Goal: Information Seeking & Learning: Learn about a topic

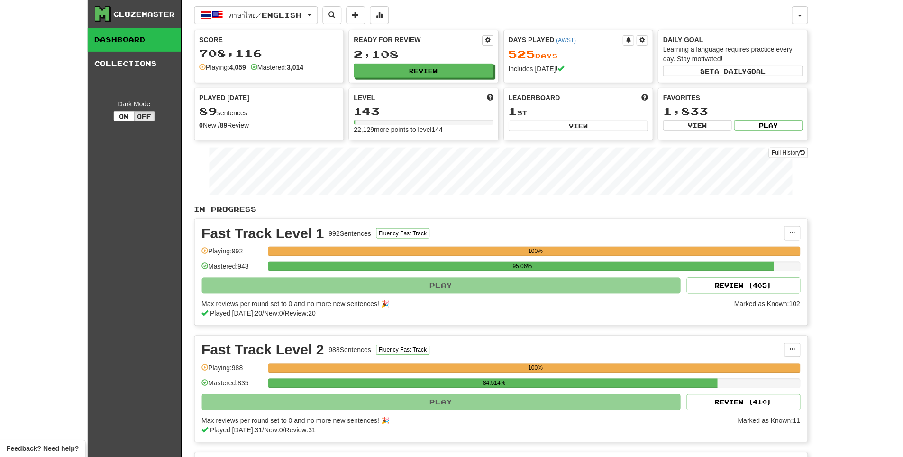
click at [435, 65] on button "Review" at bounding box center [424, 71] width 140 height 14
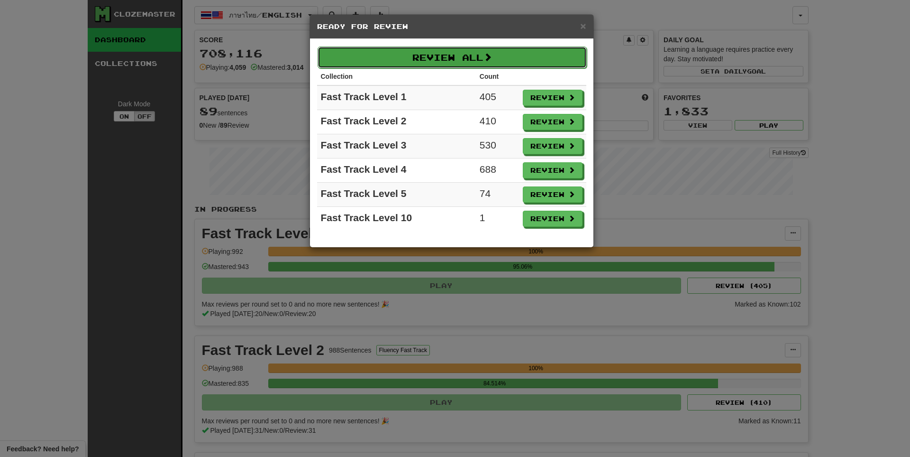
click at [457, 54] on button "Review All" at bounding box center [452, 57] width 269 height 22
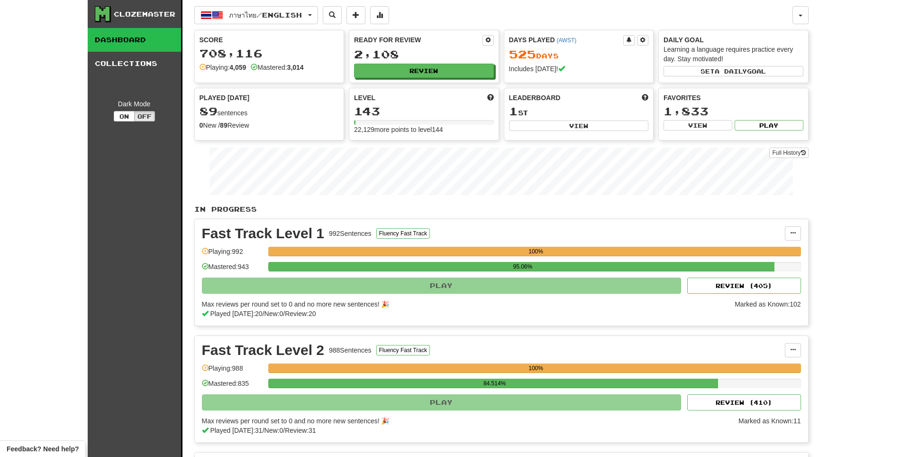
select select "**"
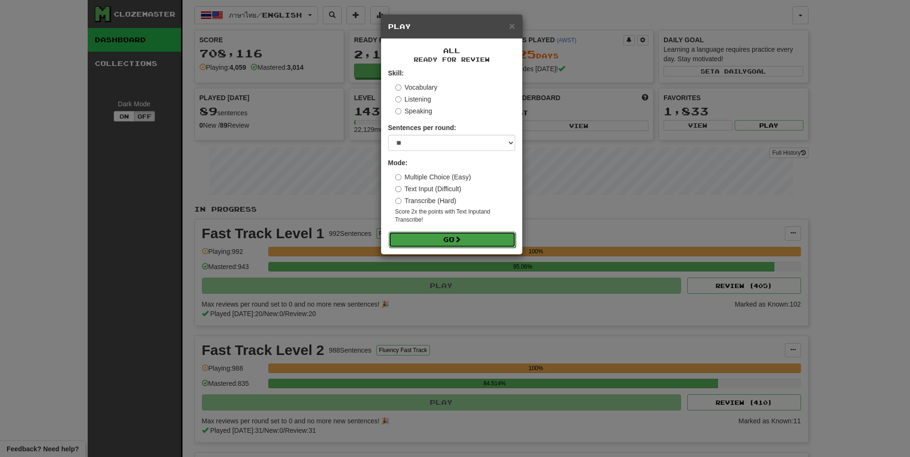
click at [477, 236] on button "Go" at bounding box center [452, 239] width 127 height 16
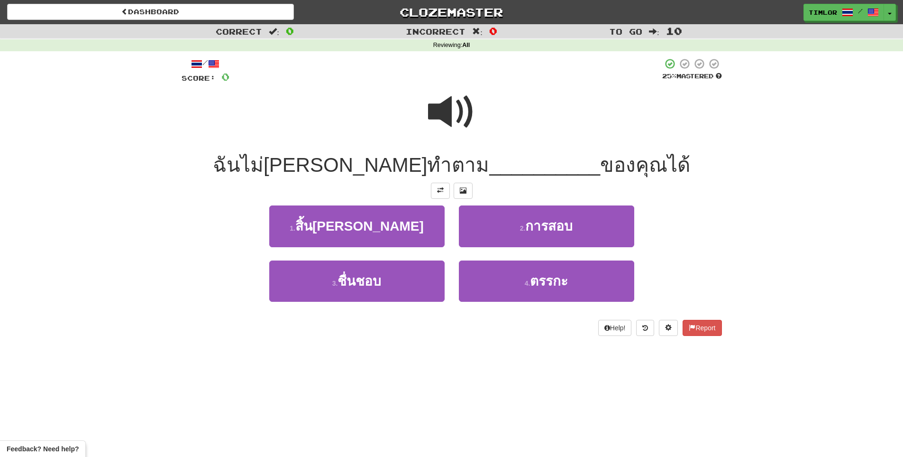
click at [469, 93] on span at bounding box center [451, 111] width 47 height 47
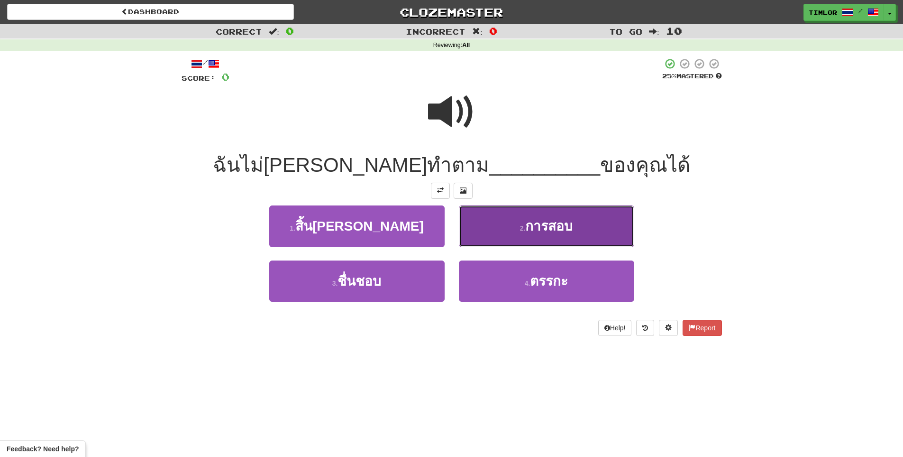
click at [520, 238] on button "2 . การสอบ" at bounding box center [546, 225] width 175 height 41
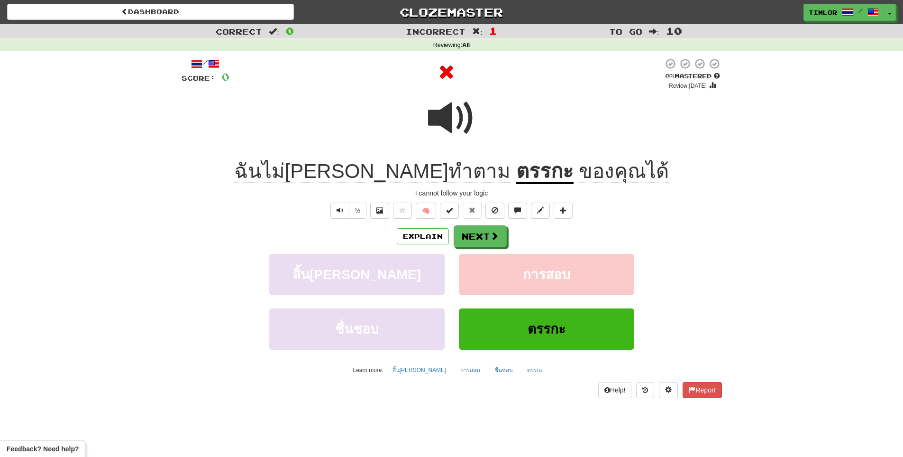
click at [516, 175] on u "ตรรกะ" at bounding box center [544, 172] width 57 height 24
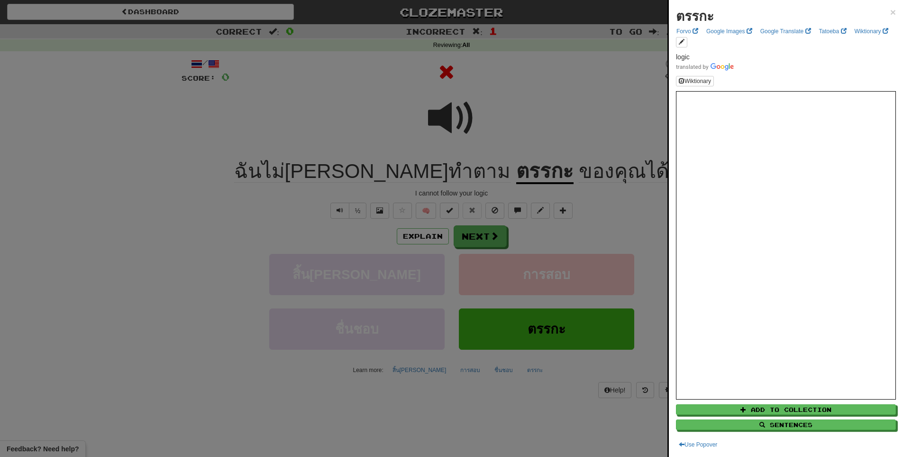
click at [486, 244] on div at bounding box center [451, 228] width 903 height 457
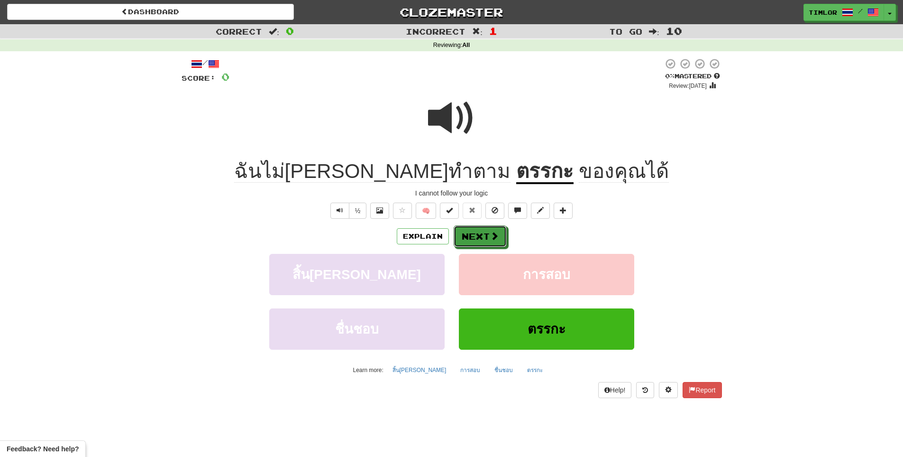
click at [486, 244] on button "Next" at bounding box center [480, 236] width 53 height 22
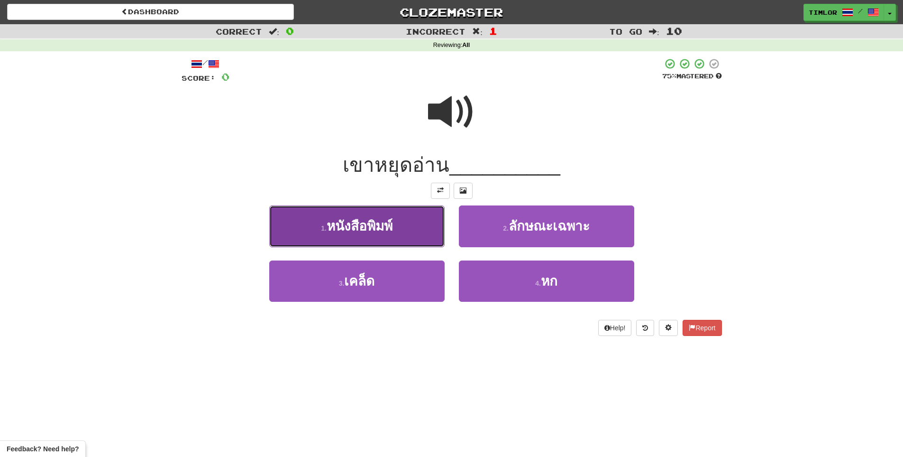
click at [433, 226] on button "1 . หนังสือพิมพ์" at bounding box center [356, 225] width 175 height 41
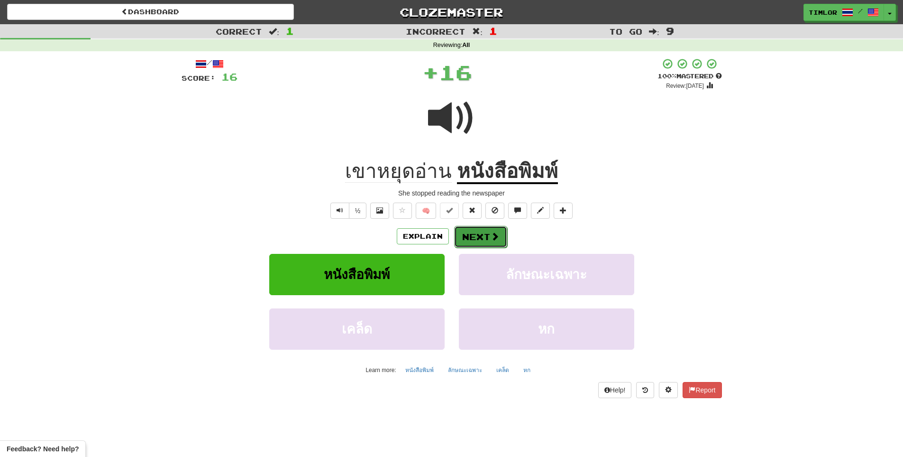
click at [482, 229] on button "Next" at bounding box center [480, 237] width 53 height 22
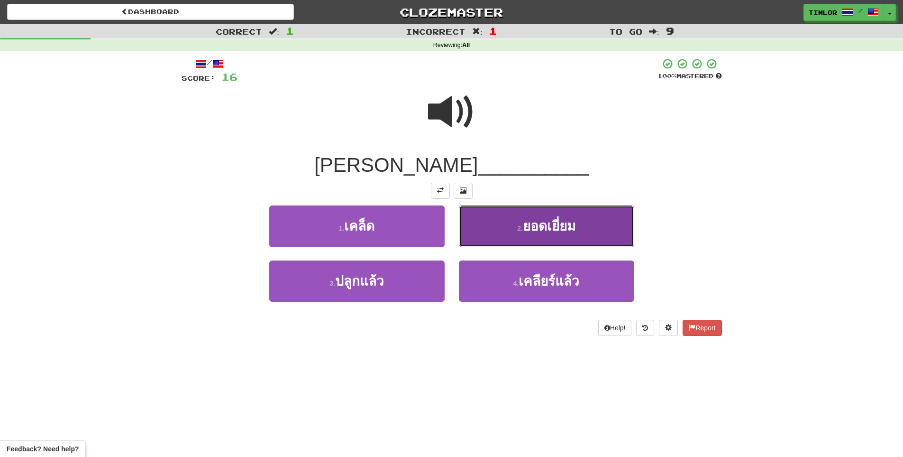
click at [483, 219] on button "2 . ยอดเยี่ยม" at bounding box center [546, 225] width 175 height 41
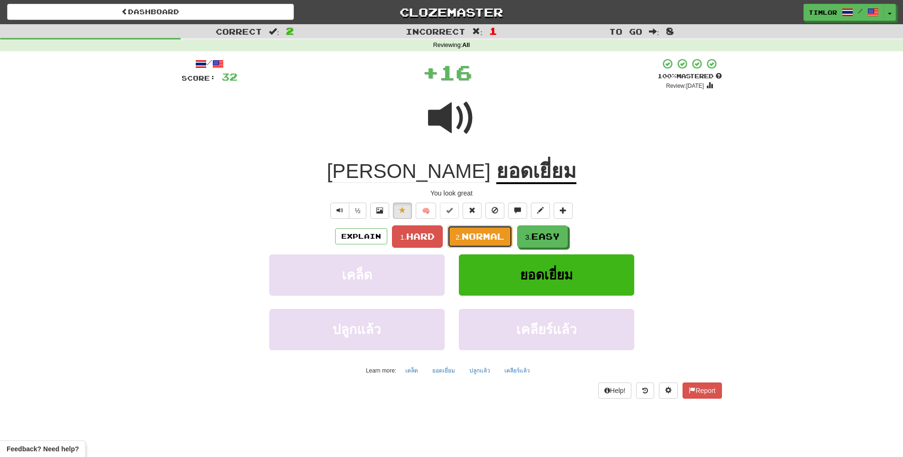
click at [480, 234] on span "Normal" at bounding box center [483, 236] width 43 height 10
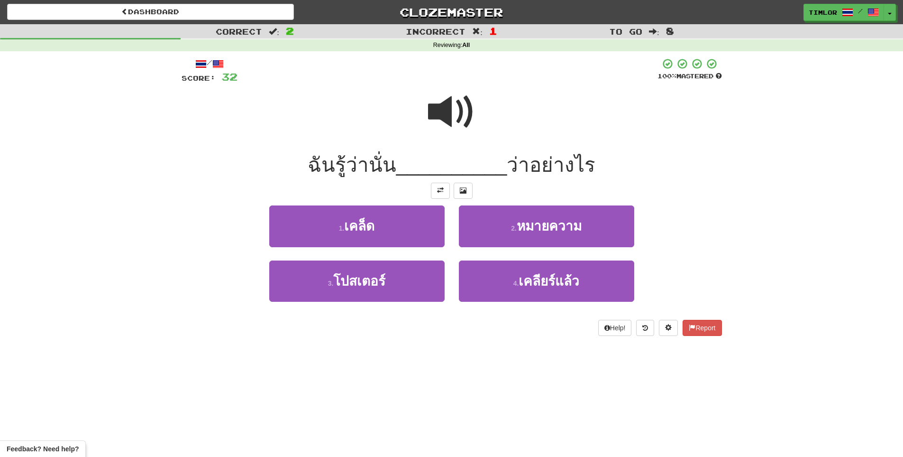
click at [486, 98] on div at bounding box center [452, 118] width 541 height 68
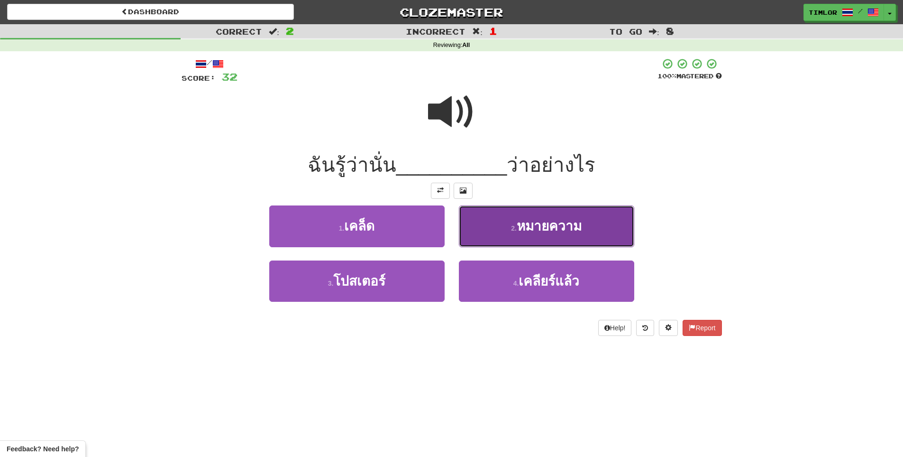
click at [524, 228] on span "หมายความ" at bounding box center [549, 226] width 65 height 15
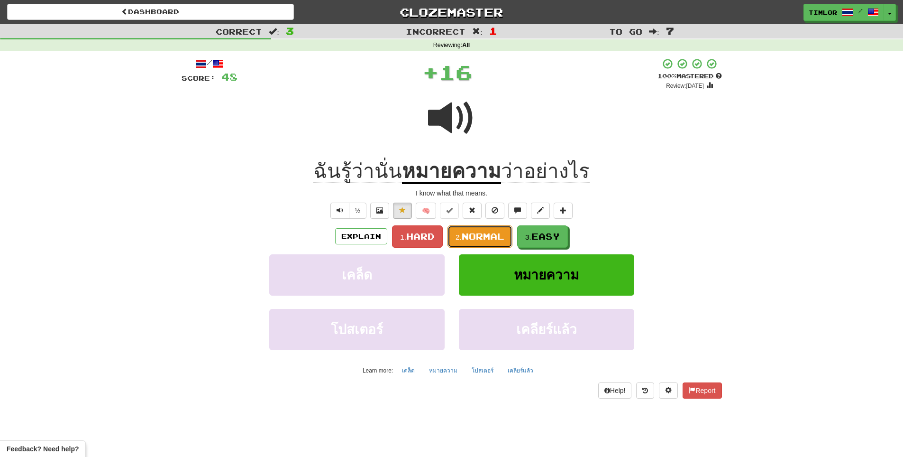
click at [495, 231] on span "Normal" at bounding box center [483, 236] width 43 height 10
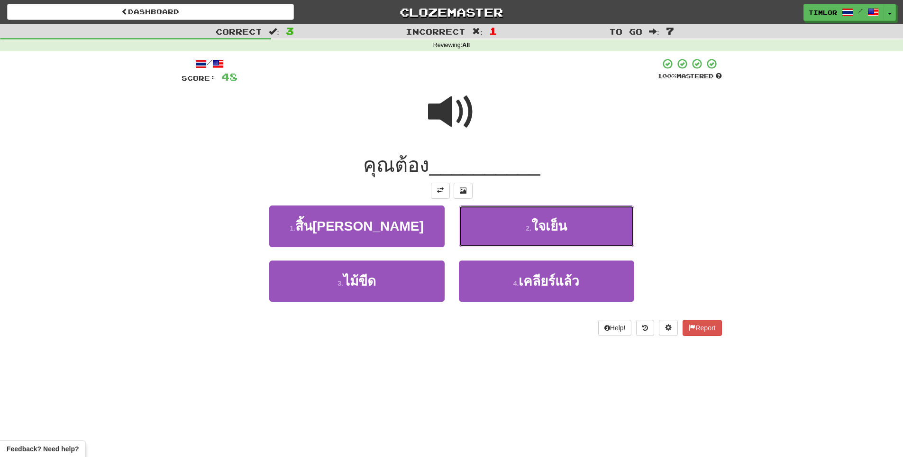
click at [496, 230] on button "2 . ใจเย็น" at bounding box center [546, 225] width 175 height 41
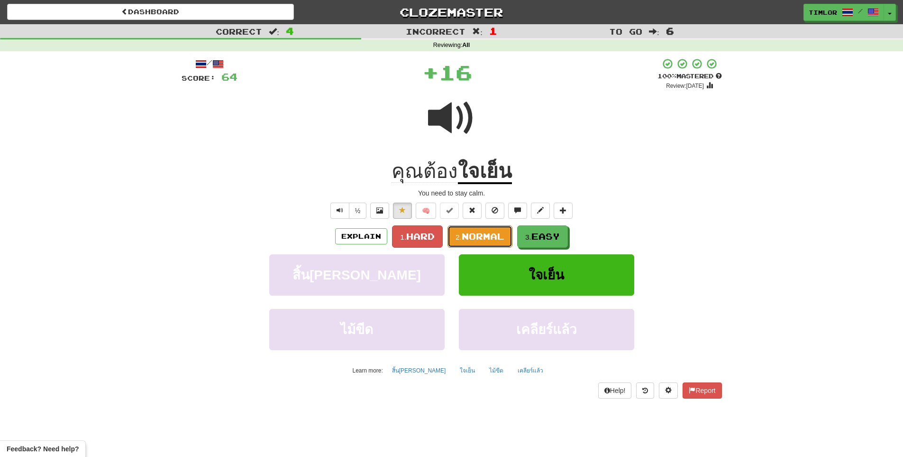
click at [496, 231] on span "Normal" at bounding box center [483, 236] width 43 height 10
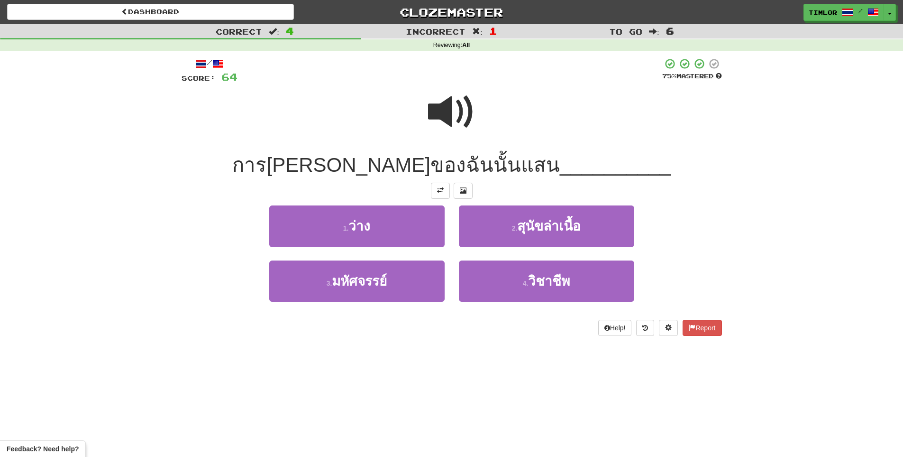
click at [480, 114] on div at bounding box center [452, 118] width 541 height 68
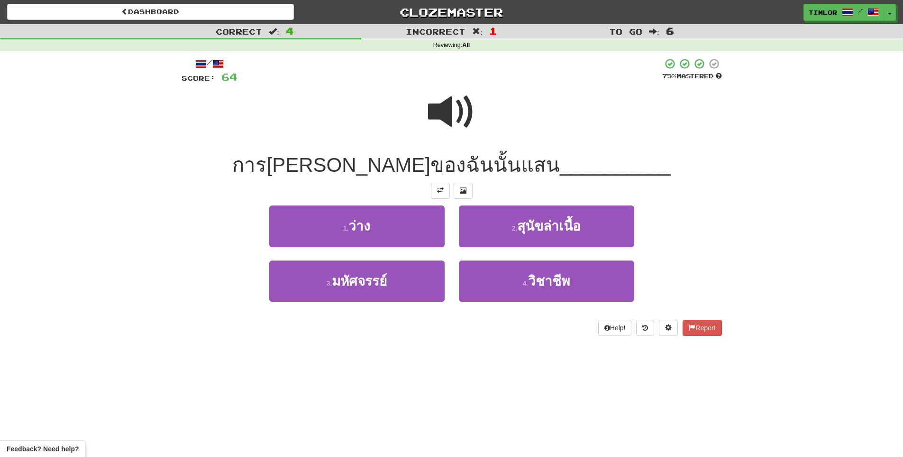
click at [482, 112] on div at bounding box center [452, 118] width 541 height 68
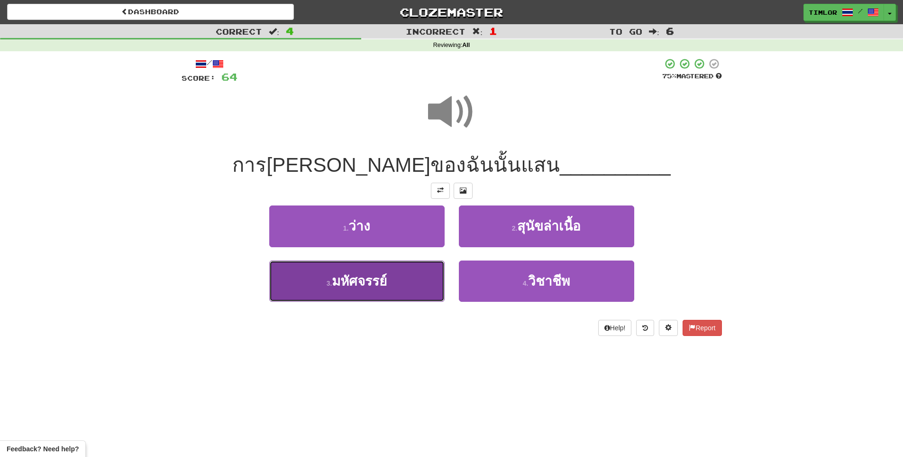
click at [418, 285] on button "3 . มหัศจรรย์" at bounding box center [356, 280] width 175 height 41
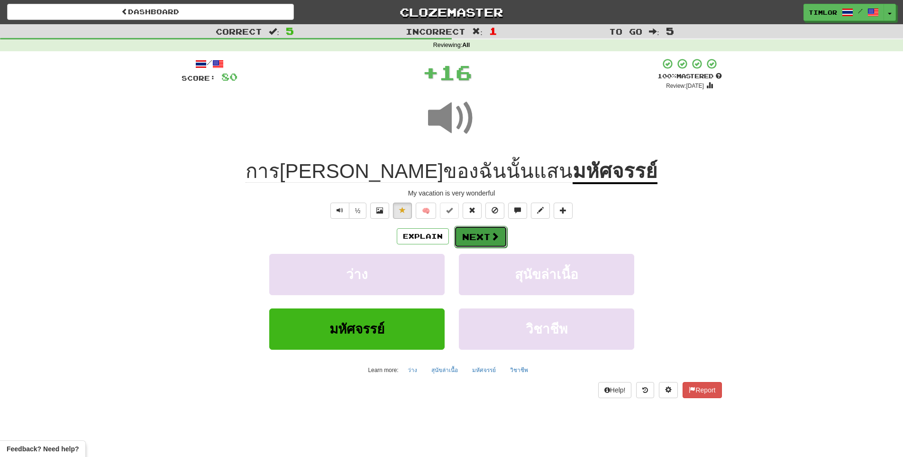
click at [476, 240] on button "Next" at bounding box center [480, 237] width 53 height 22
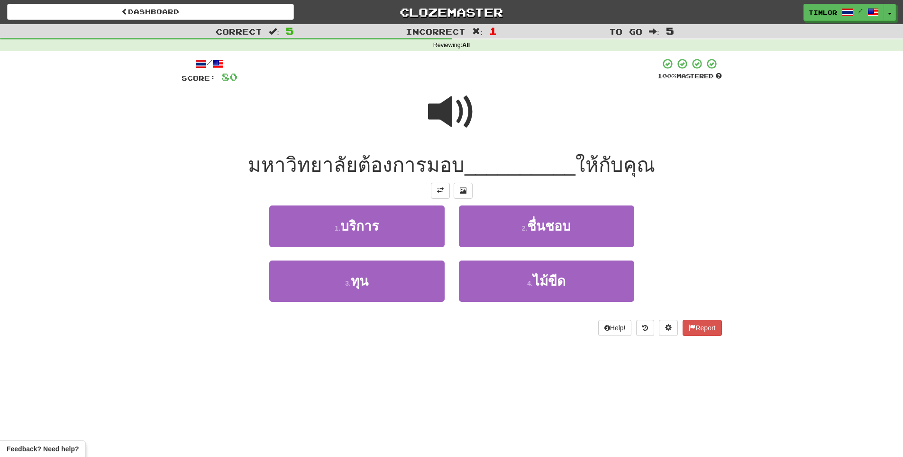
click at [431, 83] on div at bounding box center [448, 71] width 420 height 26
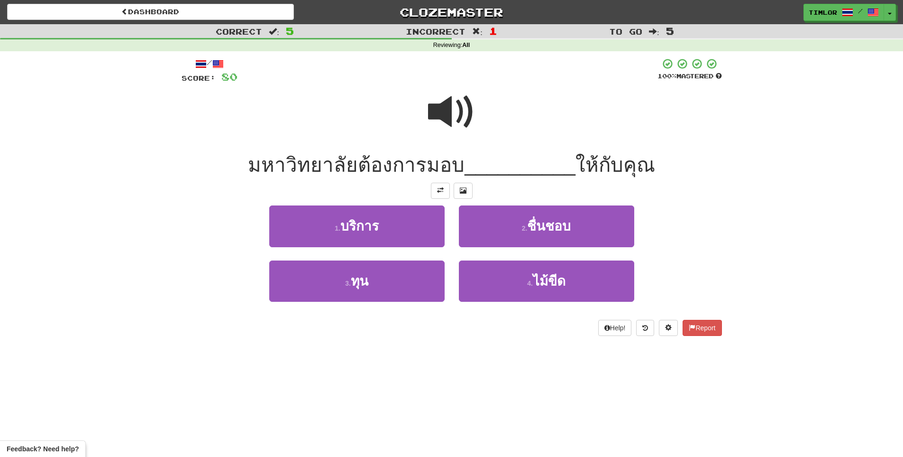
click at [450, 110] on span at bounding box center [451, 111] width 47 height 47
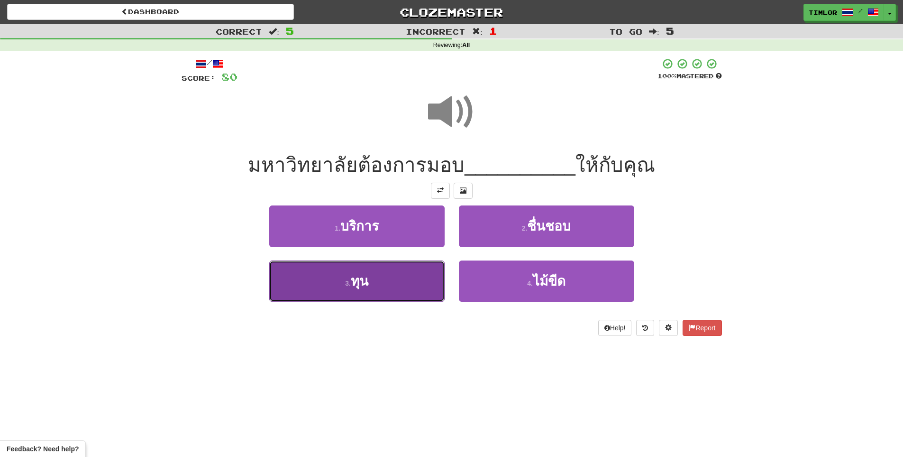
click at [384, 273] on button "3 . ทุน" at bounding box center [356, 280] width 175 height 41
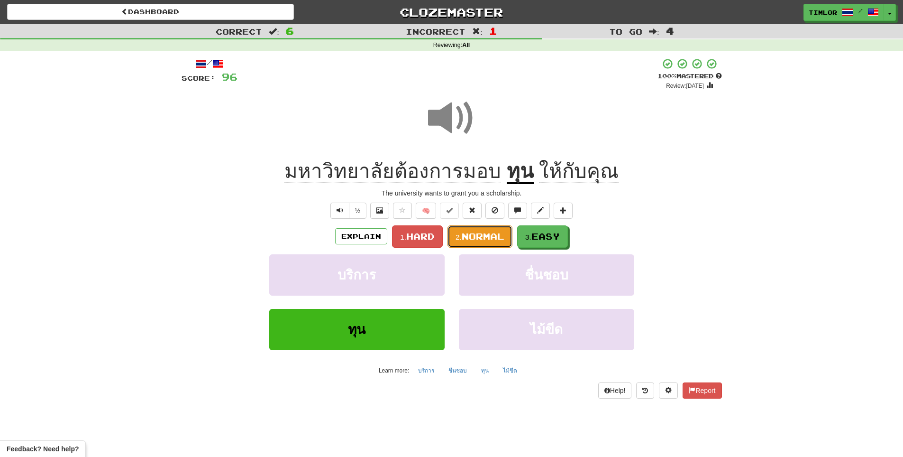
click at [481, 245] on button "2. Normal" at bounding box center [480, 236] width 65 height 22
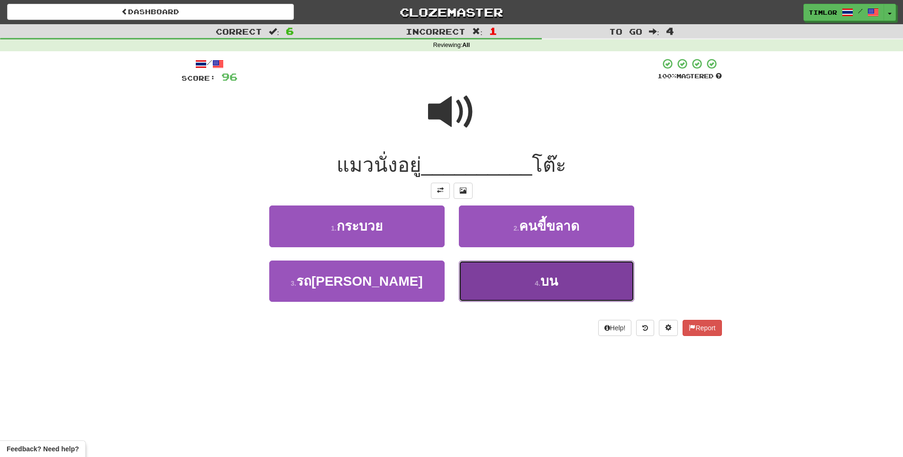
click at [489, 272] on button "4 . บน" at bounding box center [546, 280] width 175 height 41
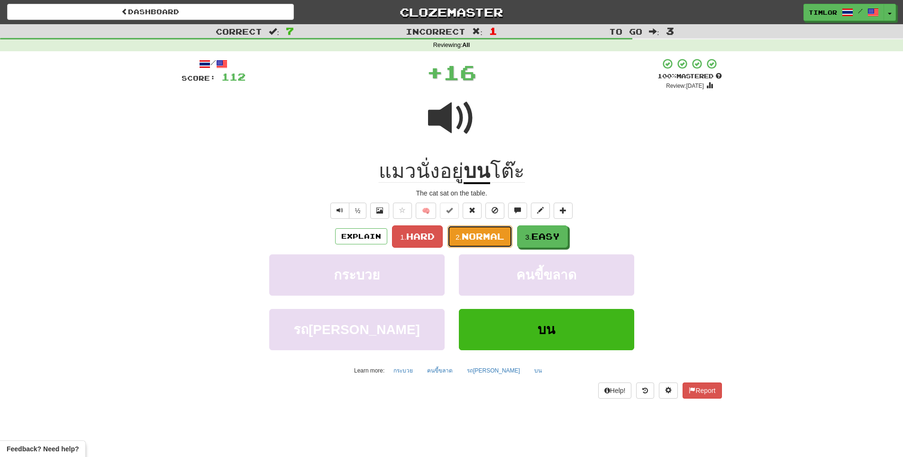
click at [489, 245] on button "2. Normal" at bounding box center [480, 236] width 65 height 22
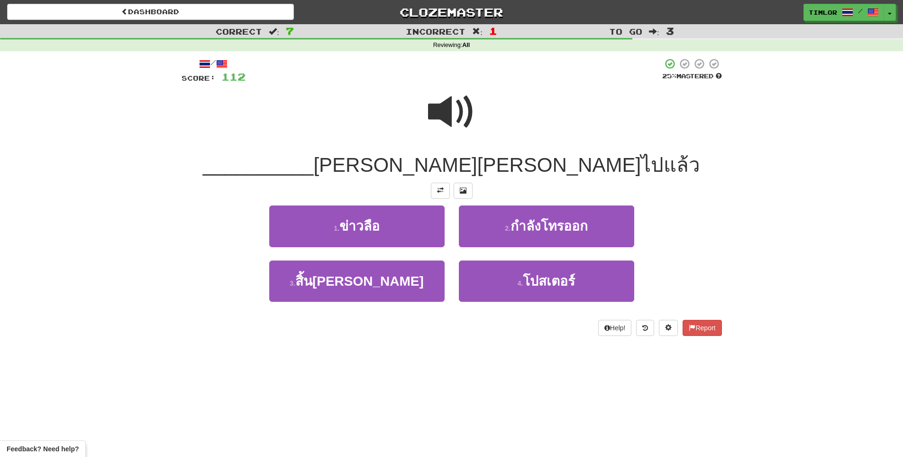
click at [459, 119] on span at bounding box center [451, 111] width 47 height 47
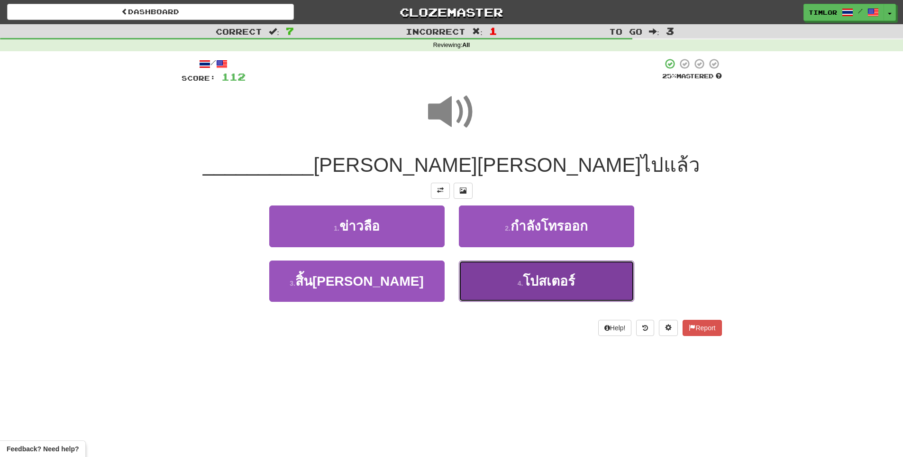
click at [528, 275] on span "โปสเตอร์" at bounding box center [549, 281] width 52 height 15
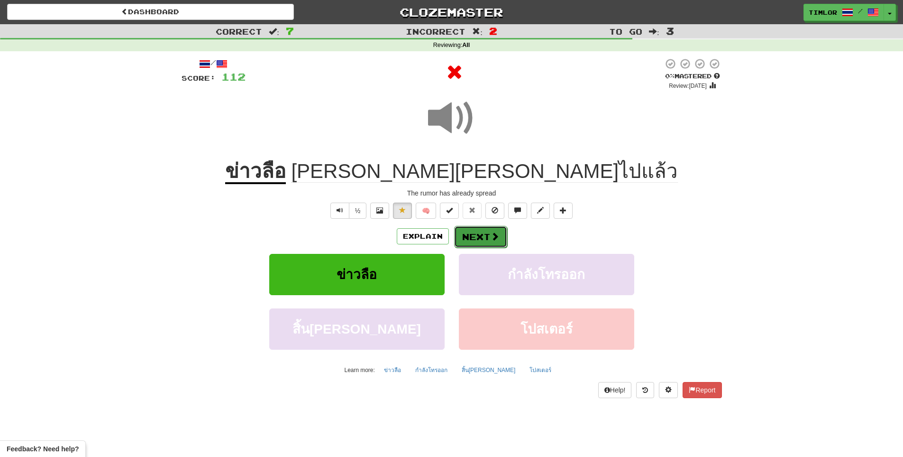
click at [497, 236] on span at bounding box center [495, 236] width 9 height 9
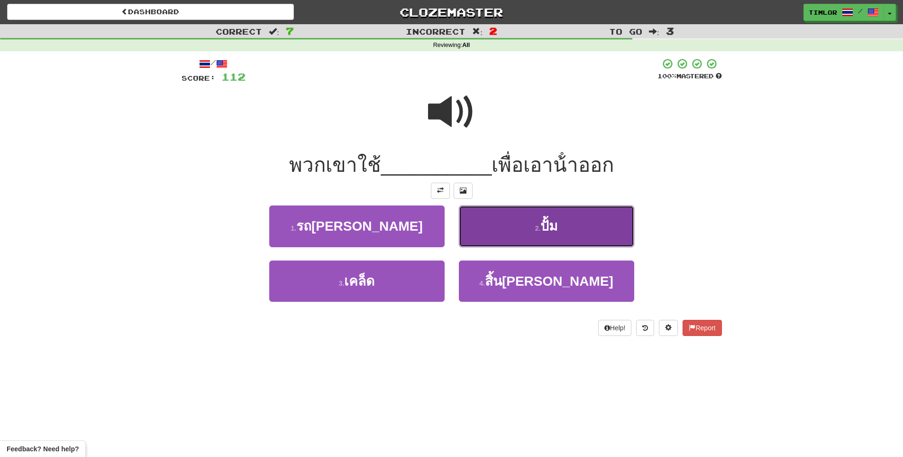
click at [502, 219] on button "2 . ปั้ม" at bounding box center [546, 225] width 175 height 41
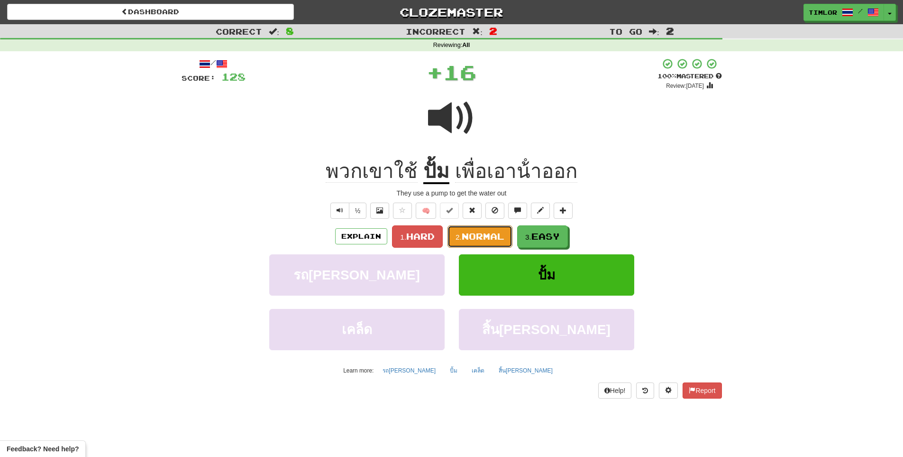
click at [502, 235] on span "Normal" at bounding box center [483, 236] width 43 height 10
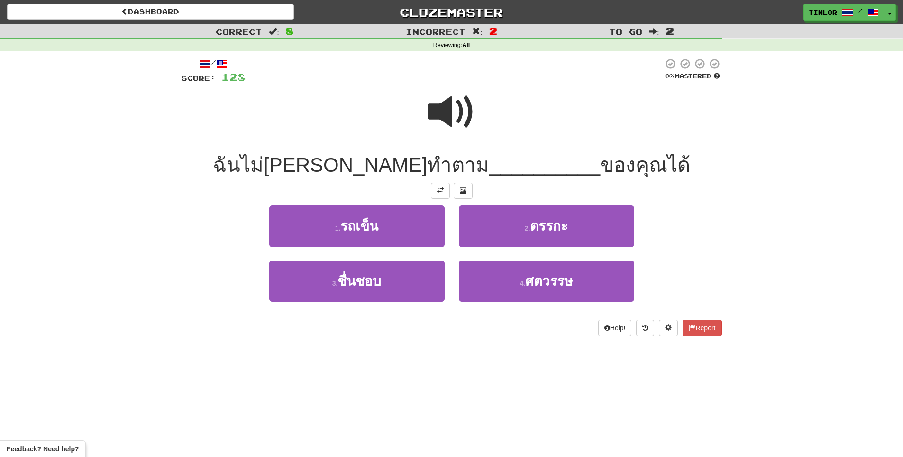
click at [447, 100] on span at bounding box center [451, 111] width 47 height 47
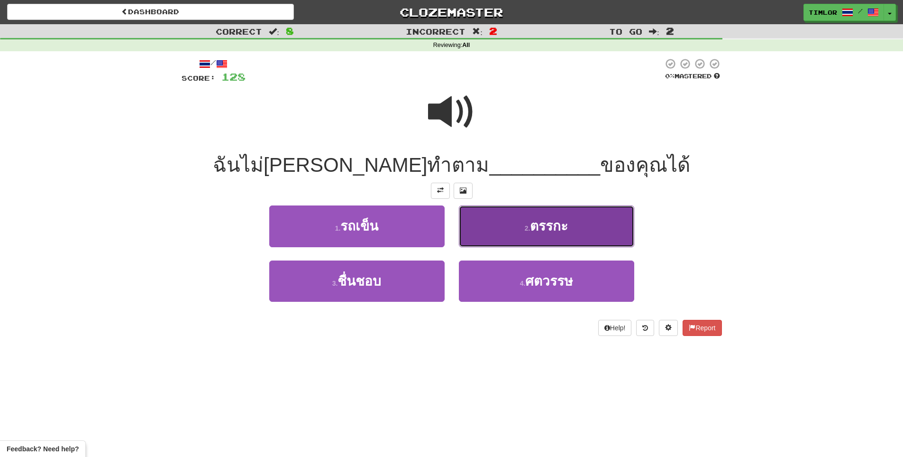
click at [527, 223] on button "2 . ตรรกะ" at bounding box center [546, 225] width 175 height 41
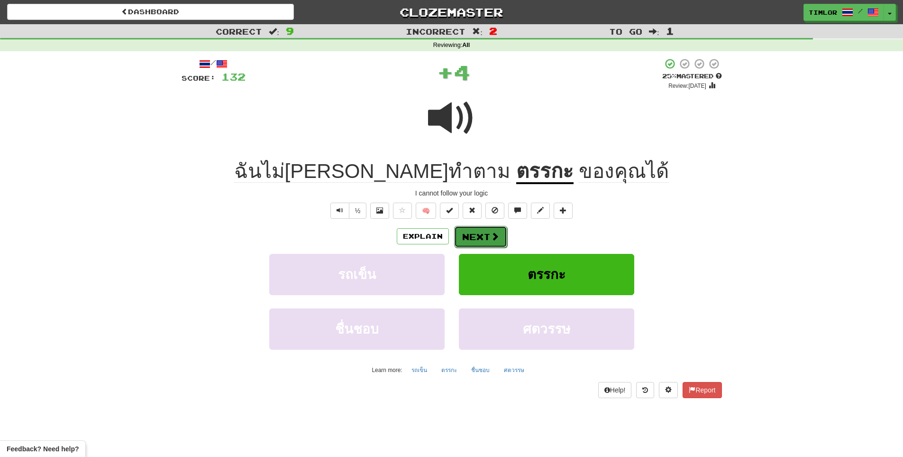
click at [501, 229] on button "Next" at bounding box center [480, 237] width 53 height 22
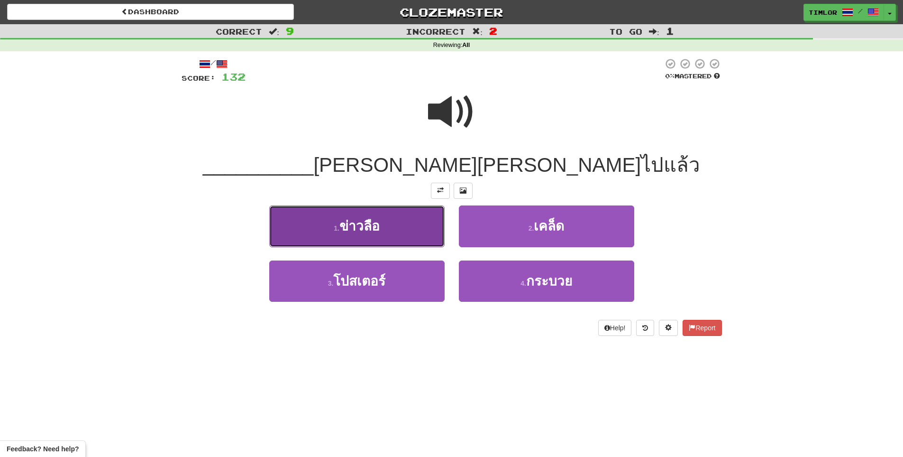
click at [421, 231] on button "1 . ข่าวลือ" at bounding box center [356, 225] width 175 height 41
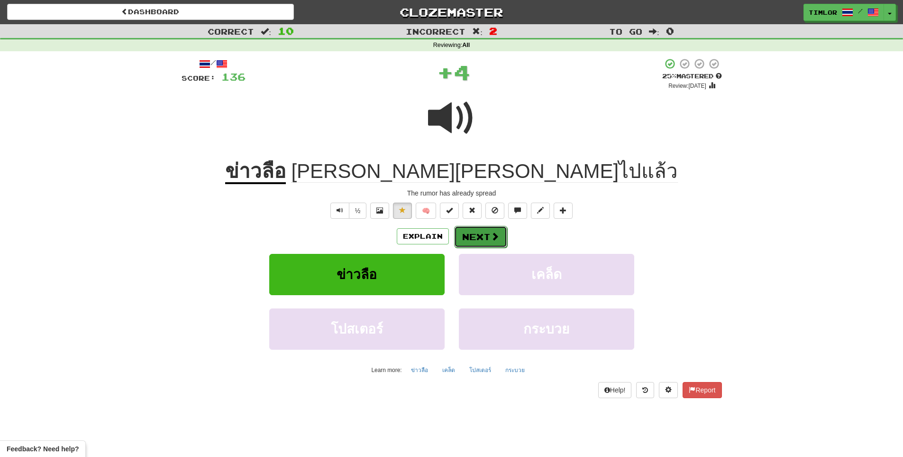
click at [493, 226] on button "Next" at bounding box center [480, 237] width 53 height 22
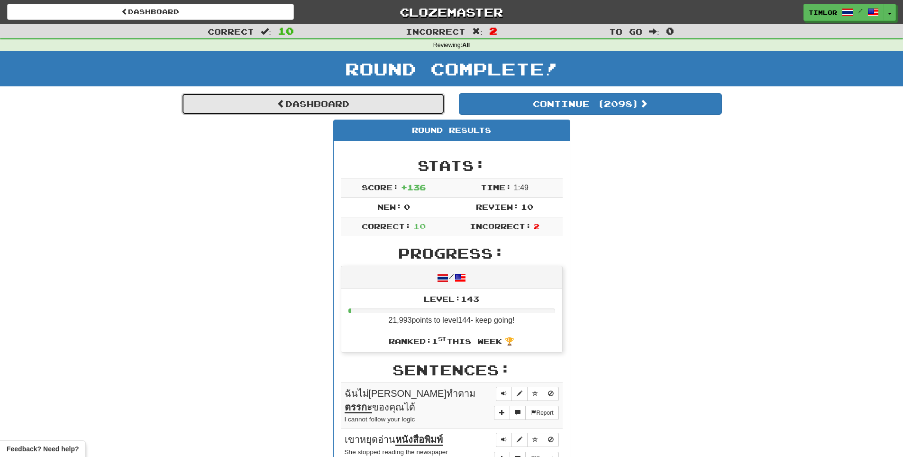
click at [381, 102] on link "Dashboard" at bounding box center [313, 104] width 263 height 22
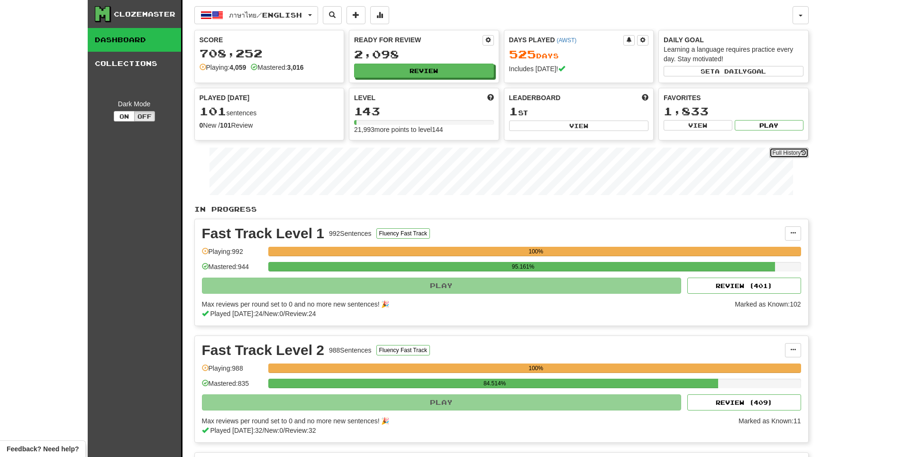
click at [783, 153] on link "Full History" at bounding box center [789, 152] width 39 height 10
click at [383, 73] on button "Review" at bounding box center [425, 71] width 140 height 14
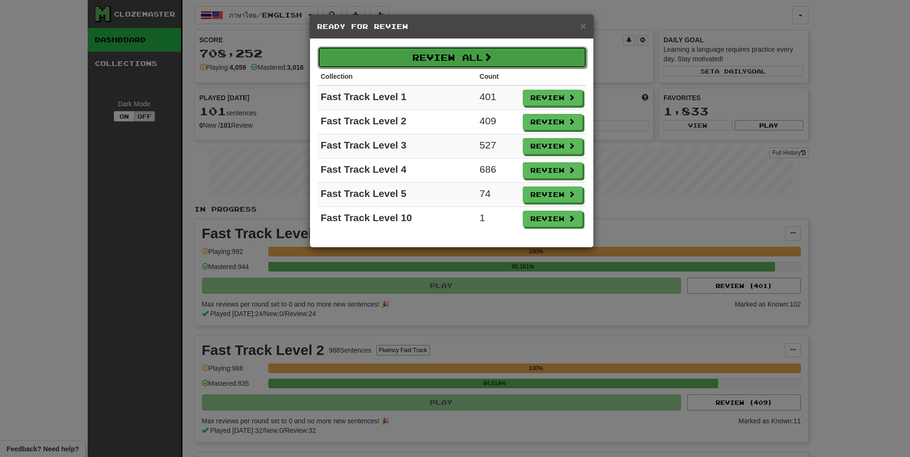
click at [401, 59] on button "Review All" at bounding box center [452, 57] width 269 height 22
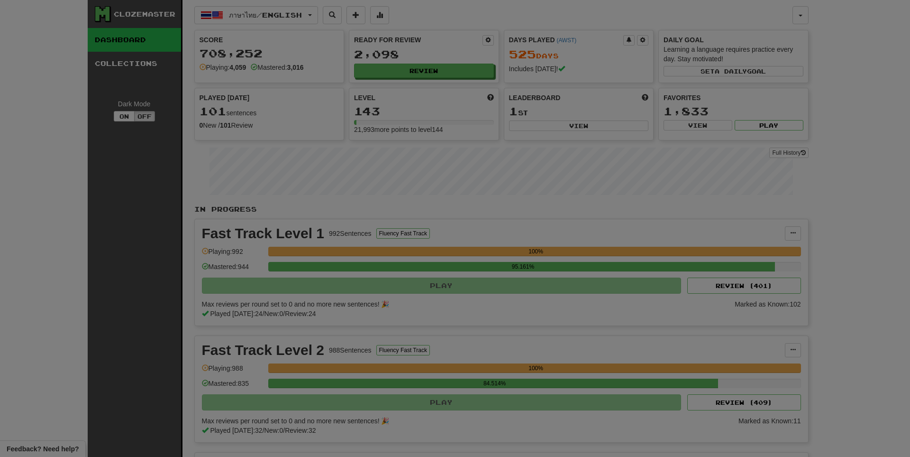
select select "**"
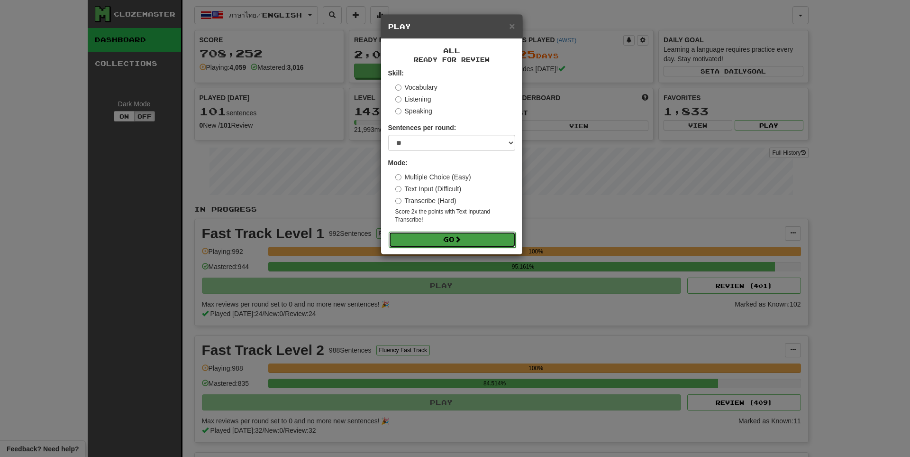
click at [420, 236] on button "Go" at bounding box center [452, 239] width 127 height 16
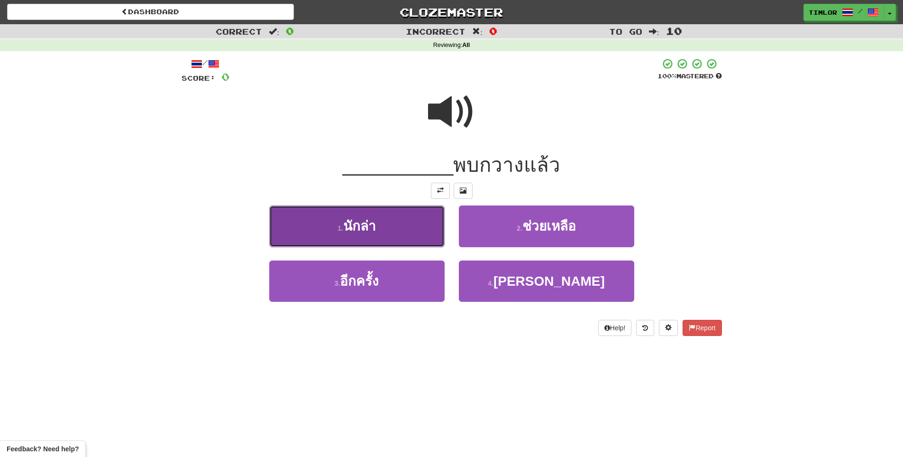
click at [420, 225] on button "1 . นักล่า" at bounding box center [356, 225] width 175 height 41
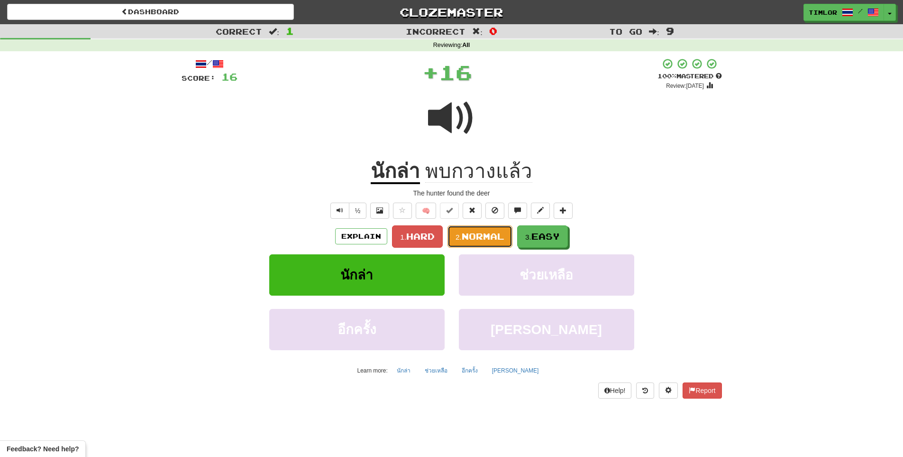
click at [471, 237] on span "Normal" at bounding box center [483, 236] width 43 height 10
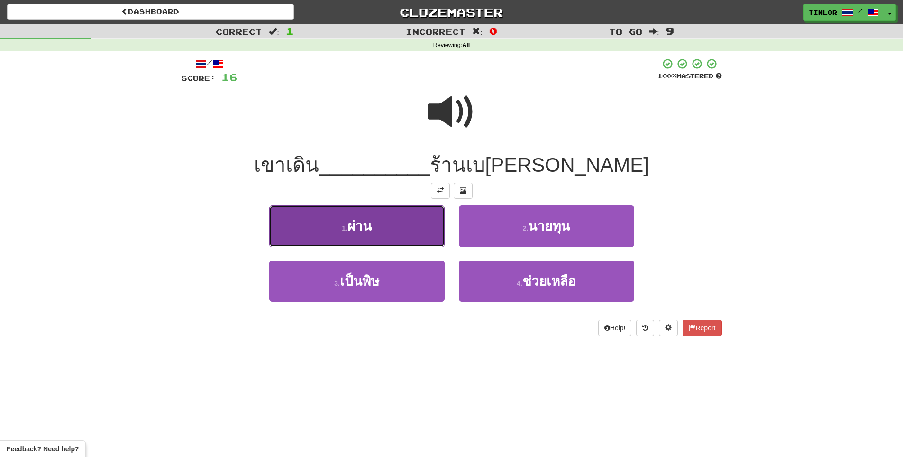
click at [382, 236] on button "1 . ผ่าน" at bounding box center [356, 225] width 175 height 41
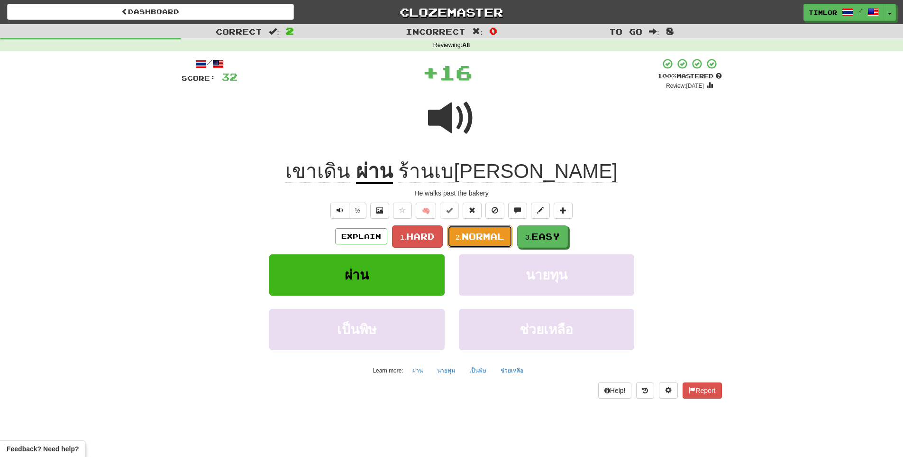
click at [475, 241] on button "2. Normal" at bounding box center [480, 236] width 65 height 22
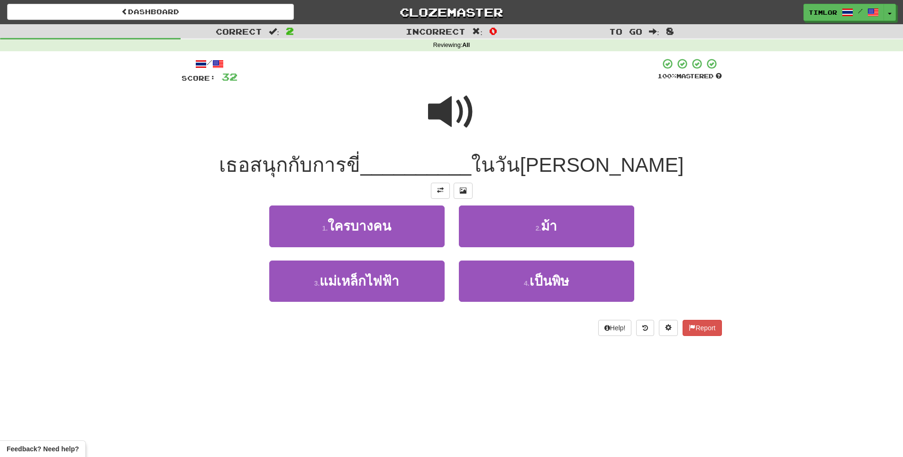
click at [471, 132] on span at bounding box center [451, 111] width 47 height 47
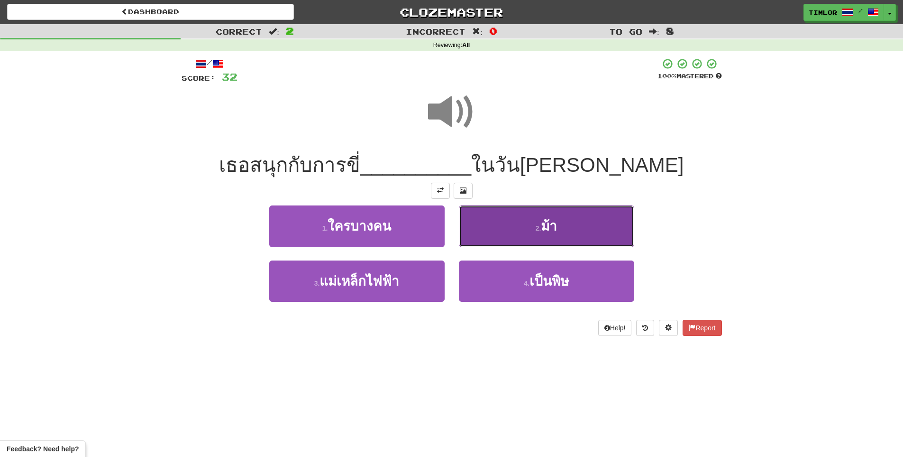
click at [481, 223] on button "2 . ม้า" at bounding box center [546, 225] width 175 height 41
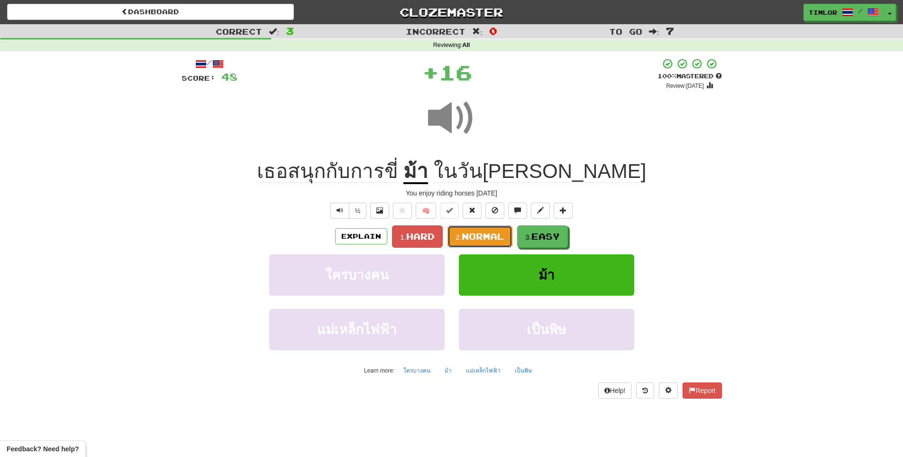
click at [476, 237] on span "Normal" at bounding box center [483, 236] width 43 height 10
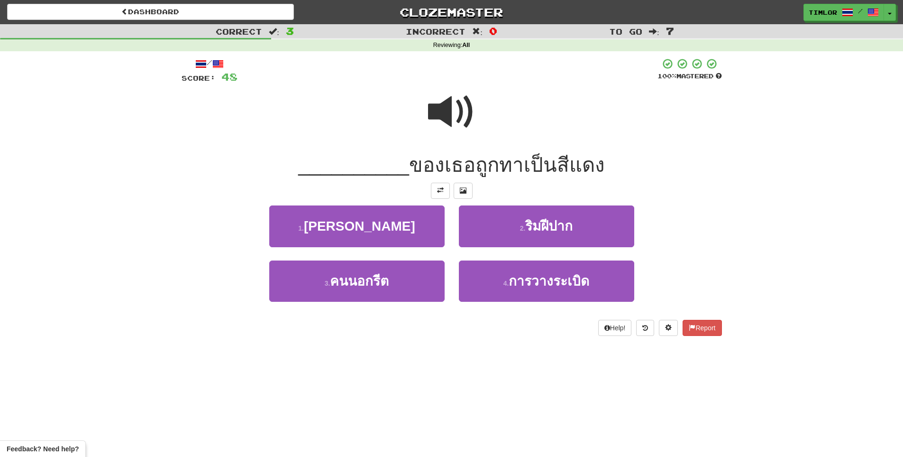
click at [466, 120] on span at bounding box center [451, 111] width 47 height 47
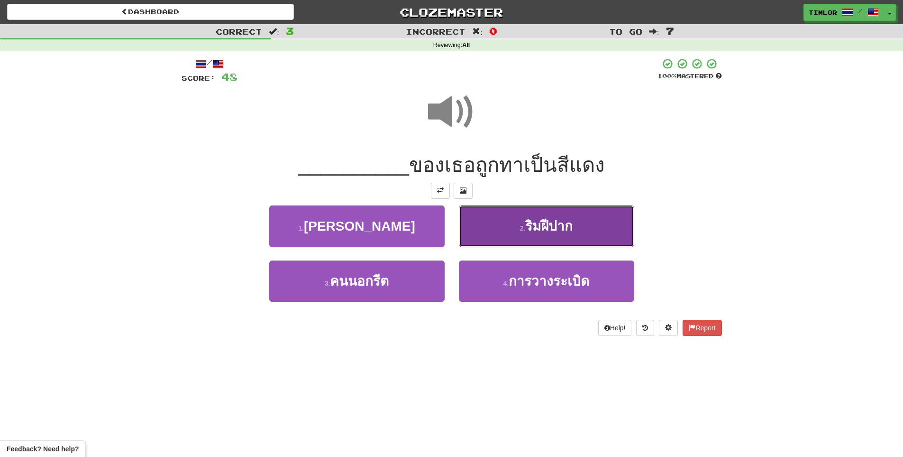
click at [489, 214] on button "2 . ริมฝีปาก" at bounding box center [546, 225] width 175 height 41
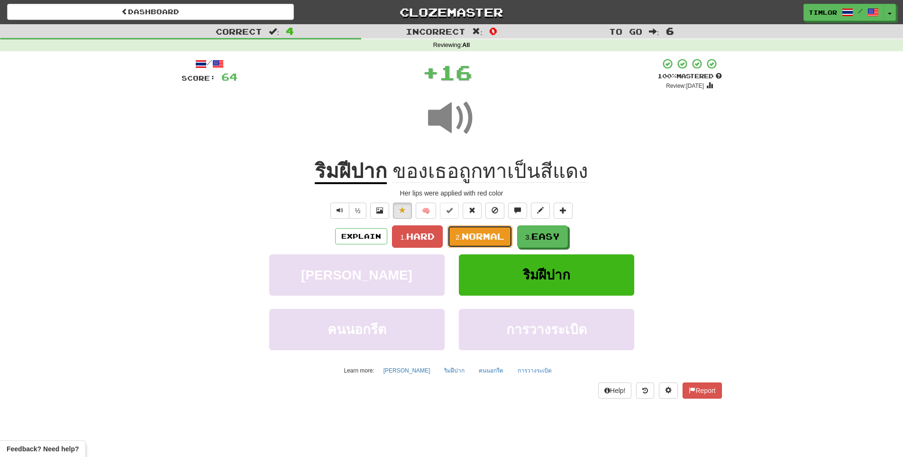
click at [478, 234] on span "Normal" at bounding box center [483, 236] width 43 height 10
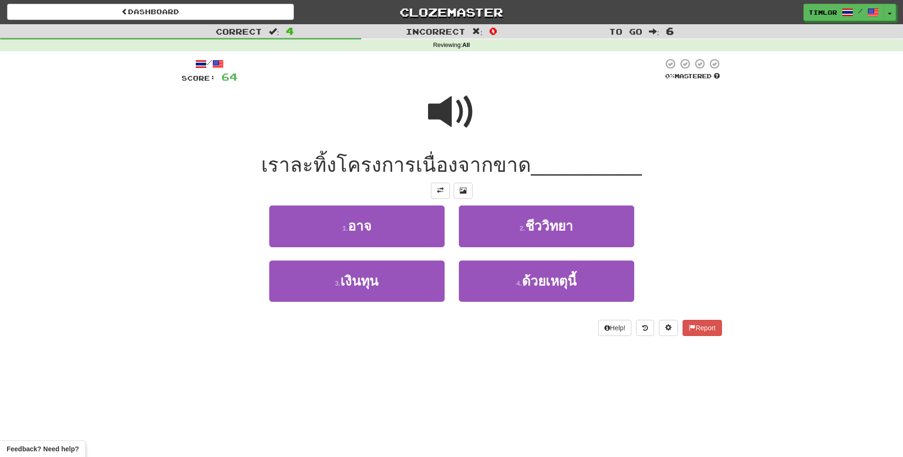
click at [447, 112] on span at bounding box center [451, 111] width 47 height 47
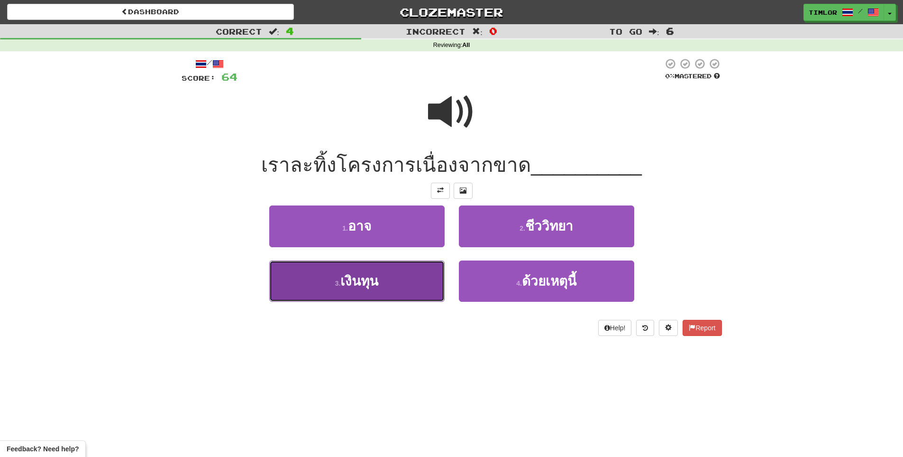
click at [426, 272] on button "3 . เงินทุน" at bounding box center [356, 280] width 175 height 41
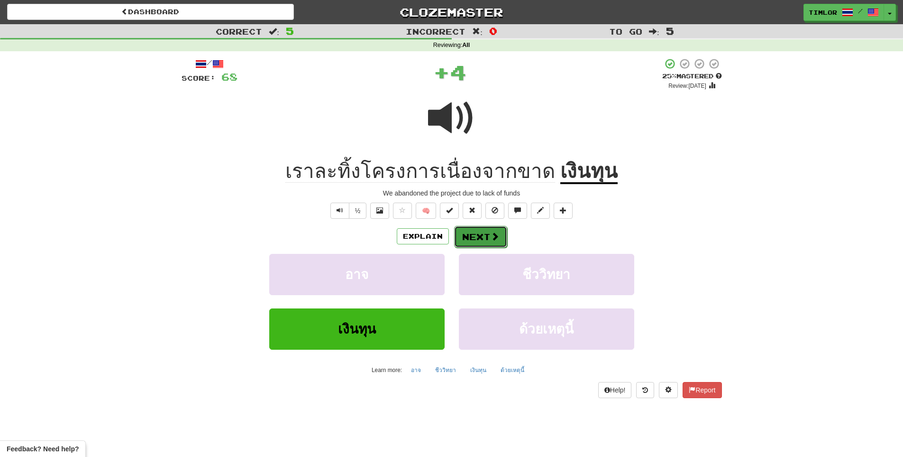
click at [462, 239] on button "Next" at bounding box center [480, 237] width 53 height 22
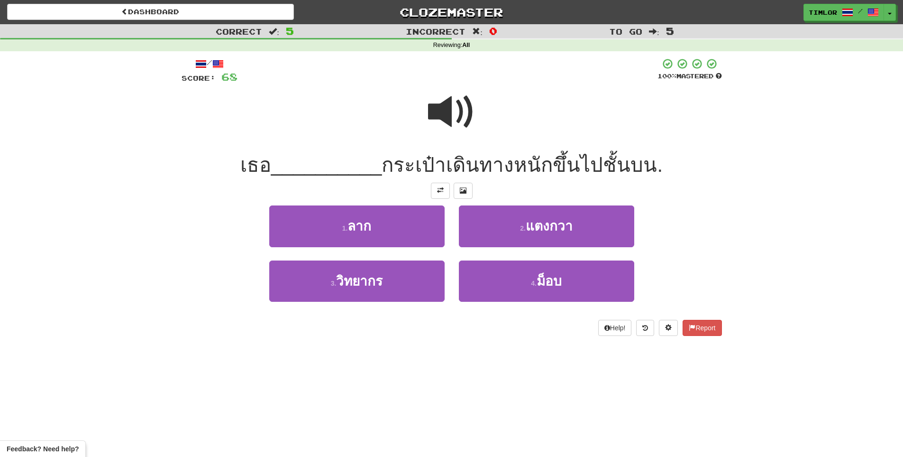
click at [449, 117] on span at bounding box center [451, 111] width 47 height 47
click at [449, 119] on span at bounding box center [451, 111] width 47 height 47
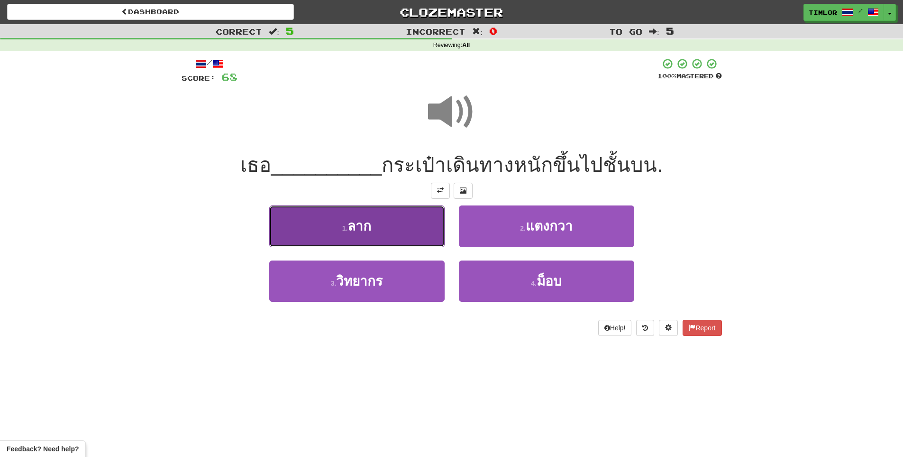
click at [392, 230] on button "1 . ลาก" at bounding box center [356, 225] width 175 height 41
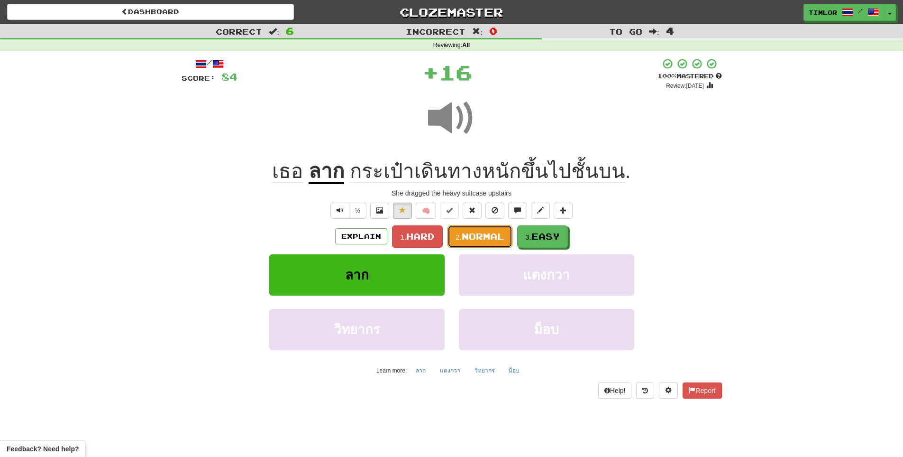
click at [476, 229] on button "2. Normal" at bounding box center [480, 236] width 65 height 22
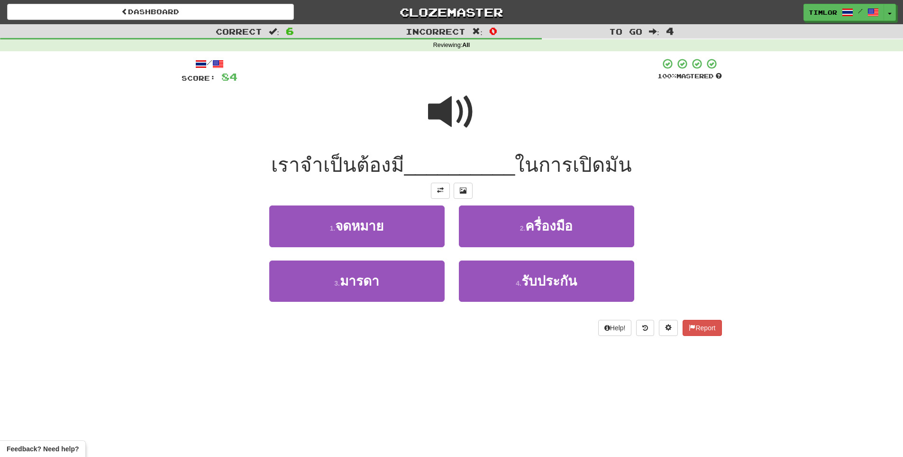
click at [447, 152] on div "เราจำเป็นต้องมี __________ ในการเปิดมัน" at bounding box center [452, 165] width 541 height 26
click at [438, 128] on span at bounding box center [451, 111] width 47 height 47
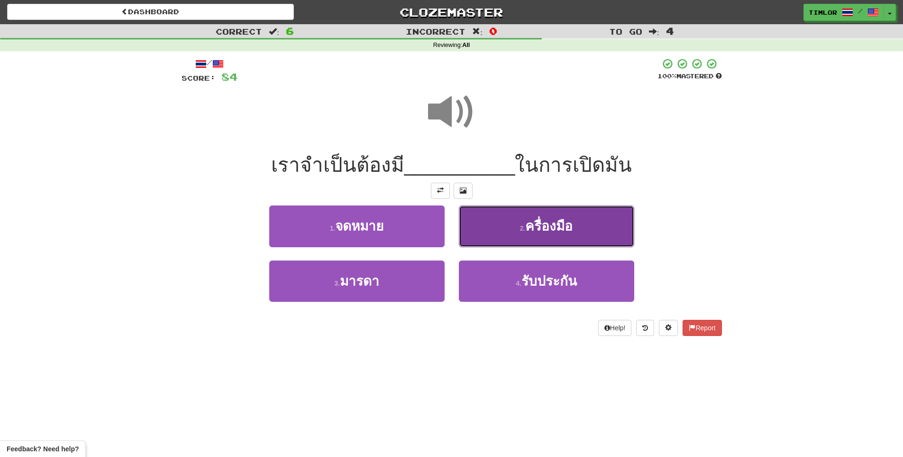
click at [515, 227] on button "2 . ครื่องมือ" at bounding box center [546, 225] width 175 height 41
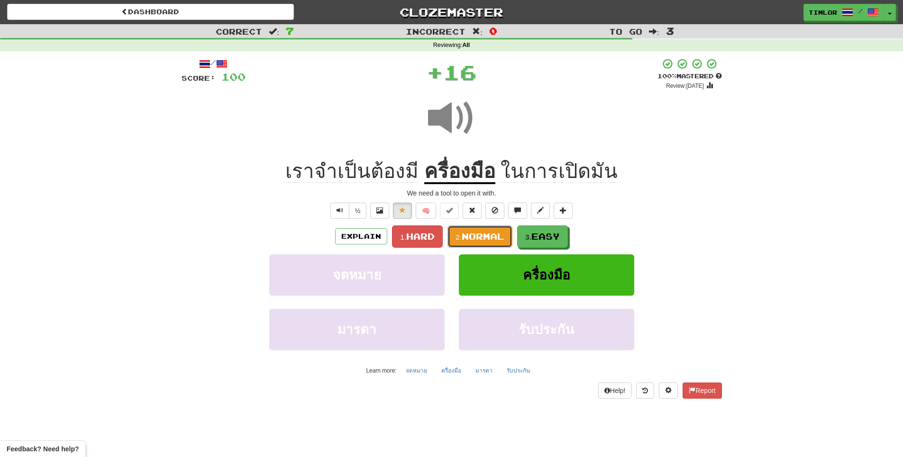
click at [474, 237] on span "Normal" at bounding box center [483, 236] width 43 height 10
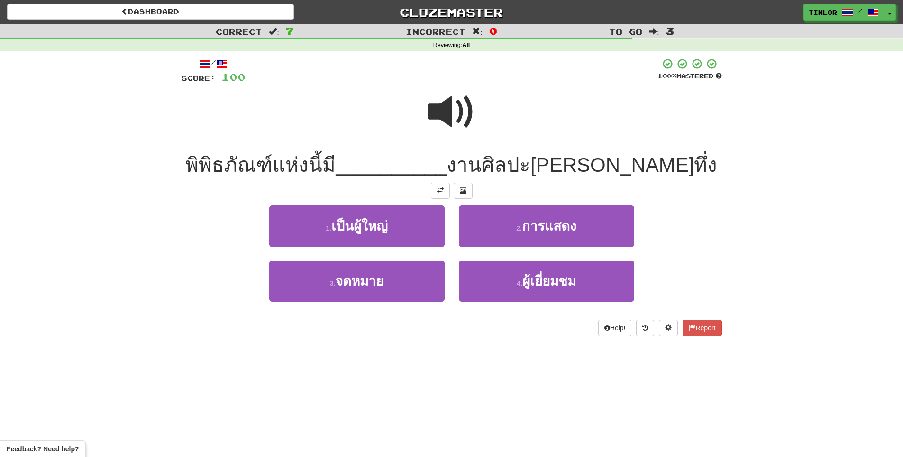
click at [461, 126] on span at bounding box center [451, 111] width 47 height 47
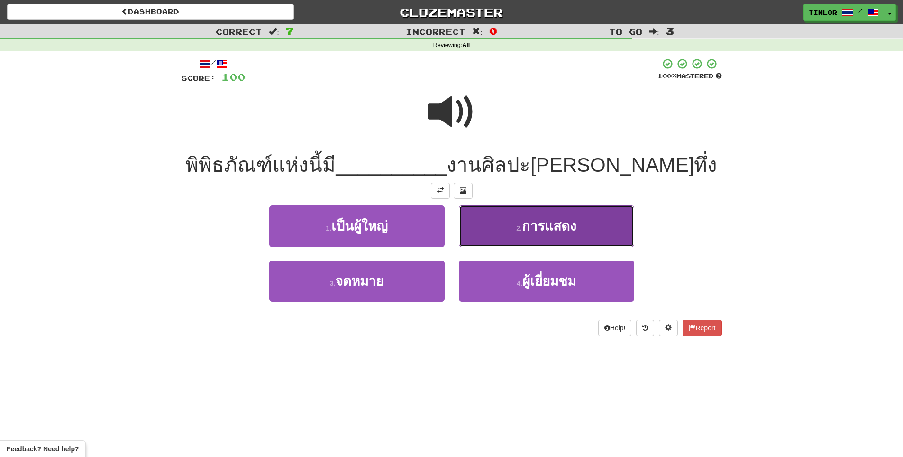
click at [513, 213] on button "2 . การแสดง" at bounding box center [546, 225] width 175 height 41
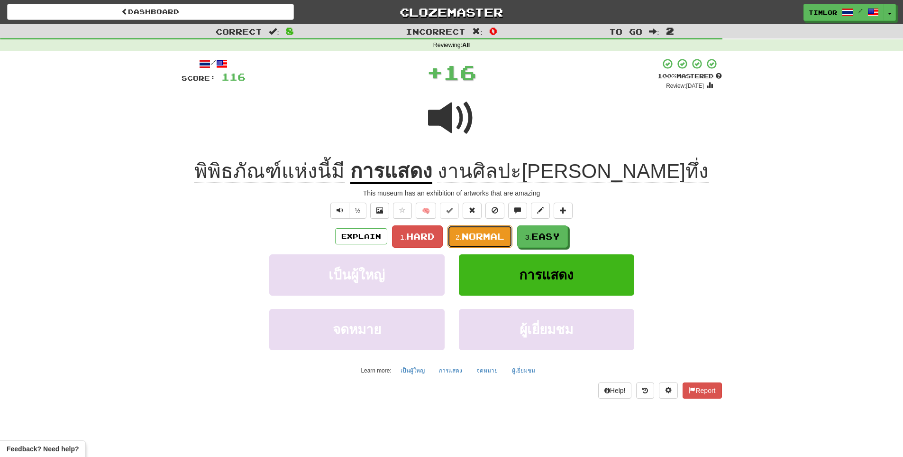
click at [485, 233] on span "Normal" at bounding box center [483, 236] width 43 height 10
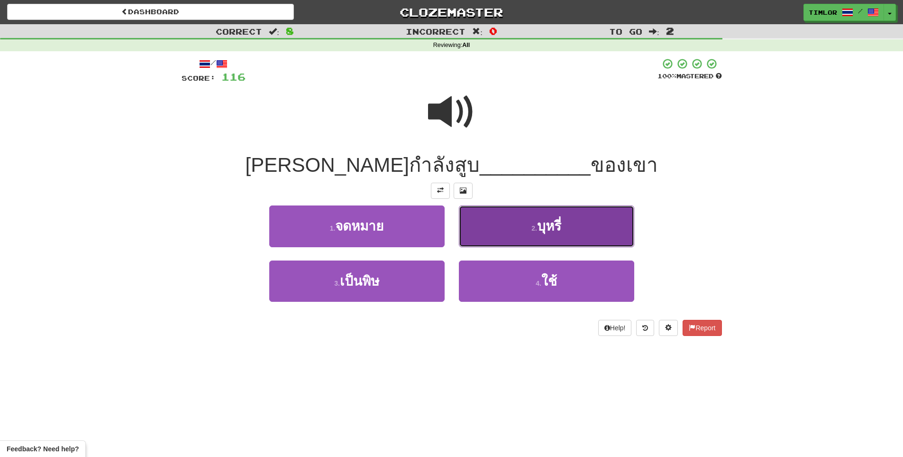
click at [469, 224] on button "2 . บุหรี่" at bounding box center [546, 225] width 175 height 41
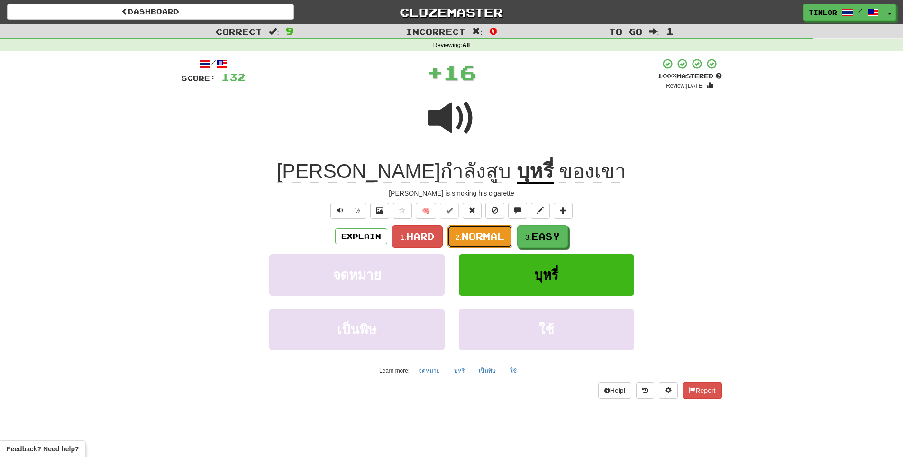
click at [478, 234] on span "Normal" at bounding box center [483, 236] width 43 height 10
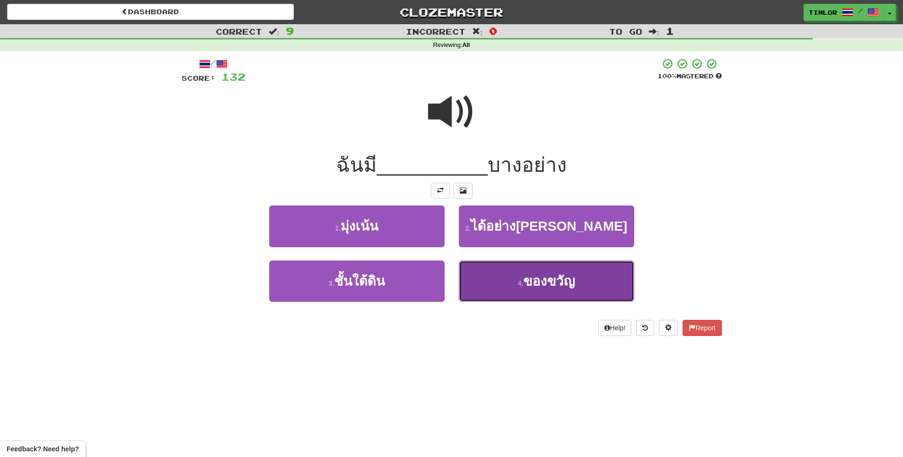
click at [481, 276] on button "4 . ของขวัญ" at bounding box center [546, 280] width 175 height 41
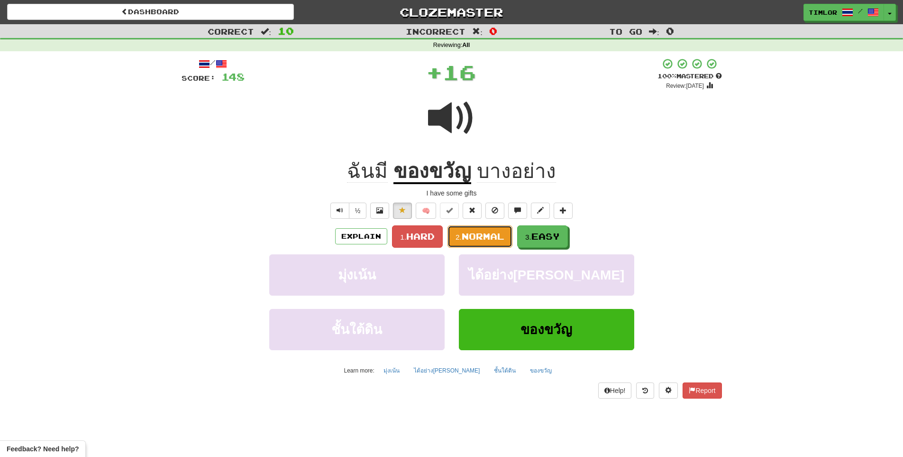
click at [476, 247] on button "2. Normal" at bounding box center [480, 236] width 65 height 22
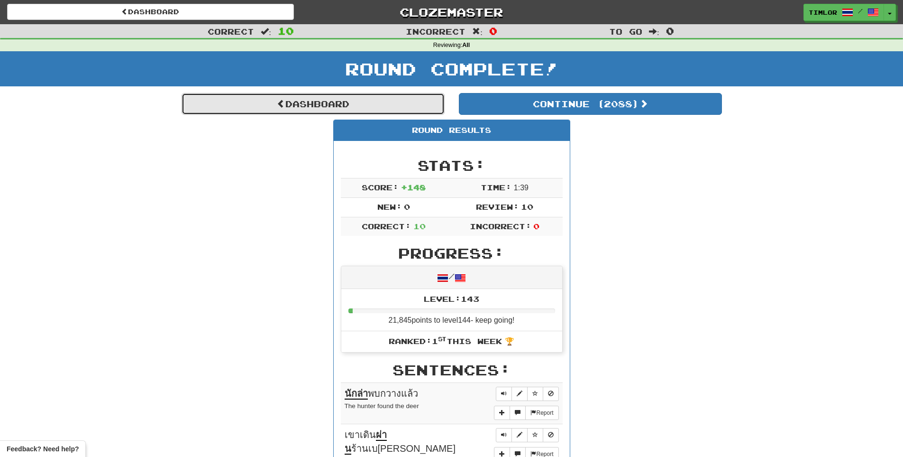
click at [395, 105] on link "Dashboard" at bounding box center [313, 104] width 263 height 22
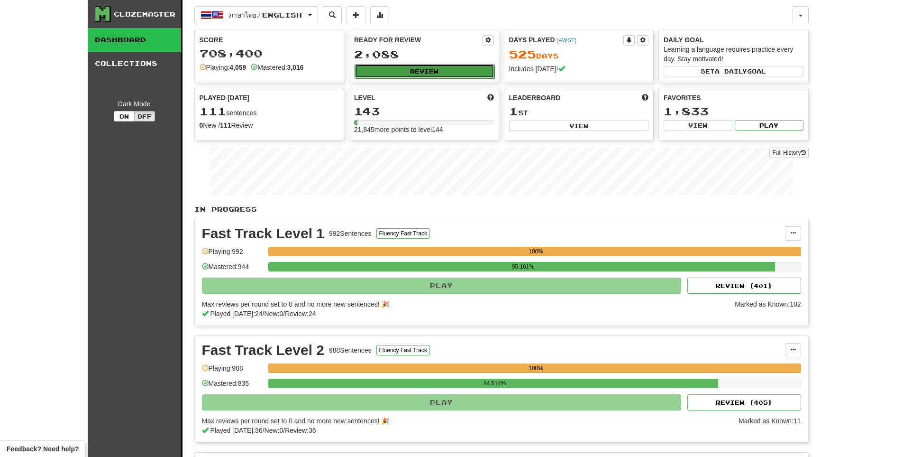
click at [422, 65] on button "Review" at bounding box center [425, 71] width 140 height 14
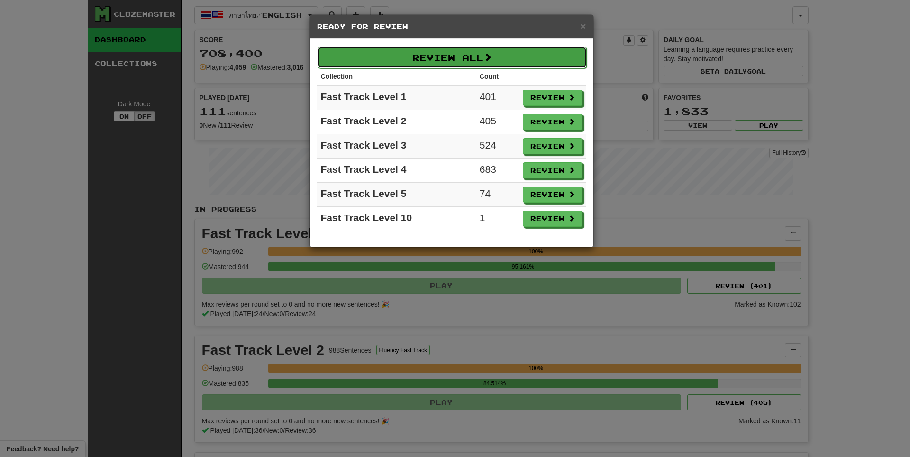
click at [437, 62] on button "Review All" at bounding box center [452, 57] width 269 height 22
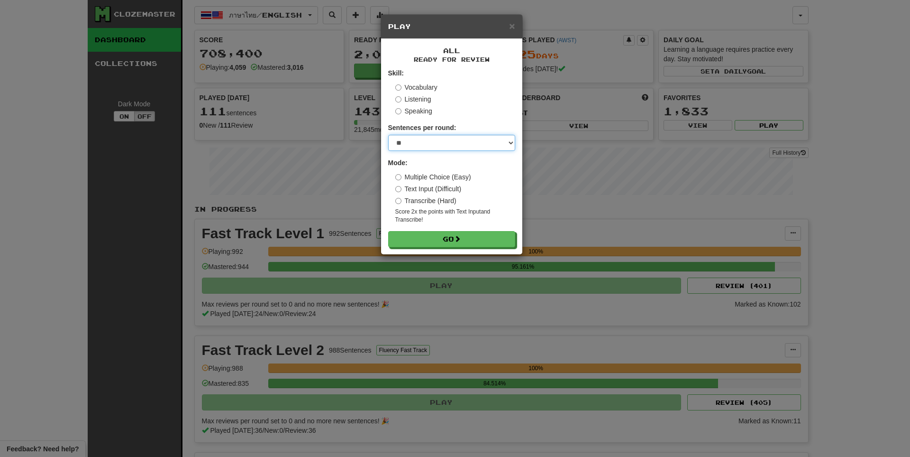
click at [455, 139] on select "* ** ** ** ** ** *** ********" at bounding box center [451, 143] width 127 height 16
select select "**"
click at [388, 135] on select "* ** ** ** ** ** *** ********" at bounding box center [451, 143] width 127 height 16
click at [489, 237] on button "Go" at bounding box center [452, 239] width 127 height 16
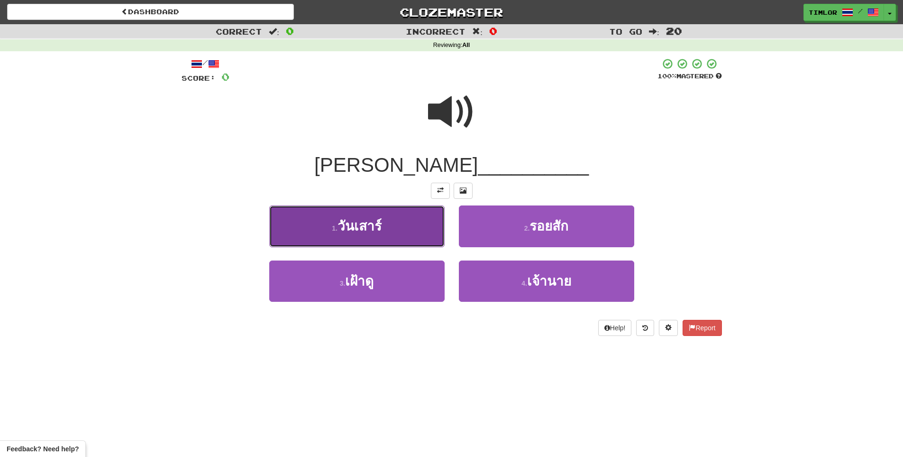
click at [333, 238] on button "1 . วันเสาร์" at bounding box center [356, 225] width 175 height 41
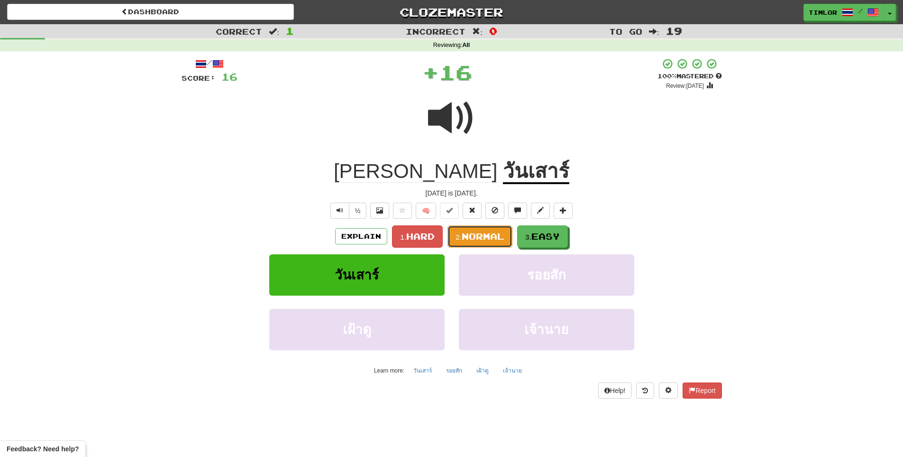
click at [451, 238] on button "2. Normal" at bounding box center [480, 236] width 65 height 22
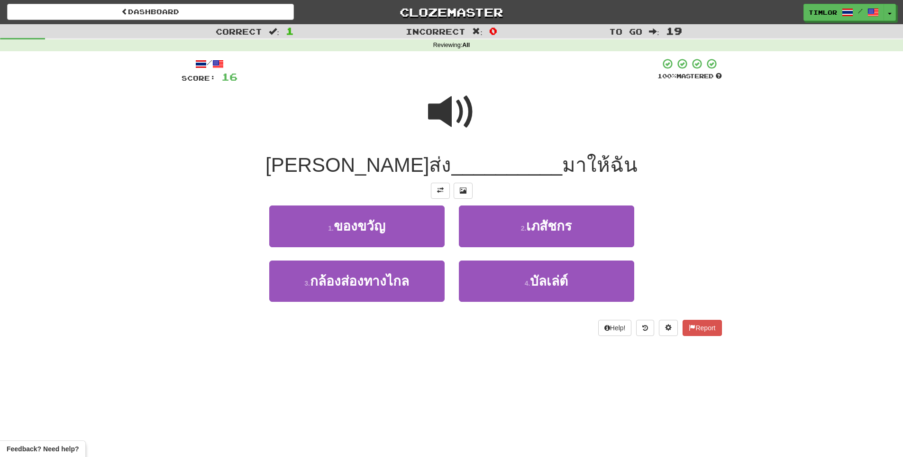
click at [464, 114] on span at bounding box center [451, 111] width 47 height 47
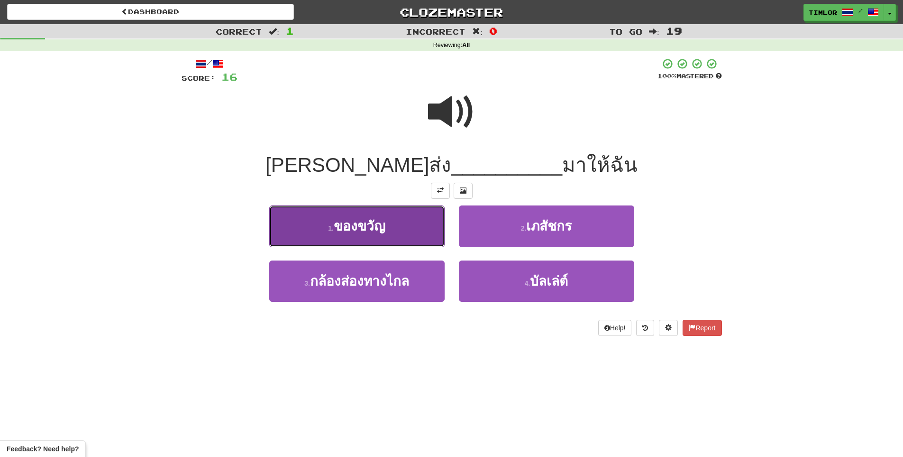
click at [393, 239] on button "1 . ของขวัญ" at bounding box center [356, 225] width 175 height 41
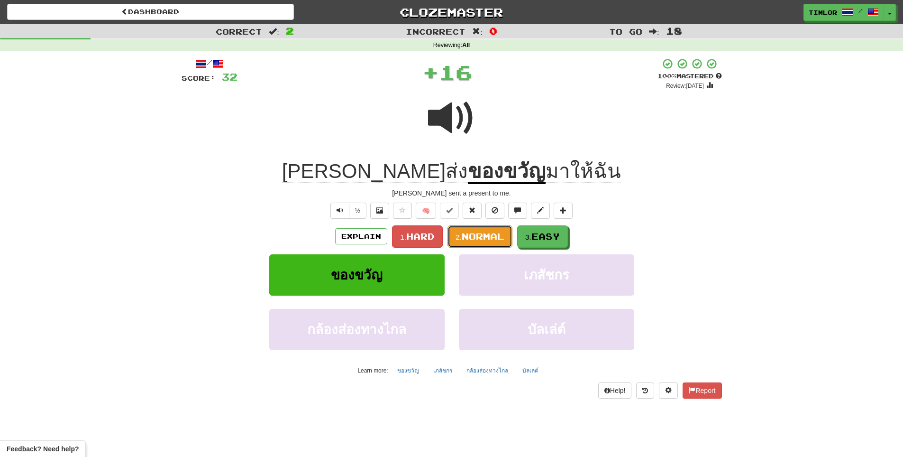
click at [468, 233] on span "Normal" at bounding box center [483, 236] width 43 height 10
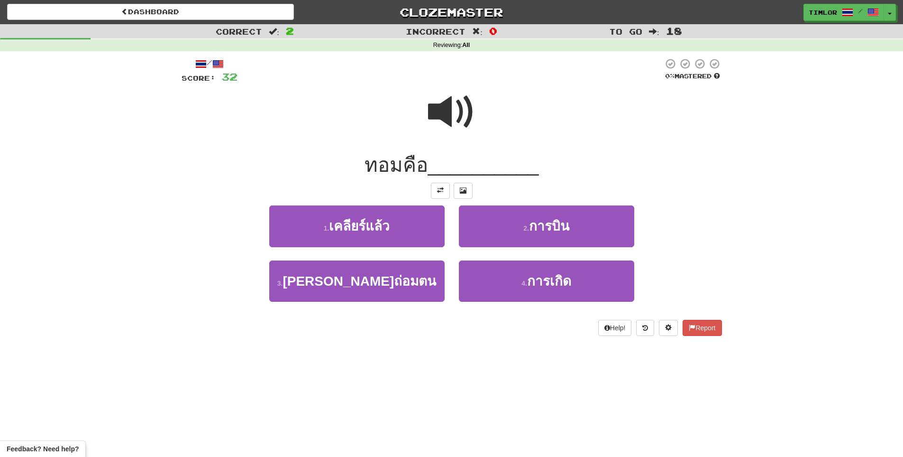
click at [477, 127] on div at bounding box center [452, 118] width 541 height 68
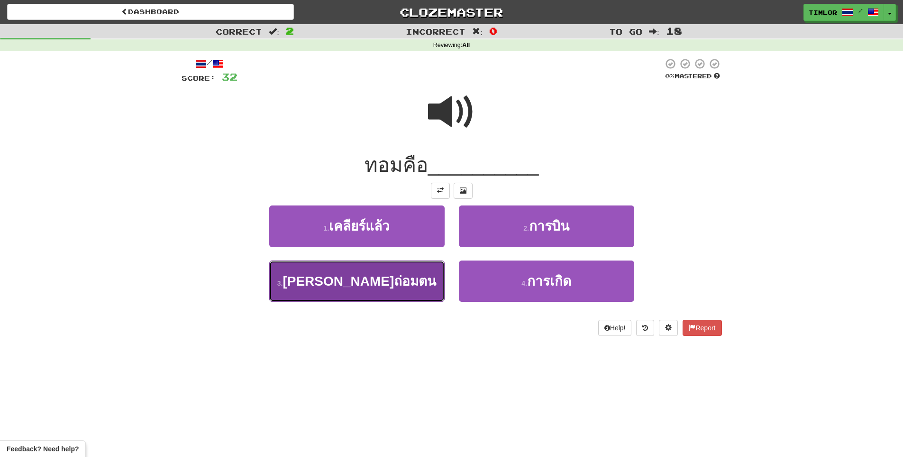
click at [396, 291] on button "3 . อ่อนน้อมถ่อมตน" at bounding box center [356, 280] width 175 height 41
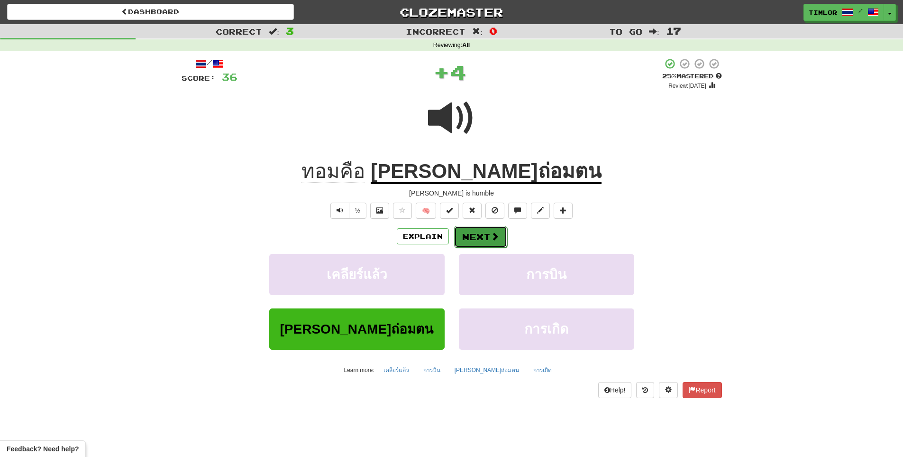
click at [484, 234] on button "Next" at bounding box center [480, 237] width 53 height 22
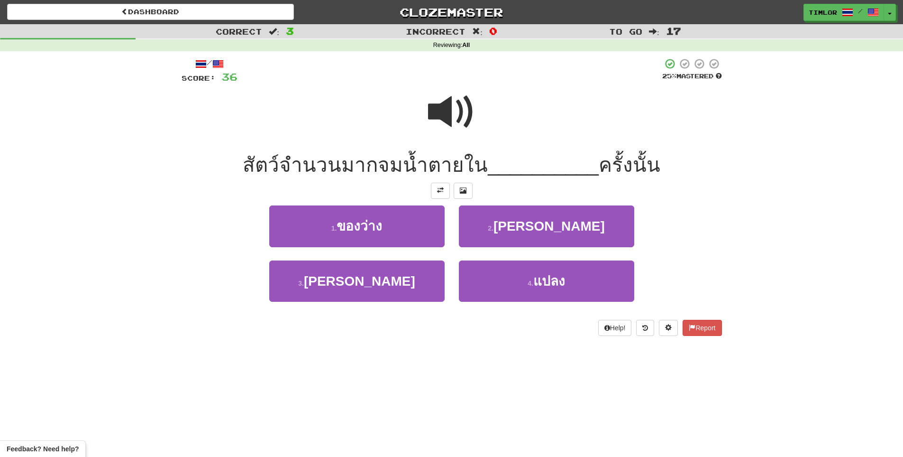
click at [461, 134] on span at bounding box center [451, 111] width 47 height 47
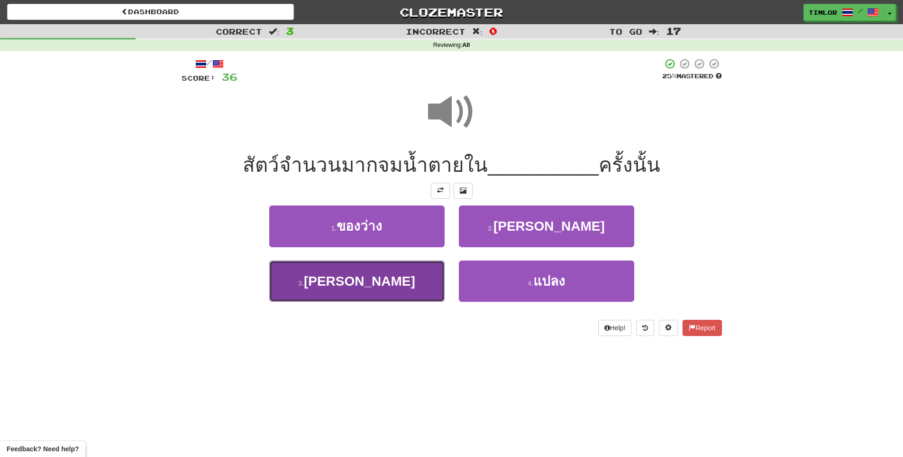
click at [423, 293] on button "3 . น้ำท่วม" at bounding box center [356, 280] width 175 height 41
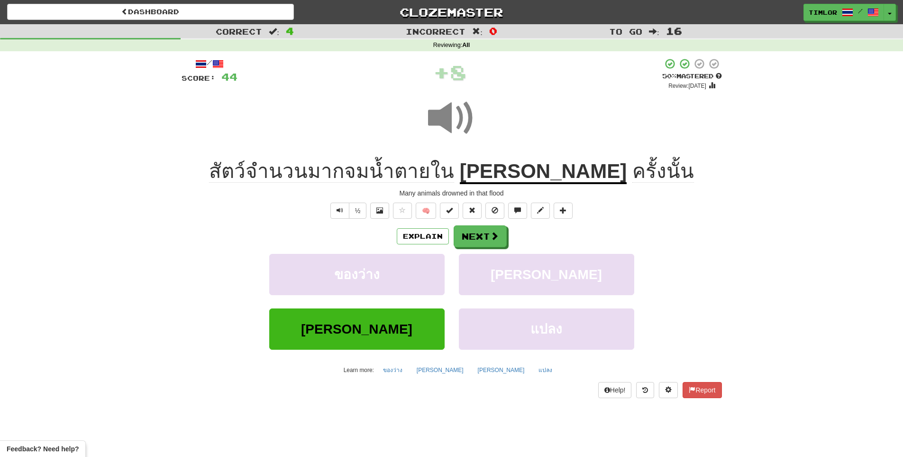
click at [529, 180] on u "น้ำท่วม" at bounding box center [543, 172] width 167 height 24
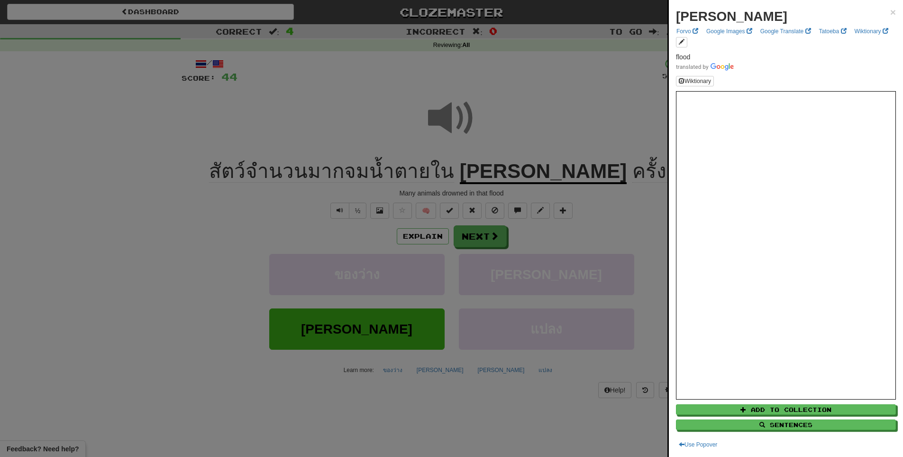
click at [534, 233] on div at bounding box center [451, 228] width 903 height 457
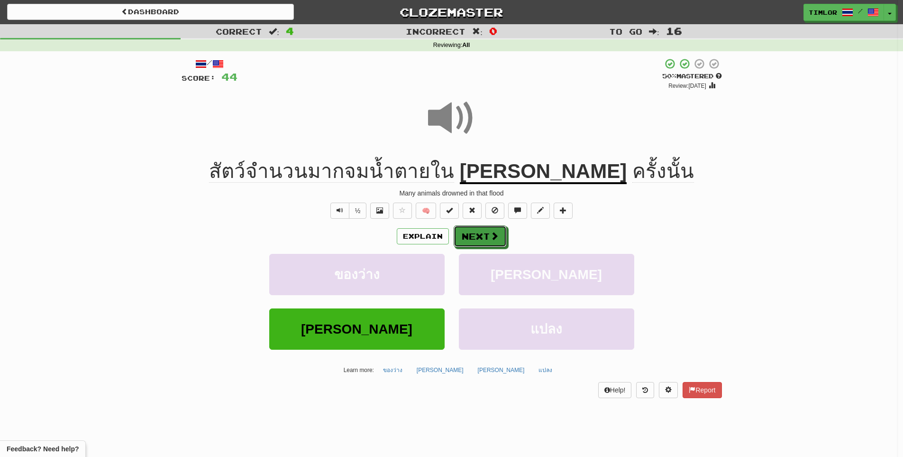
click at [482, 243] on button "Next" at bounding box center [480, 236] width 53 height 22
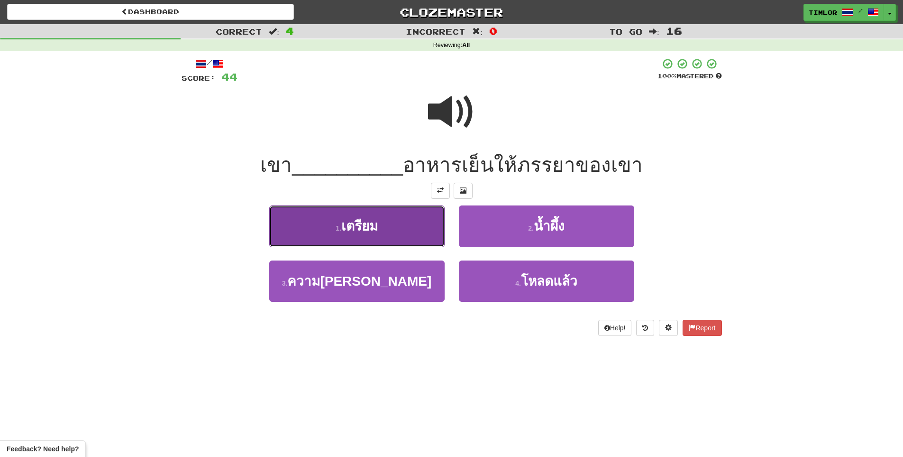
click at [400, 227] on button "1 . เตรียม" at bounding box center [356, 225] width 175 height 41
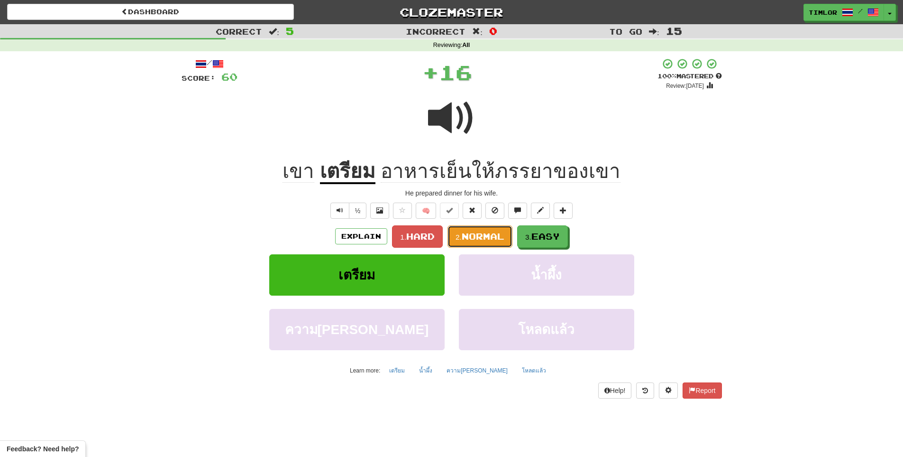
click at [474, 229] on button "2. Normal" at bounding box center [480, 236] width 65 height 22
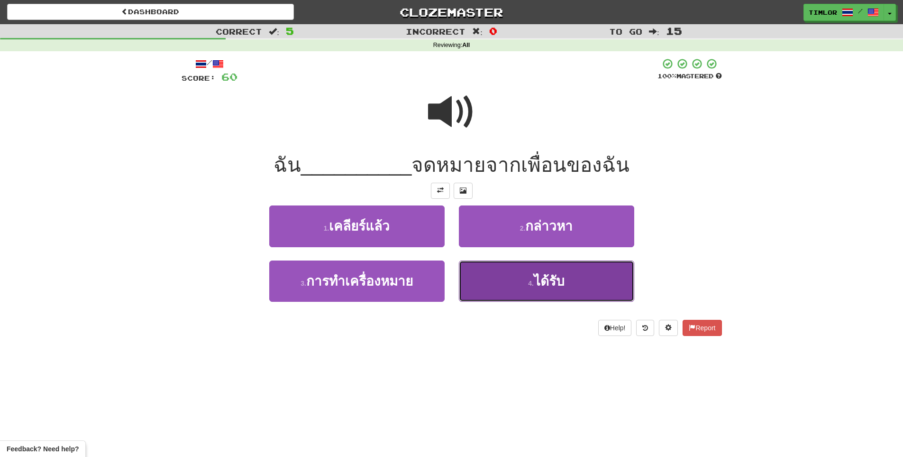
click at [485, 269] on button "4 . ได้รับ" at bounding box center [546, 280] width 175 height 41
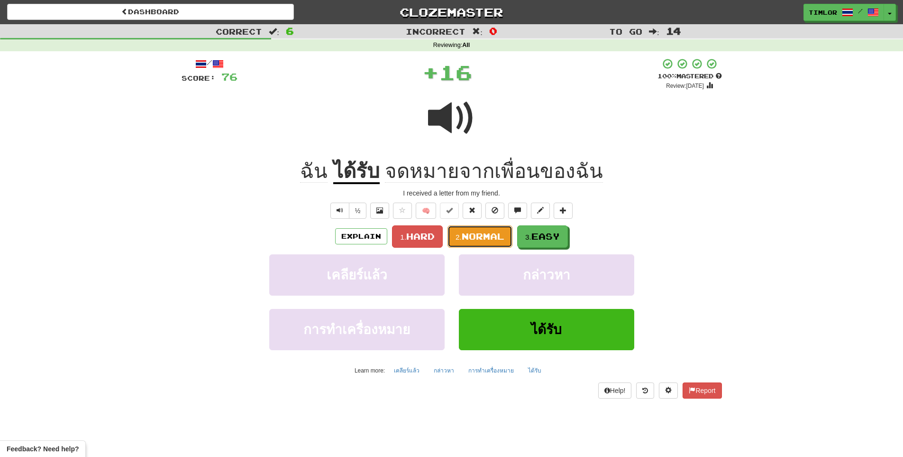
click at [489, 238] on span "Normal" at bounding box center [483, 236] width 43 height 10
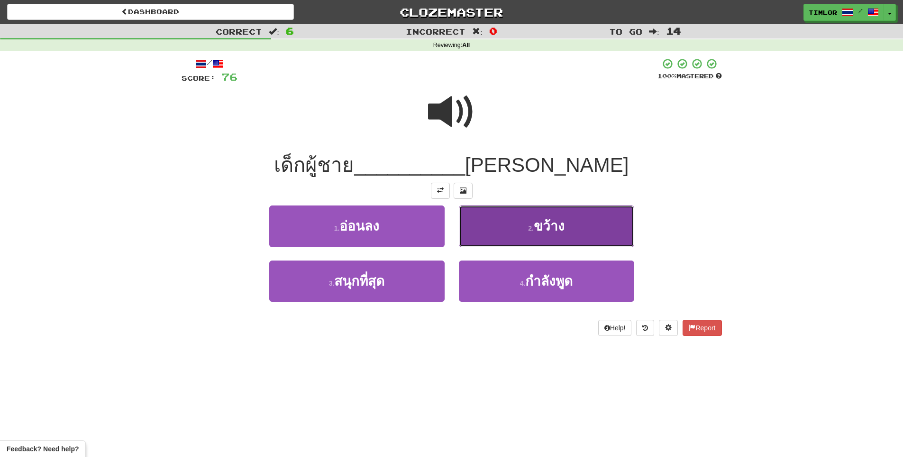
click at [511, 235] on button "2 . ขว้าง" at bounding box center [546, 225] width 175 height 41
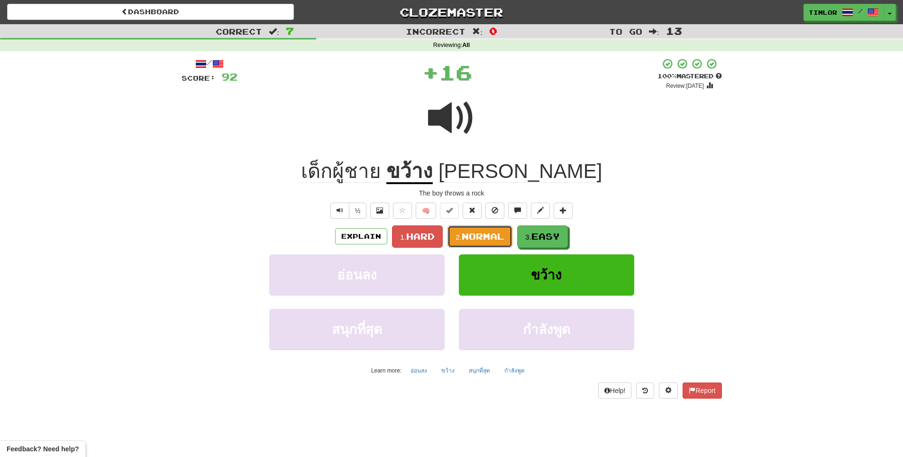
click at [485, 244] on button "2. Normal" at bounding box center [480, 236] width 65 height 22
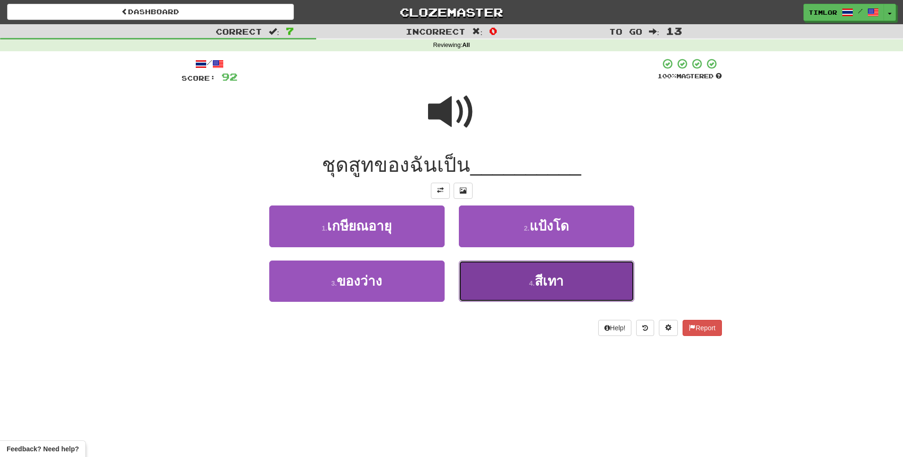
click at [489, 266] on button "4 . สีเทา" at bounding box center [546, 280] width 175 height 41
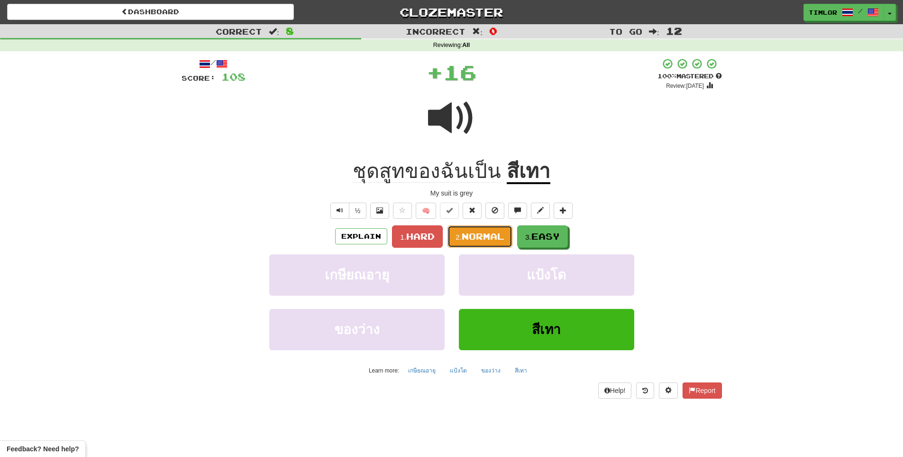
click at [501, 242] on button "2. Normal" at bounding box center [480, 236] width 65 height 22
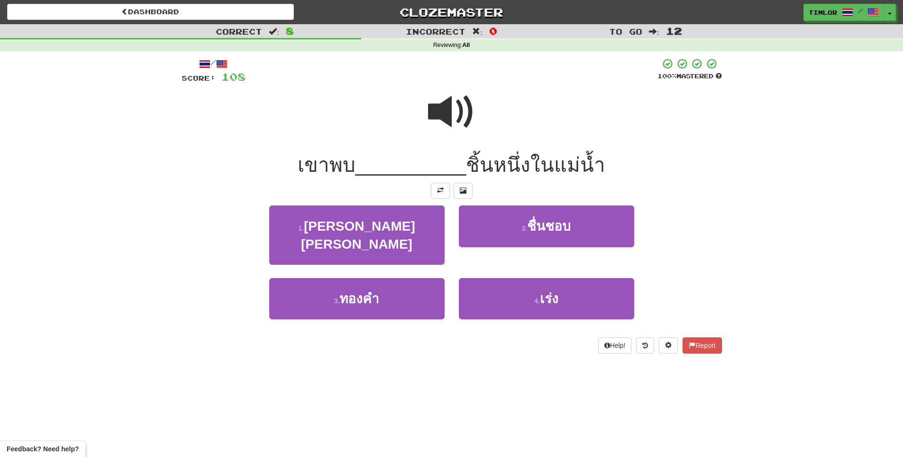
click at [454, 111] on span at bounding box center [451, 111] width 47 height 47
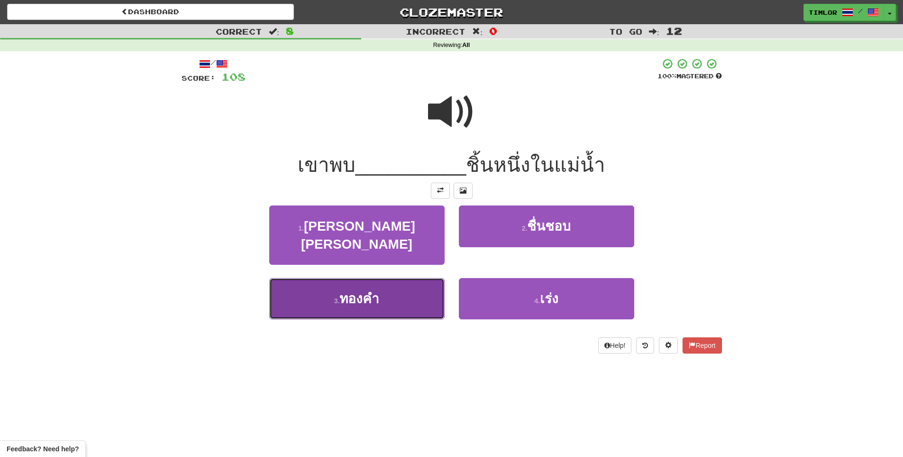
click at [335, 289] on button "3 . ทองคำ" at bounding box center [356, 298] width 175 height 41
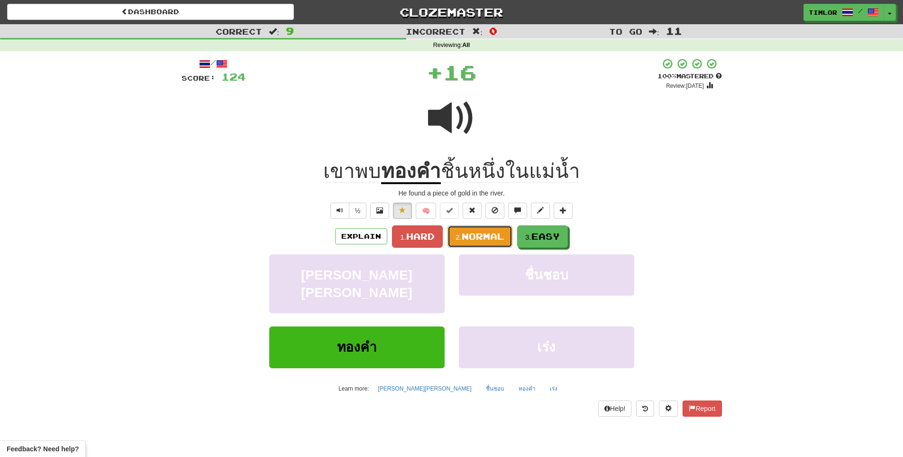
click at [480, 243] on button "2. Normal" at bounding box center [480, 236] width 65 height 22
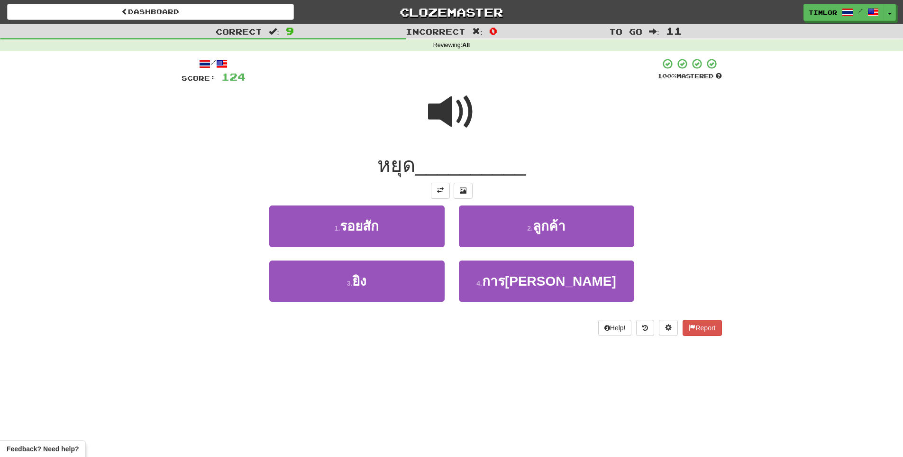
click at [451, 132] on span at bounding box center [451, 111] width 47 height 47
click at [418, 331] on div "Help! Report" at bounding box center [452, 328] width 541 height 16
click at [414, 306] on div "3 . ยิง" at bounding box center [357, 287] width 190 height 55
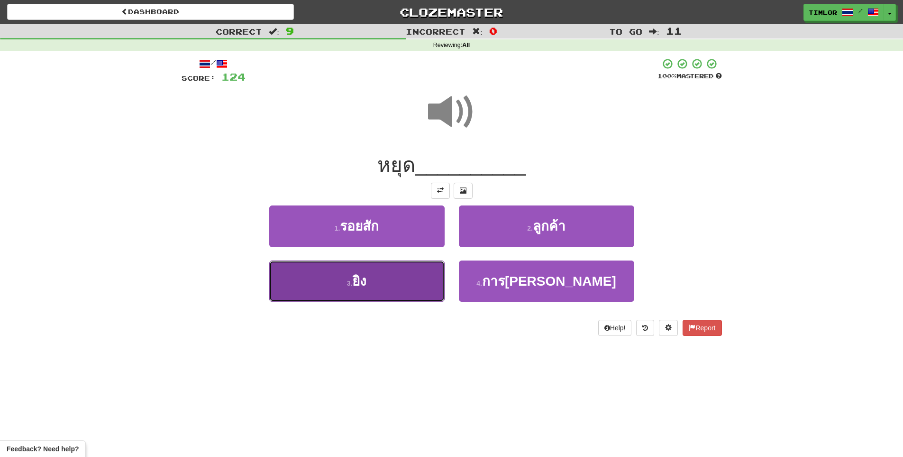
click at [416, 290] on button "3 . ยิง" at bounding box center [356, 280] width 175 height 41
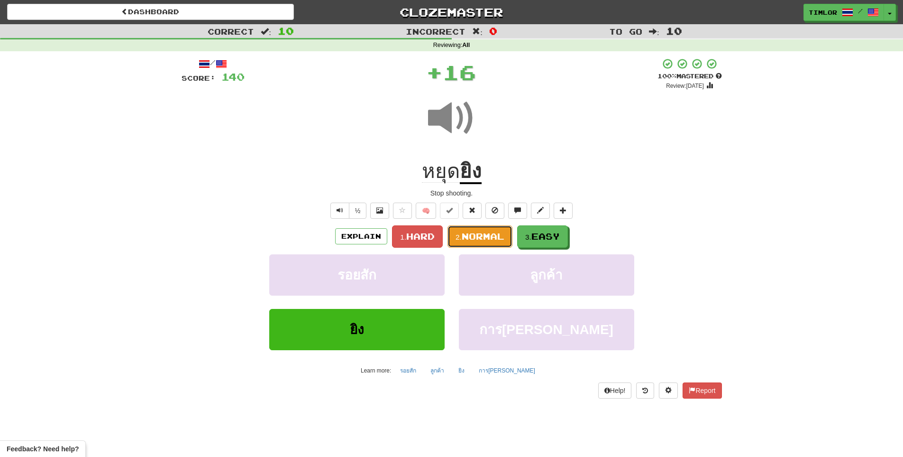
click at [477, 241] on span "Normal" at bounding box center [483, 236] width 43 height 10
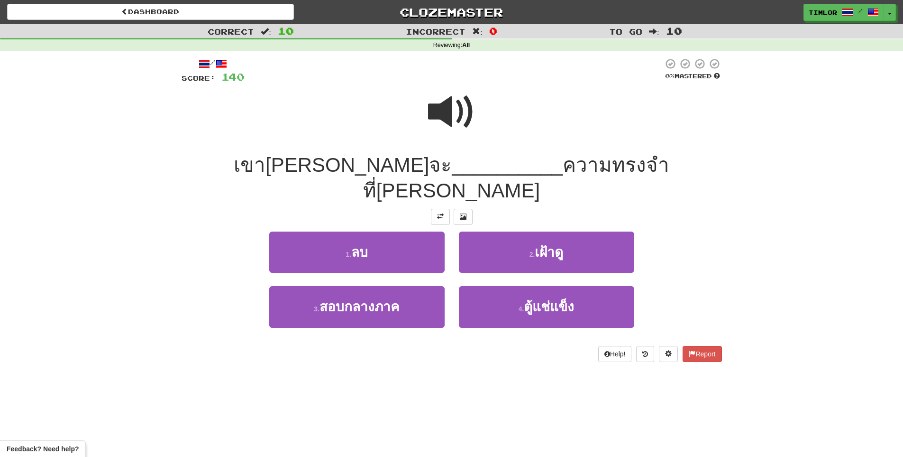
click at [459, 108] on span at bounding box center [451, 111] width 47 height 47
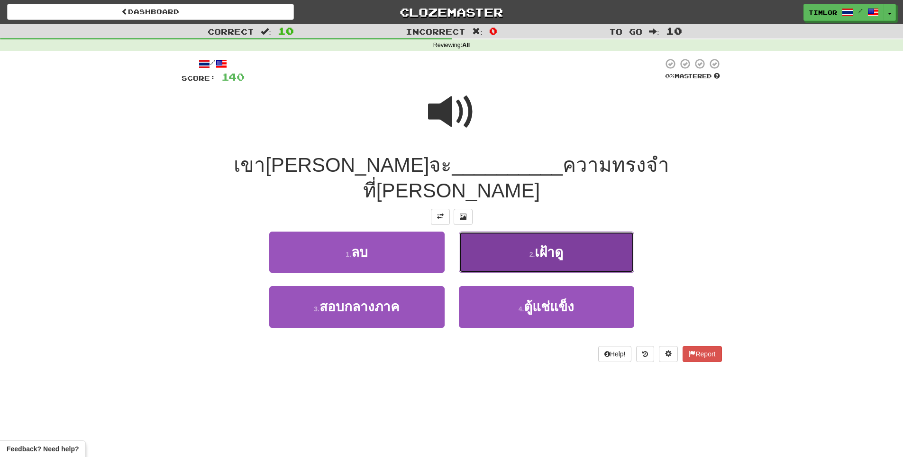
click at [506, 231] on button "2 . เฝ้าดู" at bounding box center [546, 251] width 175 height 41
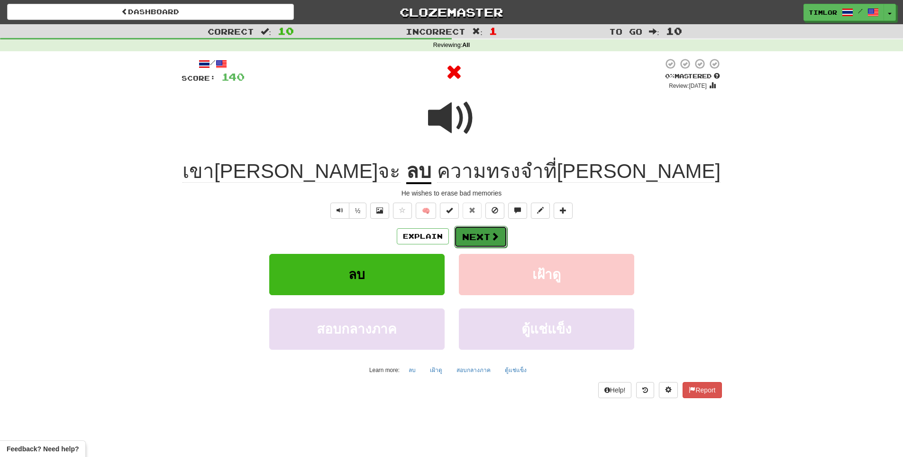
click at [486, 234] on button "Next" at bounding box center [480, 237] width 53 height 22
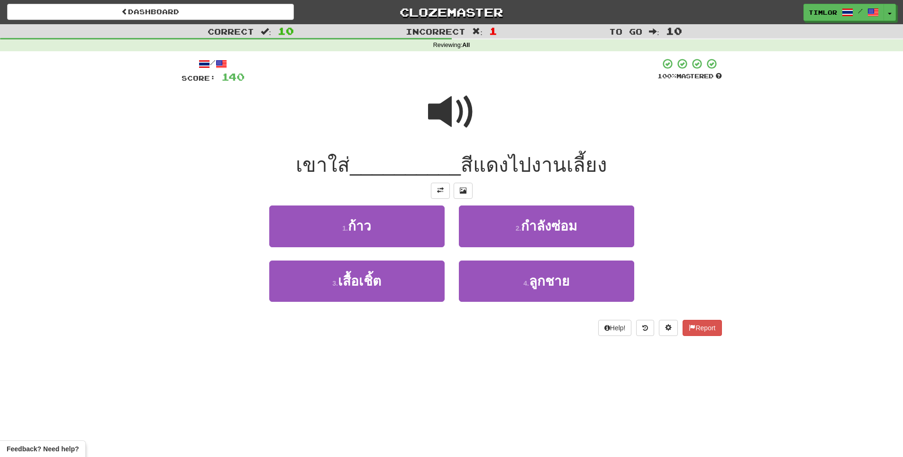
click at [451, 110] on span at bounding box center [451, 111] width 47 height 47
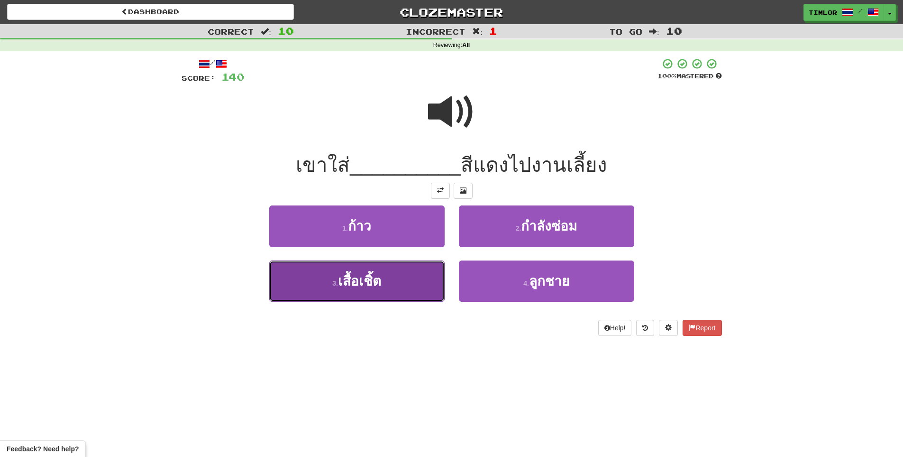
click at [410, 275] on button "3 . เสื้อเชิ้ต" at bounding box center [356, 280] width 175 height 41
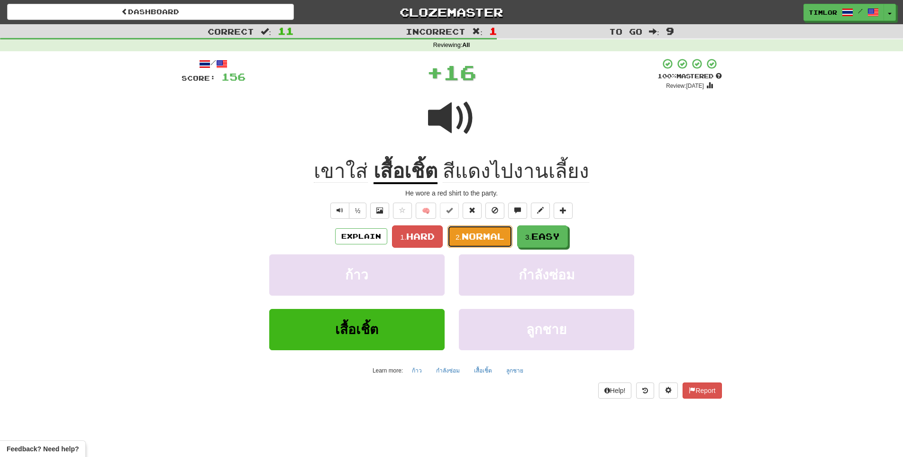
click at [508, 238] on button "2. Normal" at bounding box center [480, 236] width 65 height 22
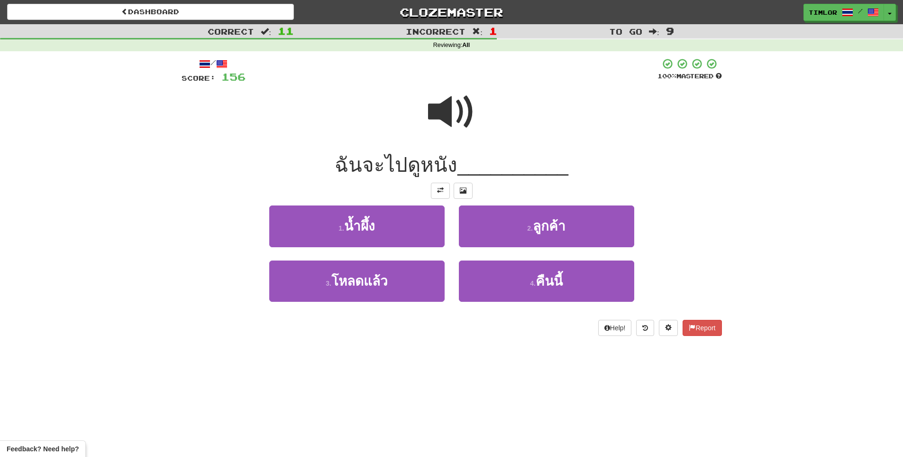
click at [429, 82] on div at bounding box center [452, 71] width 412 height 26
click at [470, 114] on span at bounding box center [451, 111] width 47 height 47
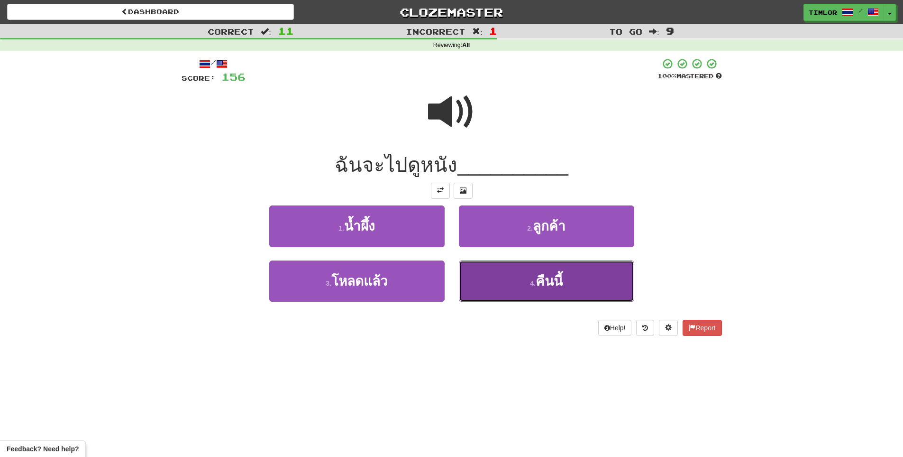
click at [544, 293] on button "4 . คืนนี้" at bounding box center [546, 280] width 175 height 41
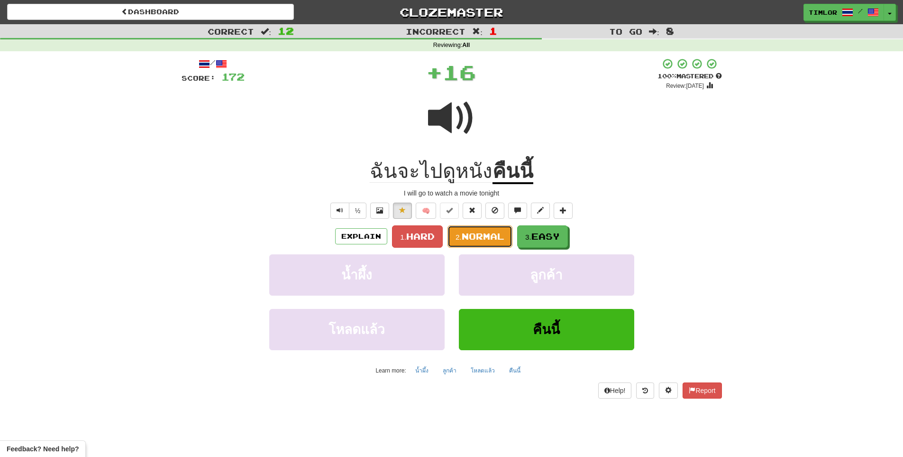
click at [504, 244] on button "2. Normal" at bounding box center [480, 236] width 65 height 22
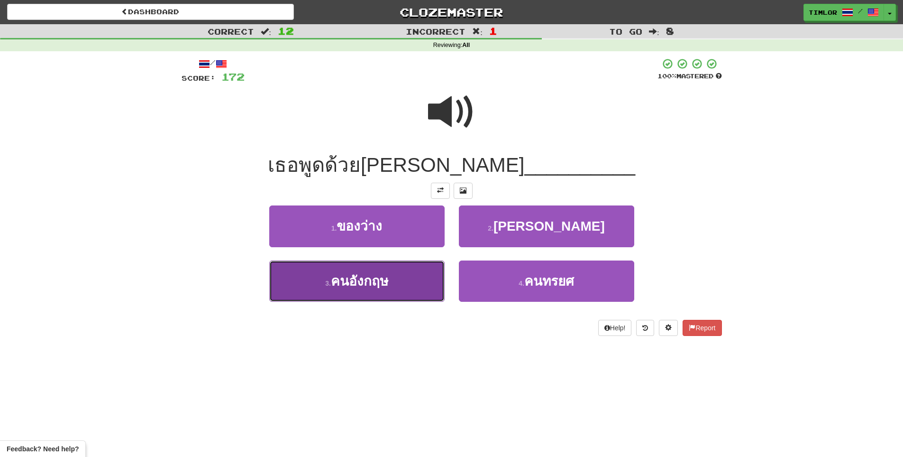
click at [383, 288] on button "3 . คนอังกฤษ" at bounding box center [356, 280] width 175 height 41
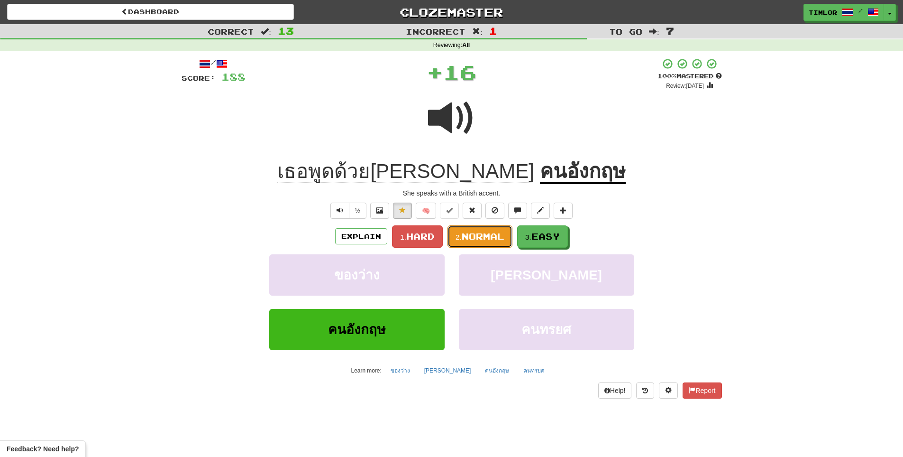
click at [506, 246] on button "2. Normal" at bounding box center [480, 236] width 65 height 22
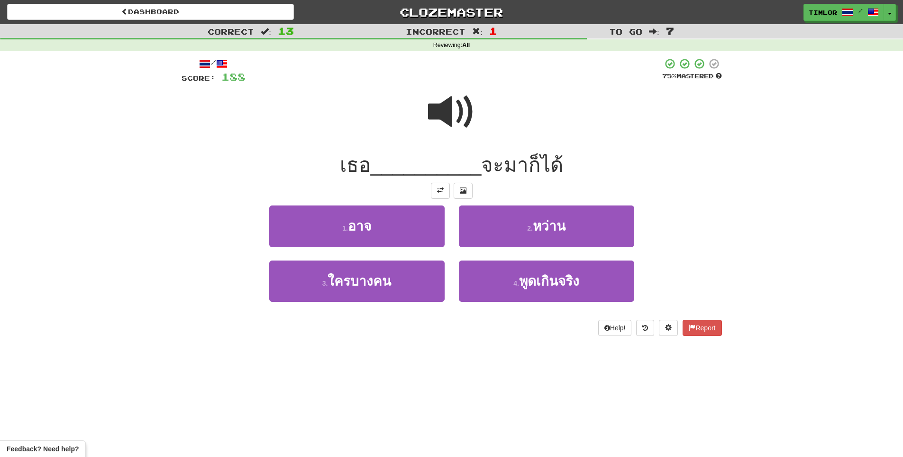
click at [468, 126] on span at bounding box center [451, 111] width 47 height 47
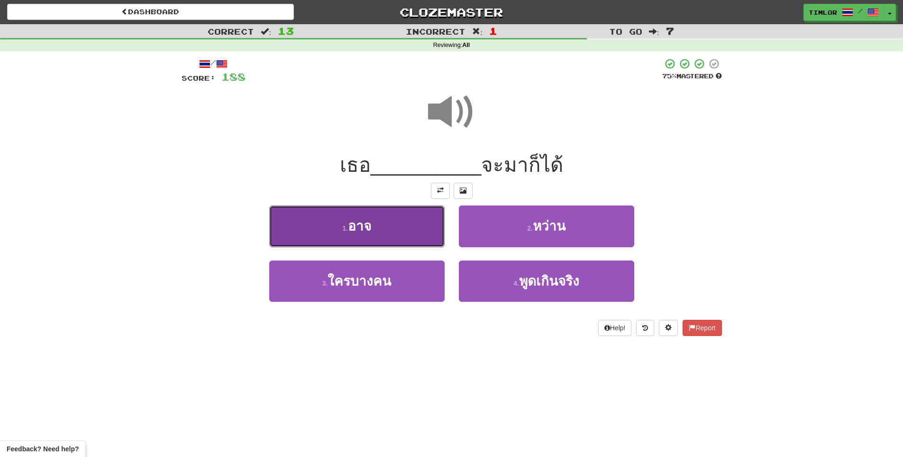
click at [382, 234] on button "1 . อาจ" at bounding box center [356, 225] width 175 height 41
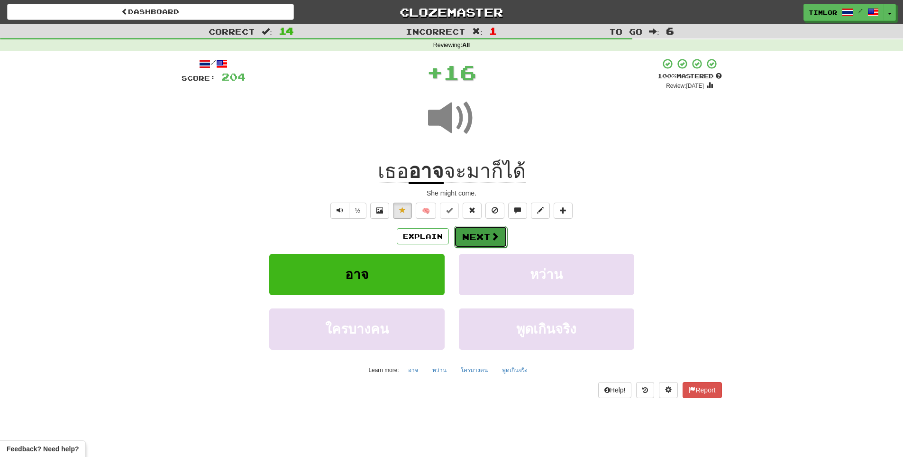
click at [477, 239] on button "Next" at bounding box center [480, 237] width 53 height 22
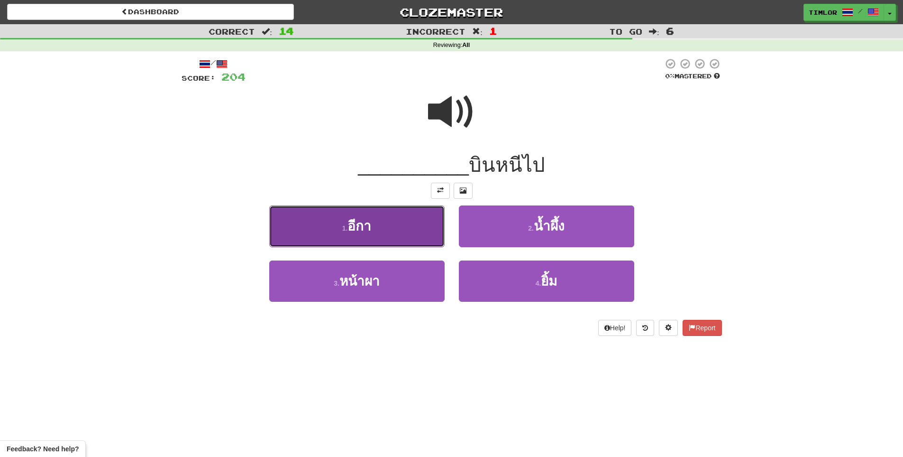
click at [364, 213] on button "1 . อีกา" at bounding box center [356, 225] width 175 height 41
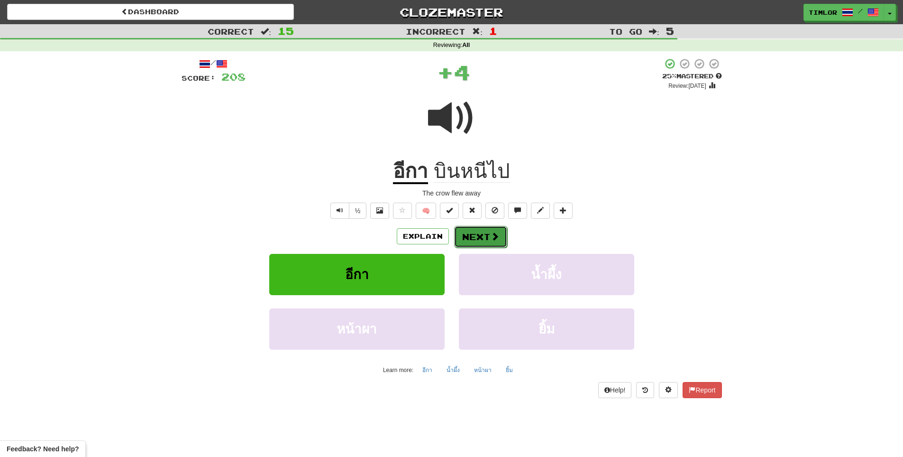
click at [492, 241] on button "Next" at bounding box center [480, 237] width 53 height 22
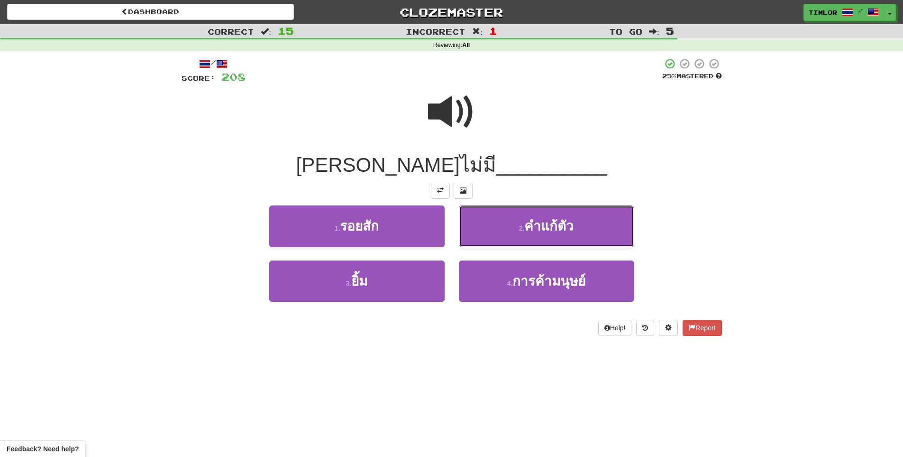
click at [495, 232] on button "2 . คำแก้ตัว" at bounding box center [546, 225] width 175 height 41
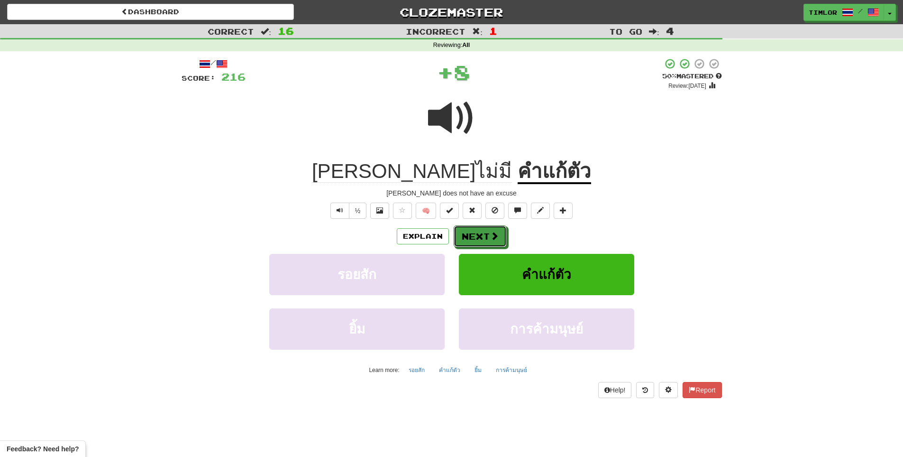
click at [495, 232] on span at bounding box center [494, 235] width 9 height 9
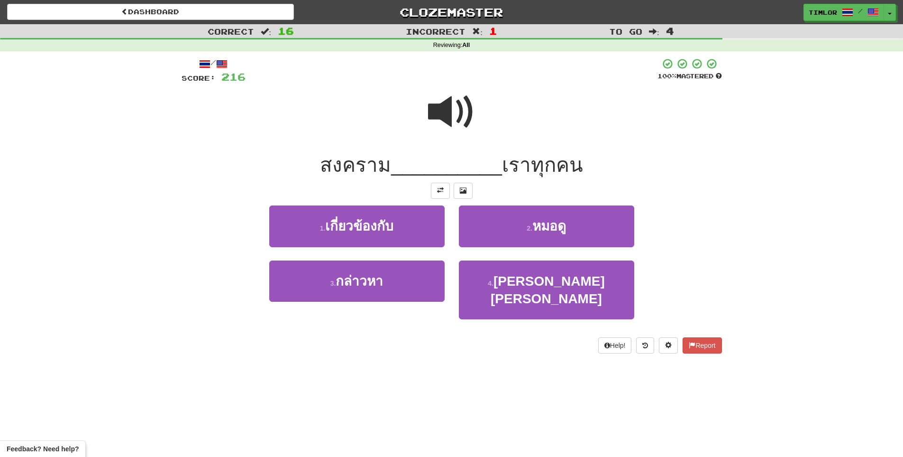
click at [442, 104] on span at bounding box center [451, 111] width 47 height 47
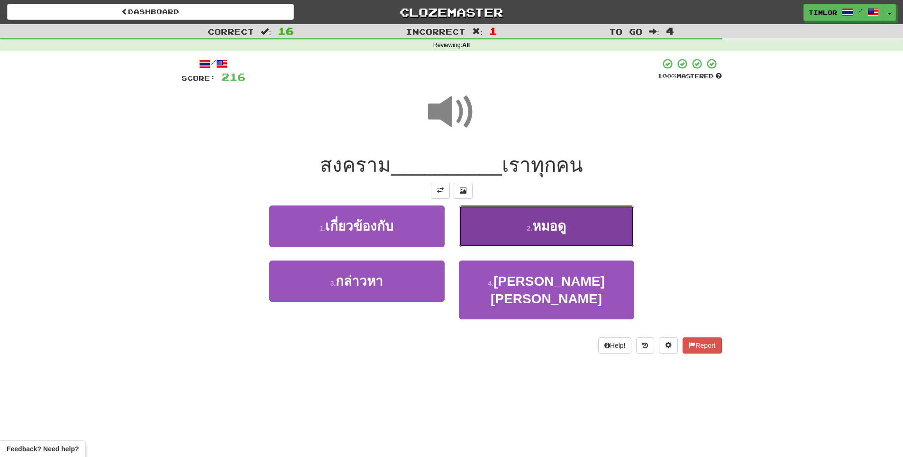
click at [476, 227] on button "2 . หมอดู" at bounding box center [546, 225] width 175 height 41
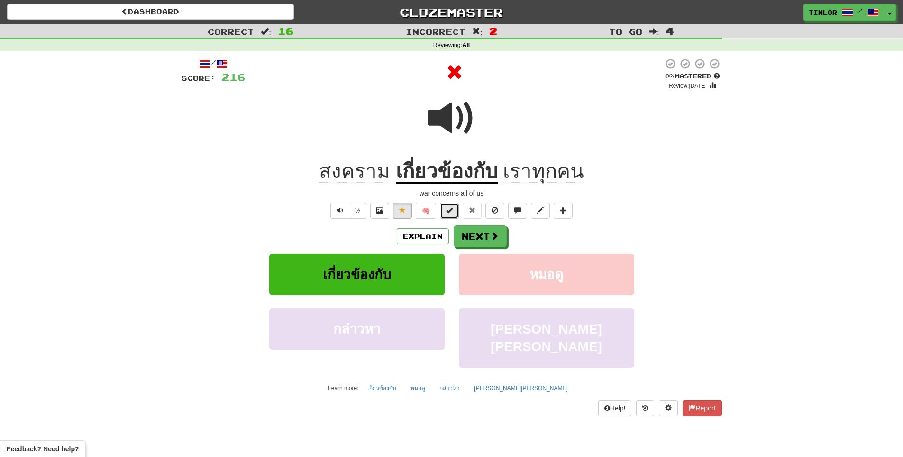
click at [450, 209] on span at bounding box center [449, 210] width 7 height 7
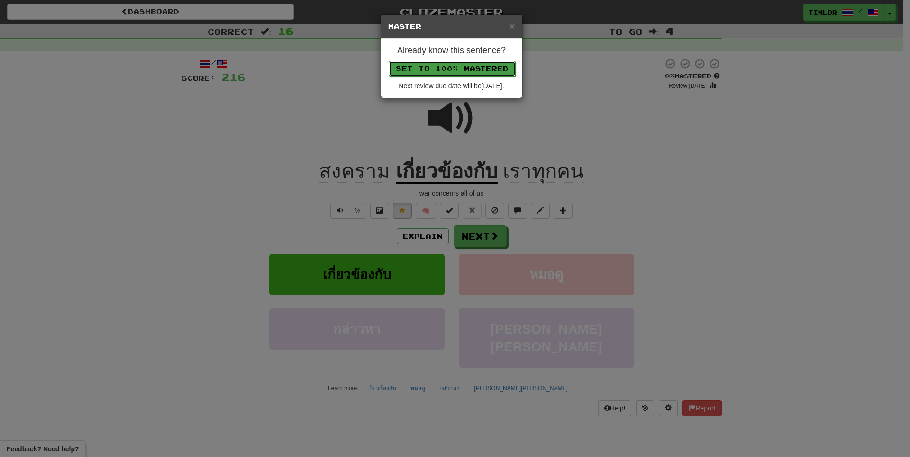
click at [472, 72] on button "Set to 100% Mastered" at bounding box center [452, 69] width 127 height 16
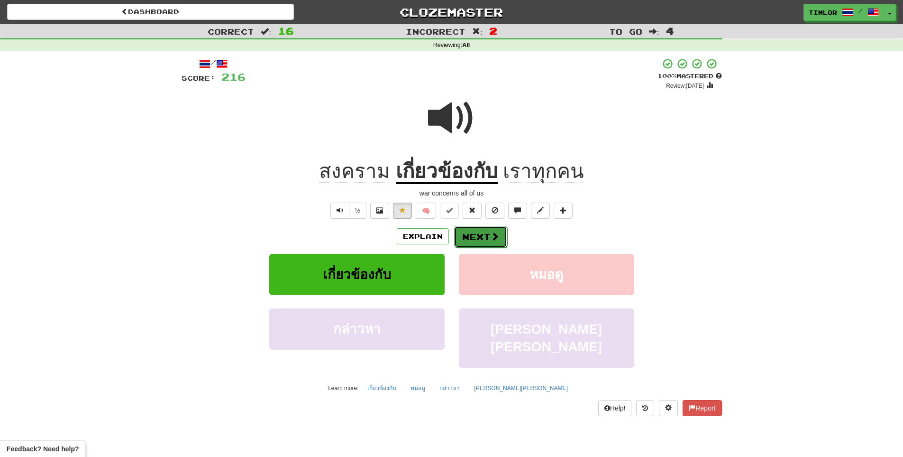
click at [493, 239] on span at bounding box center [495, 236] width 9 height 9
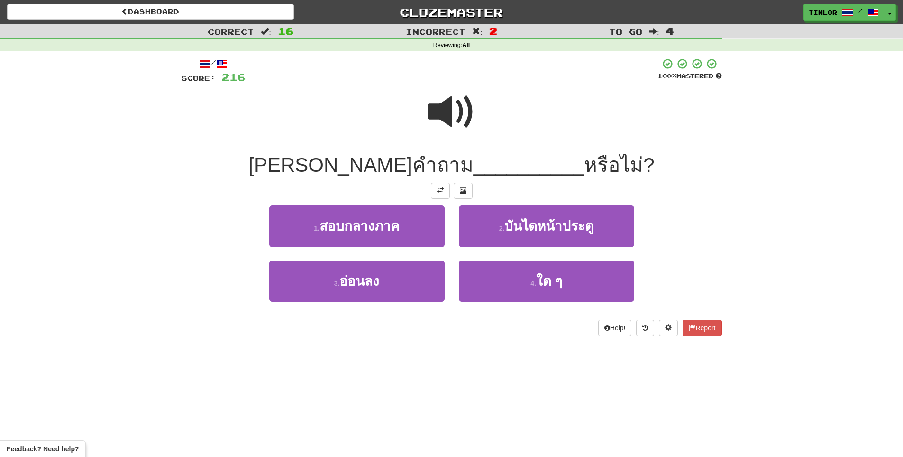
click at [457, 113] on span at bounding box center [451, 111] width 47 height 47
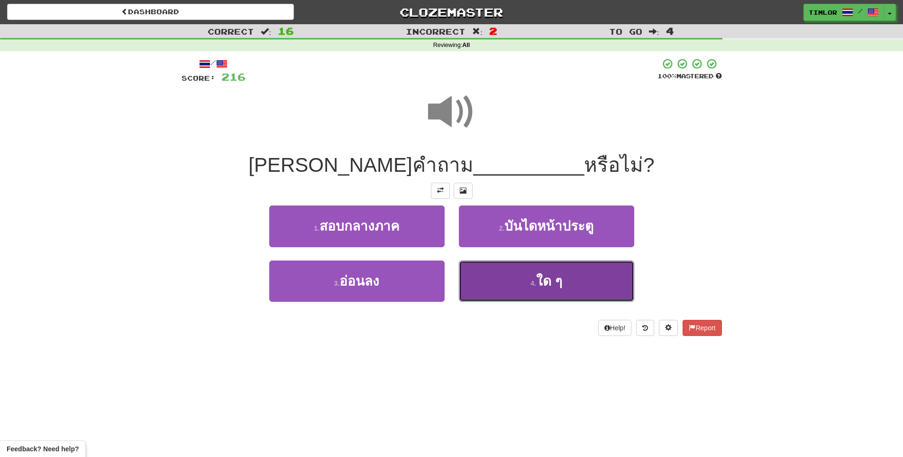
click at [478, 282] on button "4 . ใด ๆ" at bounding box center [546, 280] width 175 height 41
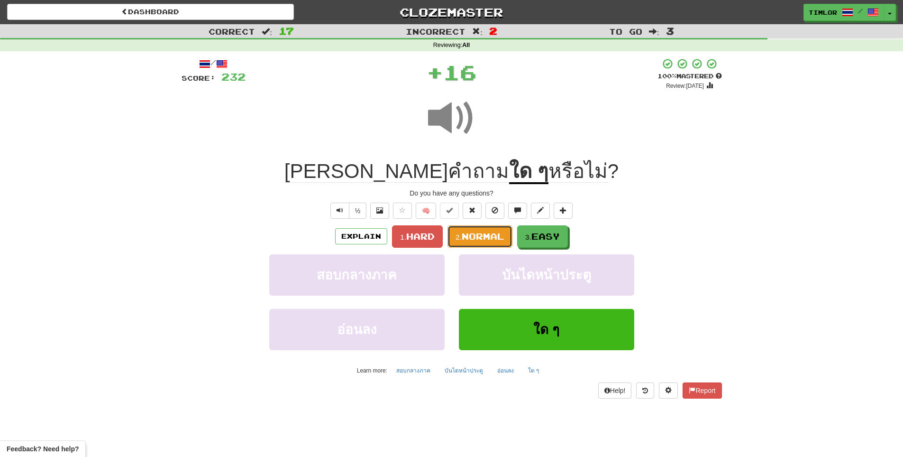
click at [477, 238] on span "Normal" at bounding box center [483, 236] width 43 height 10
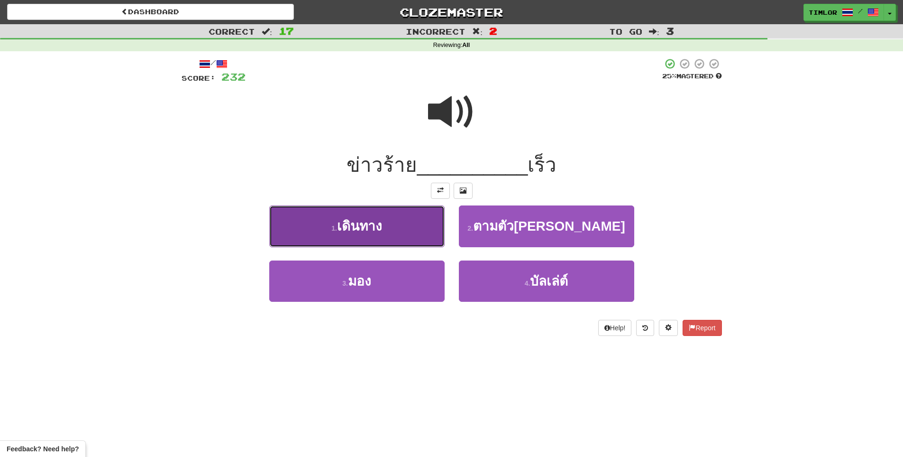
click at [422, 215] on button "1 . เดินทาง" at bounding box center [356, 225] width 175 height 41
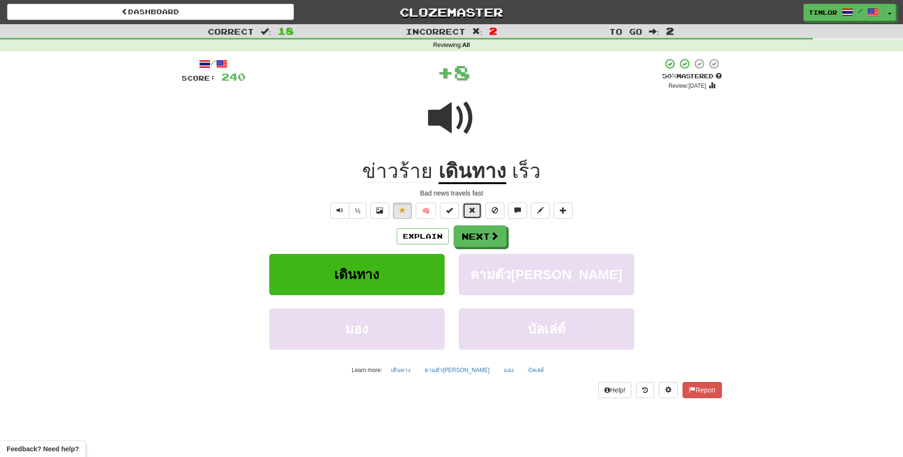
click at [469, 213] on span at bounding box center [472, 210] width 7 height 7
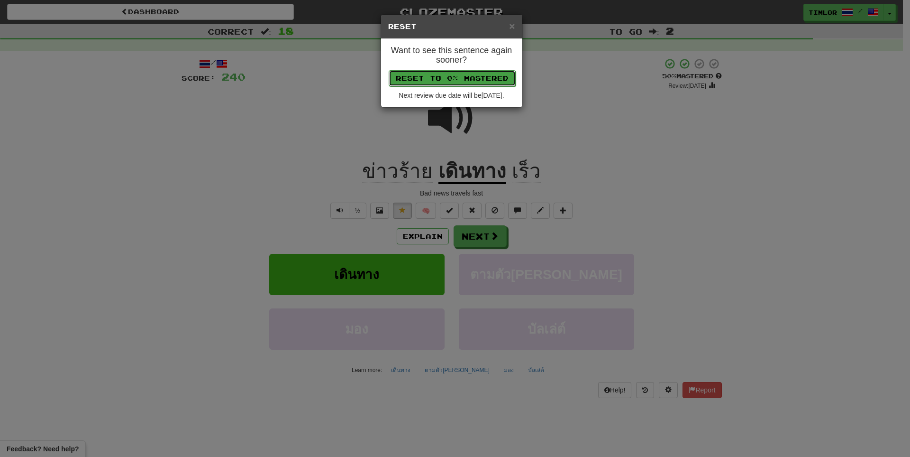
click at [440, 75] on button "Reset to 0% Mastered" at bounding box center [452, 78] width 127 height 16
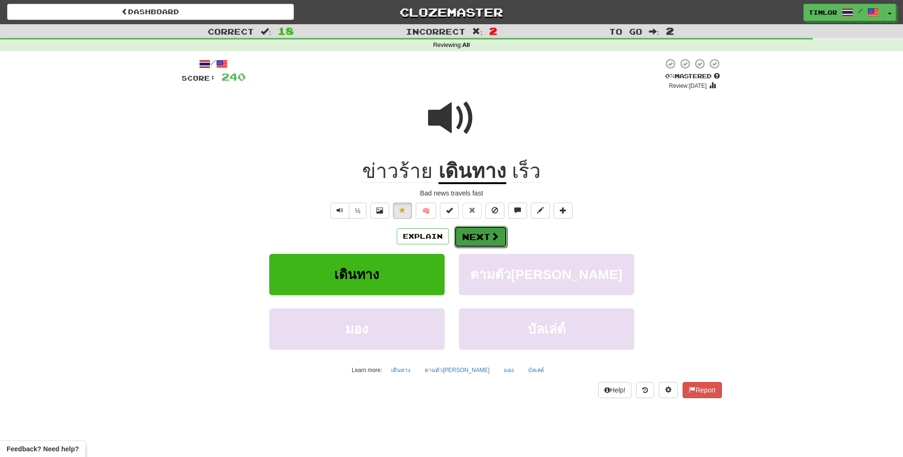
click at [486, 234] on button "Next" at bounding box center [480, 237] width 53 height 22
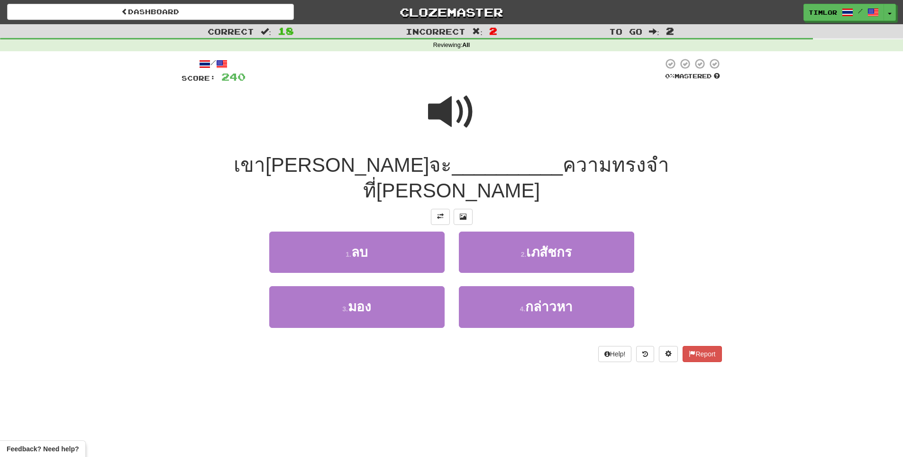
click at [446, 135] on span at bounding box center [451, 111] width 47 height 47
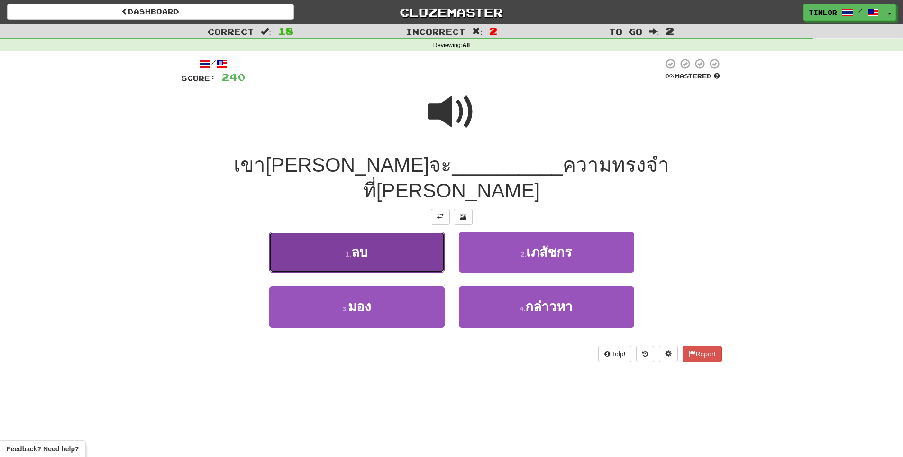
click at [410, 233] on button "1 . ลบ" at bounding box center [356, 251] width 175 height 41
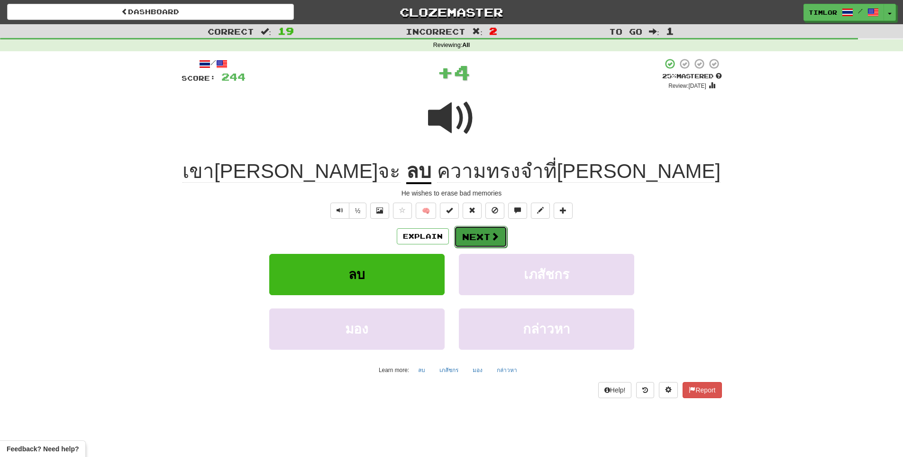
click at [473, 234] on button "Next" at bounding box center [480, 237] width 53 height 22
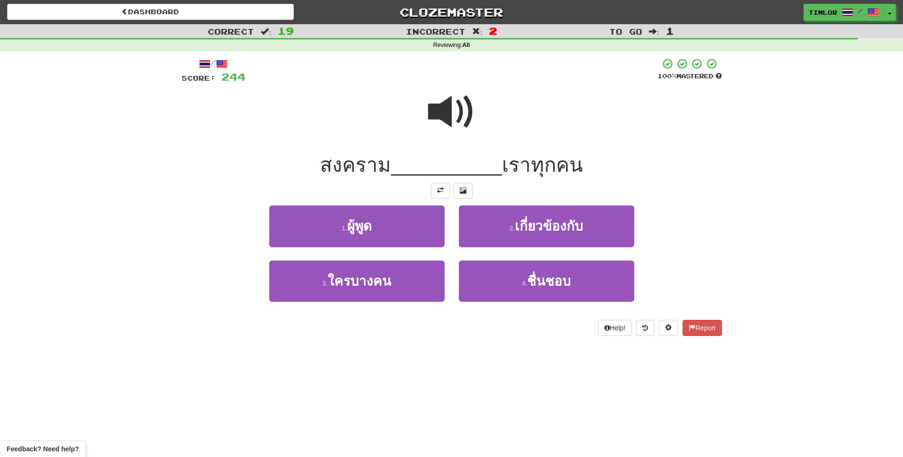
click at [455, 132] on span at bounding box center [451, 111] width 47 height 47
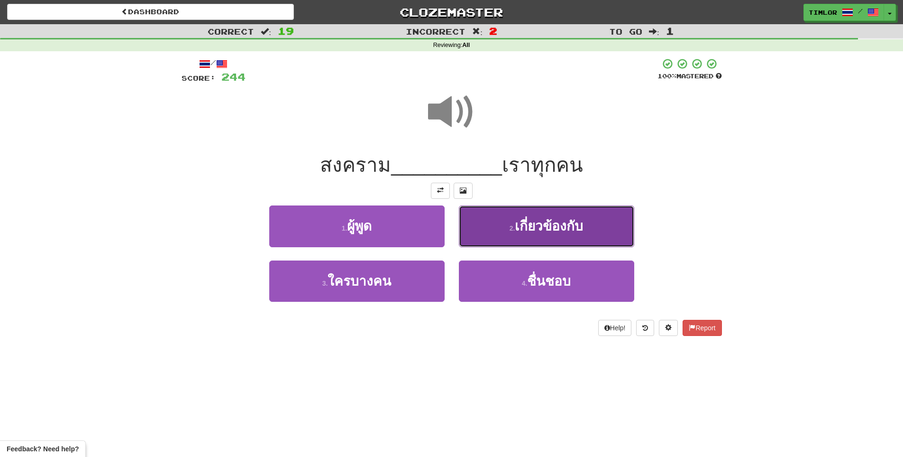
click at [530, 237] on button "2 . เกี่ยวข้องกับ" at bounding box center [546, 225] width 175 height 41
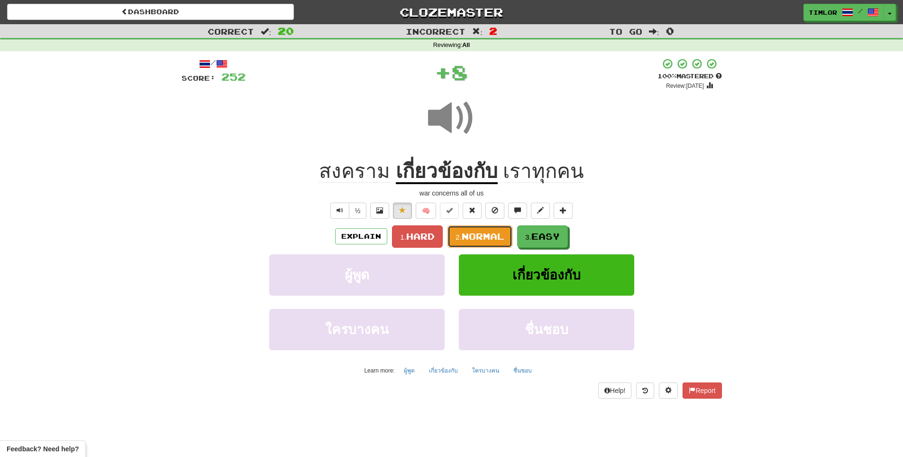
click at [488, 242] on button "2. Normal" at bounding box center [480, 236] width 65 height 22
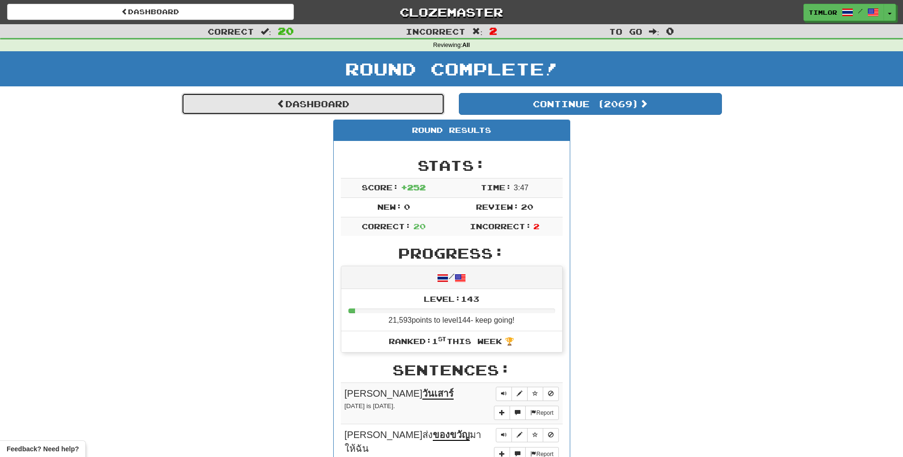
click at [410, 107] on link "Dashboard" at bounding box center [313, 104] width 263 height 22
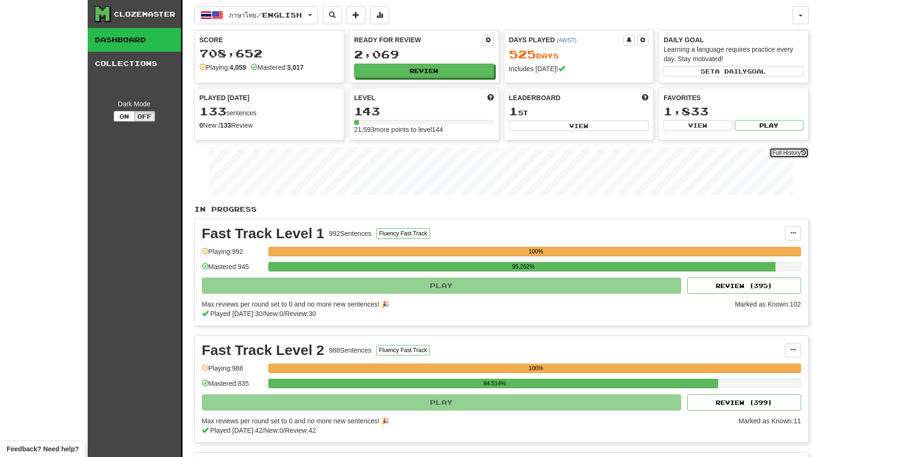
click at [788, 150] on link "Full History" at bounding box center [789, 152] width 39 height 10
click at [440, 64] on button "Review" at bounding box center [425, 71] width 140 height 14
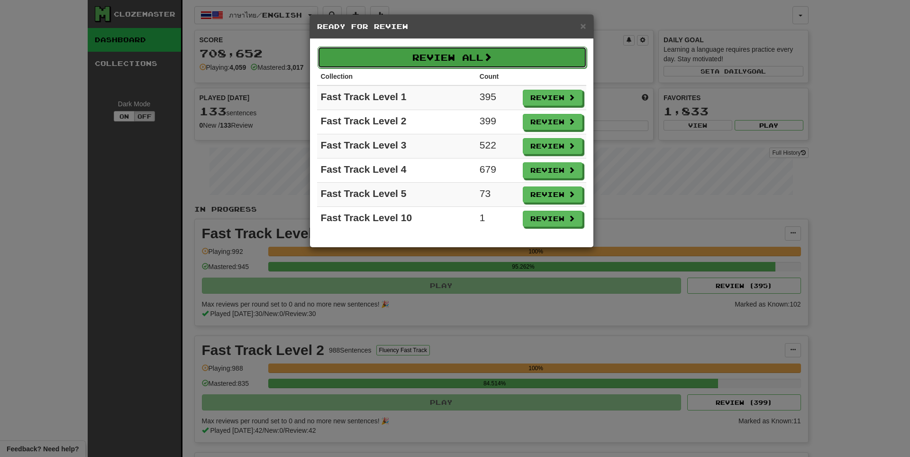
click at [458, 49] on button "Review All" at bounding box center [452, 57] width 269 height 22
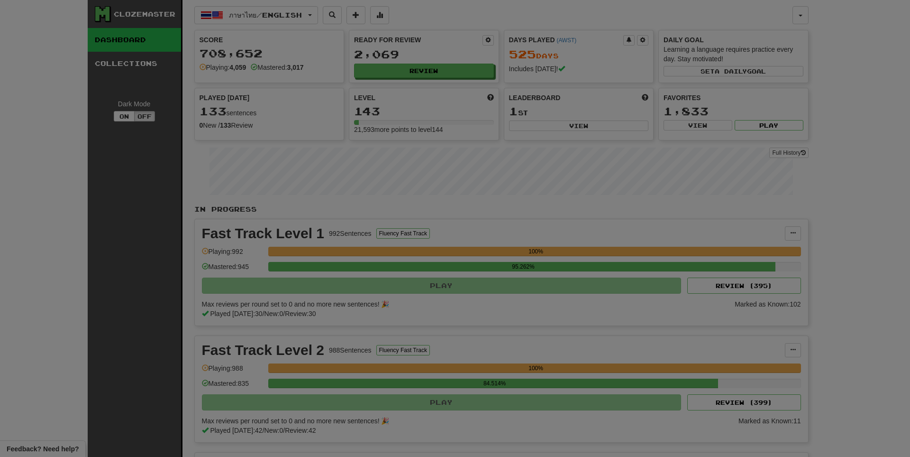
select select "**"
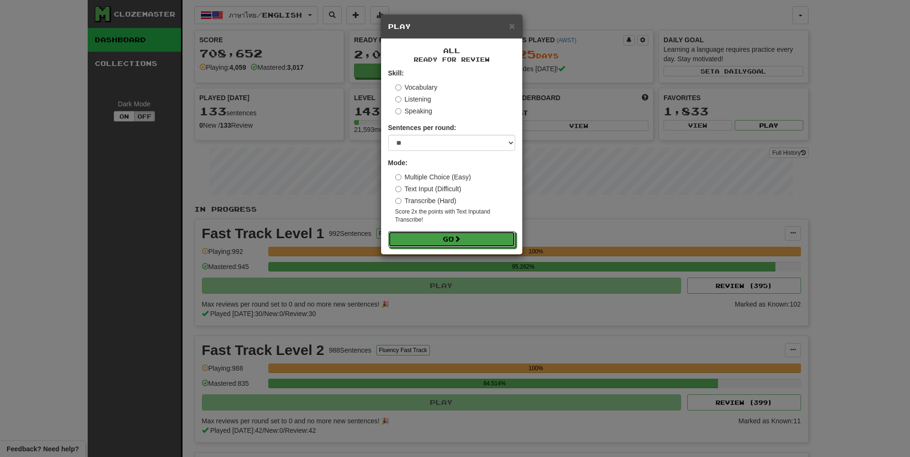
click at [478, 236] on button "Go" at bounding box center [451, 239] width 127 height 16
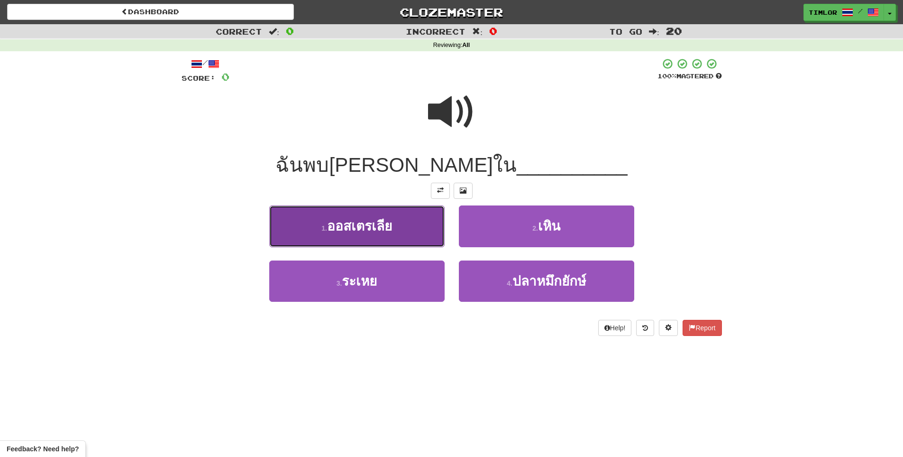
click at [400, 225] on button "1 . ออสเตรเลีย" at bounding box center [356, 225] width 175 height 41
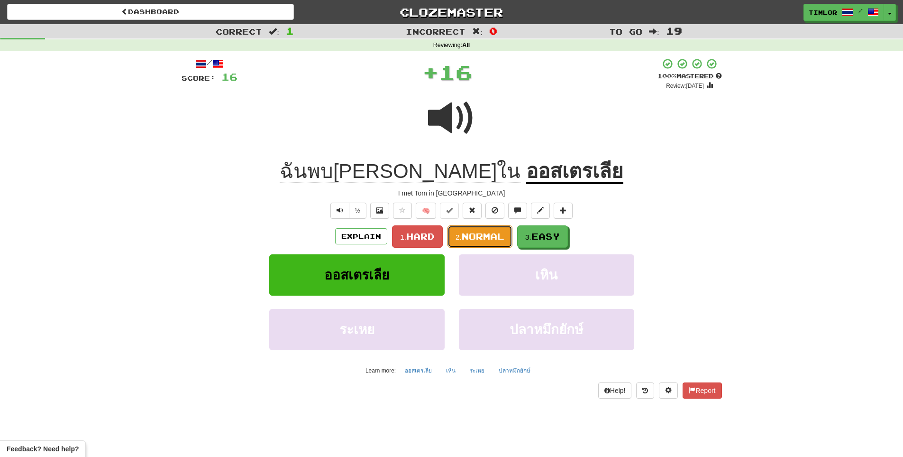
click at [463, 230] on button "2. Normal" at bounding box center [480, 236] width 65 height 22
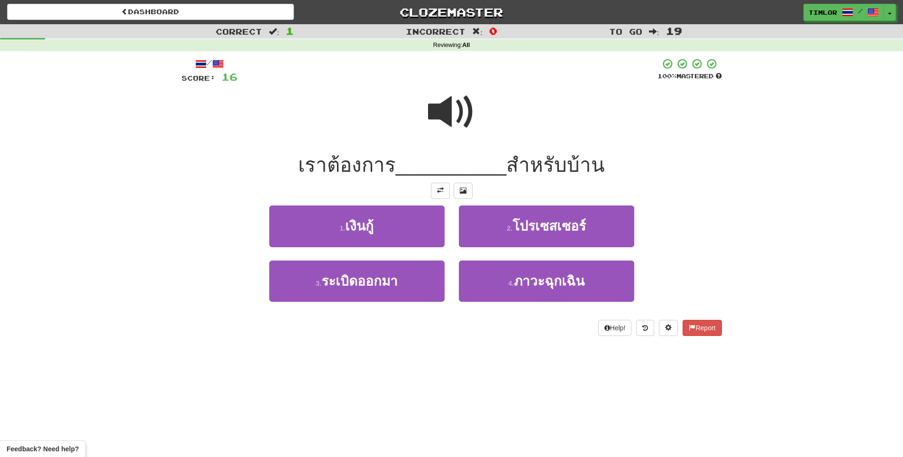
click at [468, 91] on span at bounding box center [451, 111] width 47 height 47
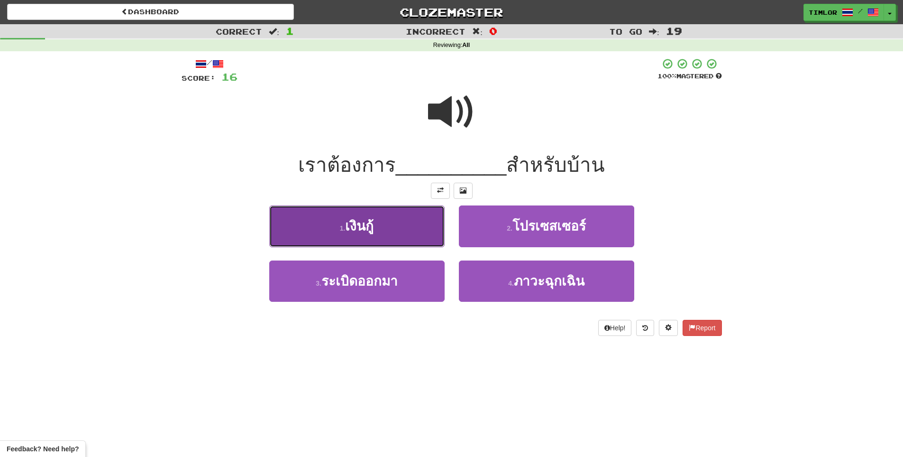
click at [430, 223] on button "1 . เงินกู้" at bounding box center [356, 225] width 175 height 41
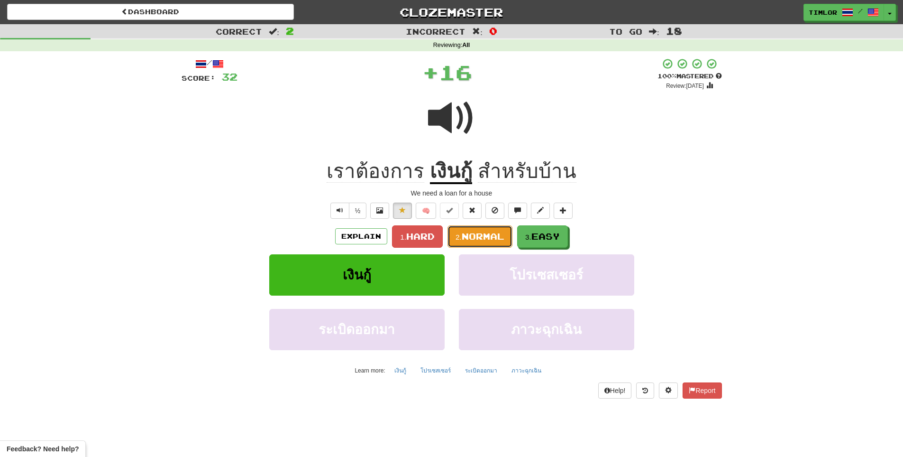
click at [489, 232] on span "Normal" at bounding box center [483, 236] width 43 height 10
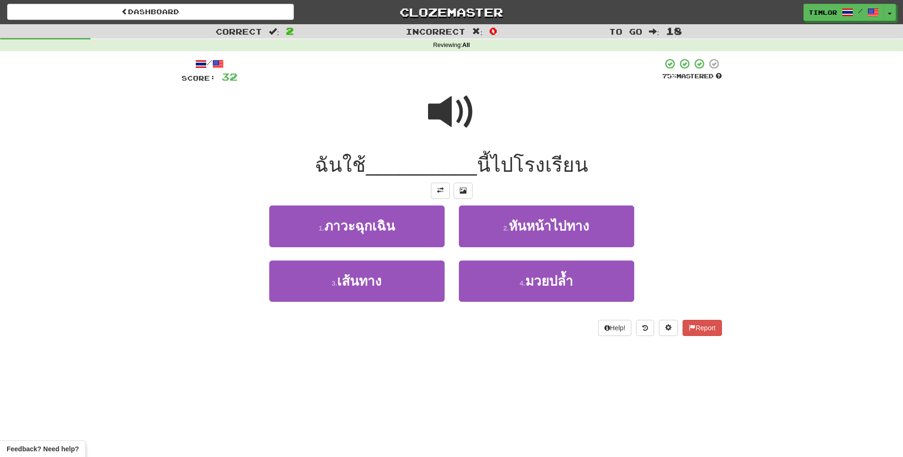
click at [482, 129] on div at bounding box center [452, 118] width 541 height 68
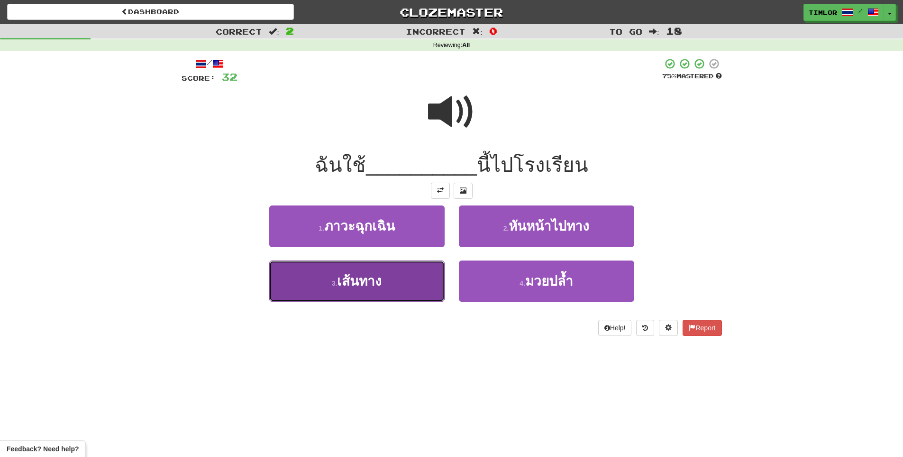
click at [418, 284] on button "3 . เส้นทาง" at bounding box center [356, 280] width 175 height 41
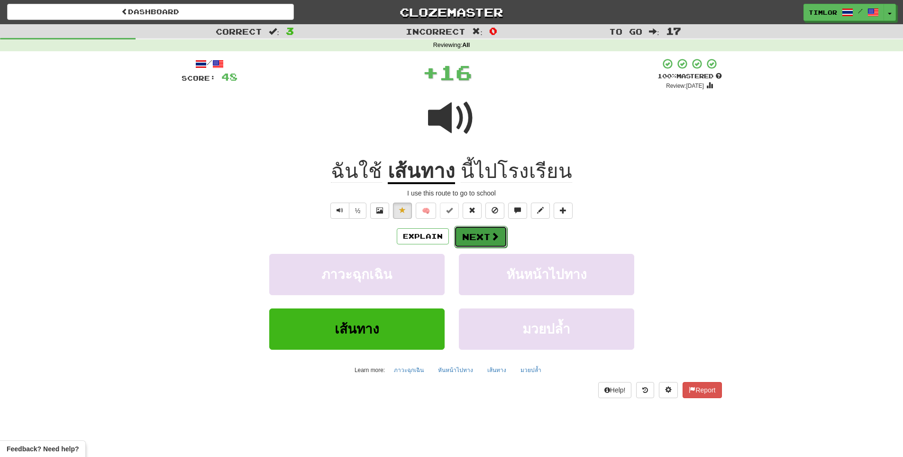
click at [465, 243] on button "Next" at bounding box center [480, 237] width 53 height 22
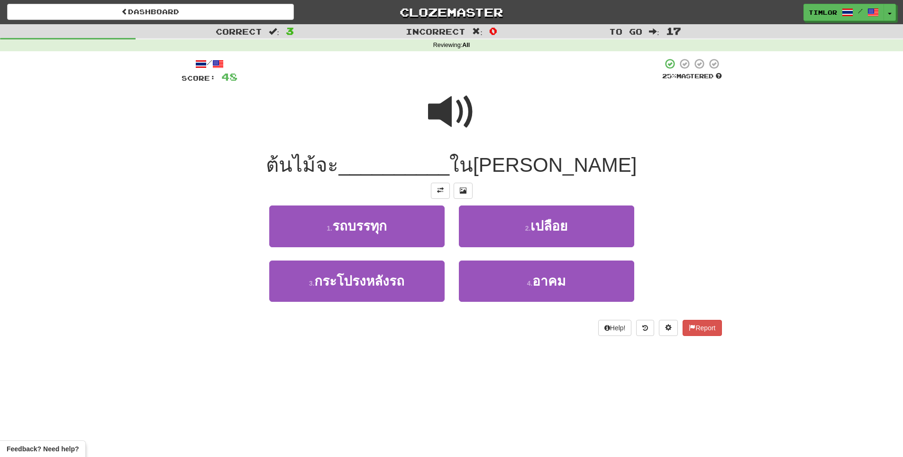
click at [443, 108] on span at bounding box center [451, 111] width 47 height 47
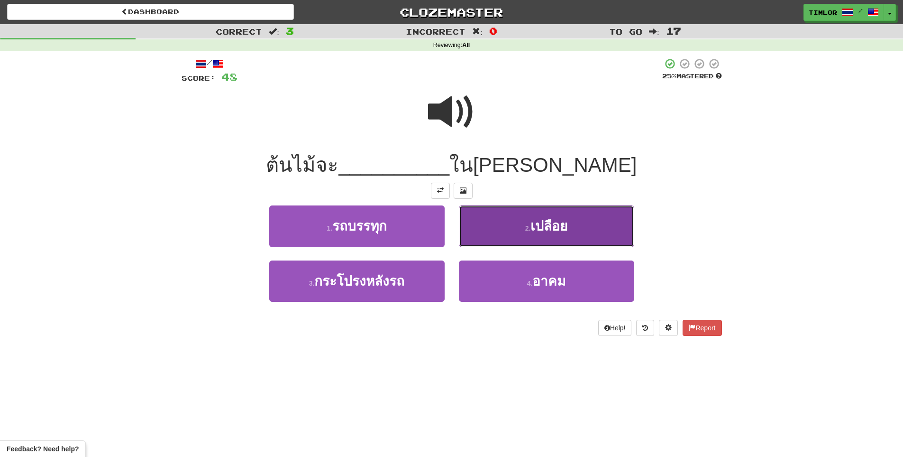
click at [502, 228] on button "2 . เปลือย" at bounding box center [546, 225] width 175 height 41
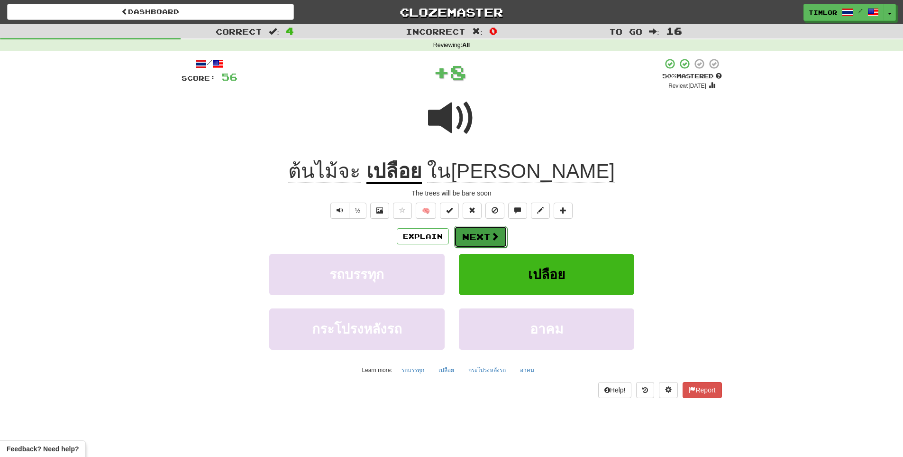
click at [474, 239] on button "Next" at bounding box center [480, 237] width 53 height 22
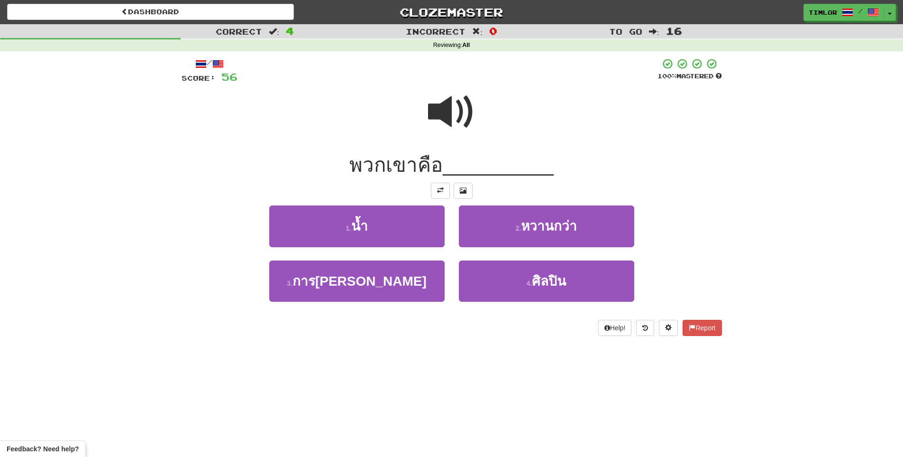
click at [473, 116] on span at bounding box center [451, 111] width 47 height 47
click at [474, 117] on span at bounding box center [451, 111] width 47 height 47
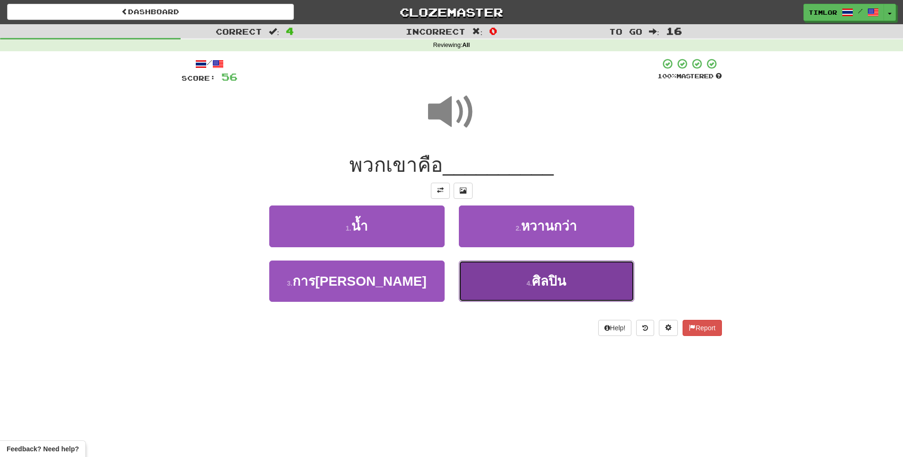
click at [548, 277] on span "ศิลปิน" at bounding box center [549, 281] width 34 height 15
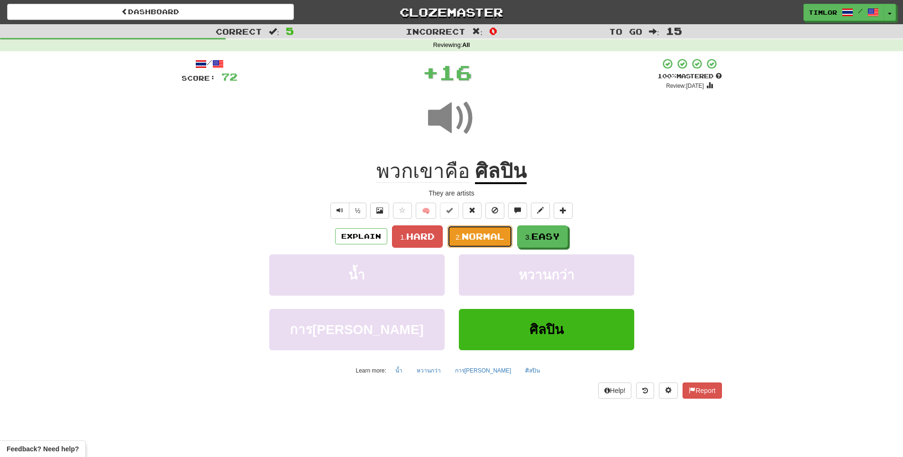
click at [470, 229] on button "2. Normal" at bounding box center [480, 236] width 65 height 22
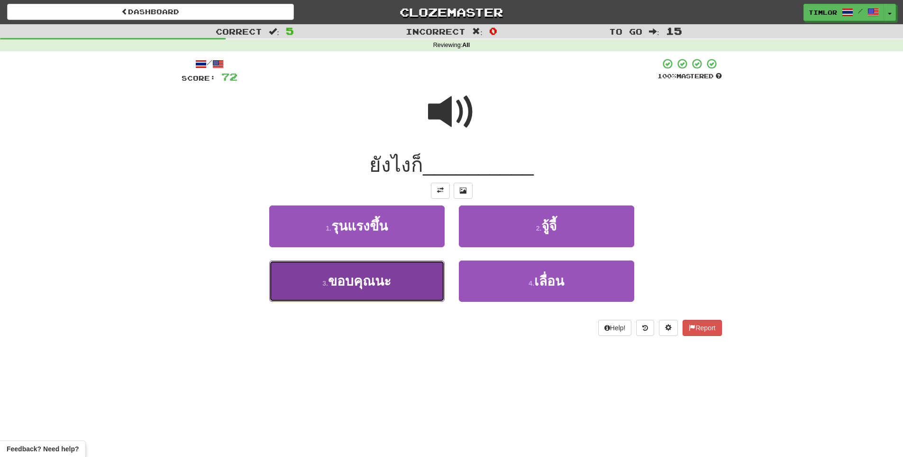
click at [425, 276] on button "3 . ขอบคุณนะ" at bounding box center [356, 280] width 175 height 41
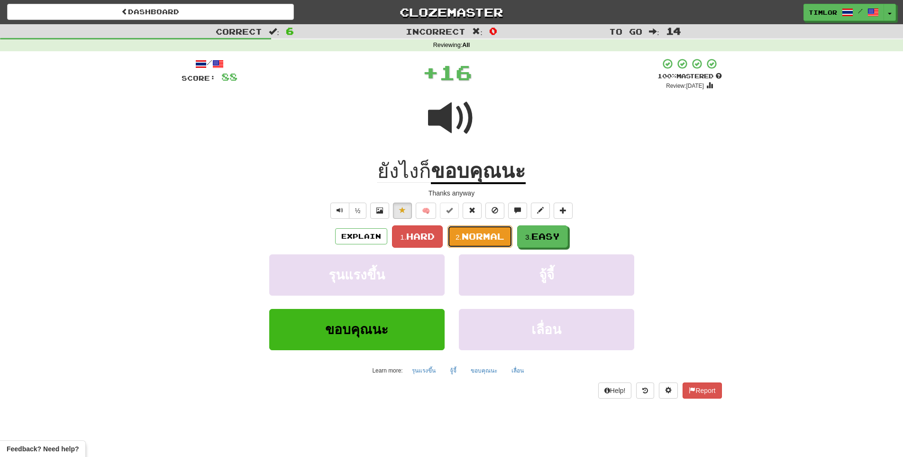
click at [497, 229] on button "2. Normal" at bounding box center [480, 236] width 65 height 22
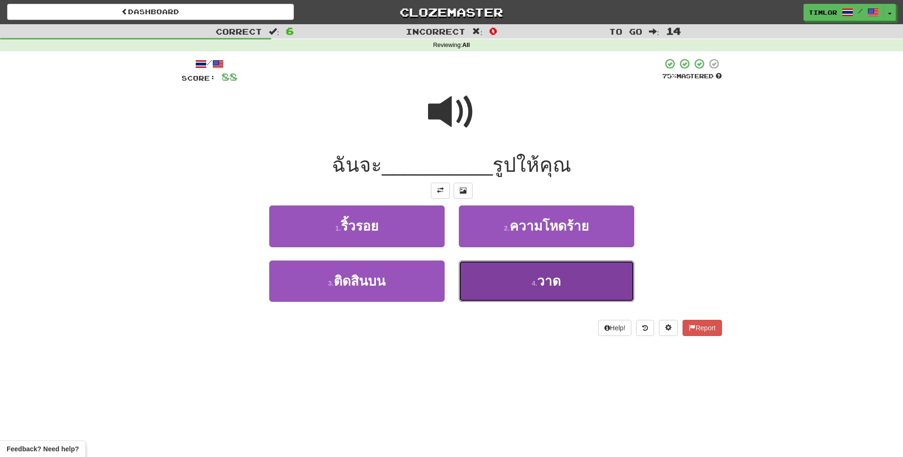
click at [495, 290] on button "4 . วาด" at bounding box center [546, 280] width 175 height 41
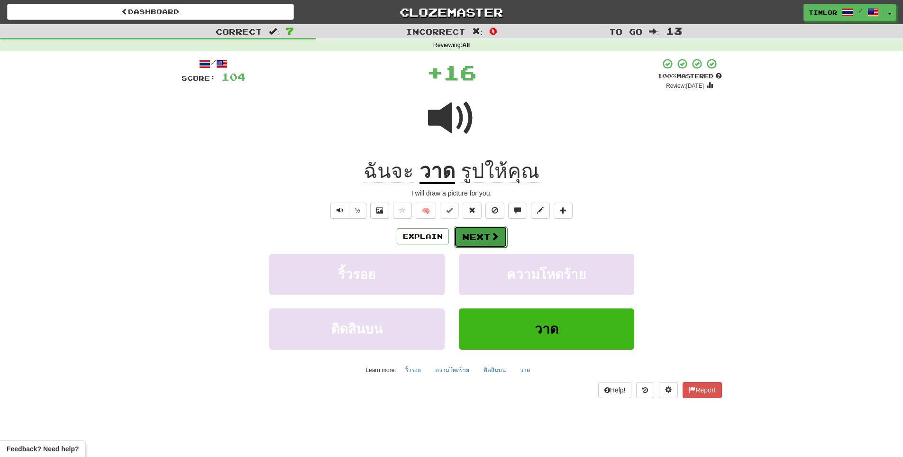
click at [485, 240] on button "Next" at bounding box center [480, 237] width 53 height 22
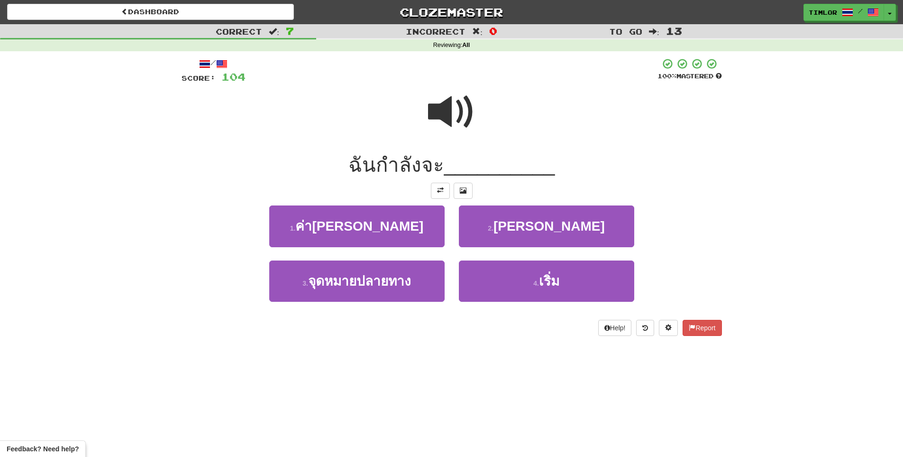
click at [451, 123] on span at bounding box center [451, 111] width 47 height 47
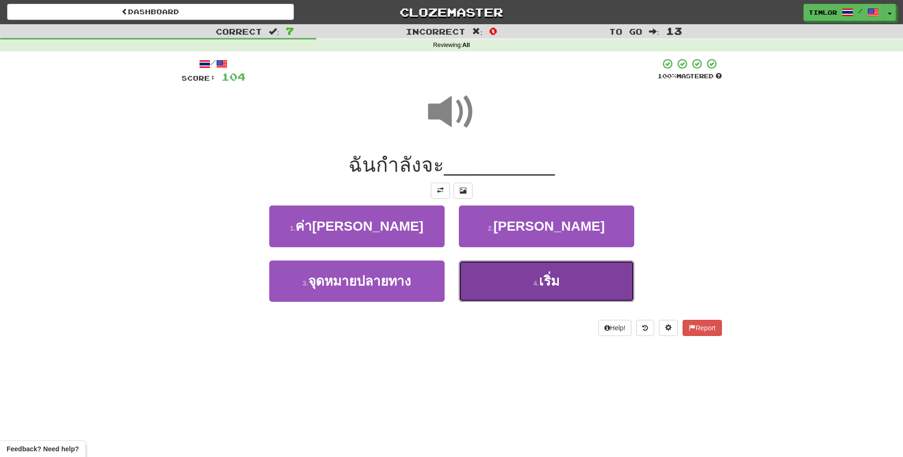
click at [490, 282] on button "4 . เริ่ม" at bounding box center [546, 280] width 175 height 41
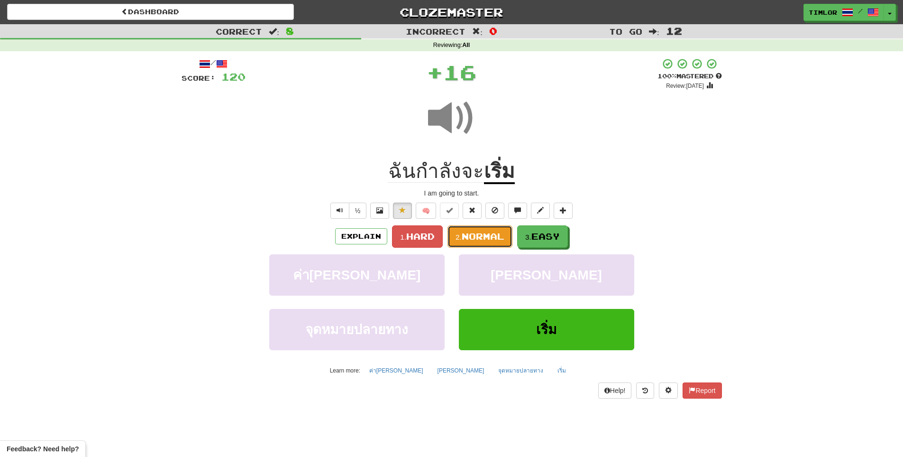
click at [489, 230] on button "2. Normal" at bounding box center [480, 236] width 65 height 22
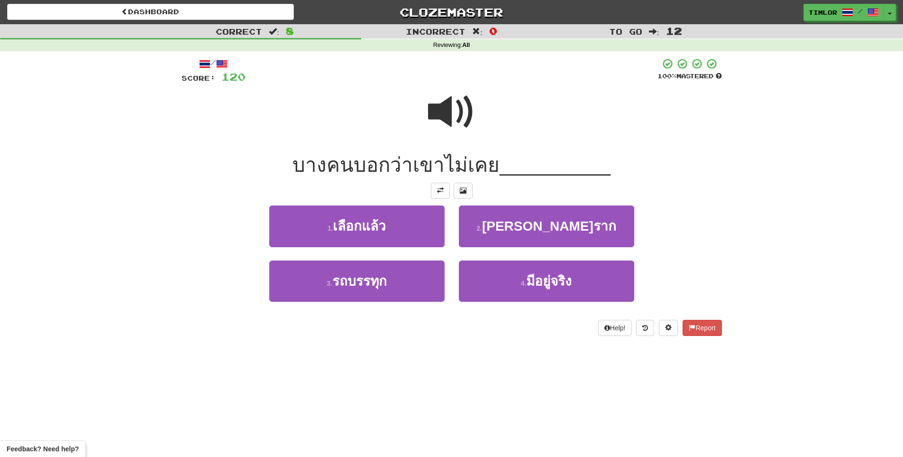
click at [448, 129] on span at bounding box center [451, 111] width 47 height 47
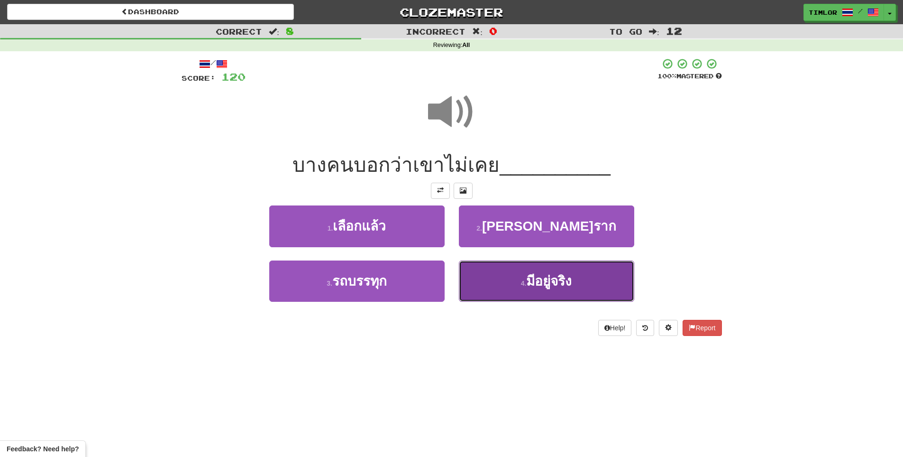
click at [477, 279] on button "4 . มีอยู่จริง" at bounding box center [546, 280] width 175 height 41
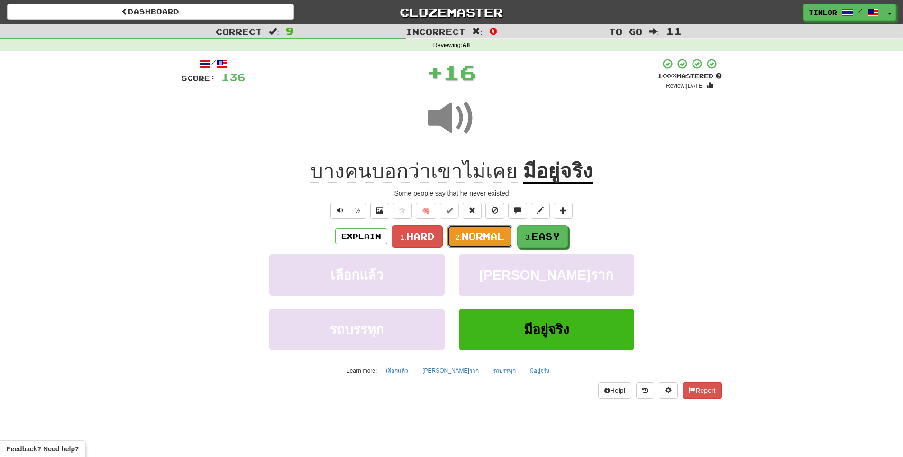
click at [491, 238] on span "Normal" at bounding box center [483, 236] width 43 height 10
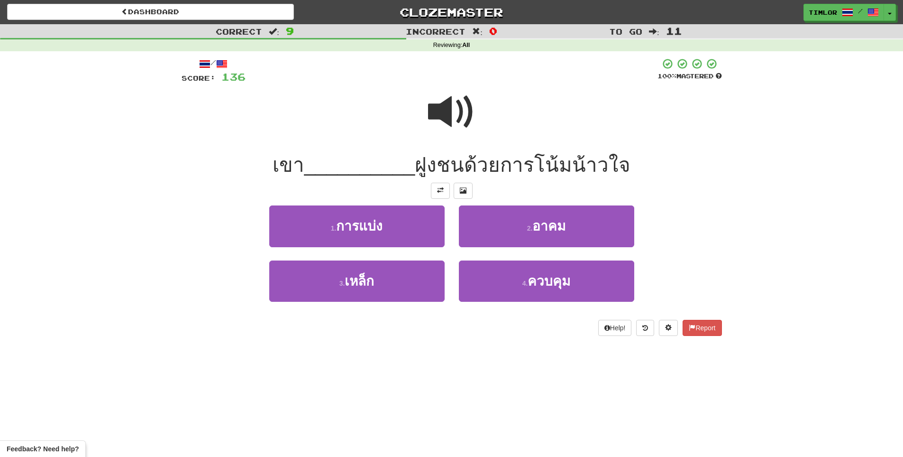
click at [462, 124] on span at bounding box center [451, 111] width 47 height 47
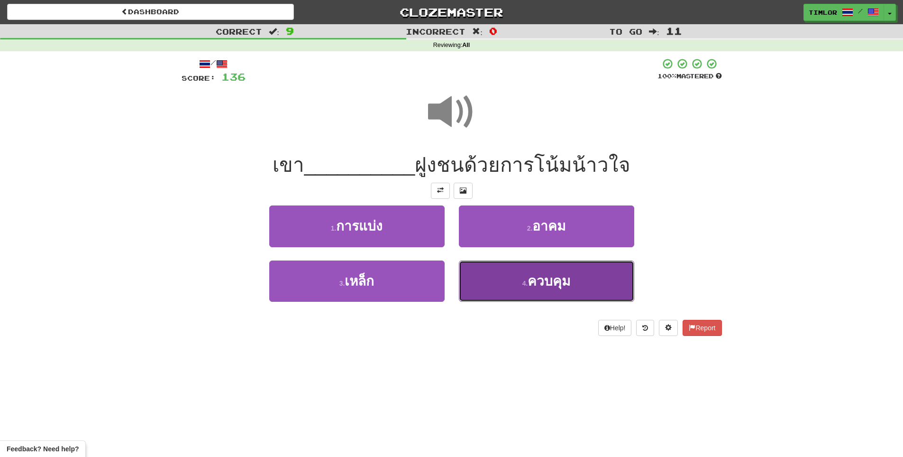
click at [553, 269] on button "4 . ควบคุม" at bounding box center [546, 280] width 175 height 41
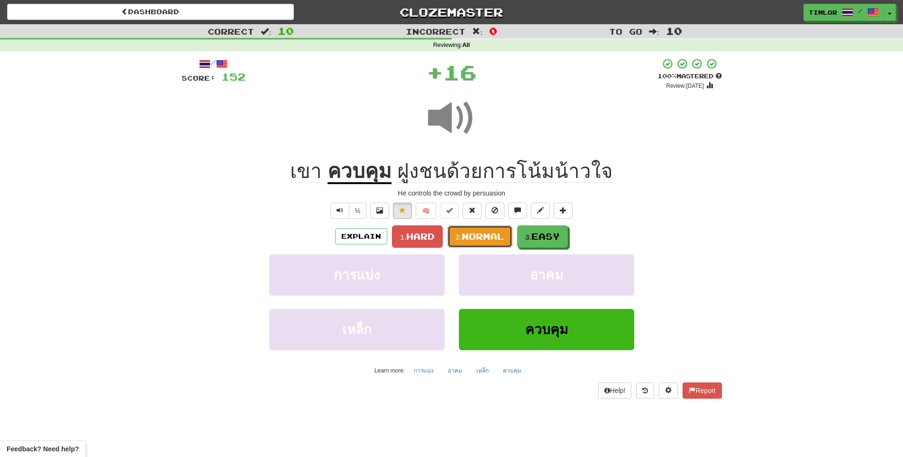
click at [502, 244] on button "2. Normal" at bounding box center [480, 236] width 65 height 22
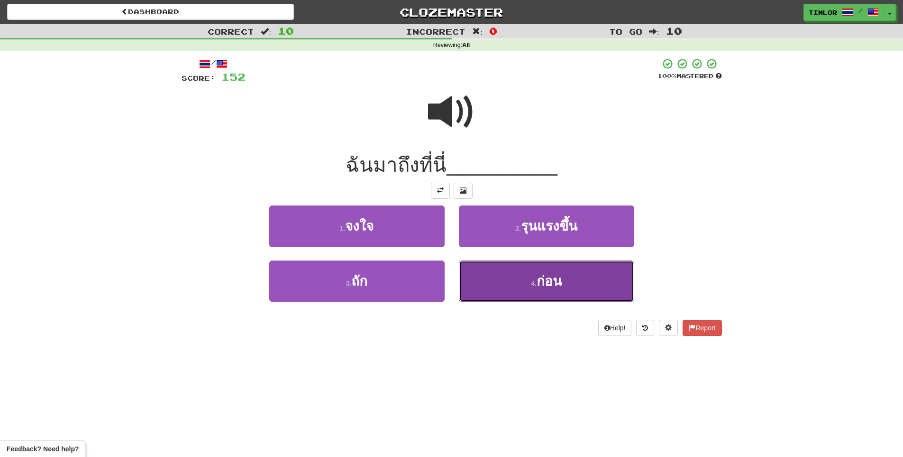
click at [495, 272] on button "4 . ก่อน" at bounding box center [546, 280] width 175 height 41
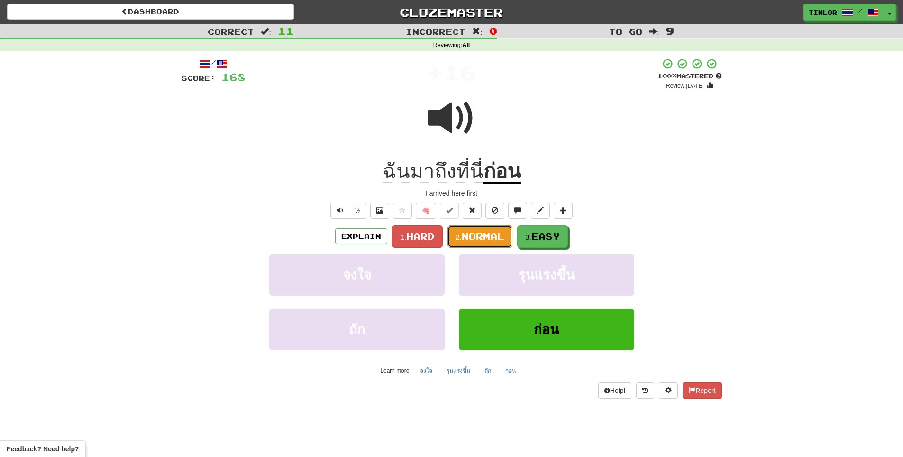
click at [489, 242] on button "2. Normal" at bounding box center [480, 236] width 65 height 22
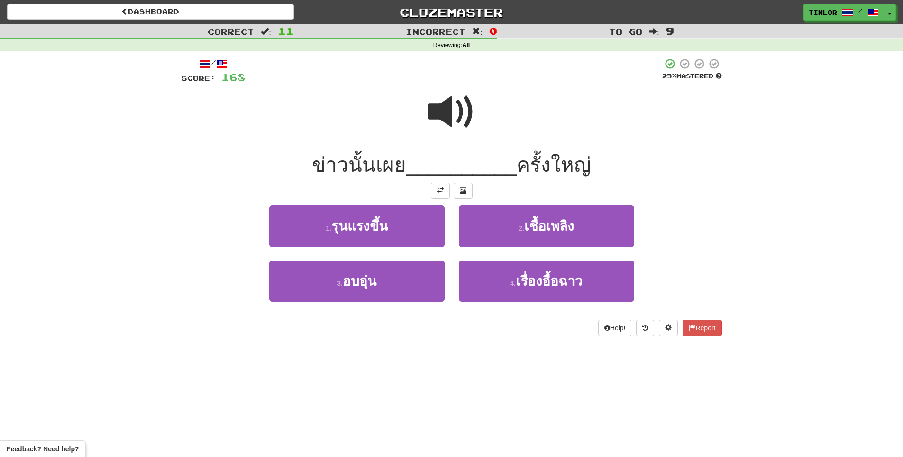
click at [465, 112] on span at bounding box center [451, 111] width 47 height 47
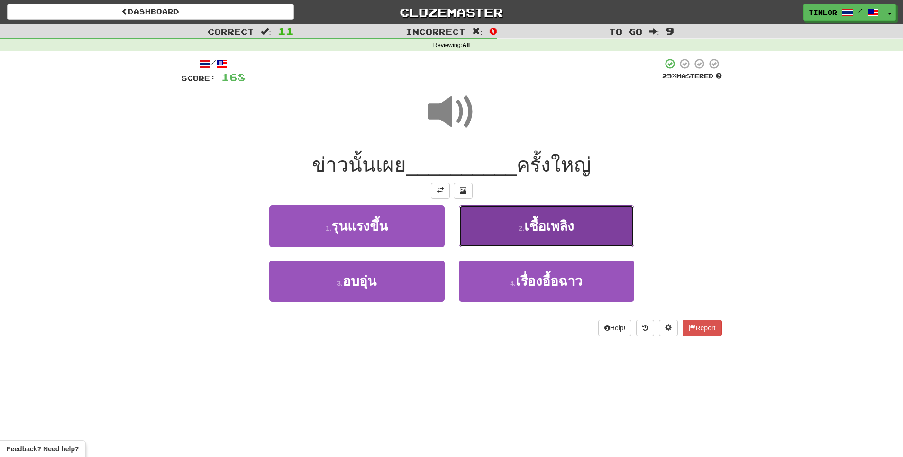
click at [468, 225] on button "2 . เชื้อเพลิง" at bounding box center [546, 225] width 175 height 41
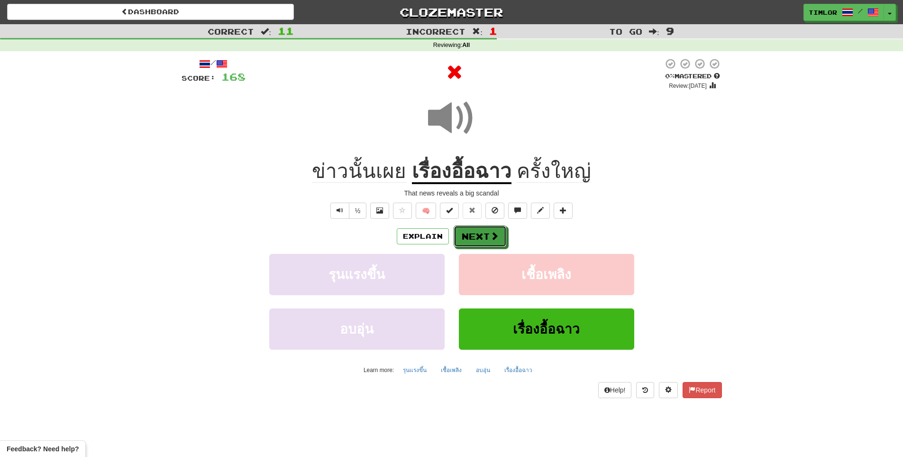
drag, startPoint x: 471, startPoint y: 232, endPoint x: 471, endPoint y: 223, distance: 8.5
click at [471, 231] on button "Next" at bounding box center [480, 236] width 53 height 22
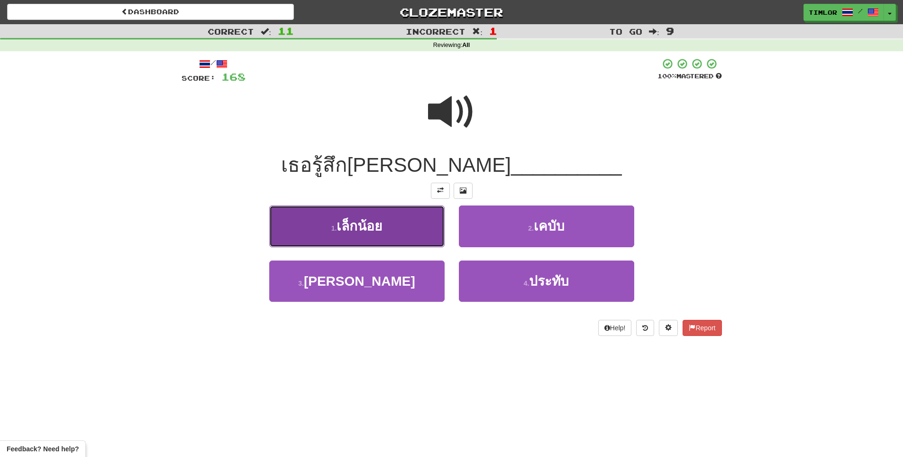
click at [424, 238] on button "1 . เล็กน้อย" at bounding box center [356, 225] width 175 height 41
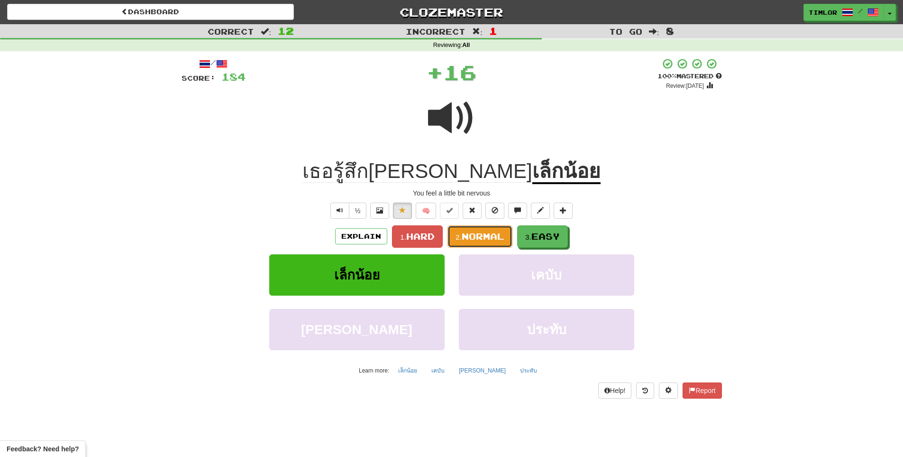
click at [477, 239] on span "Normal" at bounding box center [483, 236] width 43 height 10
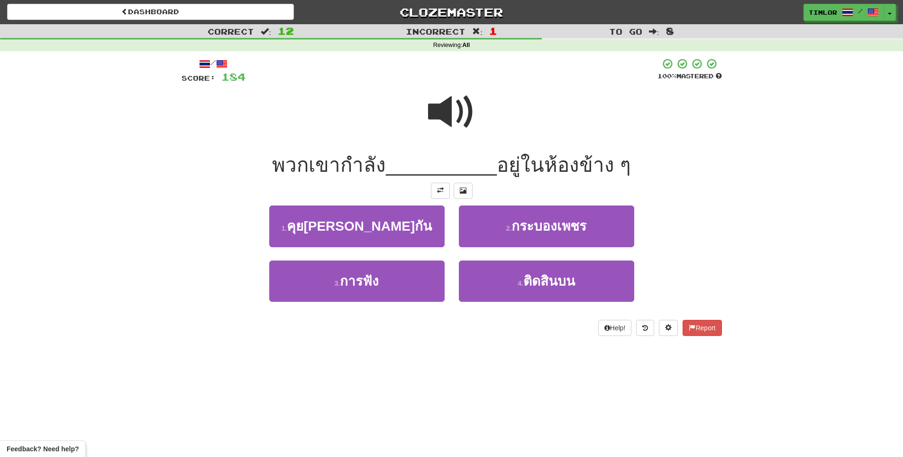
click at [441, 125] on span at bounding box center [451, 111] width 47 height 47
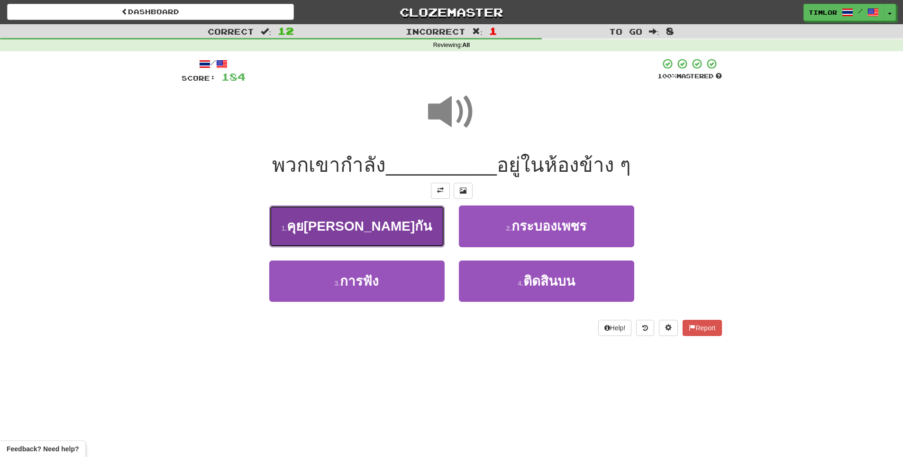
click at [373, 225] on span "คุยเล่นกัน" at bounding box center [359, 226] width 145 height 15
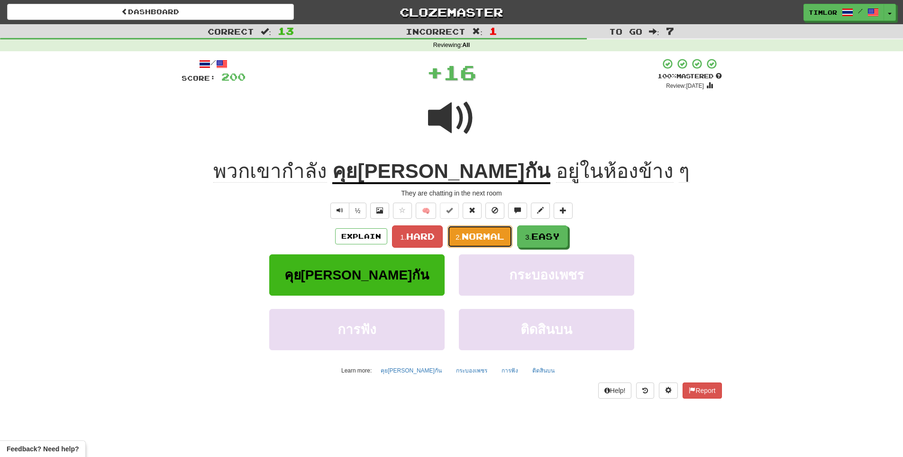
click at [477, 234] on span "Normal" at bounding box center [483, 236] width 43 height 10
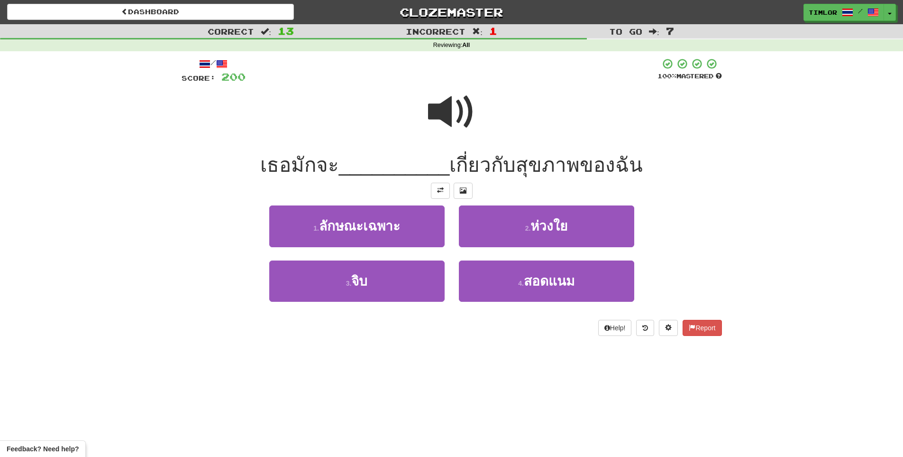
click at [449, 97] on span at bounding box center [451, 111] width 47 height 47
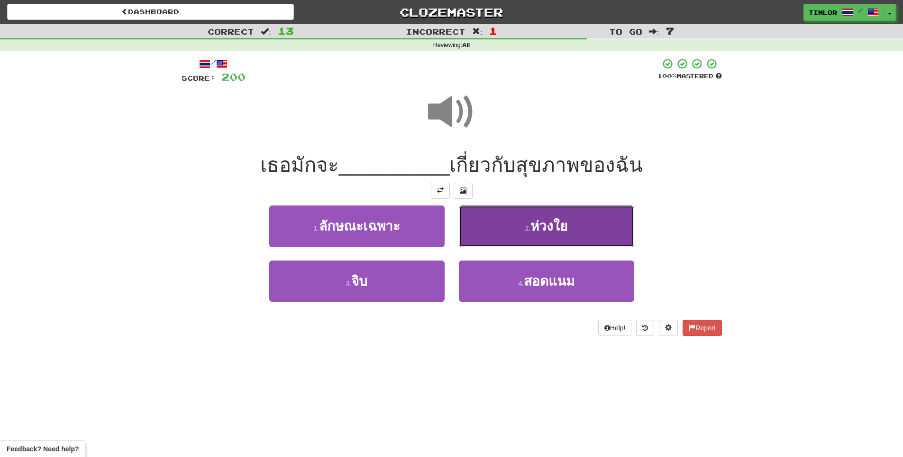
click at [551, 238] on button "2 . ห่วงใย" at bounding box center [546, 225] width 175 height 41
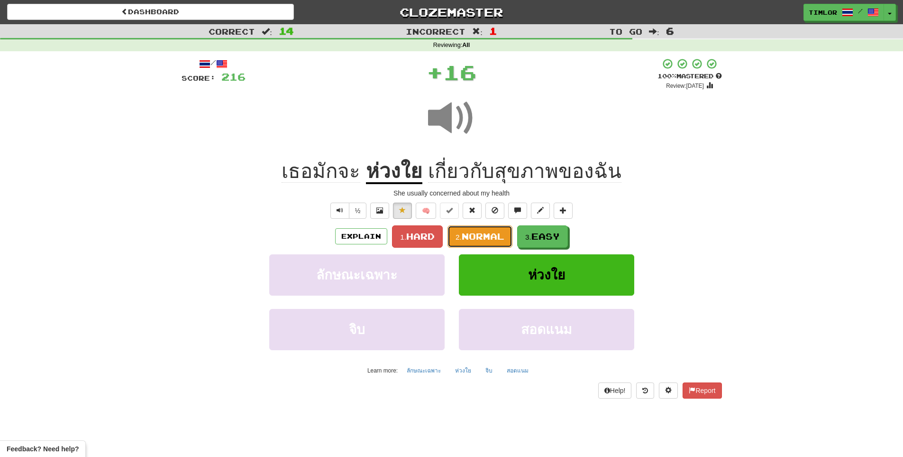
click at [494, 235] on span "Normal" at bounding box center [483, 236] width 43 height 10
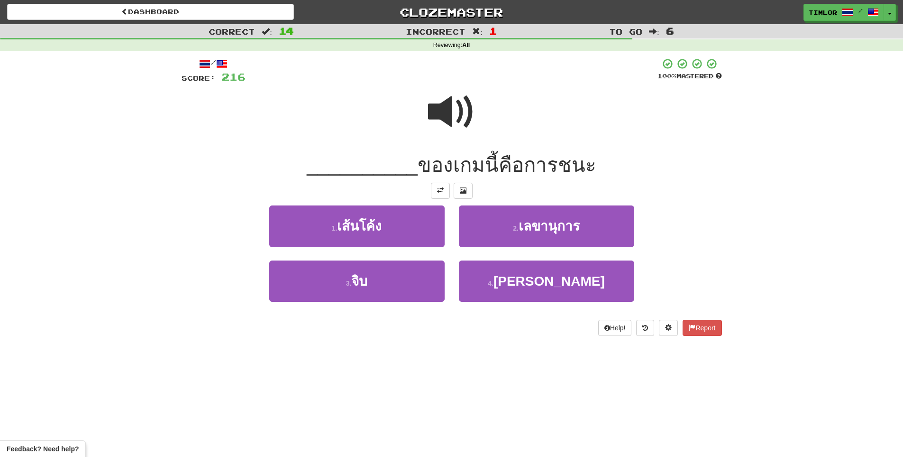
click at [484, 117] on div at bounding box center [452, 118] width 541 height 68
click at [481, 107] on div at bounding box center [452, 118] width 541 height 68
click at [496, 108] on div at bounding box center [452, 118] width 541 height 68
click at [442, 92] on span at bounding box center [451, 111] width 47 height 47
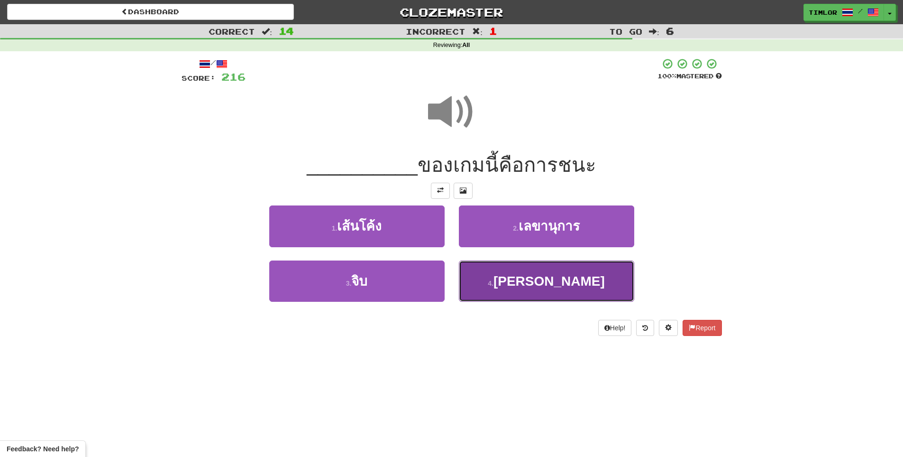
click at [476, 268] on button "4 . จุดประสงค์" at bounding box center [546, 280] width 175 height 41
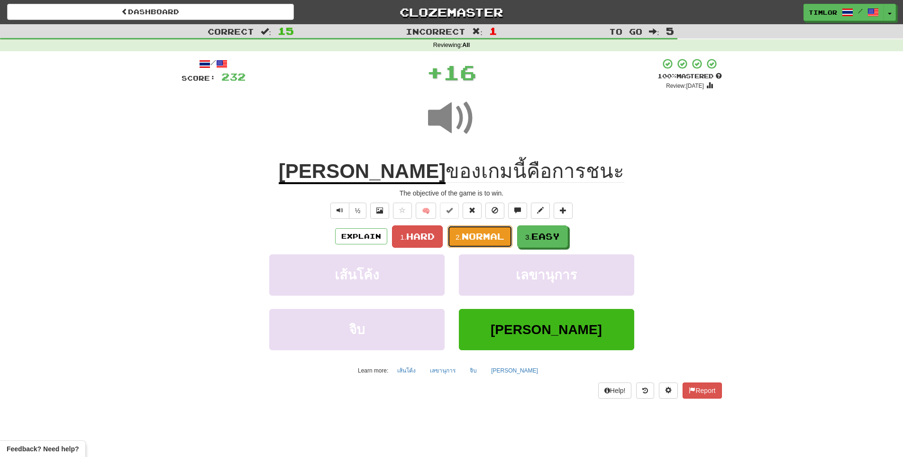
click at [475, 237] on span "Normal" at bounding box center [483, 236] width 43 height 10
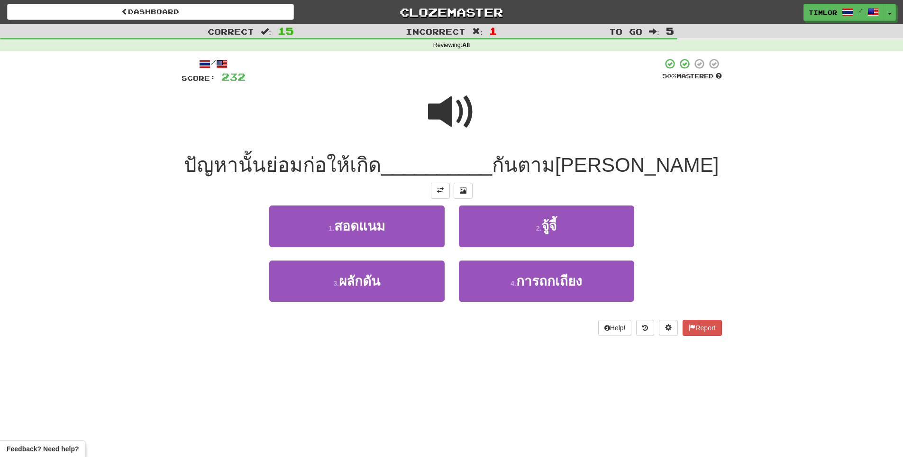
click at [449, 108] on span at bounding box center [451, 111] width 47 height 47
click at [450, 112] on span at bounding box center [451, 111] width 47 height 47
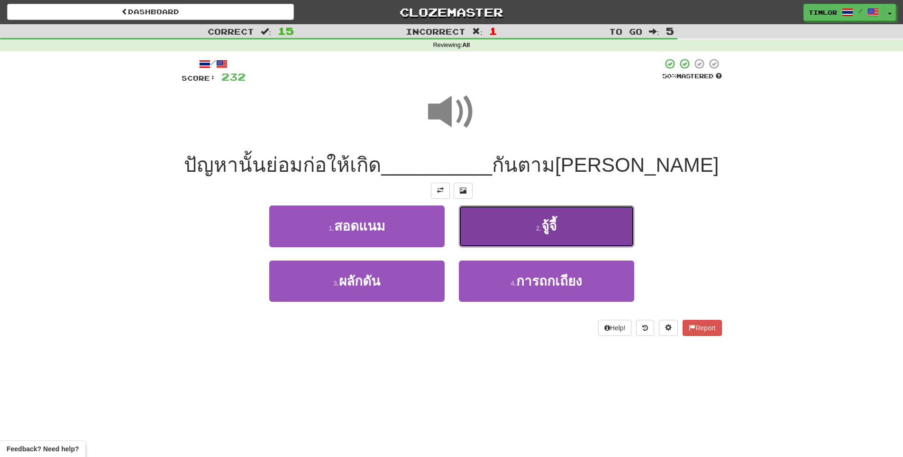
click at [528, 229] on button "2 . จู้จี้" at bounding box center [546, 225] width 175 height 41
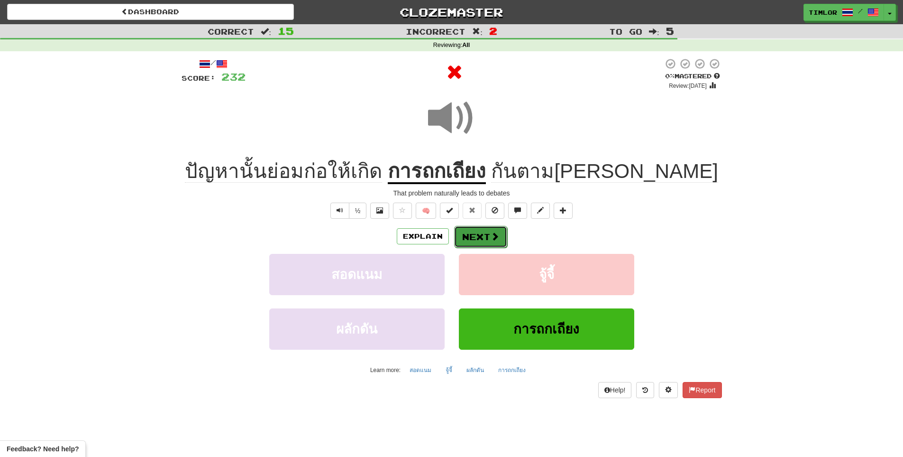
click at [503, 238] on button "Next" at bounding box center [480, 237] width 53 height 22
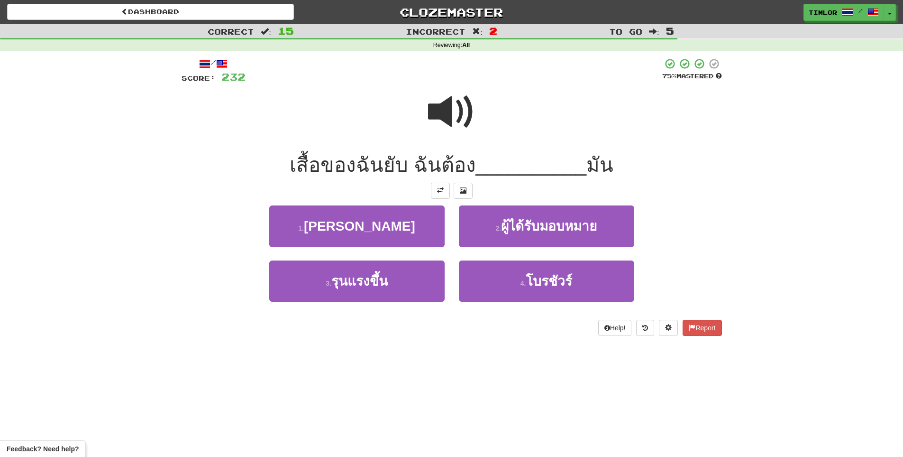
click at [441, 124] on span at bounding box center [451, 111] width 47 height 47
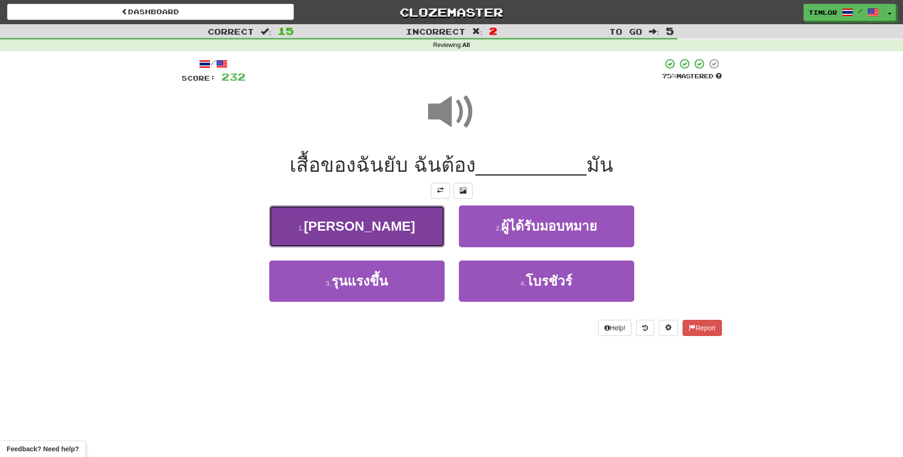
click at [405, 224] on button "1 . รีด" at bounding box center [356, 225] width 175 height 41
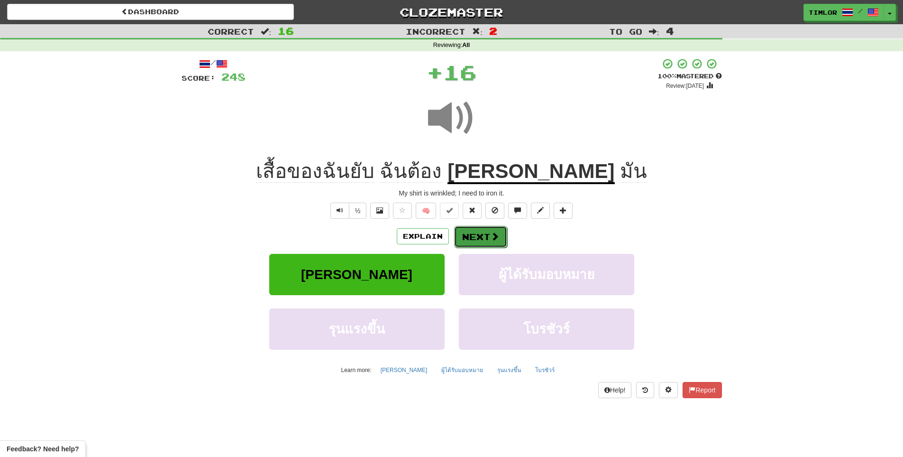
drag, startPoint x: 489, startPoint y: 241, endPoint x: 494, endPoint y: 231, distance: 11.0
click at [489, 240] on button "Next" at bounding box center [480, 237] width 53 height 22
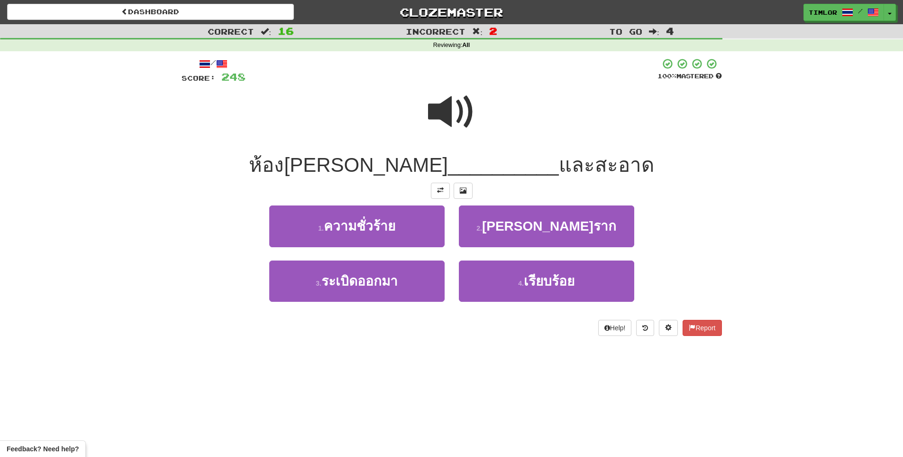
click at [479, 151] on div at bounding box center [452, 118] width 541 height 68
click at [456, 133] on span at bounding box center [451, 111] width 47 height 47
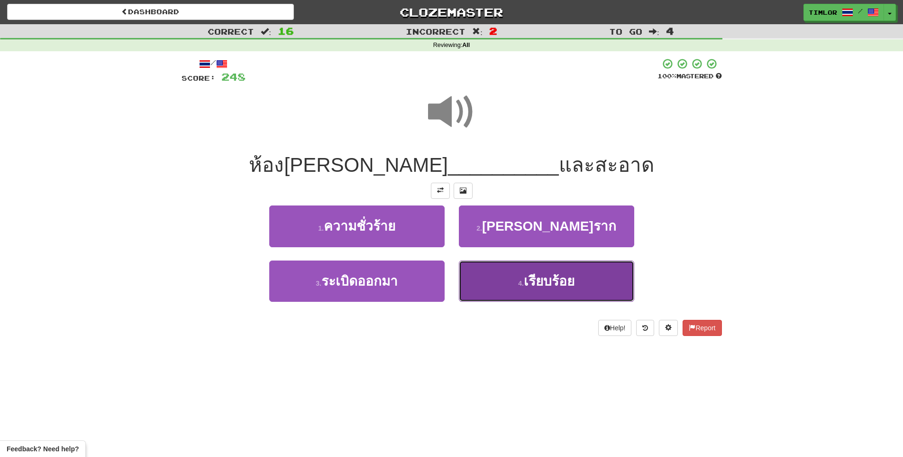
click at [518, 283] on small "4 ." at bounding box center [521, 283] width 6 height 8
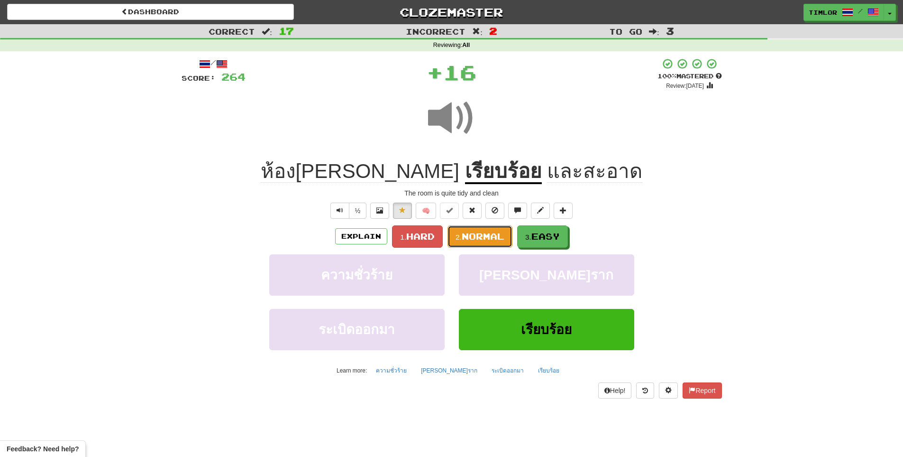
click at [494, 246] on button "2. Normal" at bounding box center [480, 236] width 65 height 22
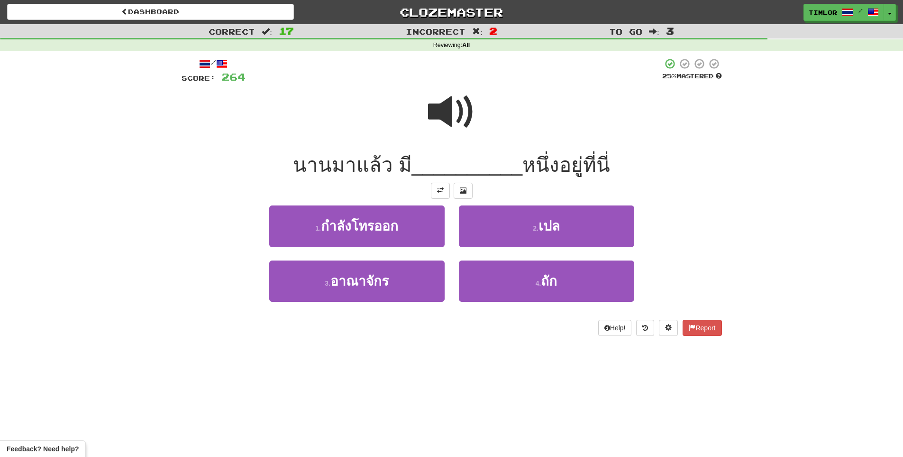
click at [460, 127] on span at bounding box center [451, 111] width 47 height 47
click at [453, 90] on span at bounding box center [451, 111] width 47 height 47
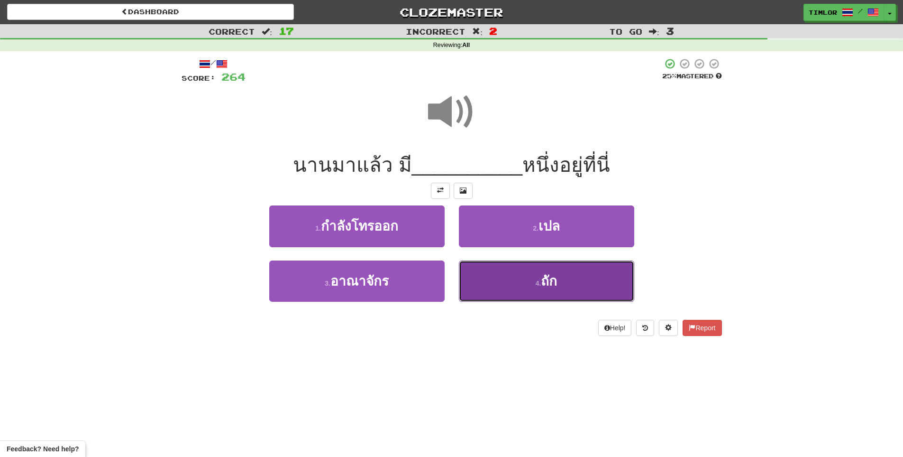
click at [489, 290] on button "4 . ถัก" at bounding box center [546, 280] width 175 height 41
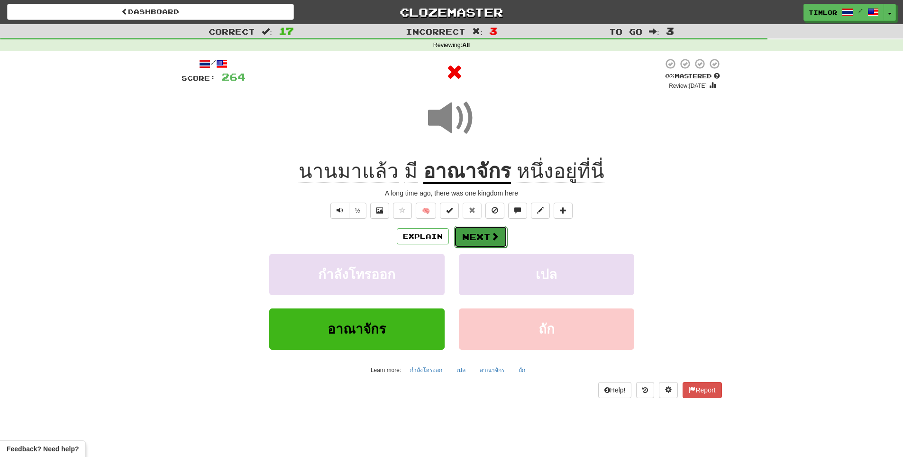
click at [494, 238] on span at bounding box center [495, 236] width 9 height 9
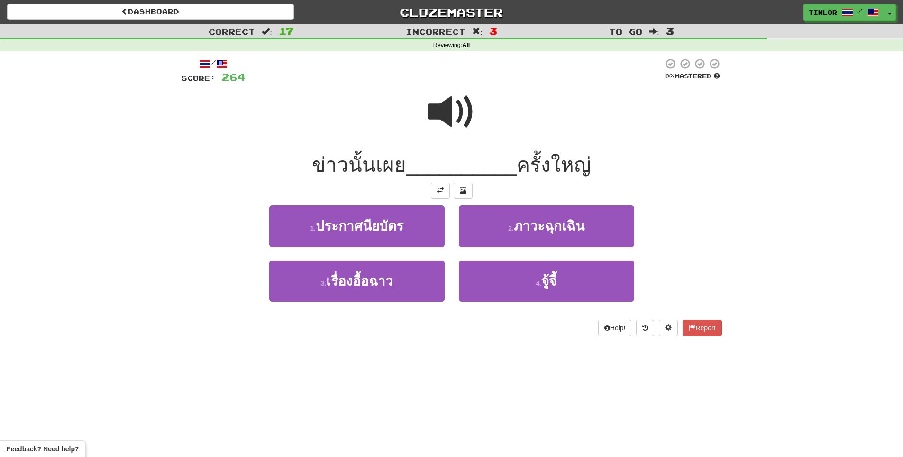
click at [484, 130] on div at bounding box center [452, 118] width 541 height 68
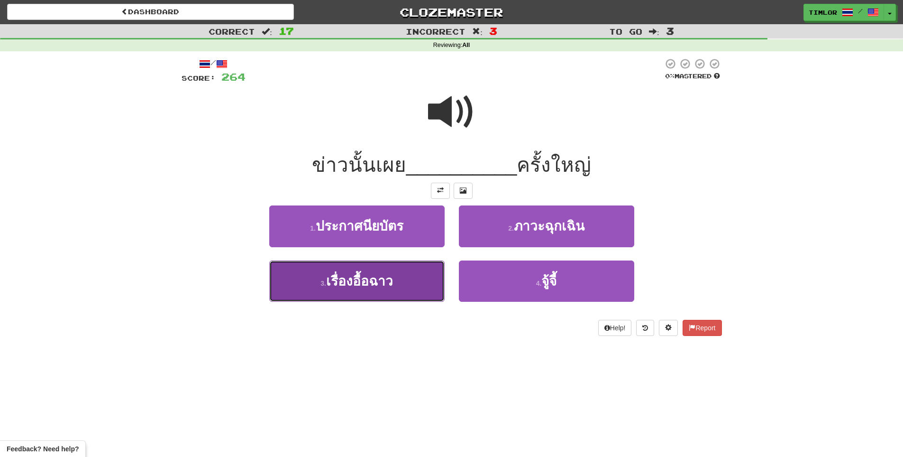
click at [423, 268] on button "3 . เรื่องอื้อฉาว" at bounding box center [356, 280] width 175 height 41
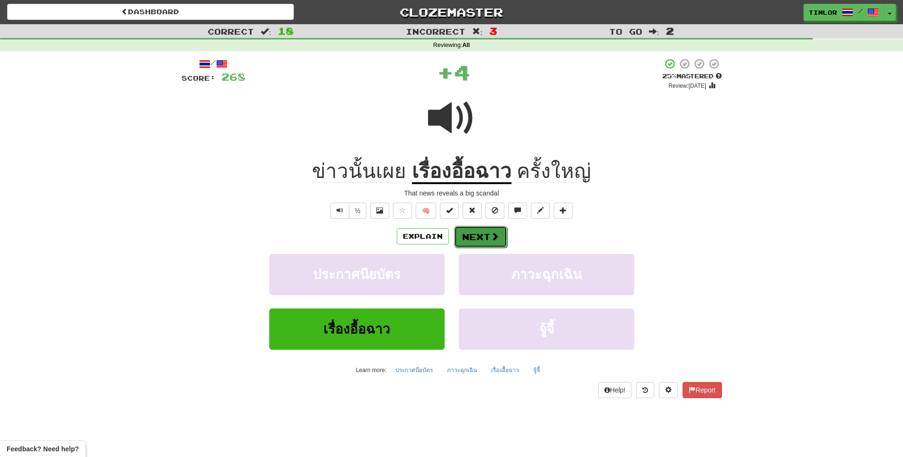
click at [491, 238] on span at bounding box center [495, 236] width 9 height 9
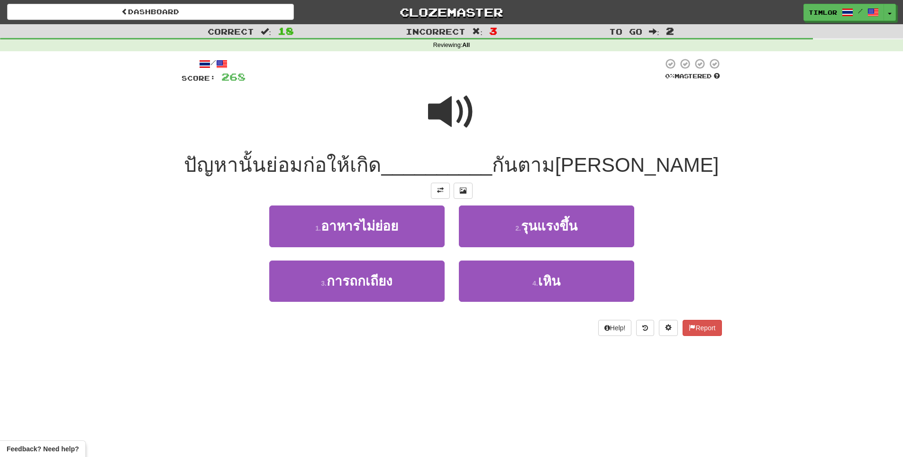
click at [435, 133] on span at bounding box center [451, 111] width 47 height 47
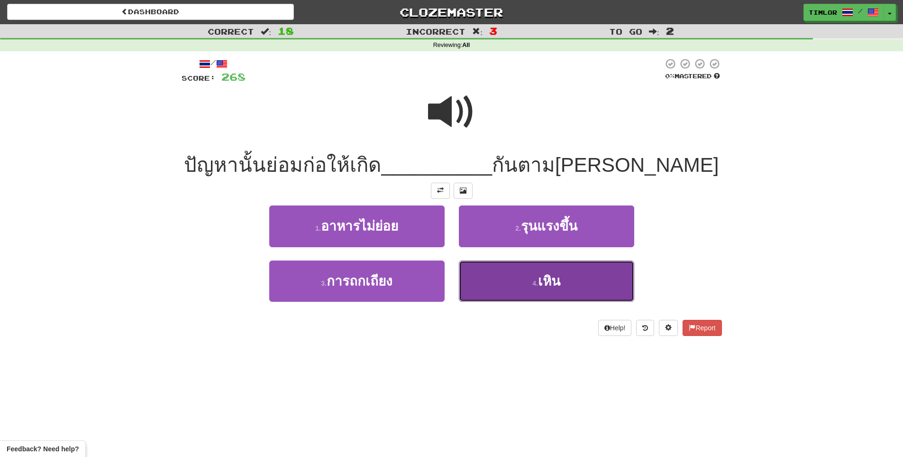
click at [506, 286] on button "4 . เหิน" at bounding box center [546, 280] width 175 height 41
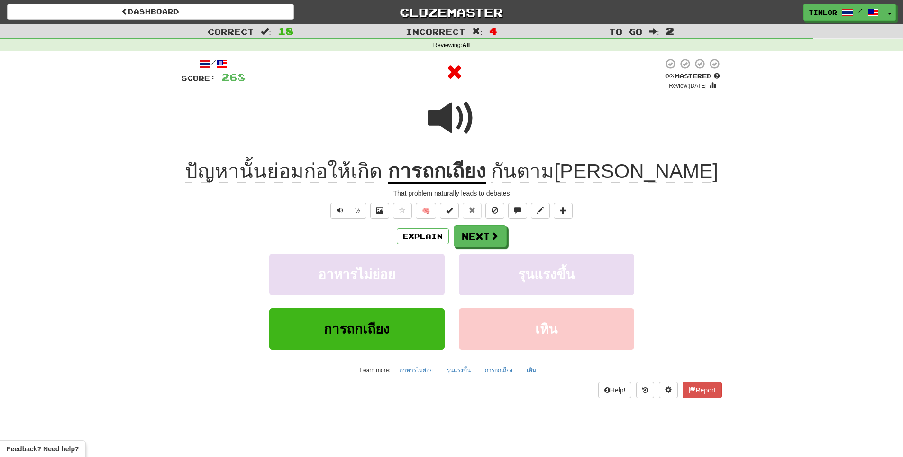
click at [486, 178] on u "การถกเถียง" at bounding box center [437, 172] width 98 height 24
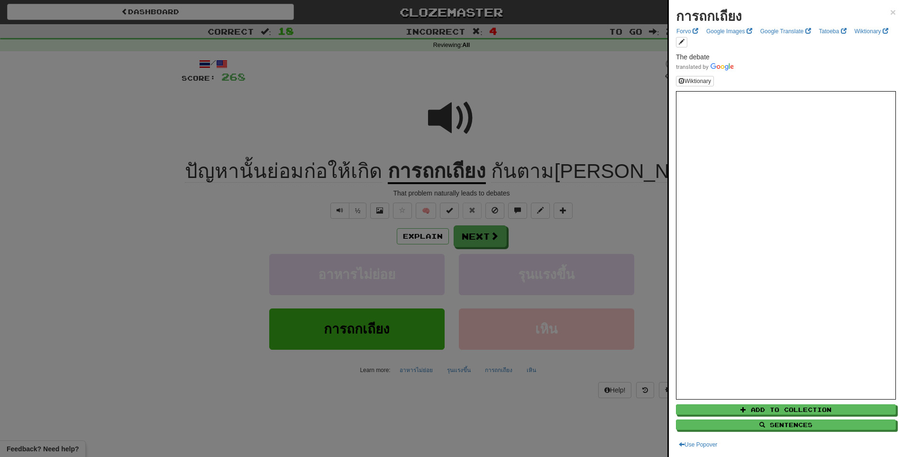
click at [586, 232] on div at bounding box center [451, 228] width 903 height 457
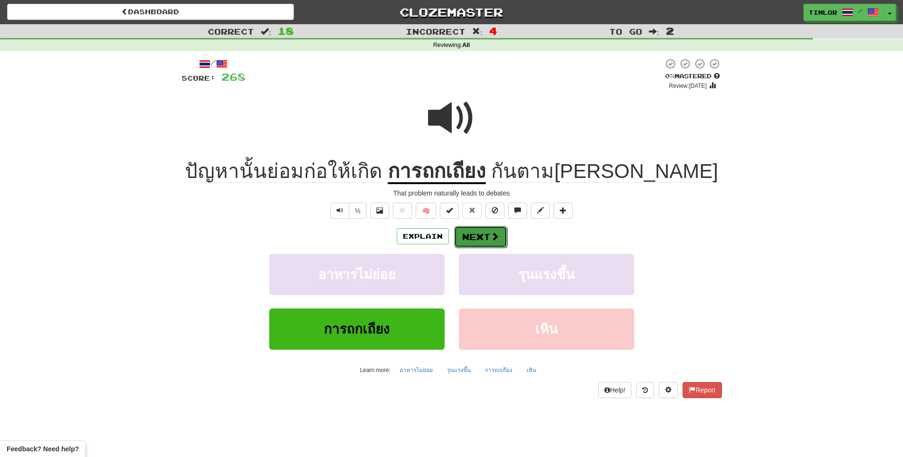
click at [495, 240] on span at bounding box center [495, 236] width 9 height 9
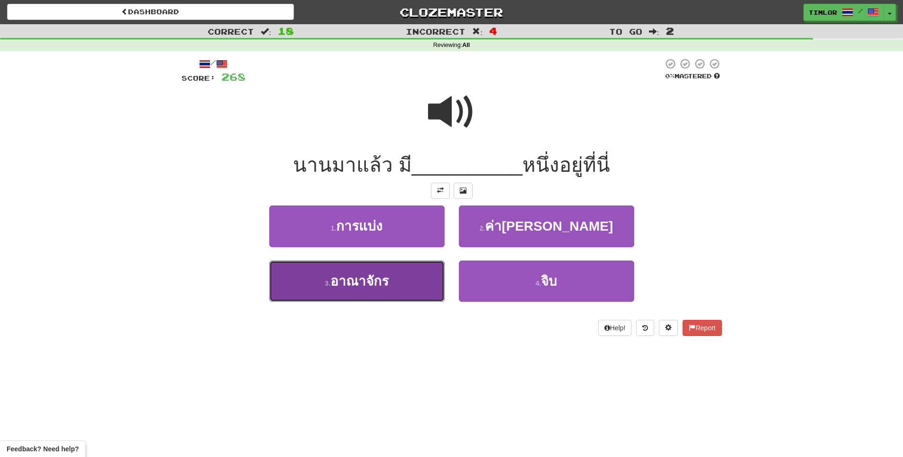
click at [411, 288] on button "3 . อาณาจักร" at bounding box center [356, 280] width 175 height 41
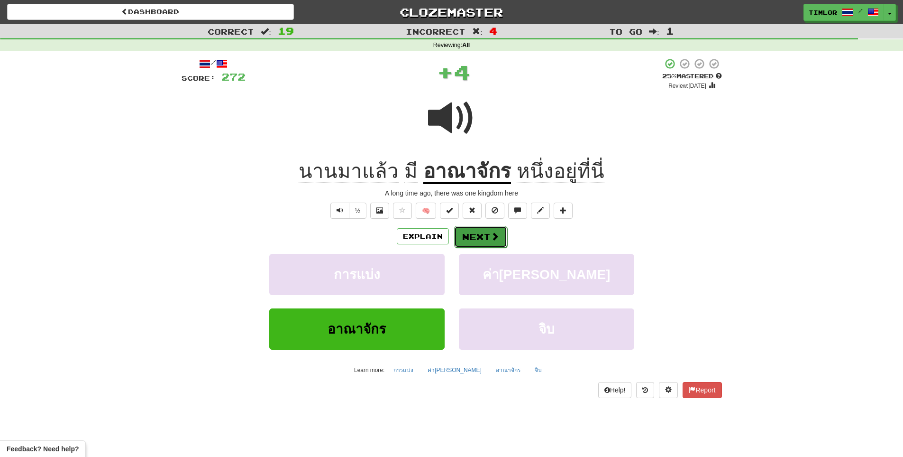
click at [482, 243] on button "Next" at bounding box center [480, 237] width 53 height 22
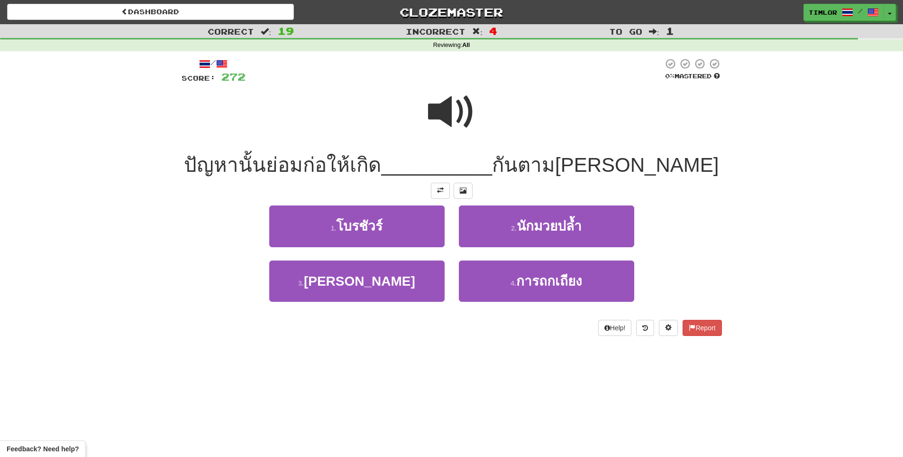
click at [454, 103] on span at bounding box center [451, 111] width 47 height 47
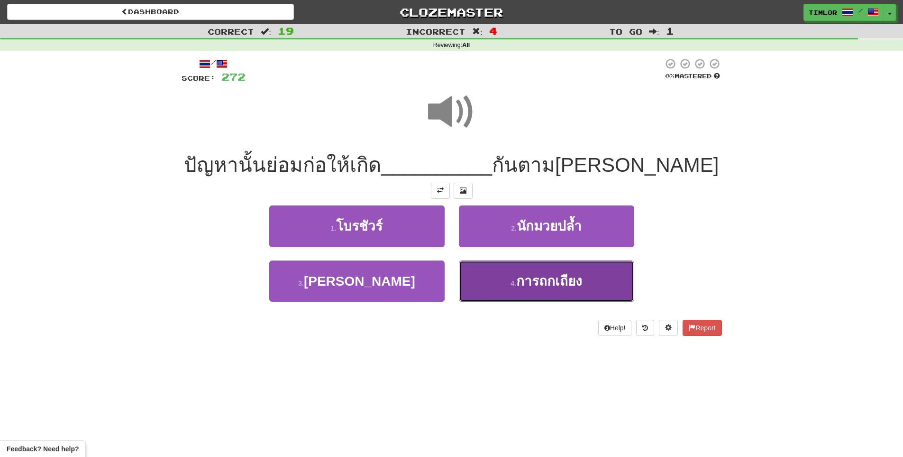
click at [546, 265] on button "4 . การถกเถียง" at bounding box center [546, 280] width 175 height 41
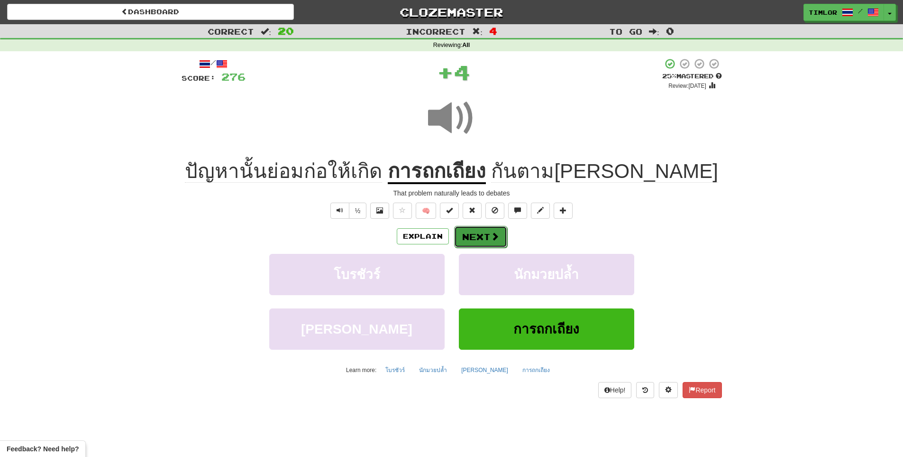
click at [492, 232] on span at bounding box center [495, 236] width 9 height 9
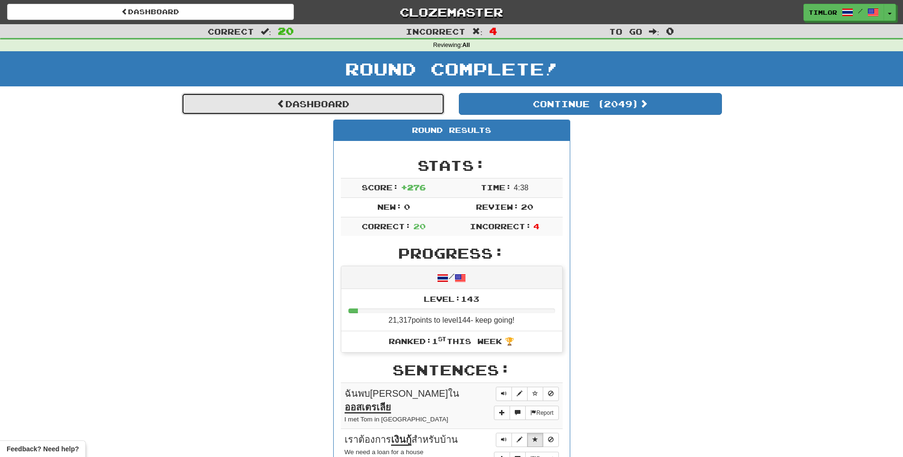
click at [399, 98] on link "Dashboard" at bounding box center [313, 104] width 263 height 22
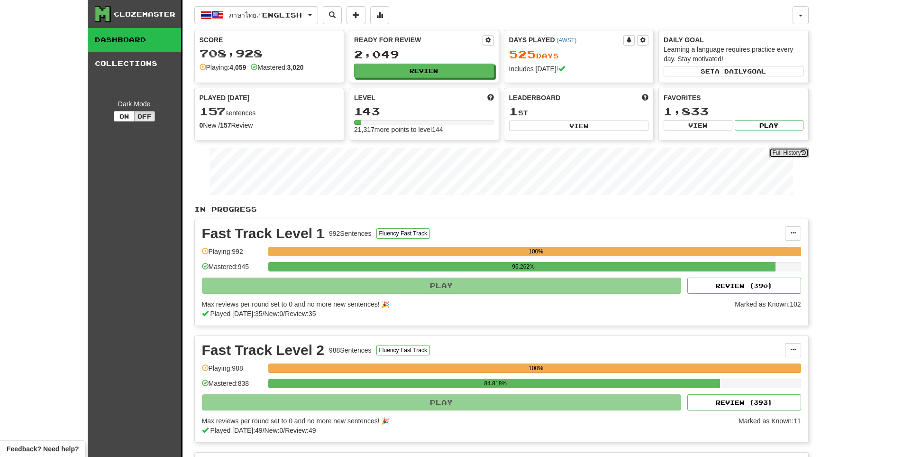
click at [793, 149] on link "Full History" at bounding box center [789, 152] width 39 height 10
drag, startPoint x: 423, startPoint y: 68, endPoint x: 424, endPoint y: 81, distance: 12.8
click at [422, 81] on div "Ready for Review 2,049 Review" at bounding box center [423, 56] width 149 height 52
click at [426, 74] on button "Review" at bounding box center [425, 71] width 140 height 14
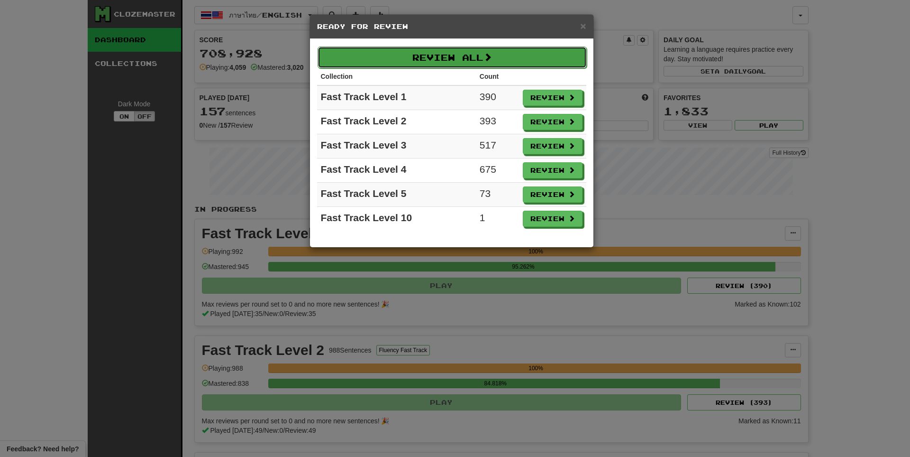
click at [441, 57] on button "Review All" at bounding box center [452, 57] width 269 height 22
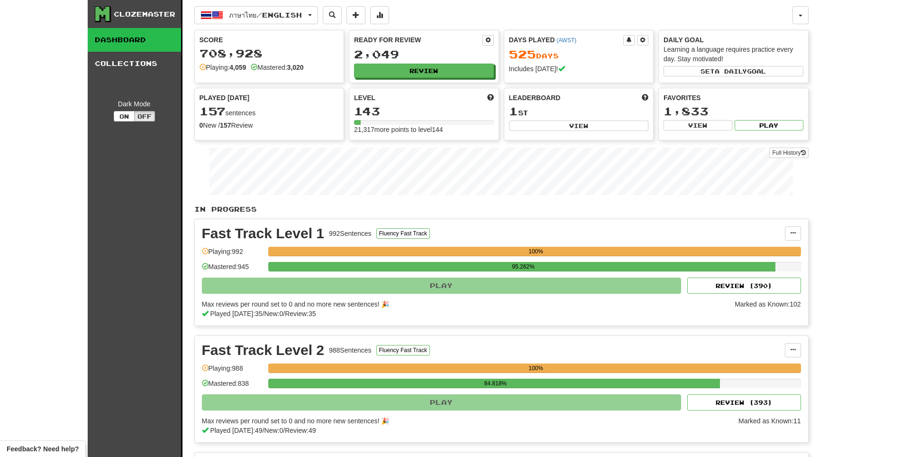
select select "**"
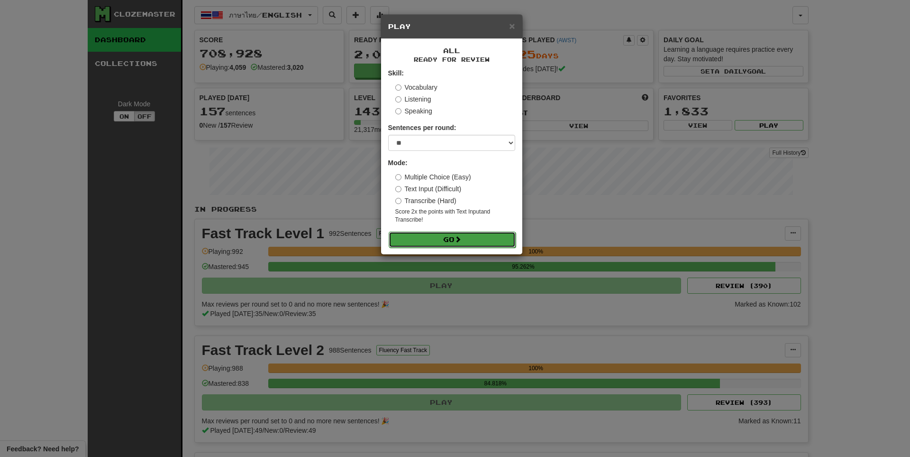
click at [474, 241] on button "Go" at bounding box center [452, 239] width 127 height 16
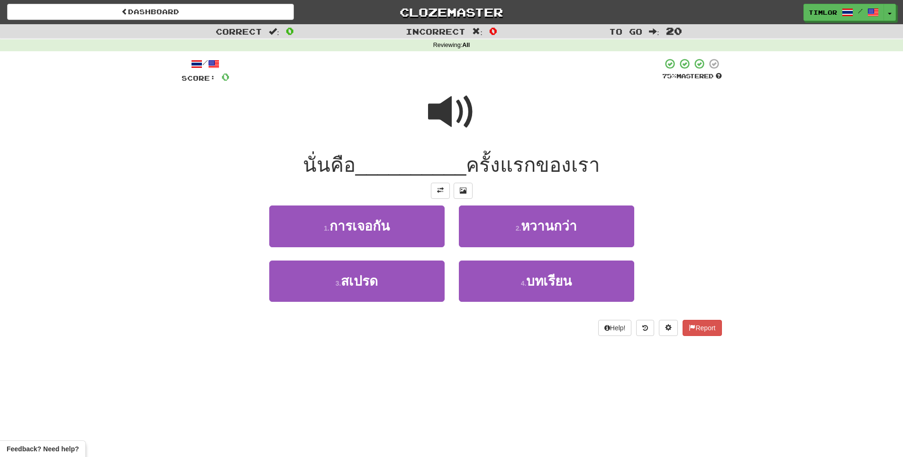
click at [469, 146] on div at bounding box center [452, 118] width 541 height 68
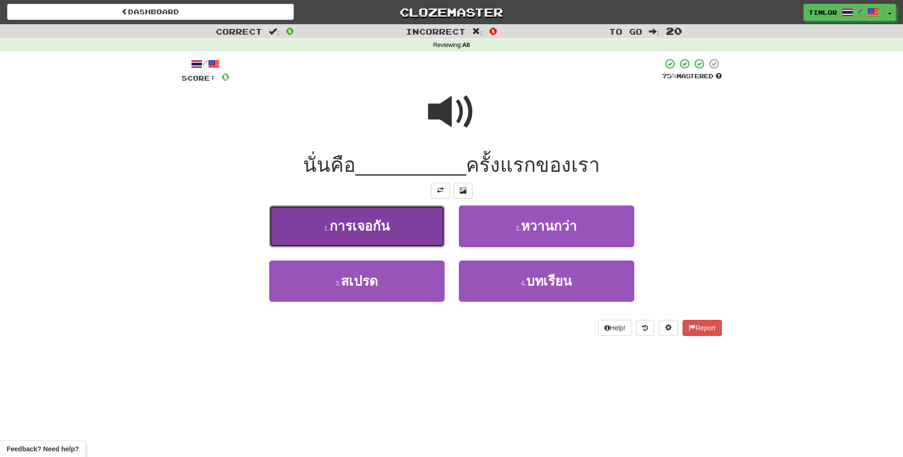
click at [416, 239] on button "1 . การเจอกัน" at bounding box center [356, 225] width 175 height 41
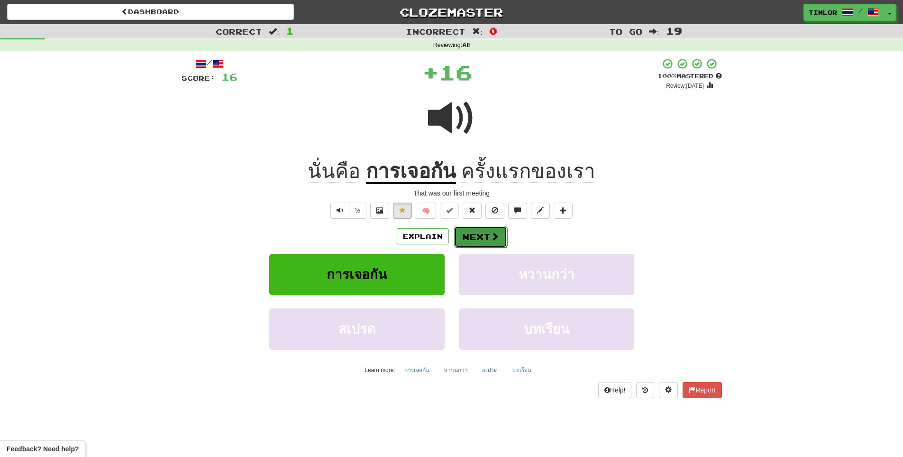
click at [495, 238] on span at bounding box center [495, 236] width 9 height 9
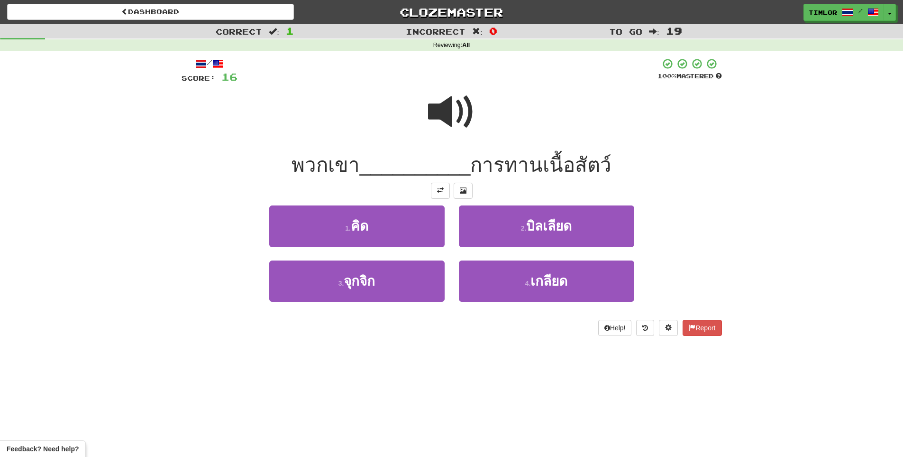
click at [471, 109] on span at bounding box center [451, 111] width 47 height 47
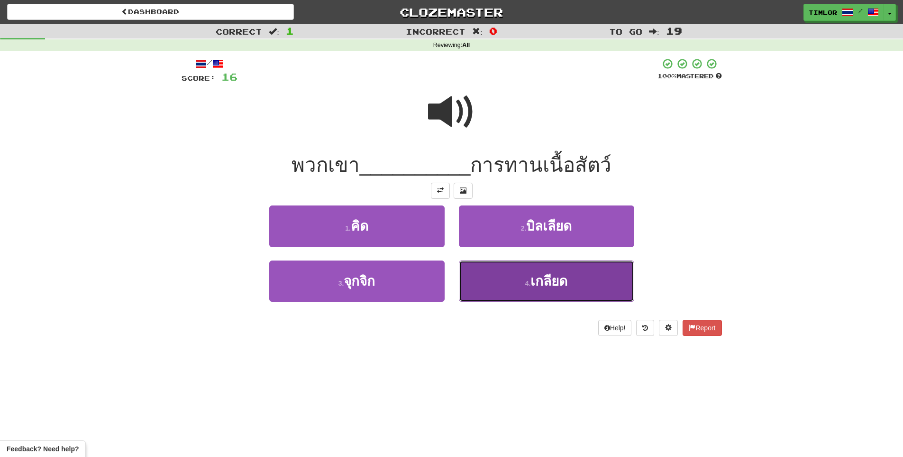
click at [523, 291] on button "4 . เกลียด" at bounding box center [546, 280] width 175 height 41
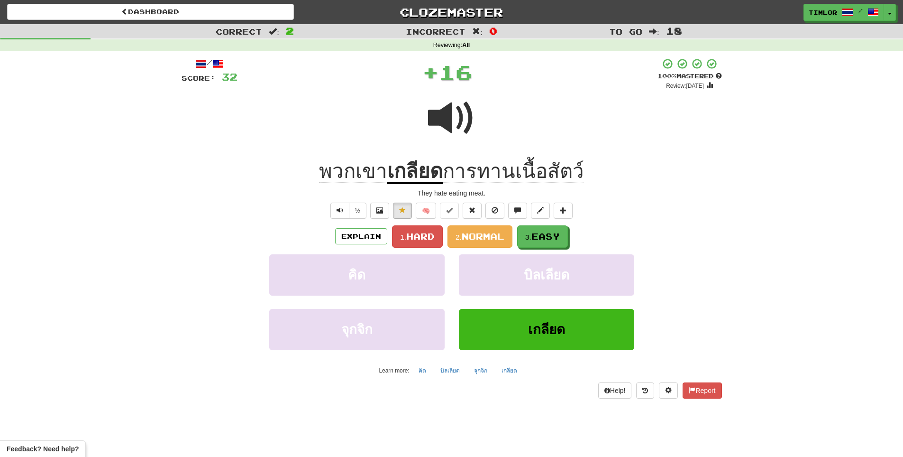
click at [487, 250] on div "Explain 1. Hard 2. Normal 3. Easy คิด บิลเลียด จุกจิก เกลียด Learn more: คิด บิ…" at bounding box center [452, 301] width 541 height 153
drag, startPoint x: 488, startPoint y: 231, endPoint x: 435, endPoint y: 242, distance: 54.1
click at [473, 260] on div "Explain 1. Hard 2. Normal 3. Easy คิด บิลเลียด จุกจิก เกลียด Learn more: คิด บิ…" at bounding box center [452, 301] width 541 height 153
click at [472, 231] on span "Normal" at bounding box center [483, 236] width 43 height 10
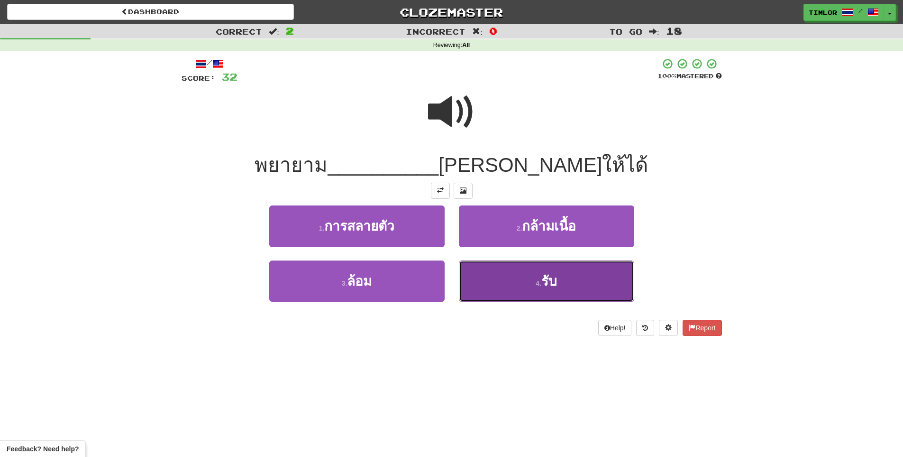
click at [522, 271] on button "4 . รับ" at bounding box center [546, 280] width 175 height 41
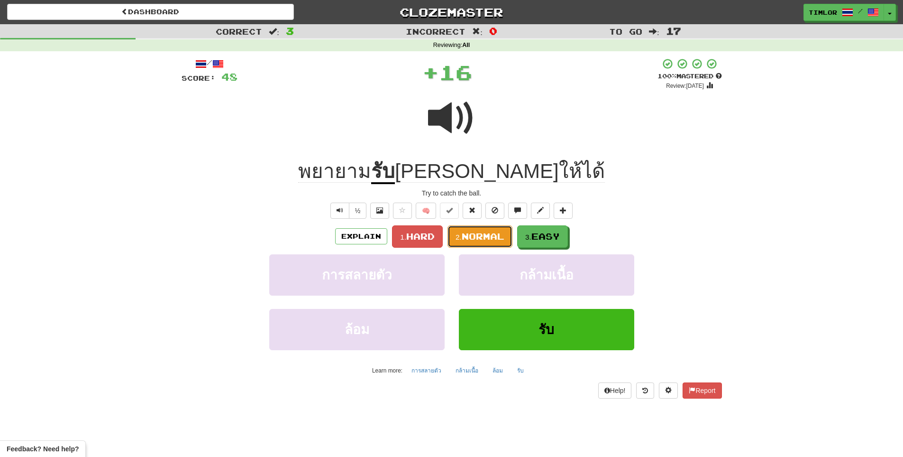
click at [509, 241] on button "2. Normal" at bounding box center [480, 236] width 65 height 22
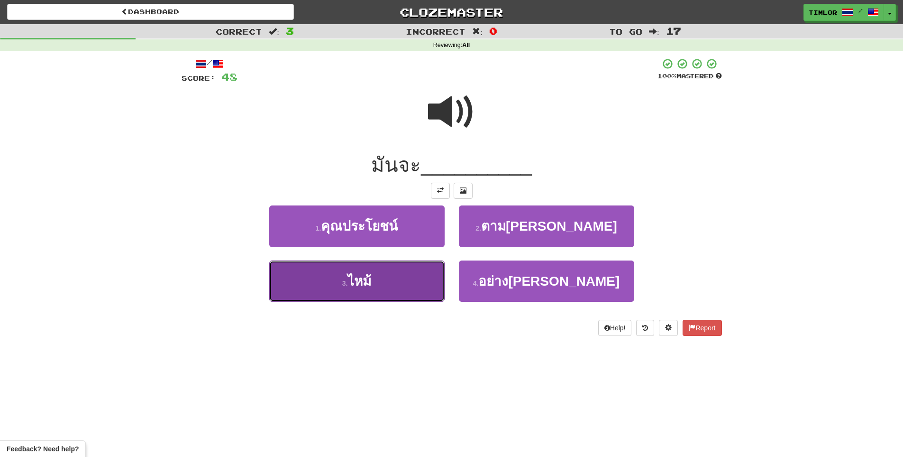
click at [405, 275] on button "3 . ไหม้" at bounding box center [356, 280] width 175 height 41
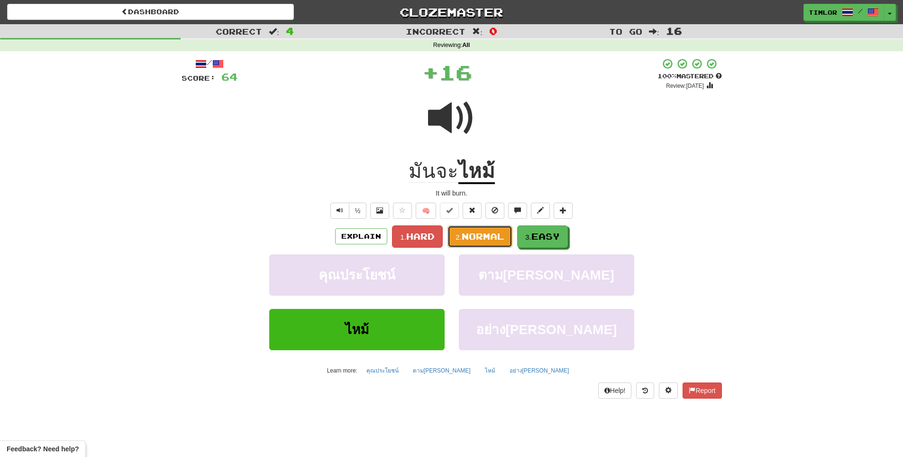
click at [483, 247] on button "2. Normal" at bounding box center [480, 236] width 65 height 22
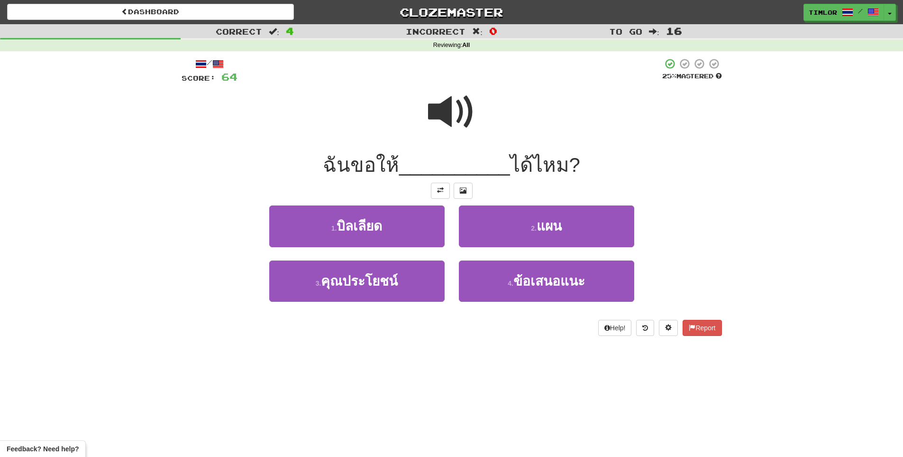
click at [445, 142] on div at bounding box center [452, 118] width 541 height 68
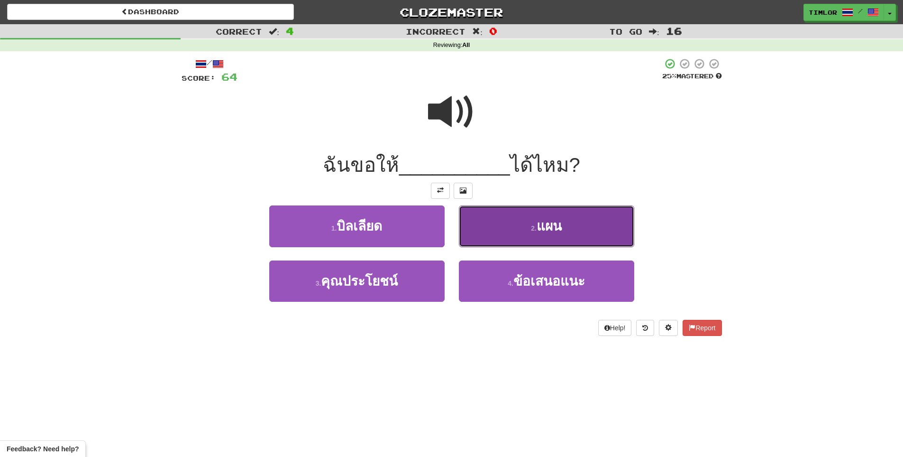
click at [482, 227] on button "2 . แผน" at bounding box center [546, 225] width 175 height 41
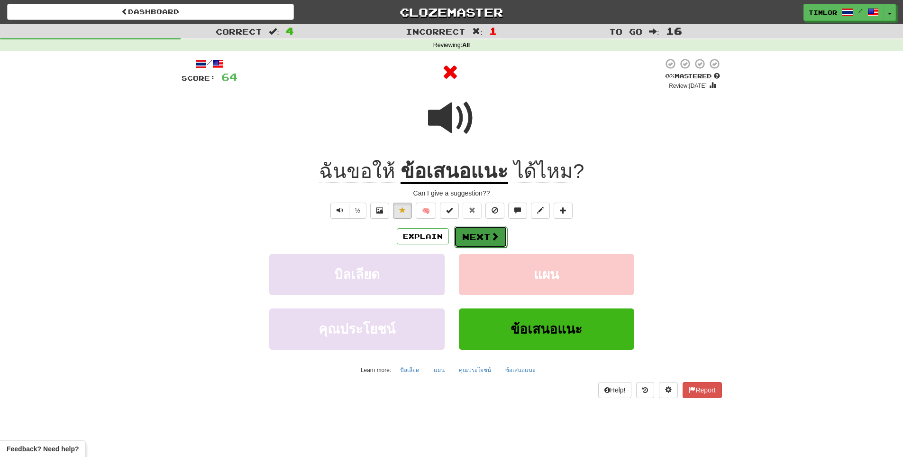
click at [481, 234] on button "Next" at bounding box center [480, 237] width 53 height 22
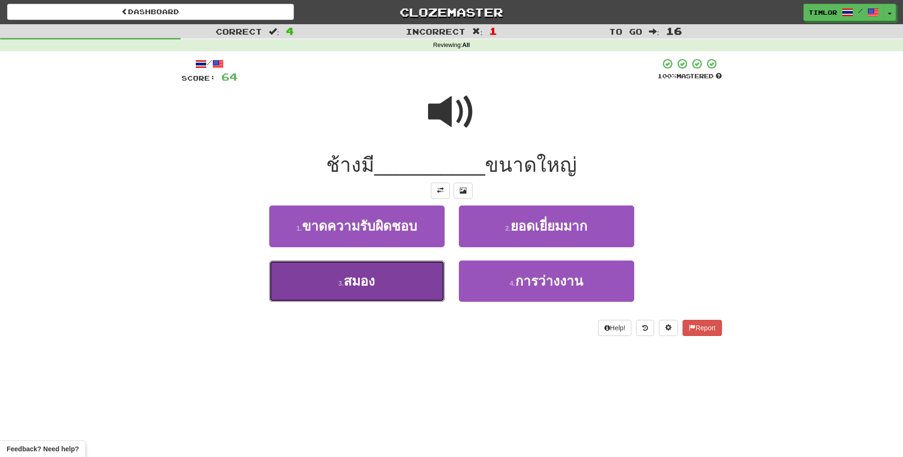
click at [405, 265] on button "3 . สมอง" at bounding box center [356, 280] width 175 height 41
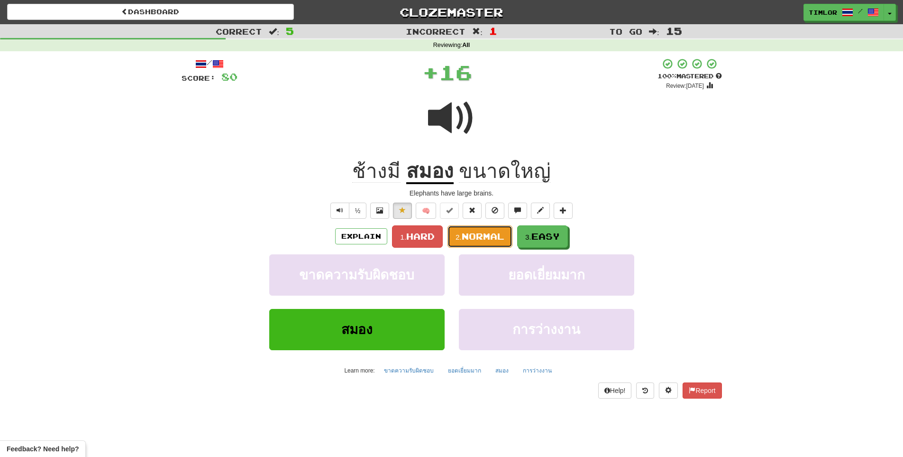
click at [490, 241] on span "Normal" at bounding box center [483, 236] width 43 height 10
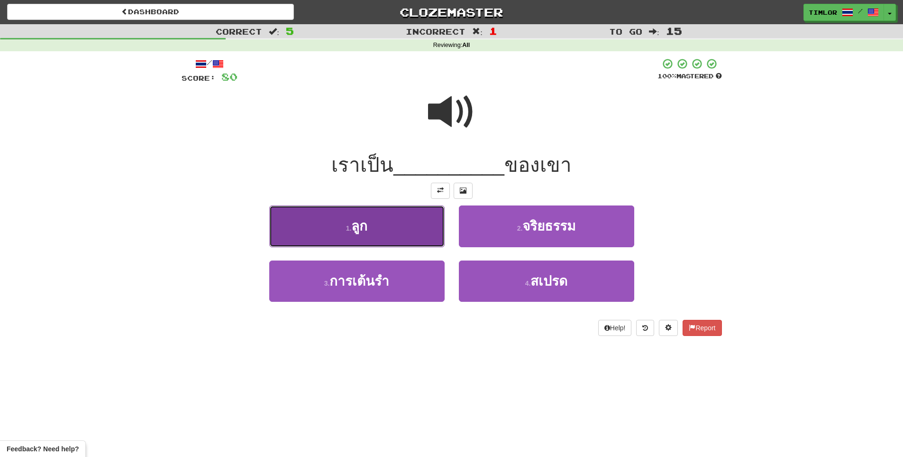
click at [387, 220] on button "1 . ลูก" at bounding box center [356, 225] width 175 height 41
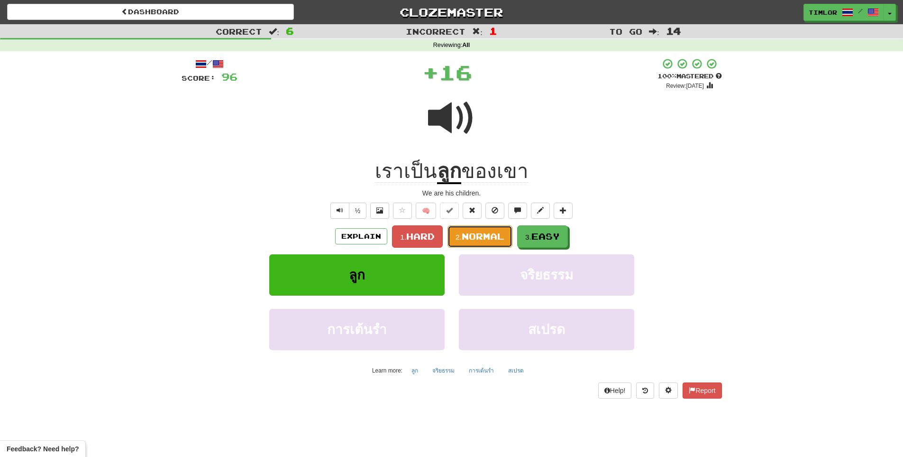
click at [492, 235] on span "Normal" at bounding box center [483, 236] width 43 height 10
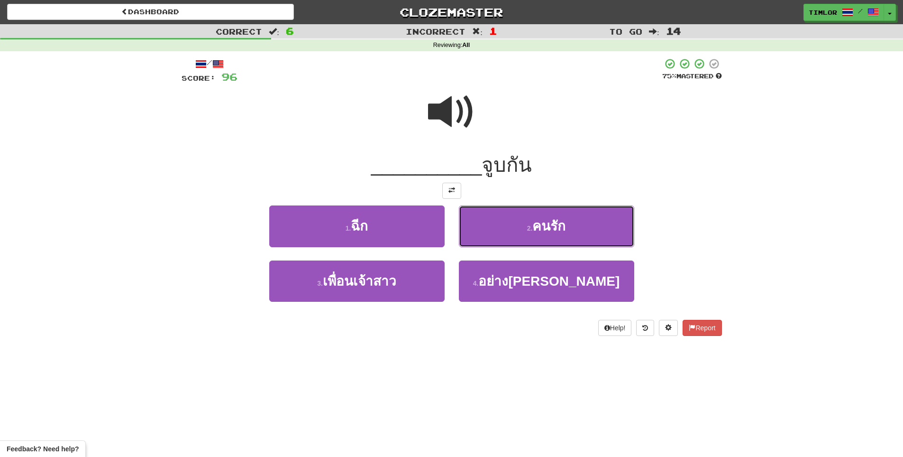
click at [492, 235] on button "2 . คนรัก" at bounding box center [546, 225] width 175 height 41
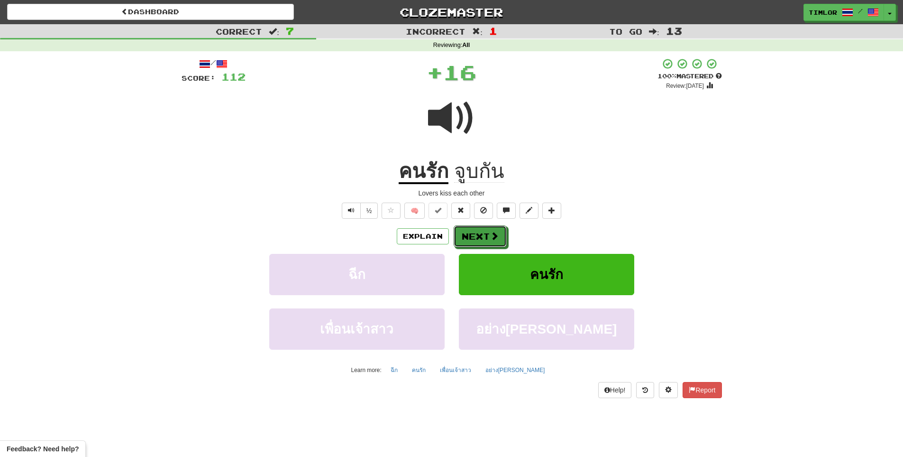
click at [492, 235] on span at bounding box center [494, 235] width 9 height 9
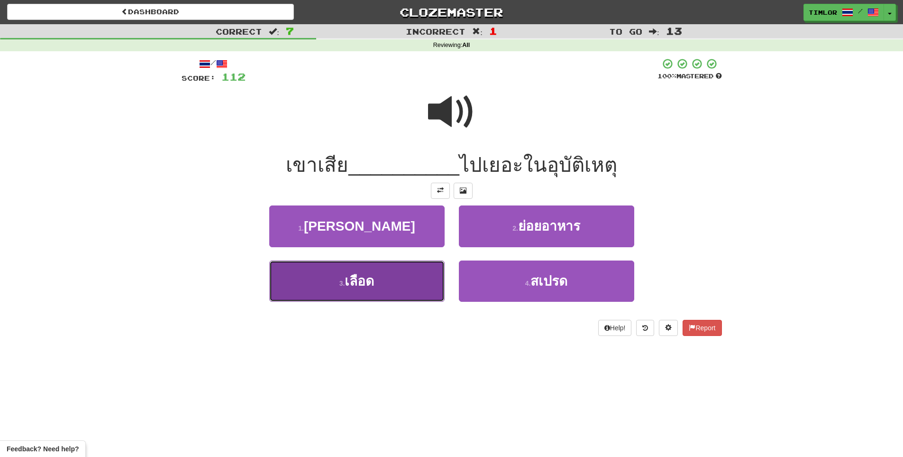
click at [367, 285] on span "เลือด" at bounding box center [359, 281] width 29 height 15
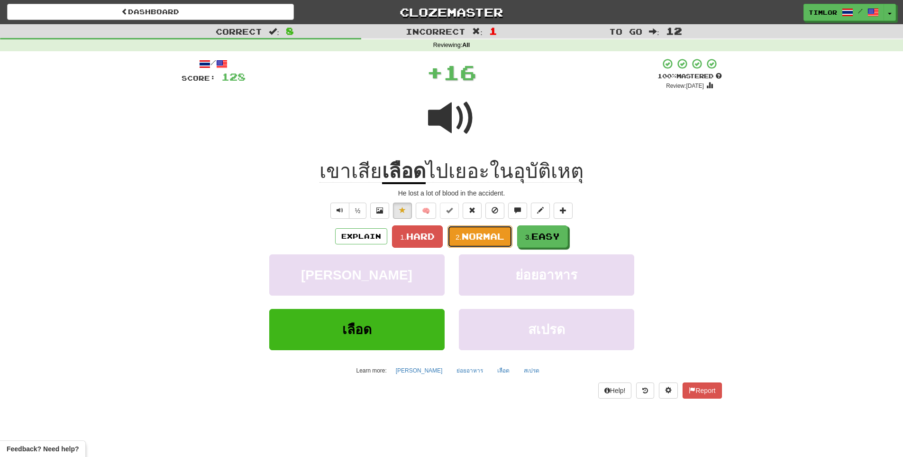
click at [490, 232] on span "Normal" at bounding box center [483, 236] width 43 height 10
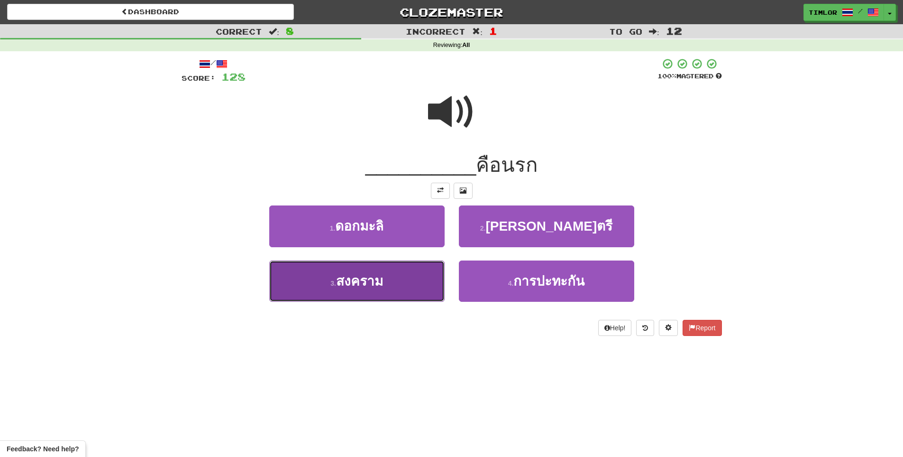
click at [425, 271] on button "3 . สงคราม" at bounding box center [356, 280] width 175 height 41
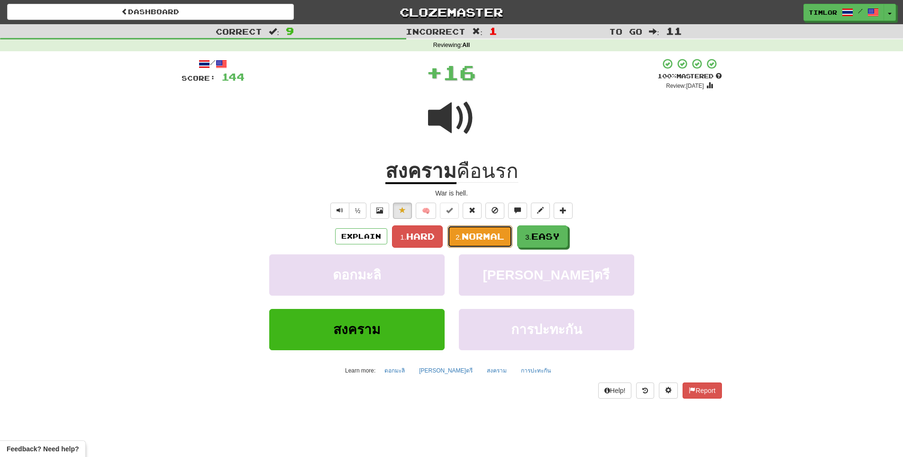
click at [471, 238] on span "Normal" at bounding box center [483, 236] width 43 height 10
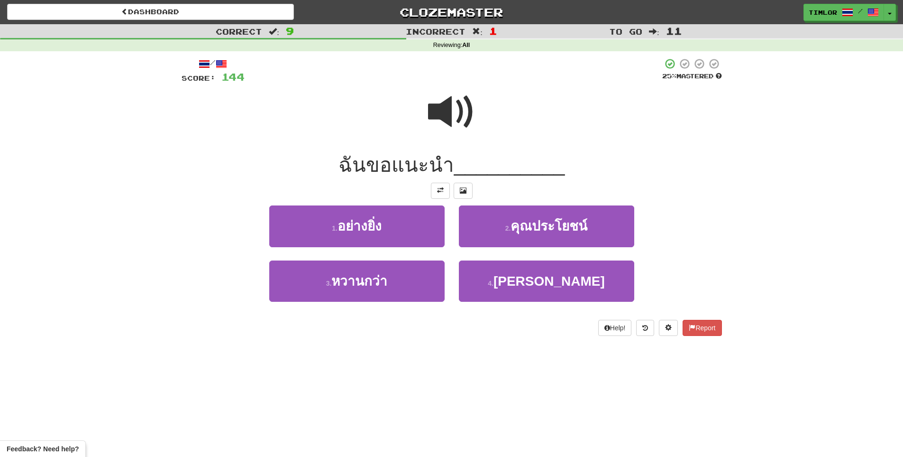
click at [461, 128] on span at bounding box center [451, 111] width 47 height 47
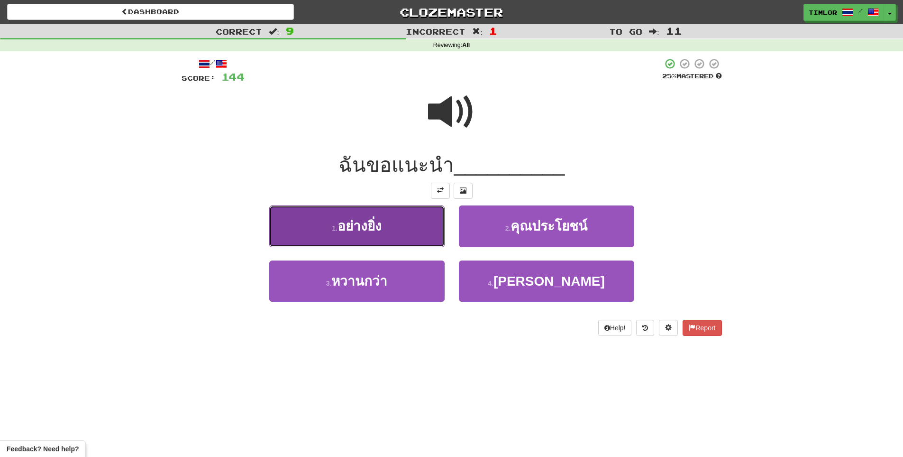
click at [442, 214] on button "1 . อย่างยิ่ง" at bounding box center [356, 225] width 175 height 41
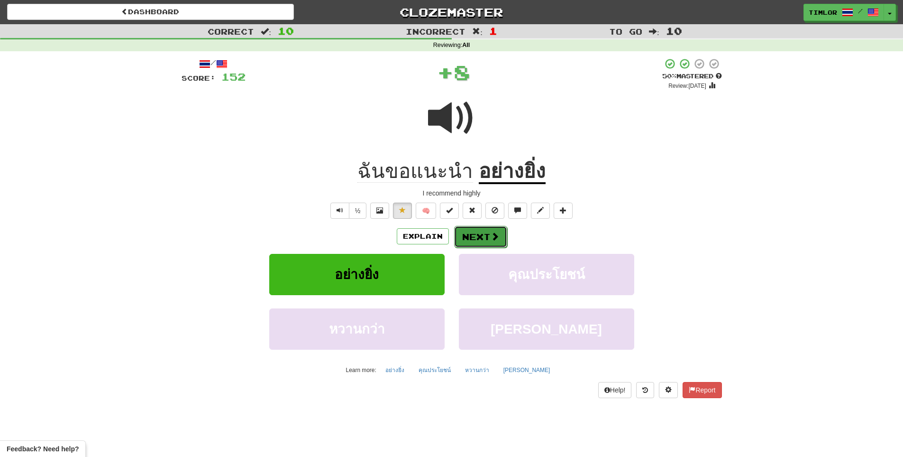
click at [487, 239] on button "Next" at bounding box center [480, 237] width 53 height 22
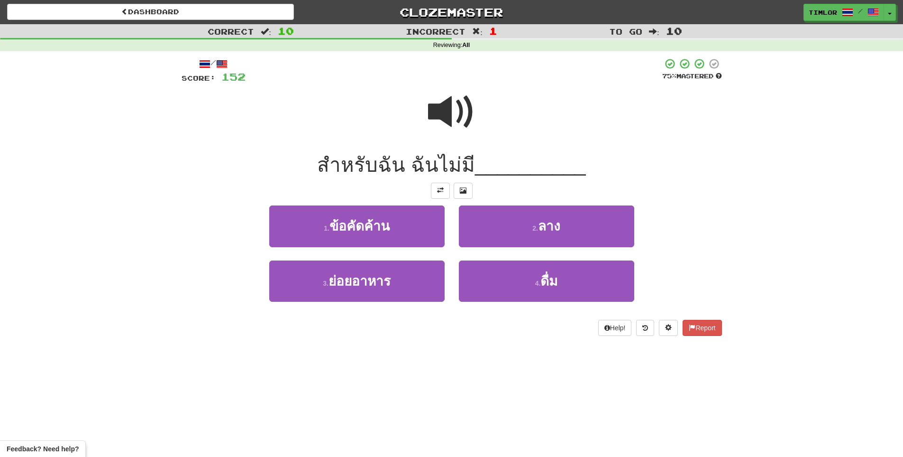
click at [458, 112] on span at bounding box center [451, 111] width 47 height 47
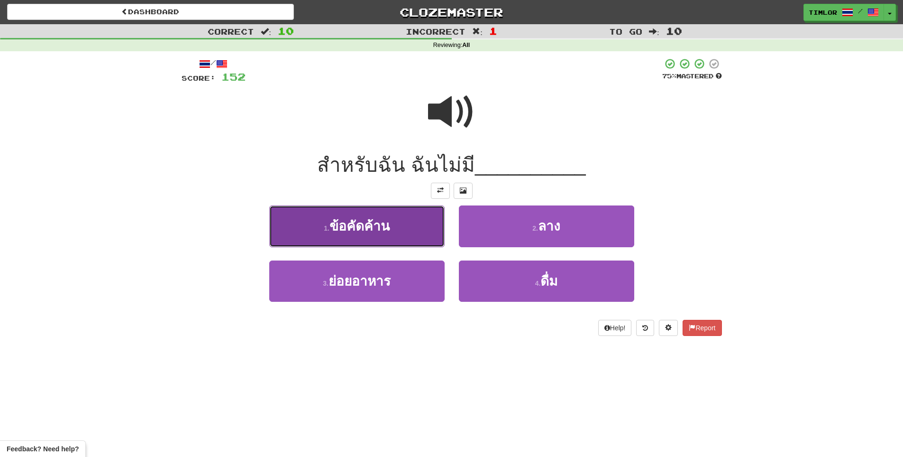
click at [440, 239] on button "1 . ข้อคัดค้าน" at bounding box center [356, 225] width 175 height 41
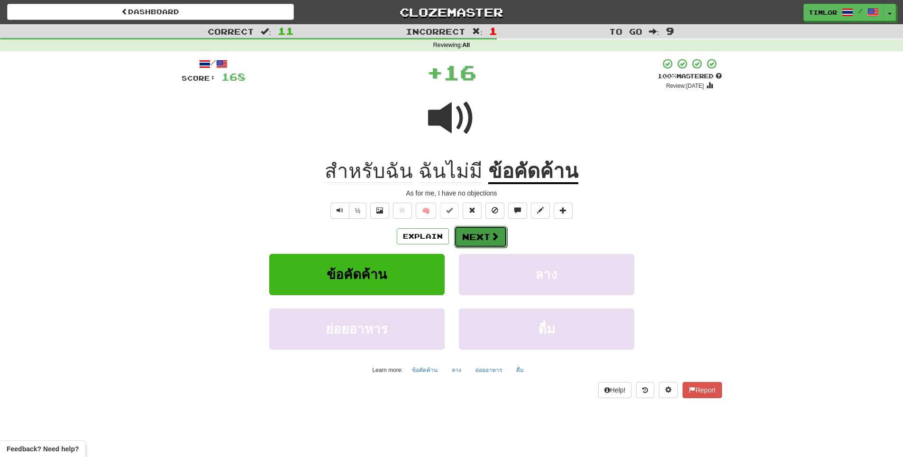
click at [483, 240] on button "Next" at bounding box center [480, 237] width 53 height 22
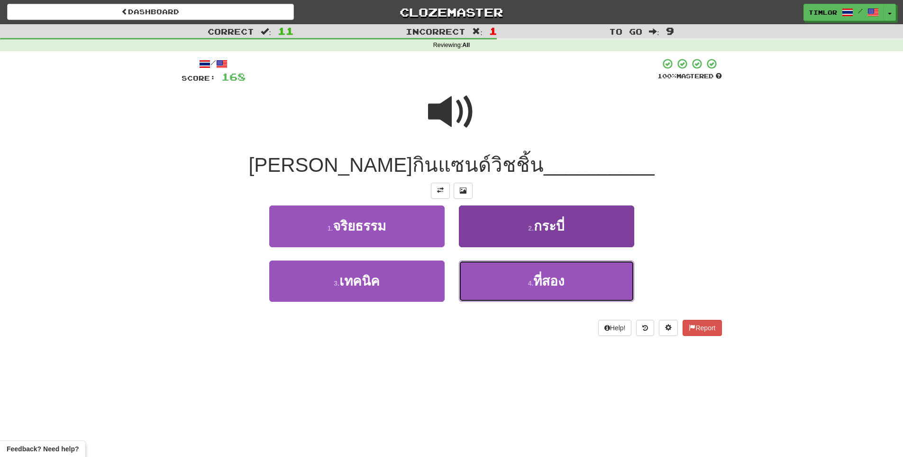
drag, startPoint x: 504, startPoint y: 286, endPoint x: 488, endPoint y: 293, distance: 16.8
click at [488, 293] on button "4 . ที่สอง" at bounding box center [546, 280] width 175 height 41
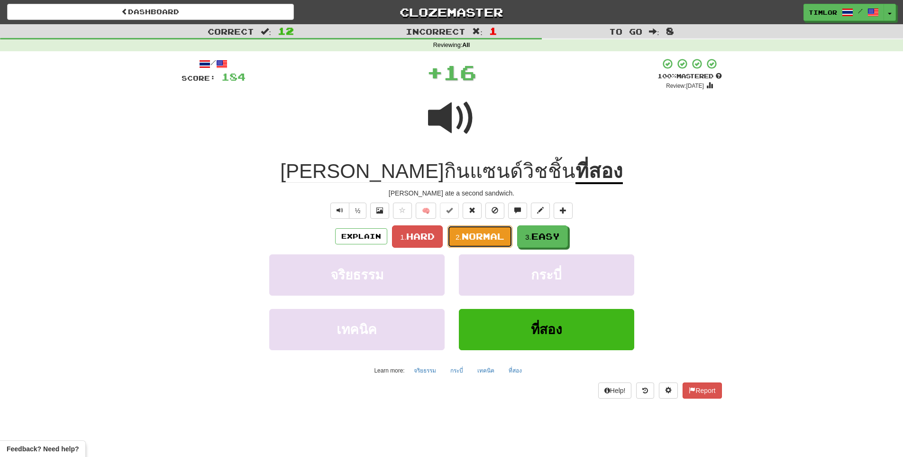
click at [486, 235] on span "Normal" at bounding box center [483, 236] width 43 height 10
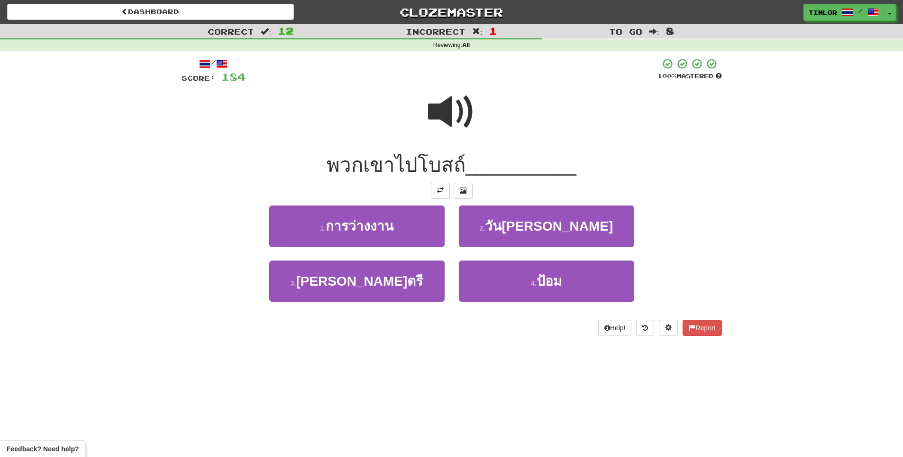
click at [475, 135] on span at bounding box center [451, 111] width 47 height 47
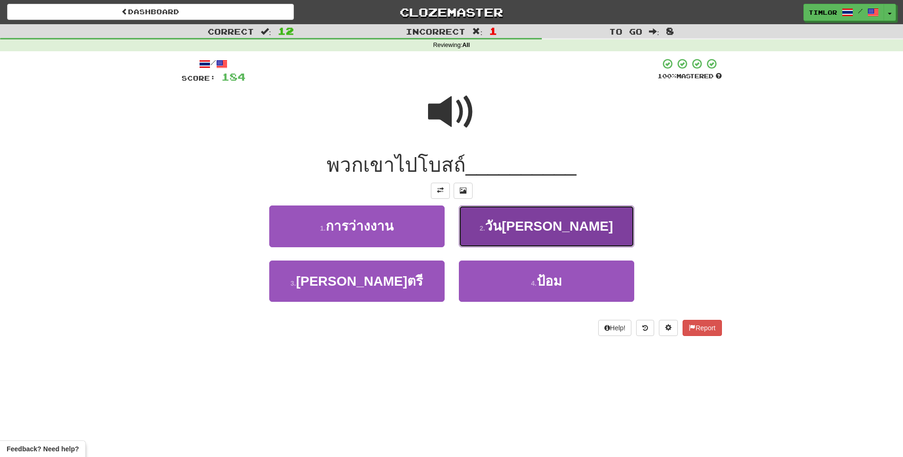
click at [490, 227] on button "2 . วันอาทิตย์" at bounding box center [546, 225] width 175 height 41
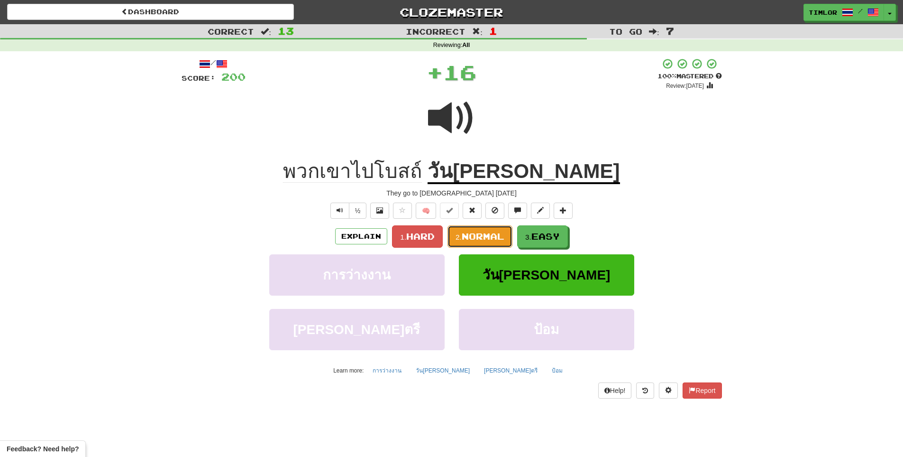
click at [479, 241] on span "Normal" at bounding box center [483, 236] width 43 height 10
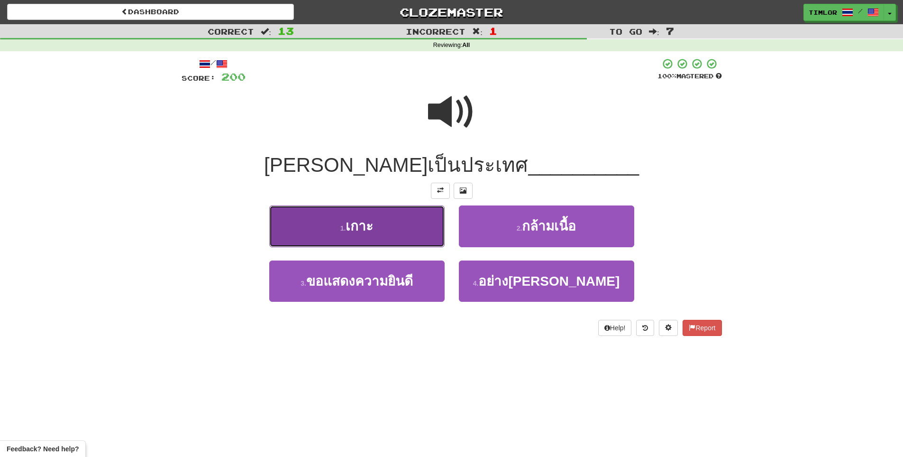
click at [410, 212] on button "1 . เกาะ" at bounding box center [356, 225] width 175 height 41
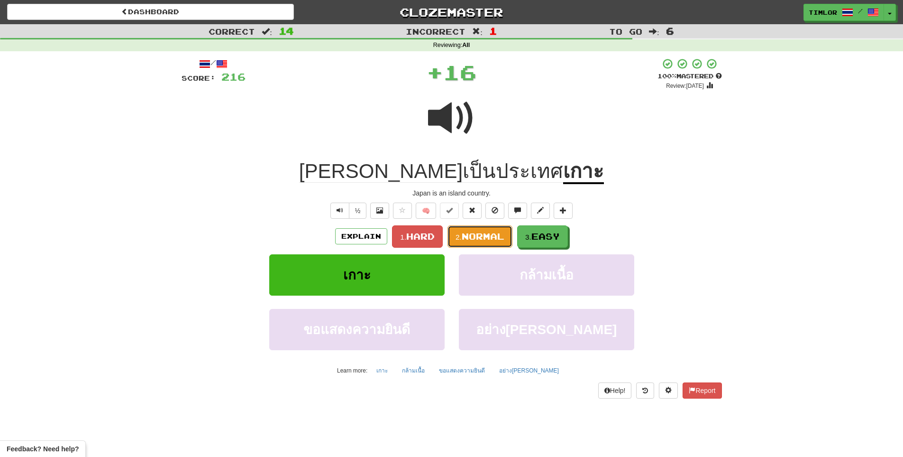
click at [491, 233] on span "Normal" at bounding box center [483, 236] width 43 height 10
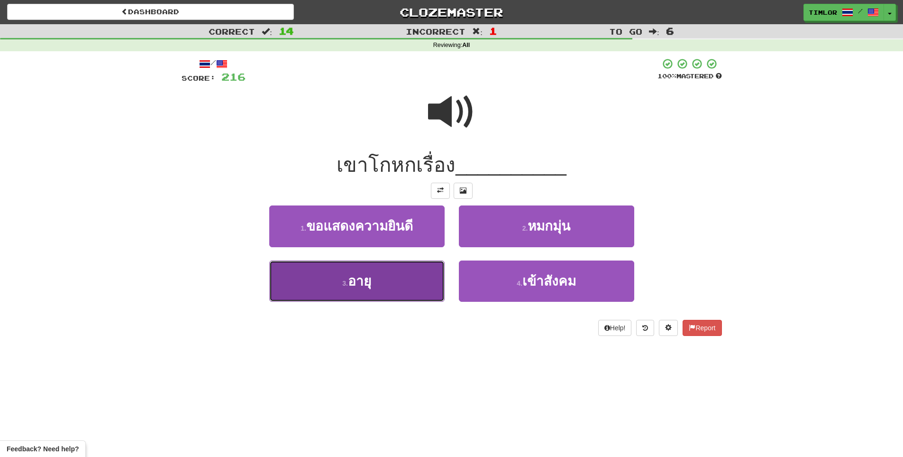
click at [405, 288] on button "3 . อายุ" at bounding box center [356, 280] width 175 height 41
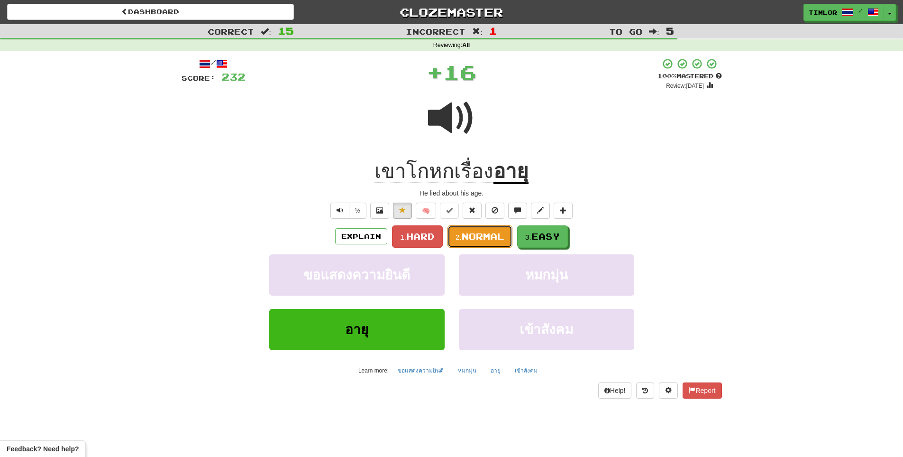
click at [495, 236] on span "Normal" at bounding box center [483, 236] width 43 height 10
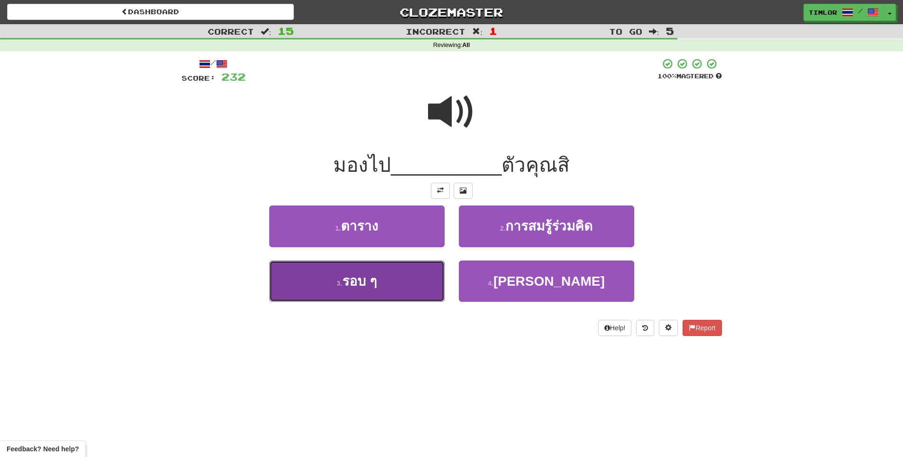
click at [408, 274] on button "3 . รอบ ๆ" at bounding box center [356, 280] width 175 height 41
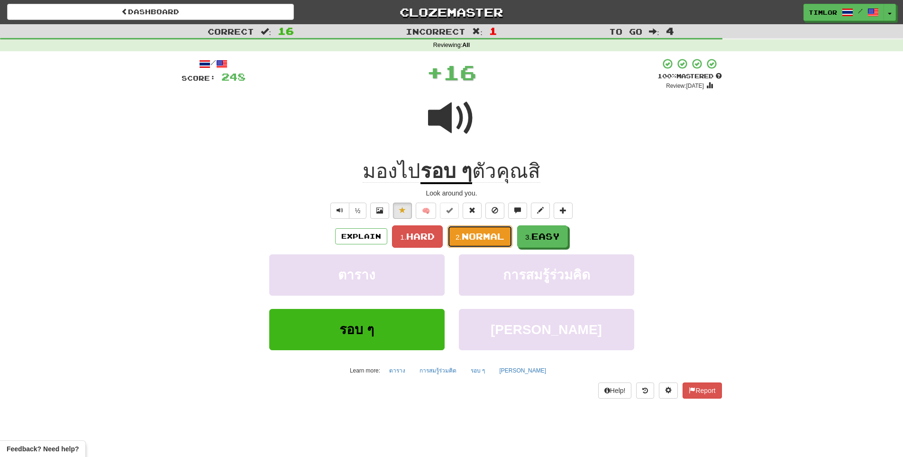
click at [456, 235] on small "2." at bounding box center [459, 237] width 6 height 8
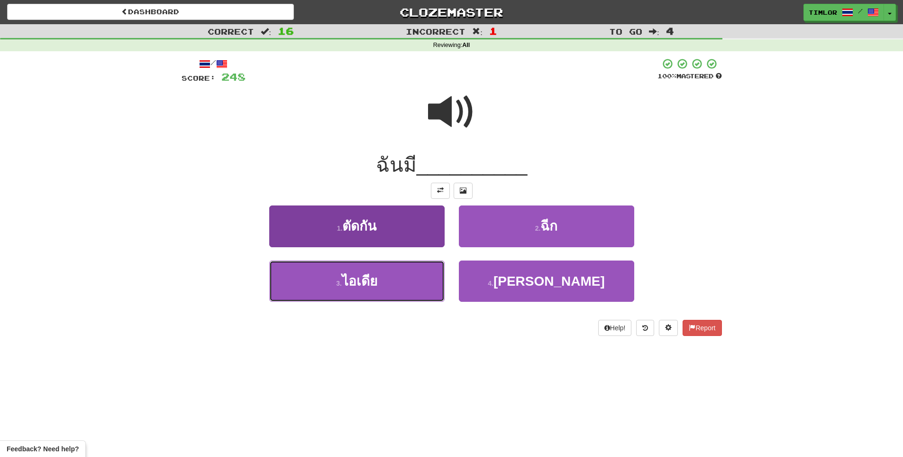
drag, startPoint x: 394, startPoint y: 275, endPoint x: 402, endPoint y: 270, distance: 10.0
click at [393, 275] on button "3 . ไอเดีย" at bounding box center [356, 280] width 175 height 41
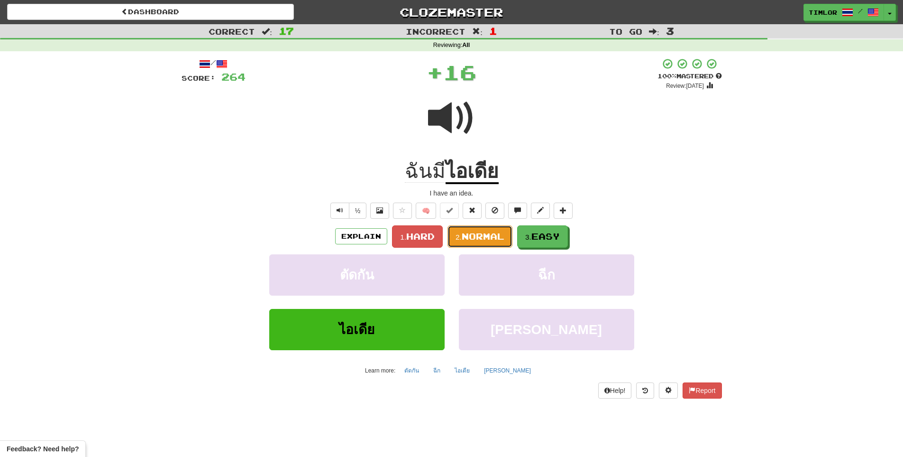
click at [449, 238] on button "2. Normal" at bounding box center [480, 236] width 65 height 22
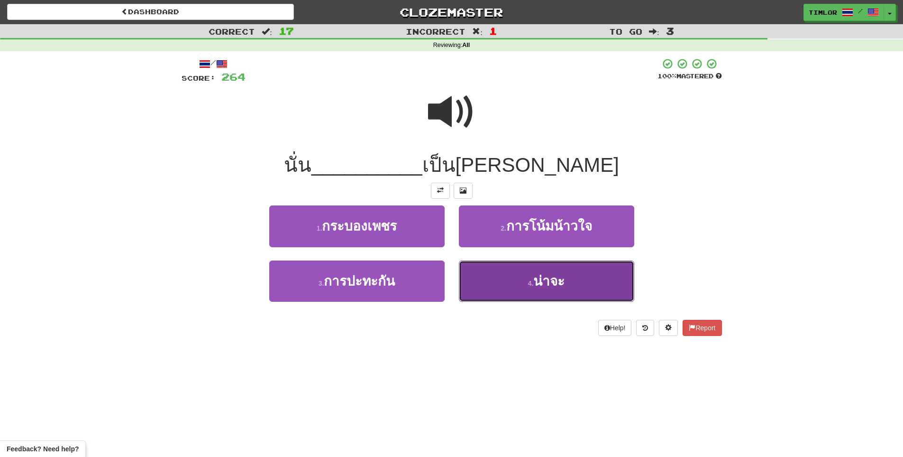
click at [538, 281] on span "น่าจะ" at bounding box center [548, 281] width 31 height 15
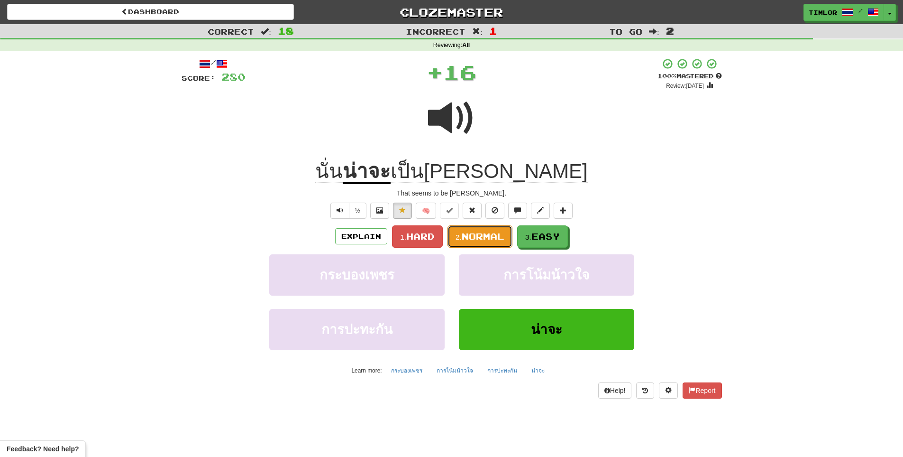
click at [463, 237] on span "Normal" at bounding box center [483, 236] width 43 height 10
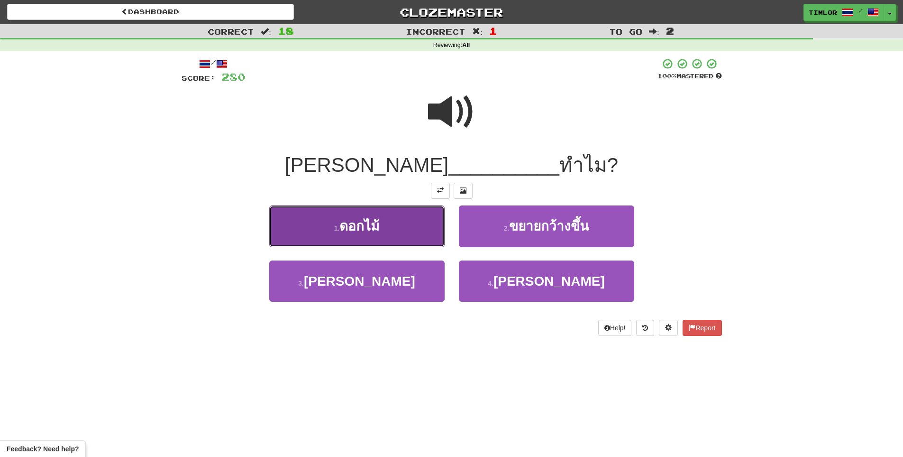
click at [409, 238] on button "1 . ดอกไม้" at bounding box center [356, 225] width 175 height 41
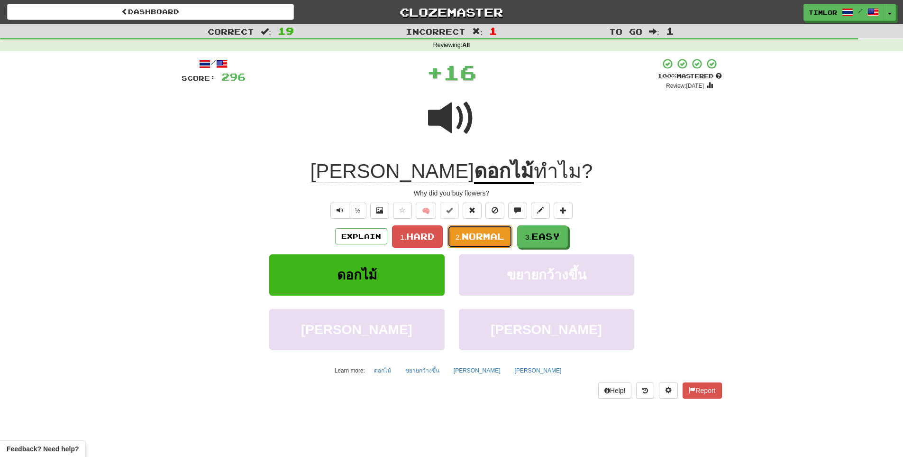
click at [499, 241] on button "2. Normal" at bounding box center [480, 236] width 65 height 22
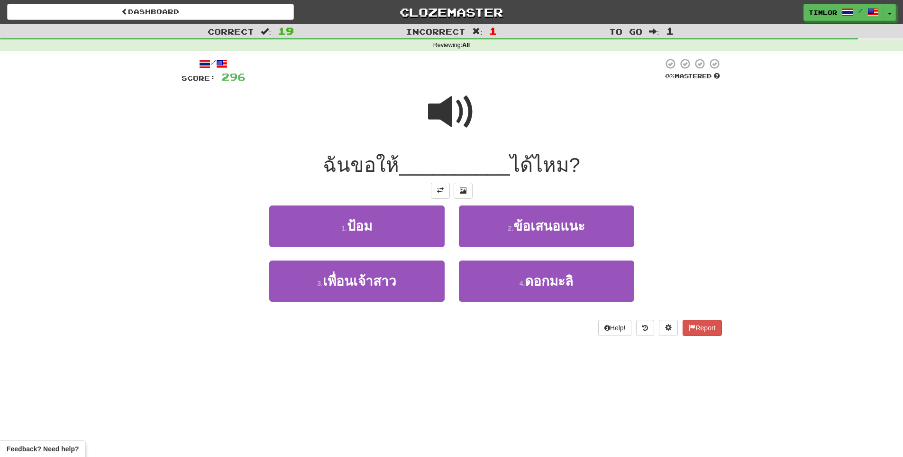
click at [460, 105] on span at bounding box center [451, 111] width 47 height 47
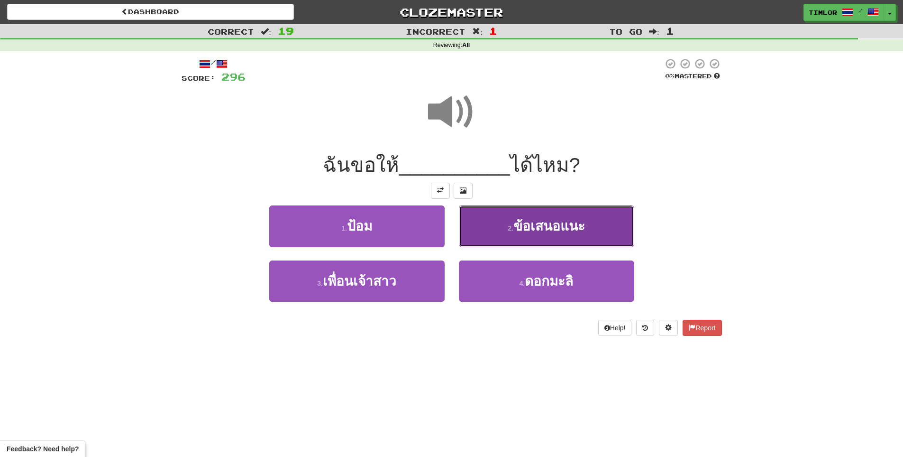
click at [512, 221] on button "2 . ข้อเสนอแนะ" at bounding box center [546, 225] width 175 height 41
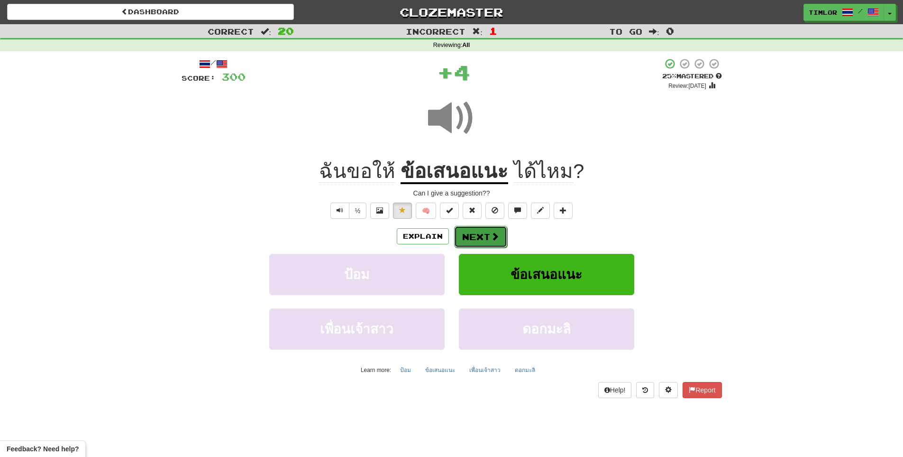
click at [501, 237] on button "Next" at bounding box center [480, 237] width 53 height 22
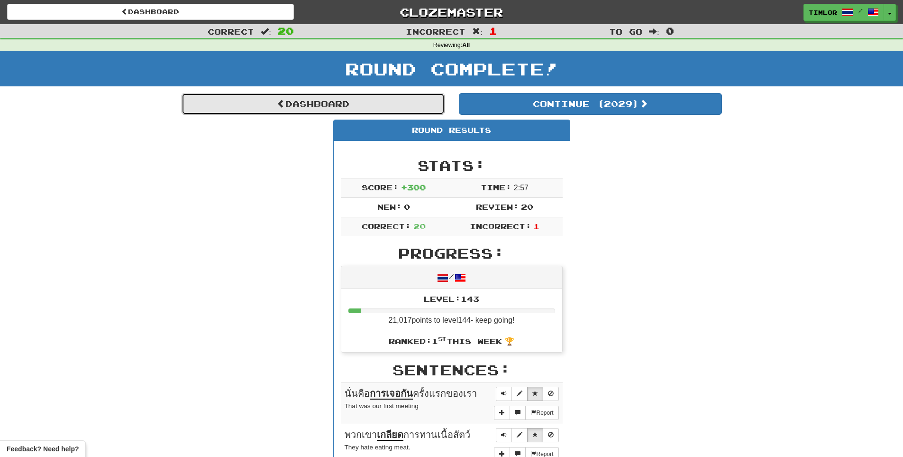
click at [436, 107] on link "Dashboard" at bounding box center [313, 104] width 263 height 22
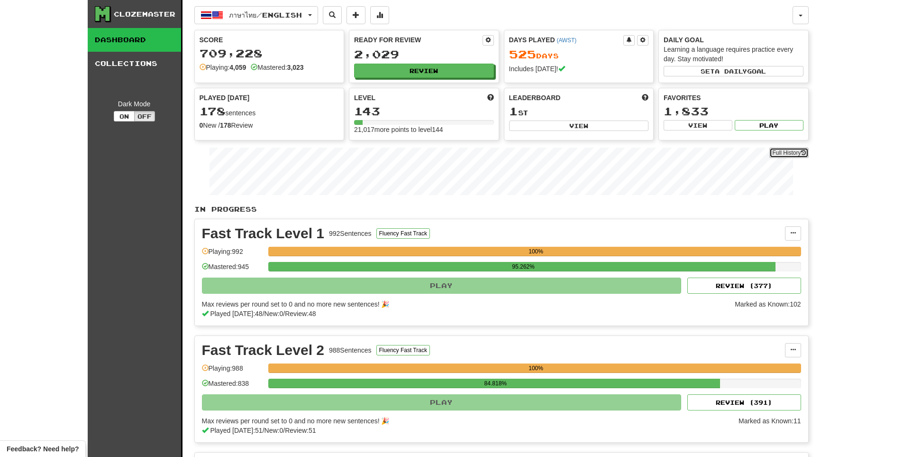
click at [773, 155] on link "Full History" at bounding box center [789, 152] width 39 height 10
click at [439, 72] on button "Review" at bounding box center [425, 71] width 140 height 14
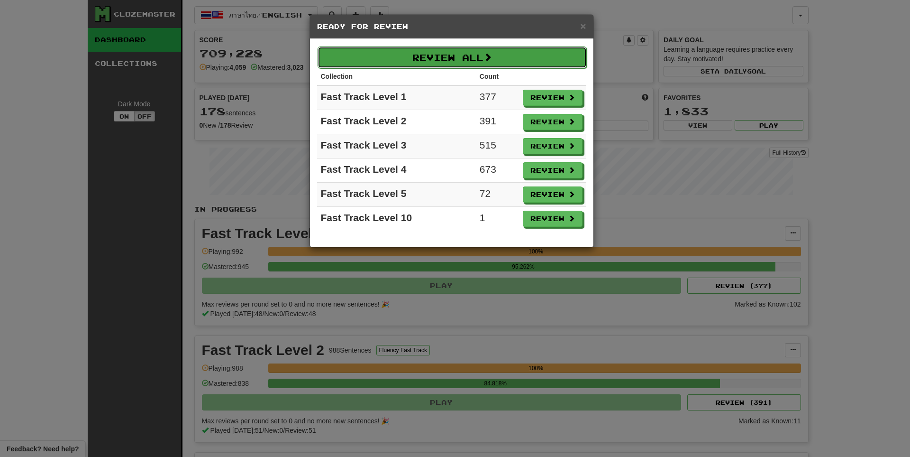
click at [456, 63] on button "Review All" at bounding box center [452, 57] width 269 height 22
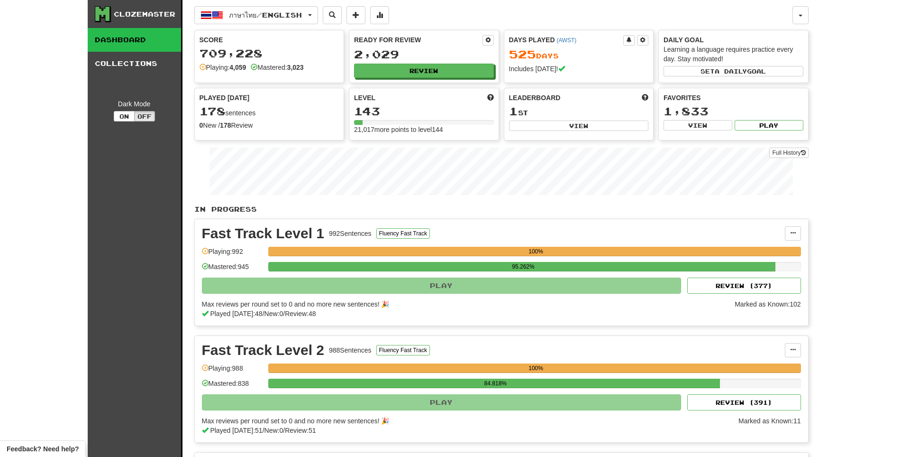
select select "**"
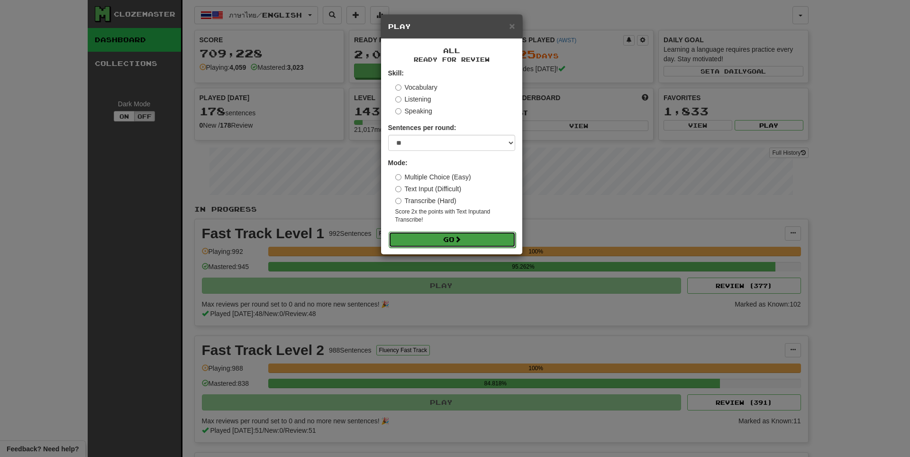
click at [485, 243] on button "Go" at bounding box center [452, 239] width 127 height 16
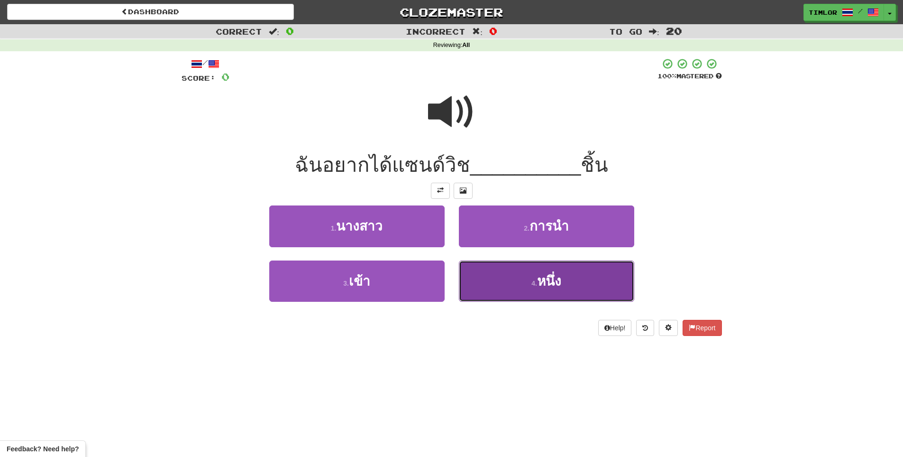
click at [529, 284] on button "4 . หนึ่ง" at bounding box center [546, 280] width 175 height 41
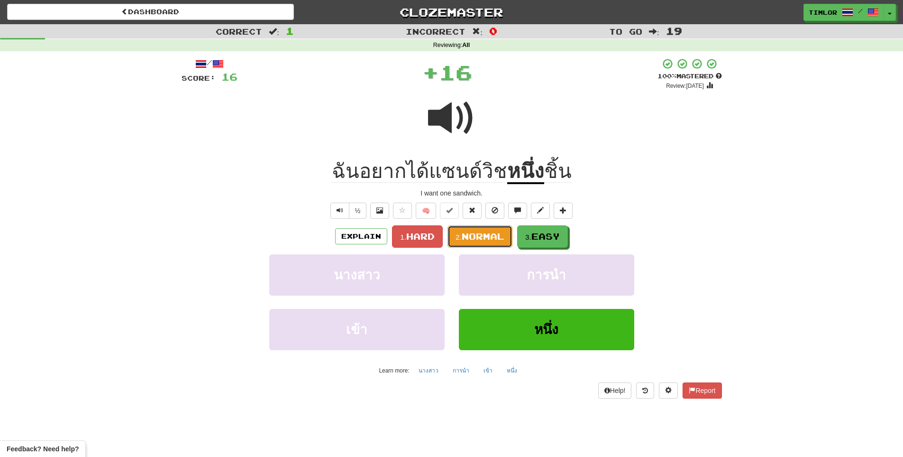
click at [489, 236] on span "Normal" at bounding box center [483, 236] width 43 height 10
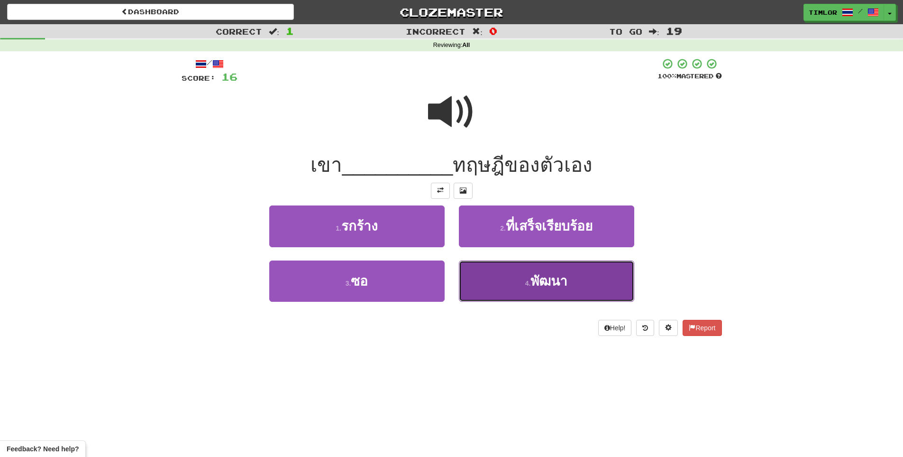
click at [513, 285] on button "4 . พัฒนา" at bounding box center [546, 280] width 175 height 41
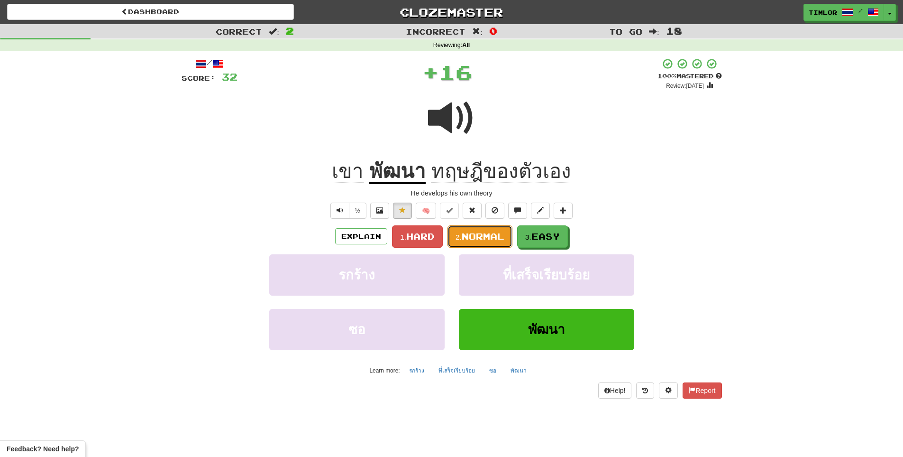
click at [457, 231] on button "2. Normal" at bounding box center [480, 236] width 65 height 22
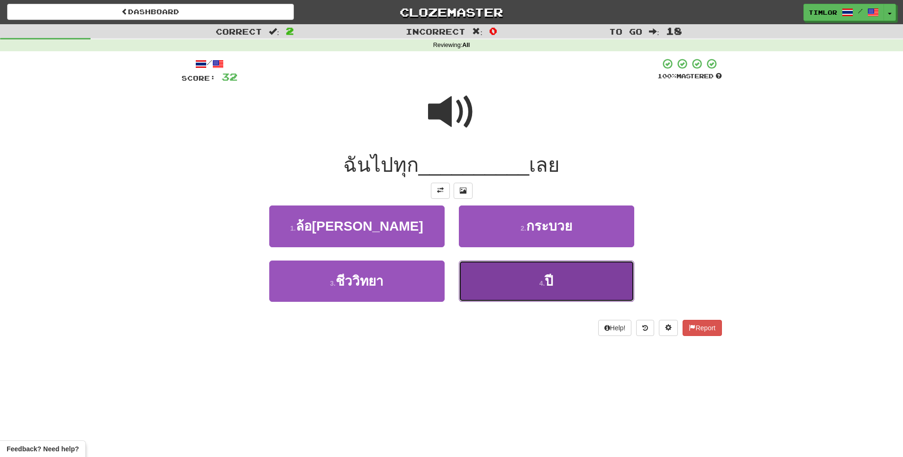
click at [505, 288] on button "4 . ปี" at bounding box center [546, 280] width 175 height 41
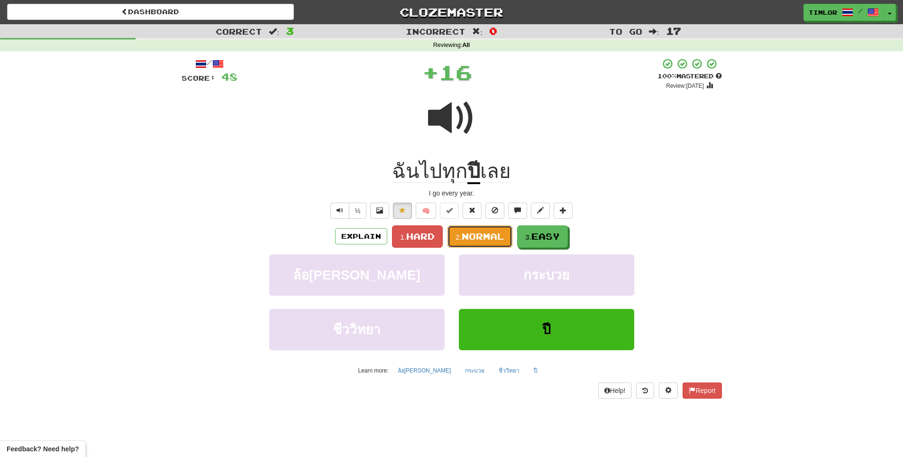
click at [476, 242] on button "2. Normal" at bounding box center [480, 236] width 65 height 22
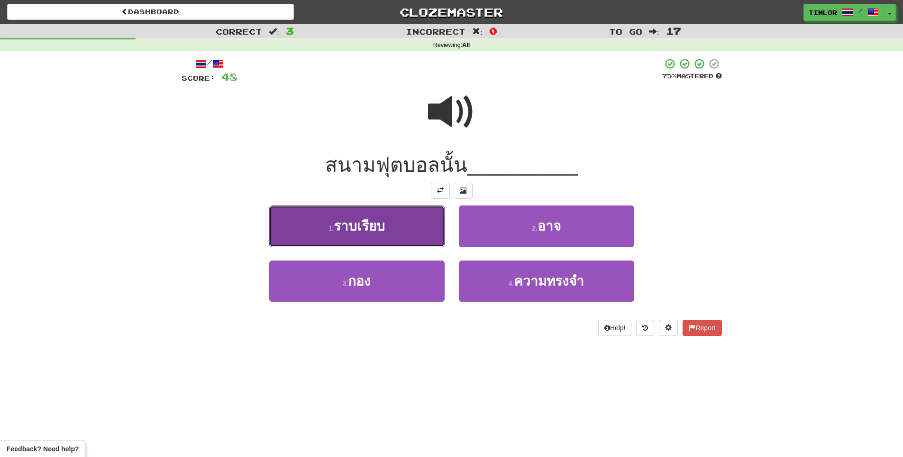
click at [411, 237] on button "1 . ราบเรียบ" at bounding box center [356, 225] width 175 height 41
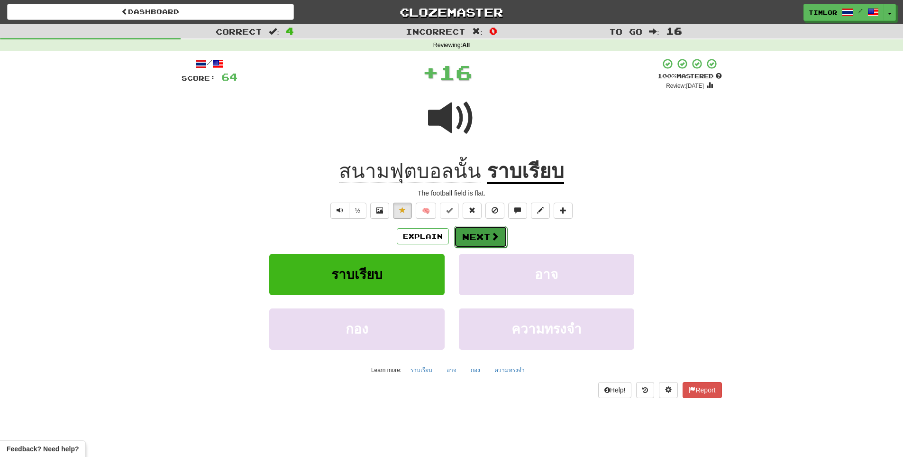
click at [477, 235] on button "Next" at bounding box center [480, 237] width 53 height 22
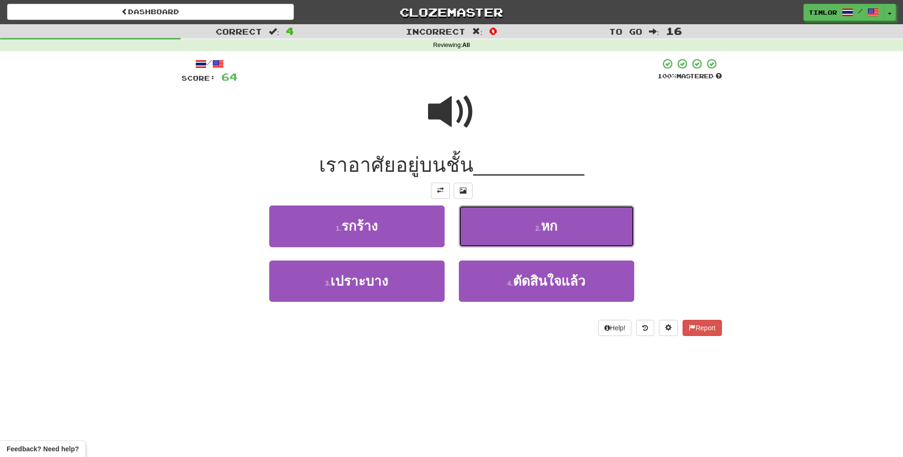
click at [477, 235] on button "2 . หก" at bounding box center [546, 225] width 175 height 41
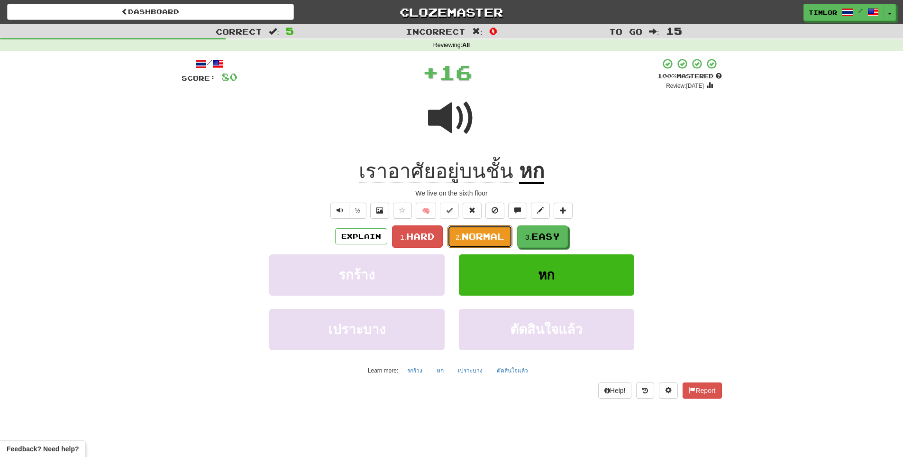
click at [477, 235] on span "Normal" at bounding box center [483, 236] width 43 height 10
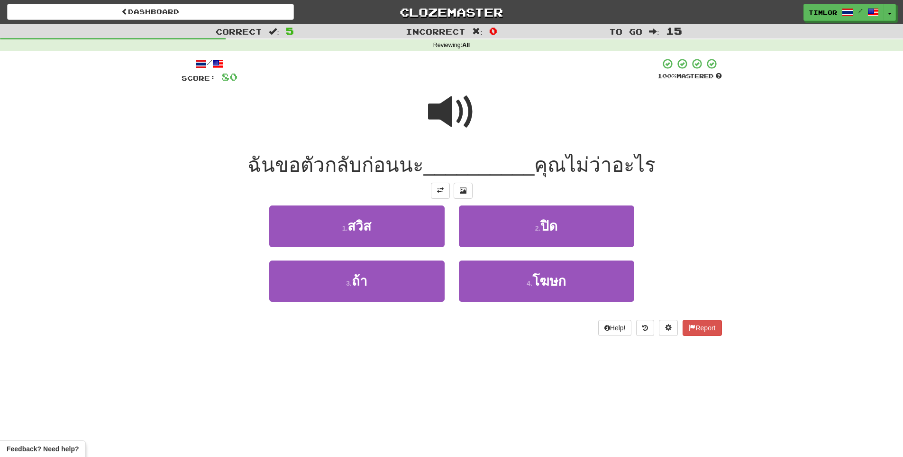
click at [426, 136] on div at bounding box center [452, 118] width 541 height 68
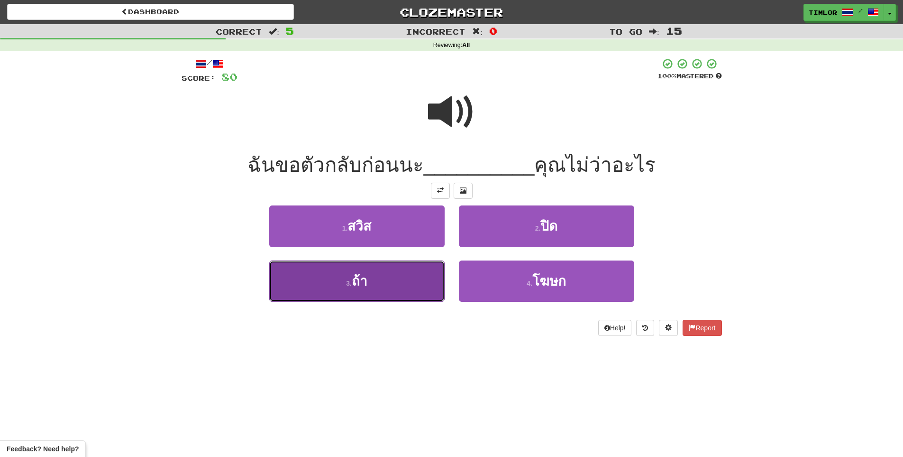
click at [406, 270] on button "3 . ถ้า" at bounding box center [356, 280] width 175 height 41
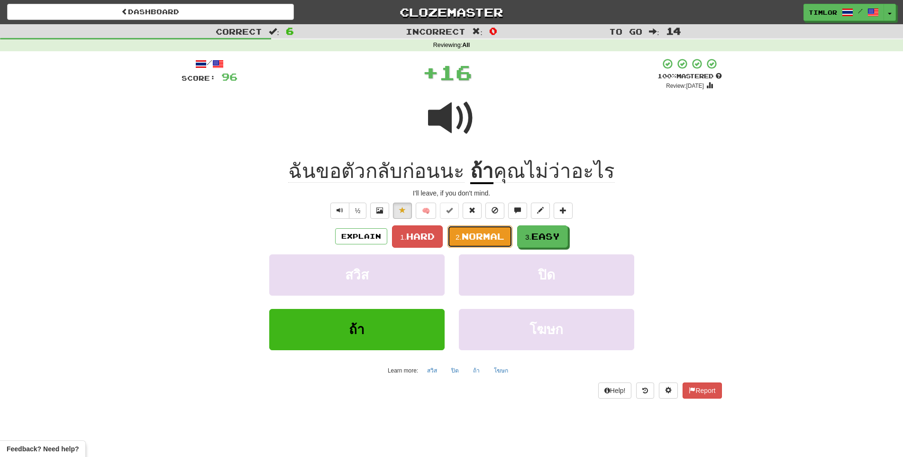
click at [458, 238] on small "2." at bounding box center [459, 237] width 6 height 8
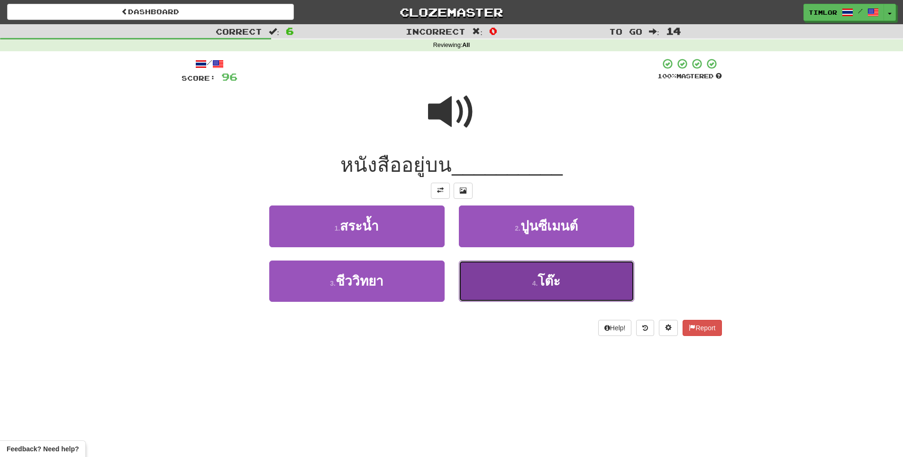
click at [529, 286] on button "4 . โต๊ะ" at bounding box center [546, 280] width 175 height 41
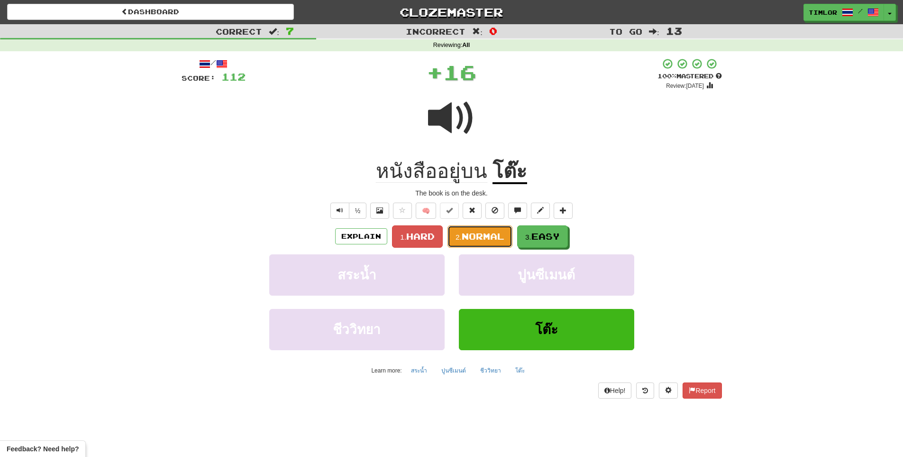
click at [472, 227] on button "2. Normal" at bounding box center [480, 236] width 65 height 22
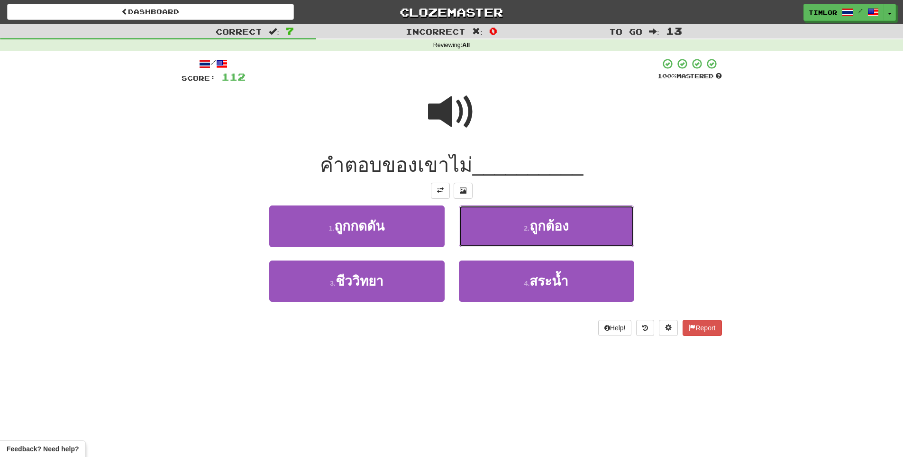
click at [472, 227] on button "2 . ถูกต้อง" at bounding box center [546, 225] width 175 height 41
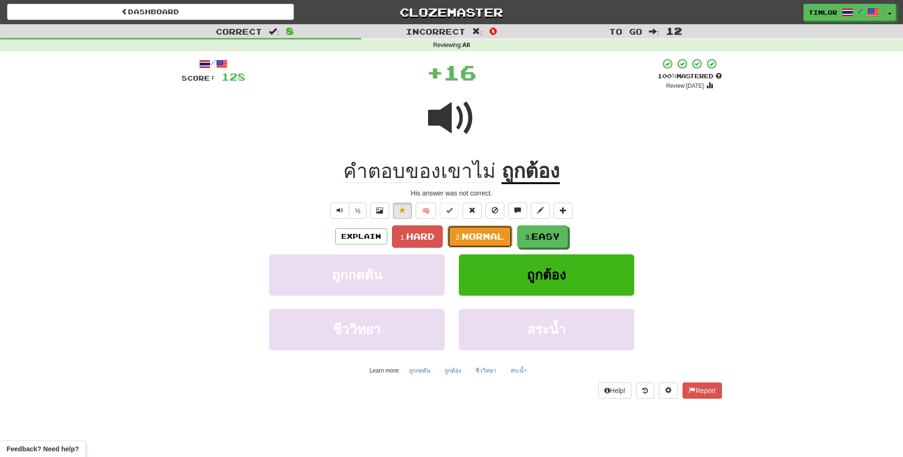
click at [470, 235] on span "Normal" at bounding box center [483, 236] width 43 height 10
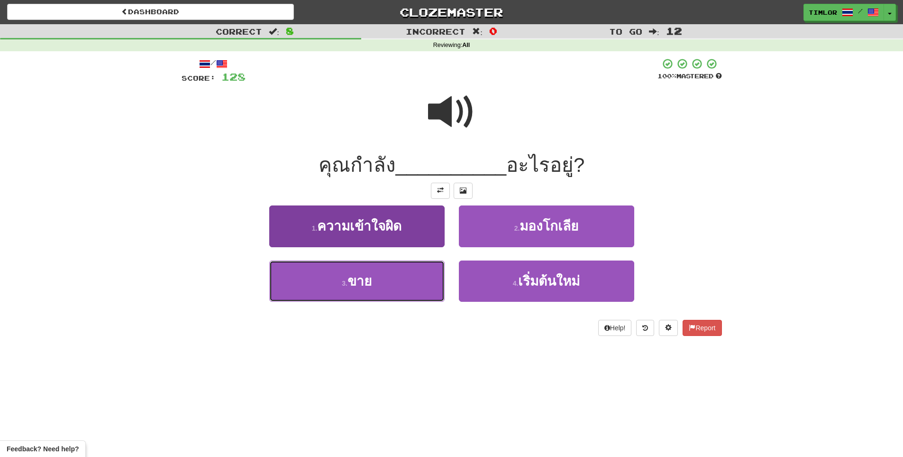
drag, startPoint x: 419, startPoint y: 280, endPoint x: 420, endPoint y: 274, distance: 6.2
click at [419, 276] on button "3 . ขาย" at bounding box center [356, 280] width 175 height 41
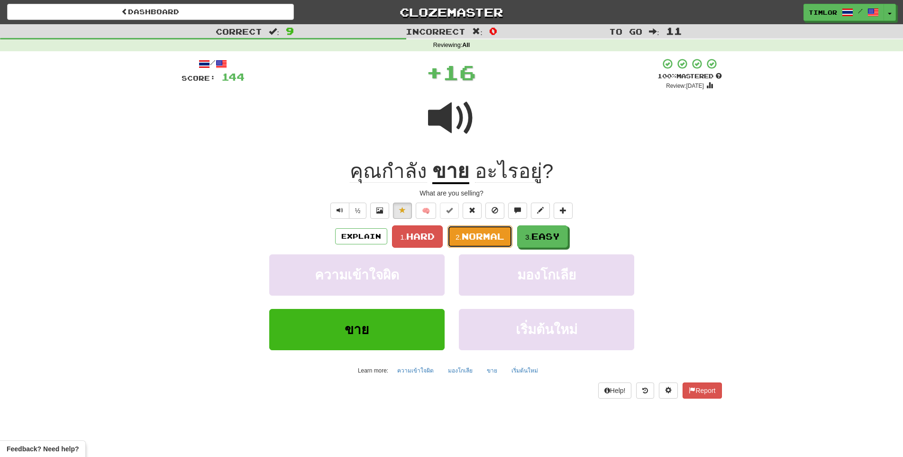
click at [474, 244] on button "2. Normal" at bounding box center [480, 236] width 65 height 22
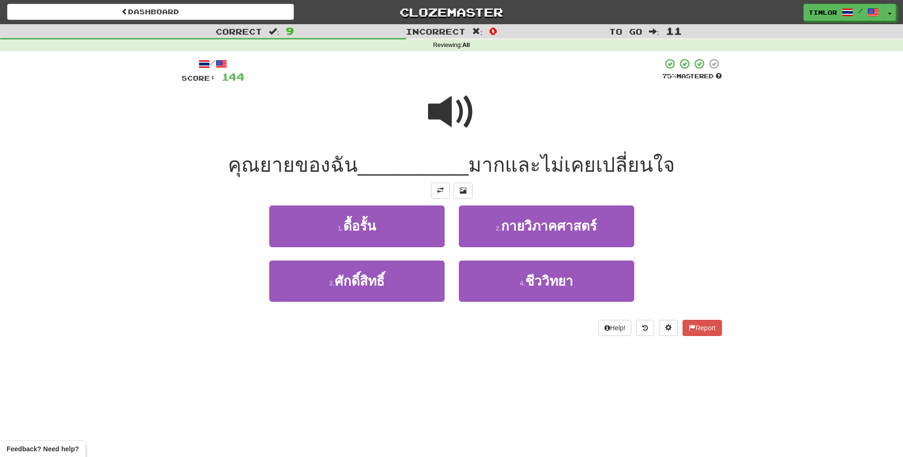
click at [440, 133] on span at bounding box center [451, 111] width 47 height 47
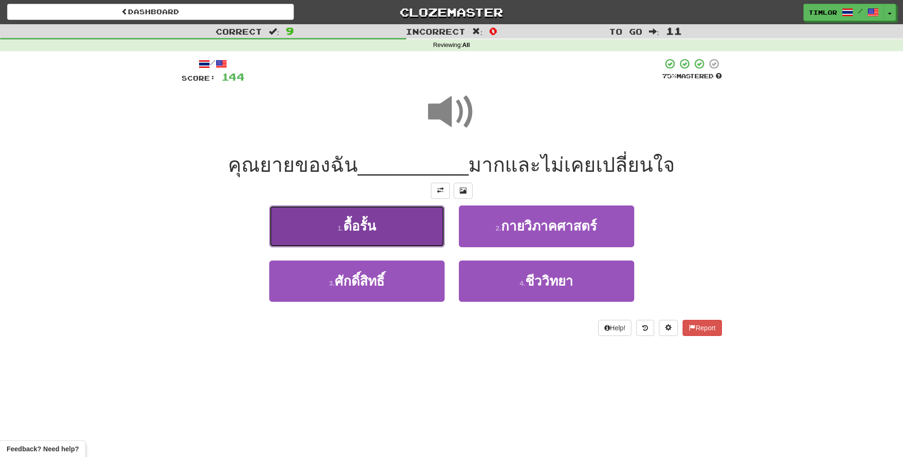
click at [385, 237] on button "1 . ดื้อรั้น" at bounding box center [356, 225] width 175 height 41
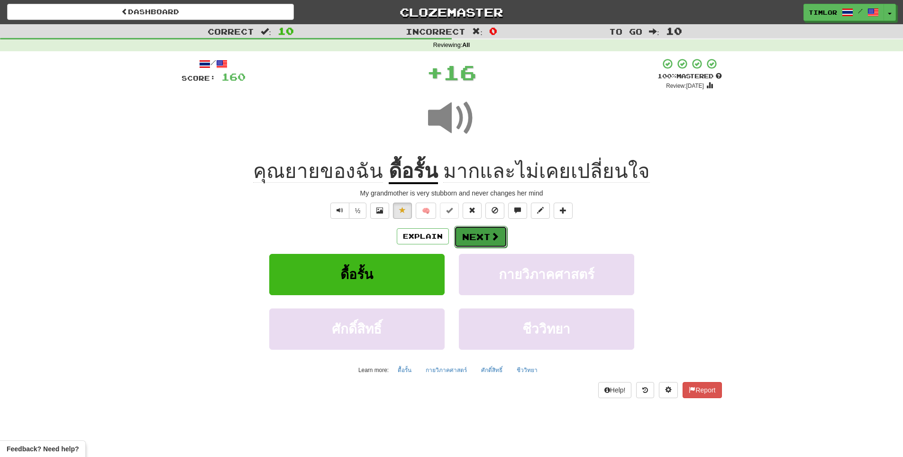
click at [476, 238] on button "Next" at bounding box center [480, 237] width 53 height 22
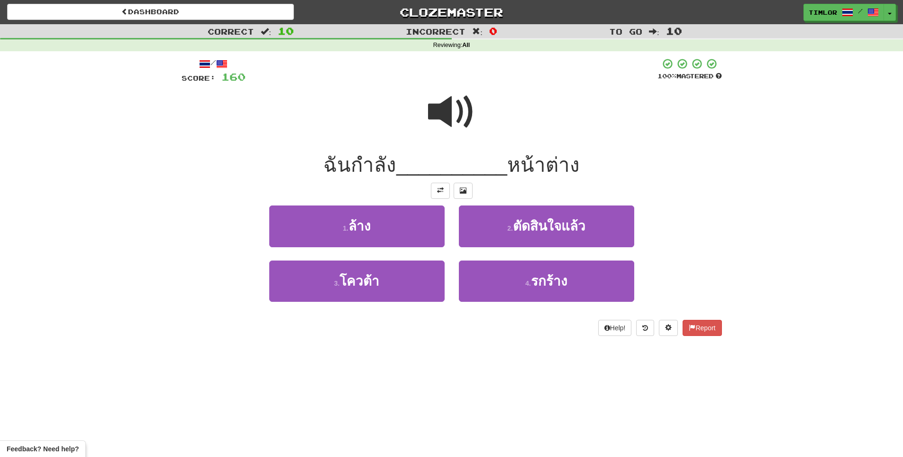
click at [440, 120] on span at bounding box center [451, 111] width 47 height 47
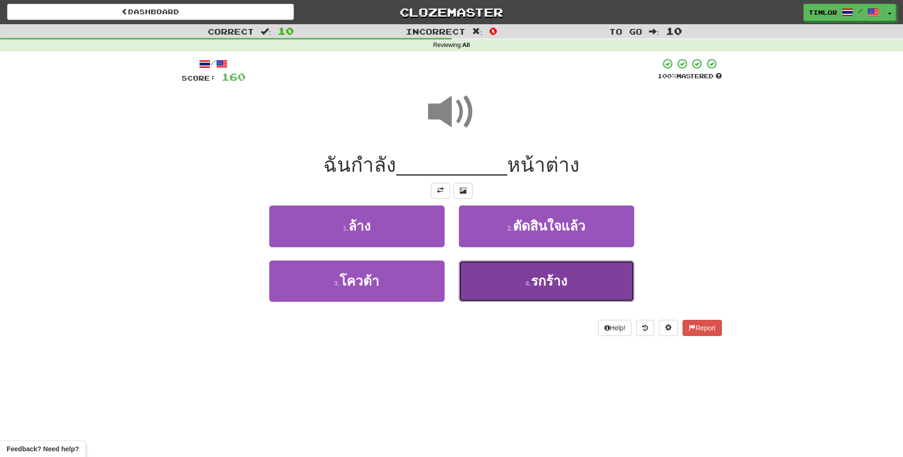
click at [493, 284] on button "4 . รกร้าง" at bounding box center [546, 280] width 175 height 41
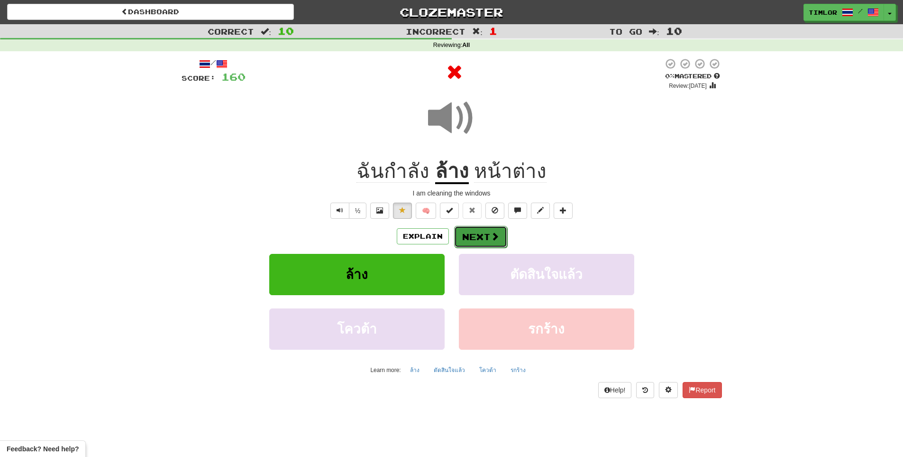
click at [495, 240] on span at bounding box center [495, 236] width 9 height 9
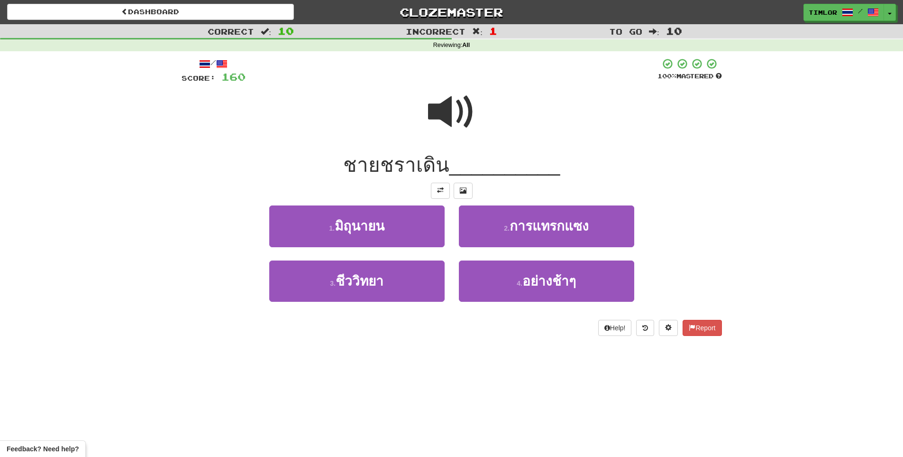
click at [419, 139] on div at bounding box center [452, 118] width 541 height 68
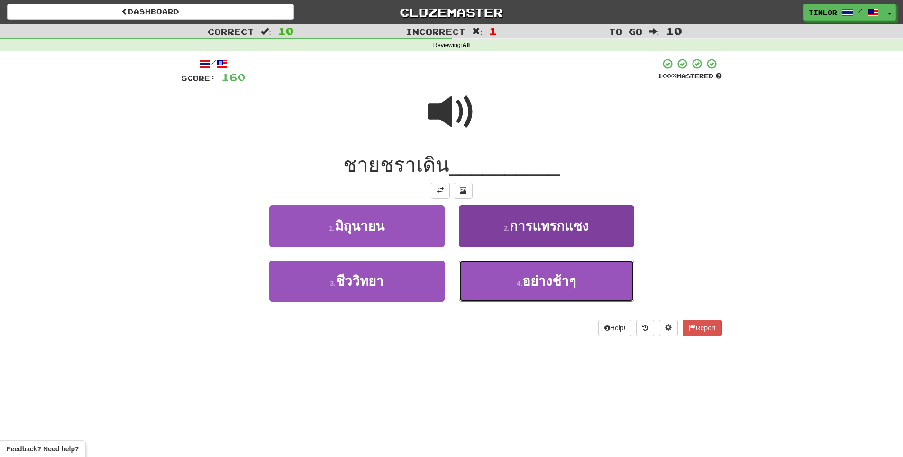
click at [528, 267] on button "4 . อย่างช้าๆ" at bounding box center [546, 280] width 175 height 41
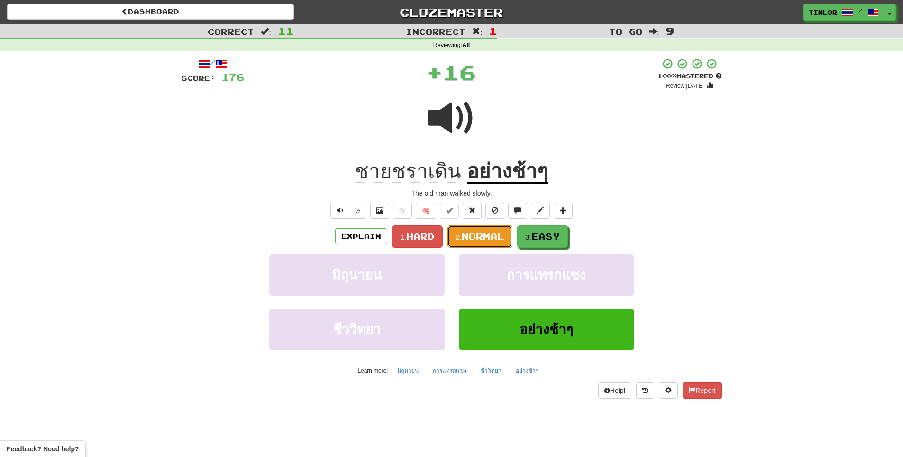
click at [468, 239] on span "Normal" at bounding box center [483, 236] width 43 height 10
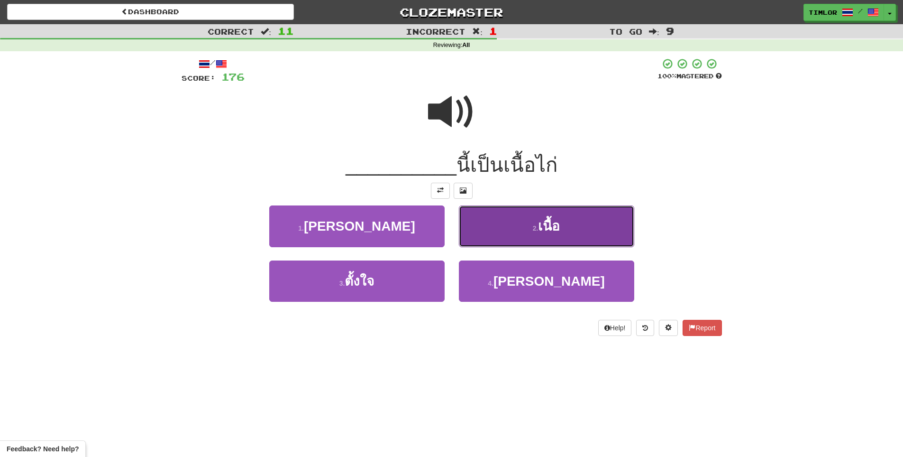
click at [480, 232] on button "2 . เนื้อ" at bounding box center [546, 225] width 175 height 41
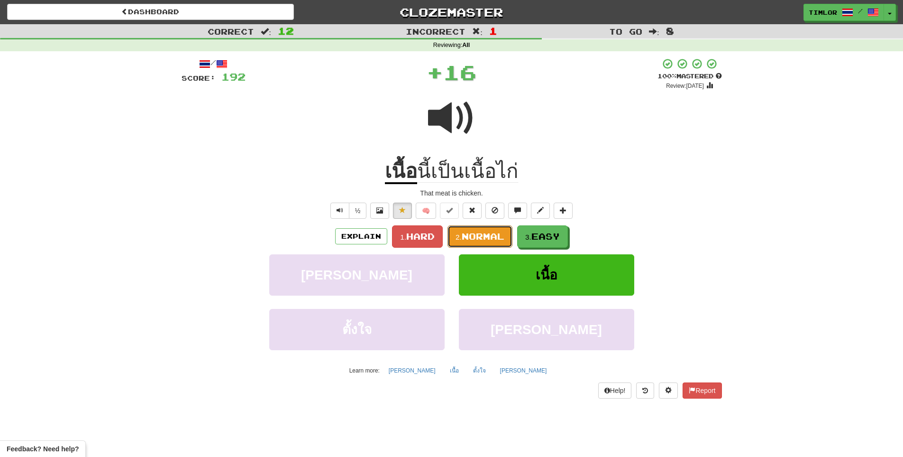
click at [478, 232] on span "Normal" at bounding box center [483, 236] width 43 height 10
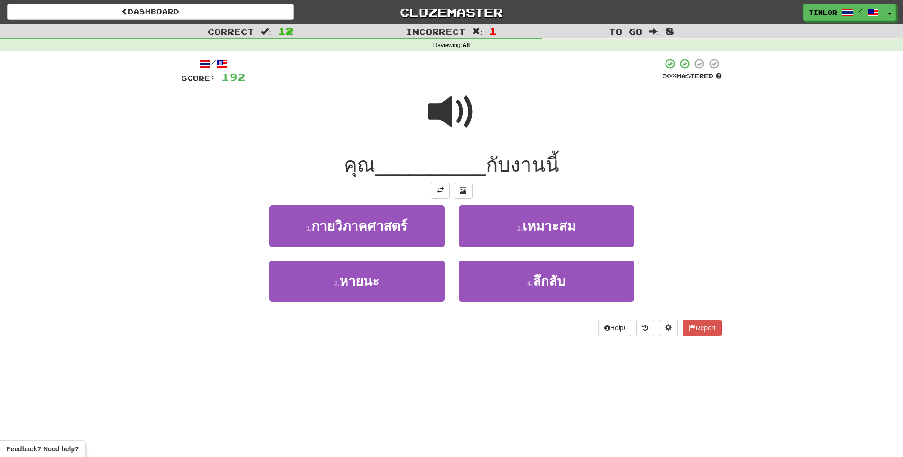
click at [451, 100] on span at bounding box center [451, 111] width 47 height 47
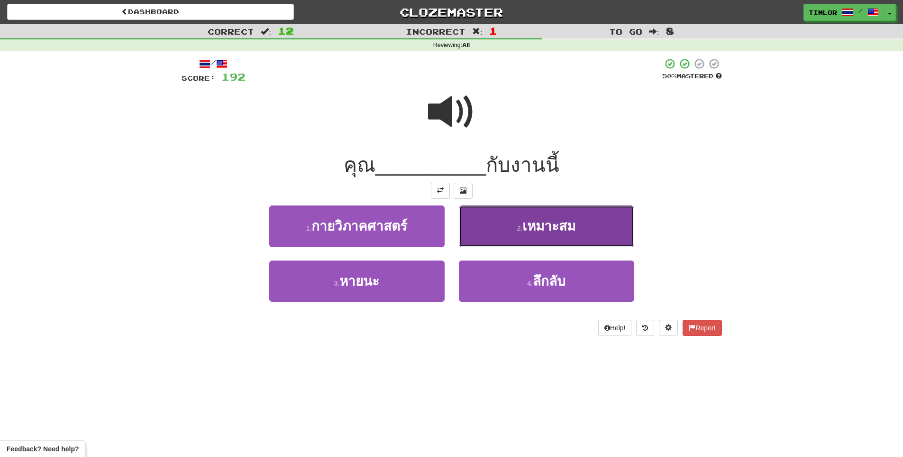
click at [485, 229] on button "2 . เหมาะสม" at bounding box center [546, 225] width 175 height 41
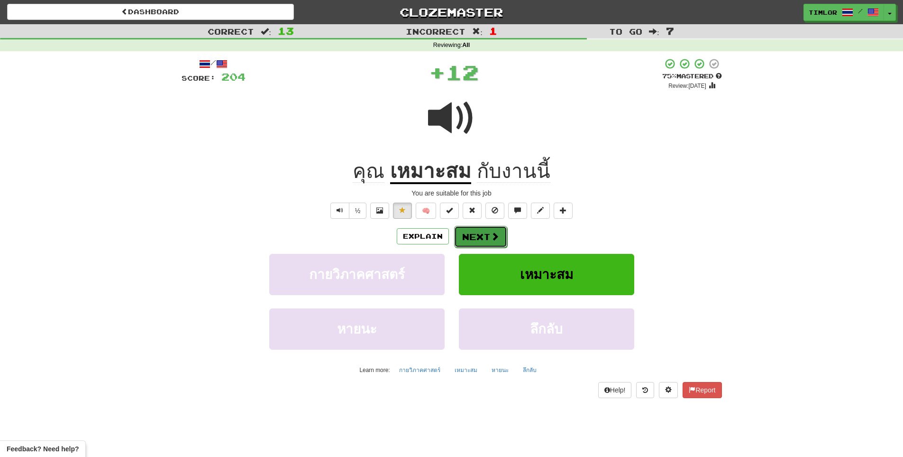
click at [474, 235] on button "Next" at bounding box center [480, 237] width 53 height 22
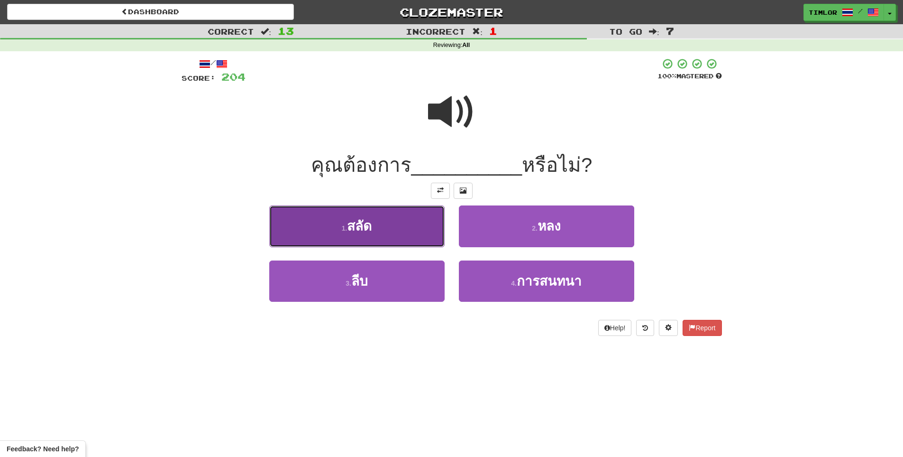
click at [424, 238] on button "1 . สลัด" at bounding box center [356, 225] width 175 height 41
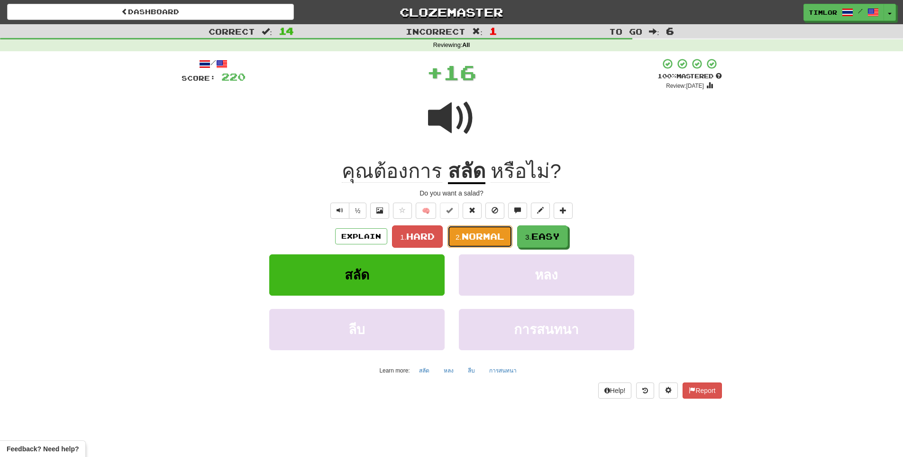
click at [468, 236] on span "Normal" at bounding box center [483, 236] width 43 height 10
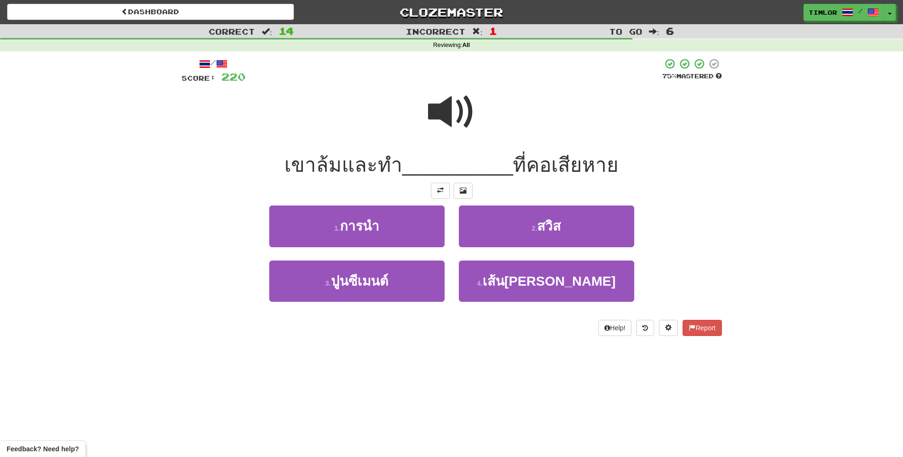
click at [449, 88] on span at bounding box center [451, 111] width 47 height 47
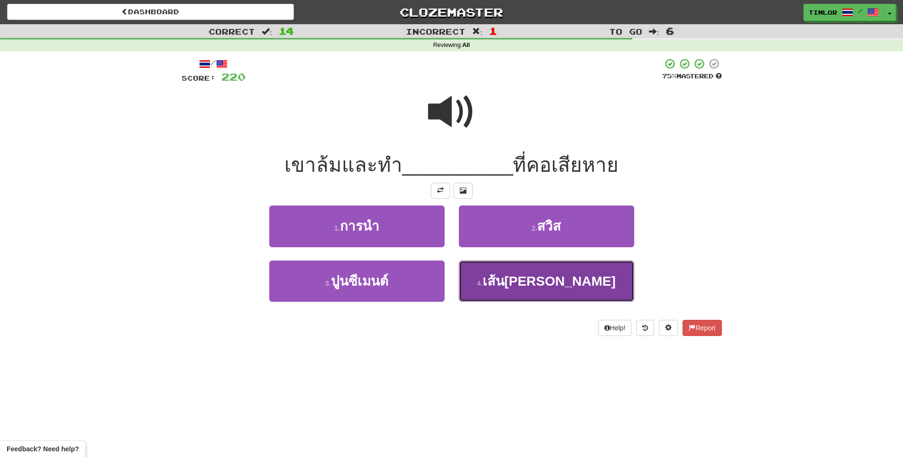
click at [533, 291] on button "4 . เส้นประสาท" at bounding box center [546, 280] width 175 height 41
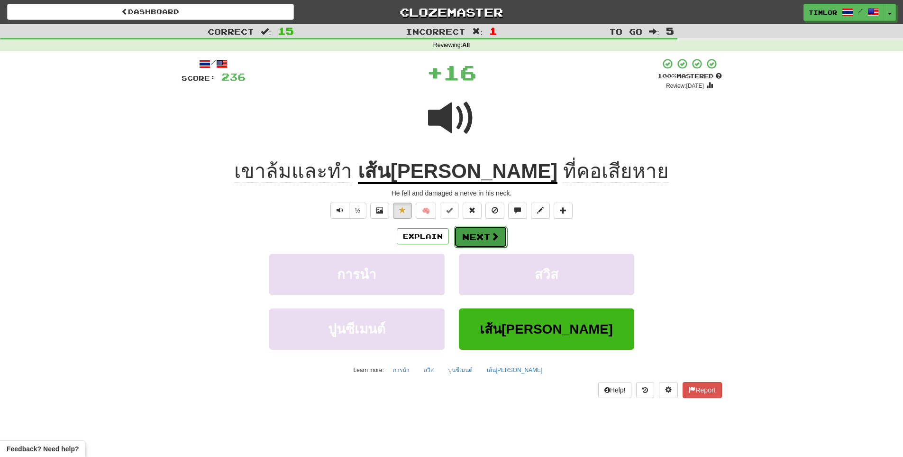
click at [484, 247] on button "Next" at bounding box center [480, 237] width 53 height 22
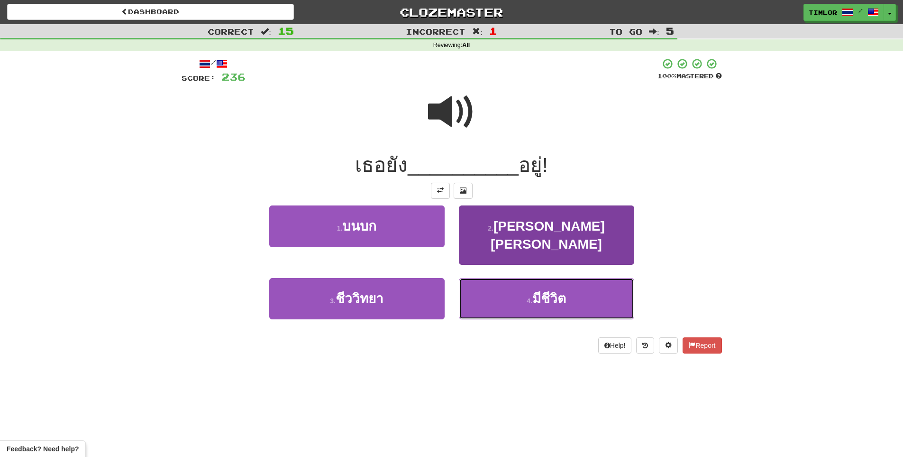
click at [490, 278] on button "4 . มีชีวิต" at bounding box center [546, 298] width 175 height 41
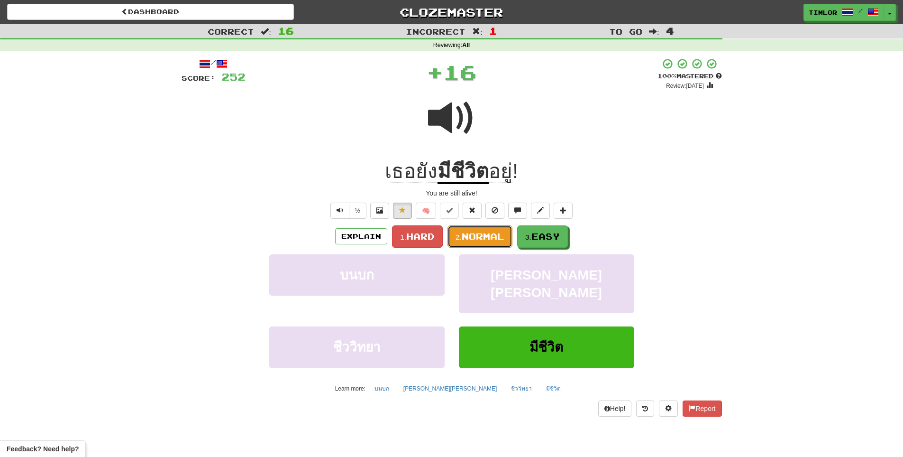
click at [482, 244] on button "2. Normal" at bounding box center [480, 236] width 65 height 22
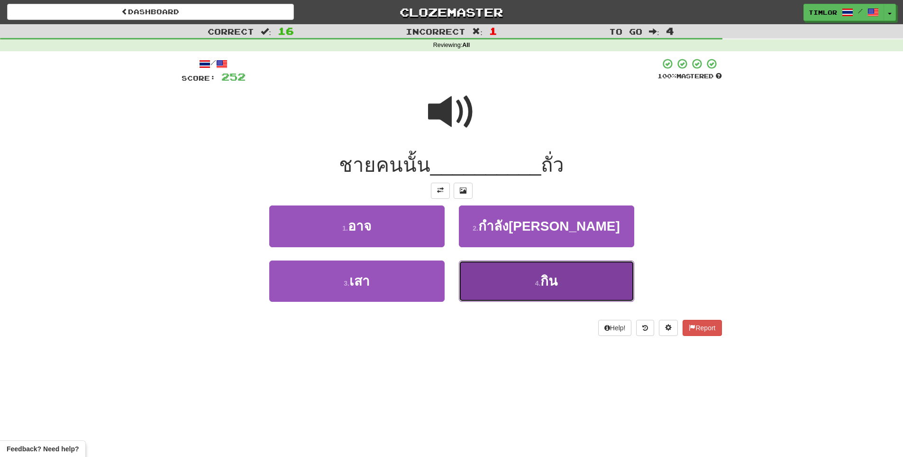
click at [488, 286] on button "4 . กิน" at bounding box center [546, 280] width 175 height 41
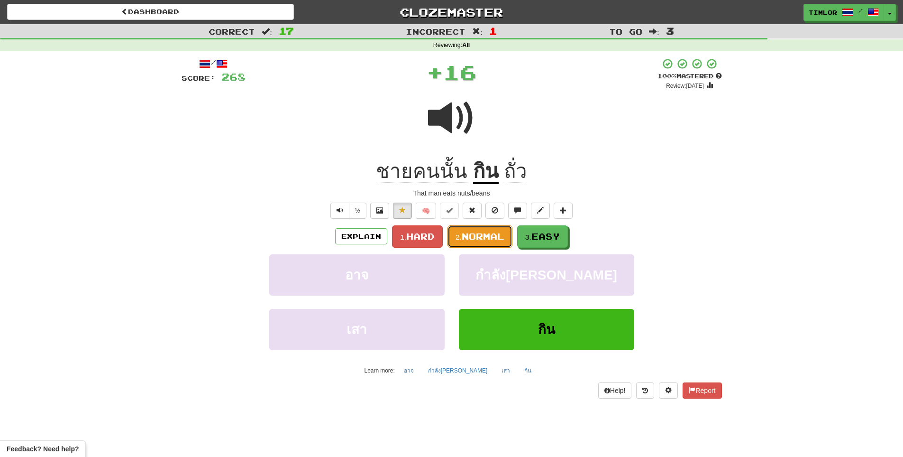
click at [483, 242] on button "2. Normal" at bounding box center [480, 236] width 65 height 22
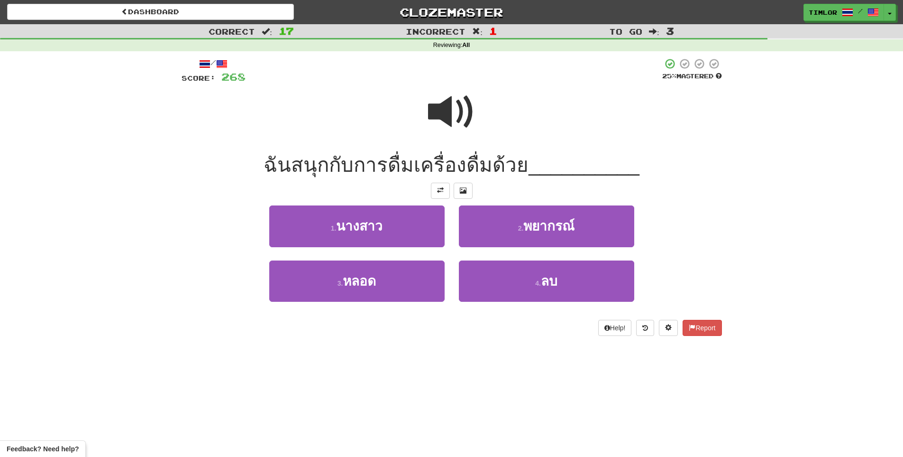
click at [419, 134] on div at bounding box center [452, 118] width 541 height 68
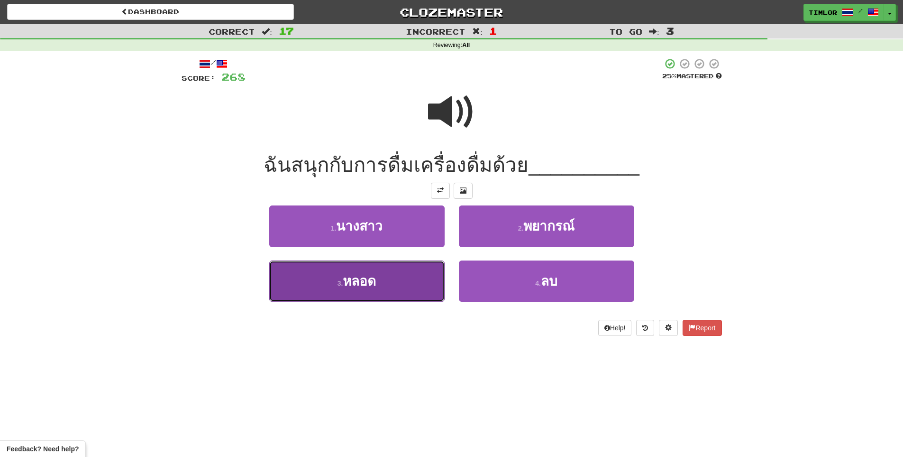
click at [435, 284] on button "3 . หลอด" at bounding box center [356, 280] width 175 height 41
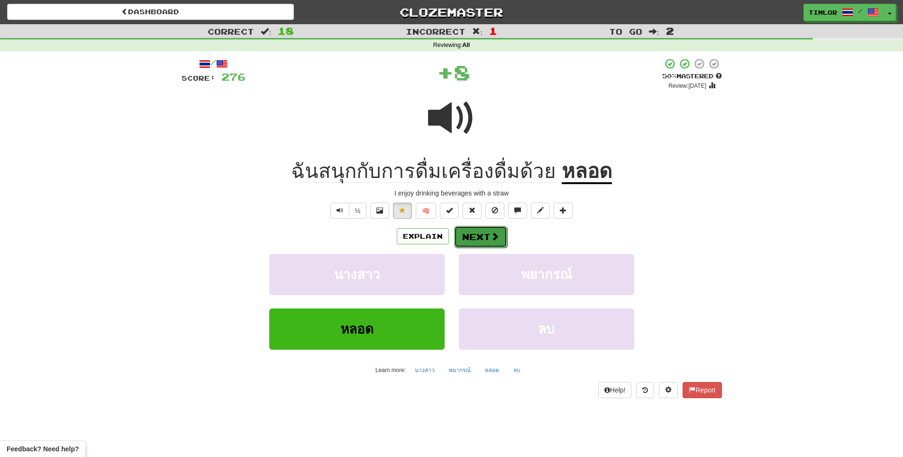
click at [474, 241] on button "Next" at bounding box center [480, 237] width 53 height 22
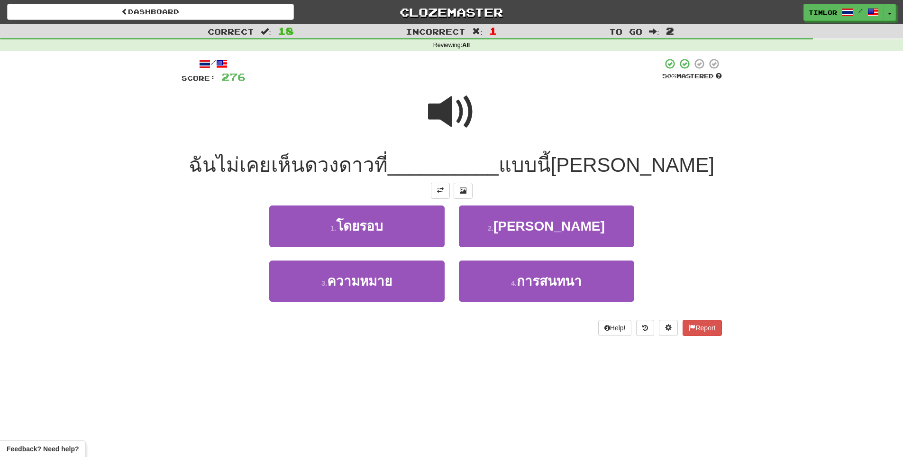
click at [453, 143] on div at bounding box center [452, 118] width 541 height 68
click at [448, 106] on span at bounding box center [451, 111] width 47 height 47
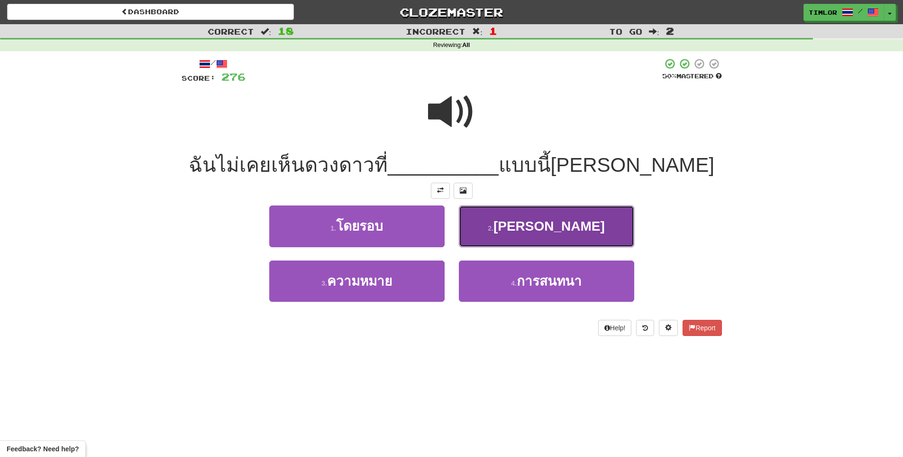
click at [487, 240] on button "2 . สว่างไสว" at bounding box center [546, 225] width 175 height 41
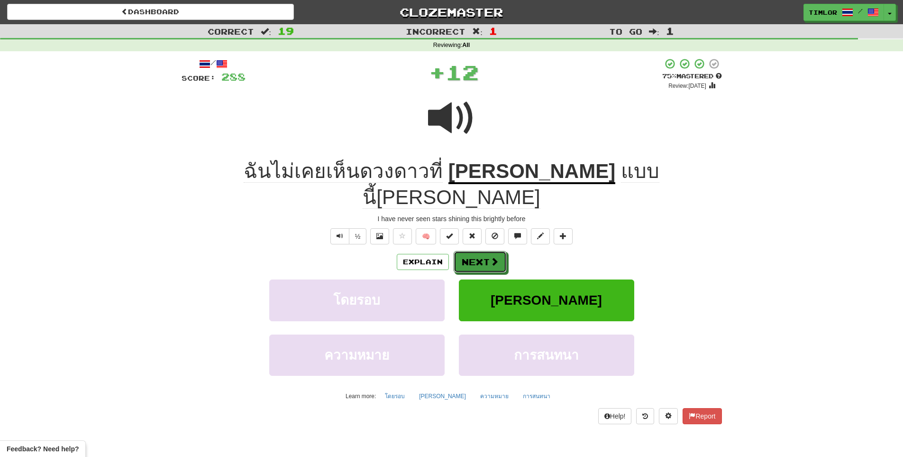
click at [487, 251] on button "Next" at bounding box center [480, 262] width 53 height 22
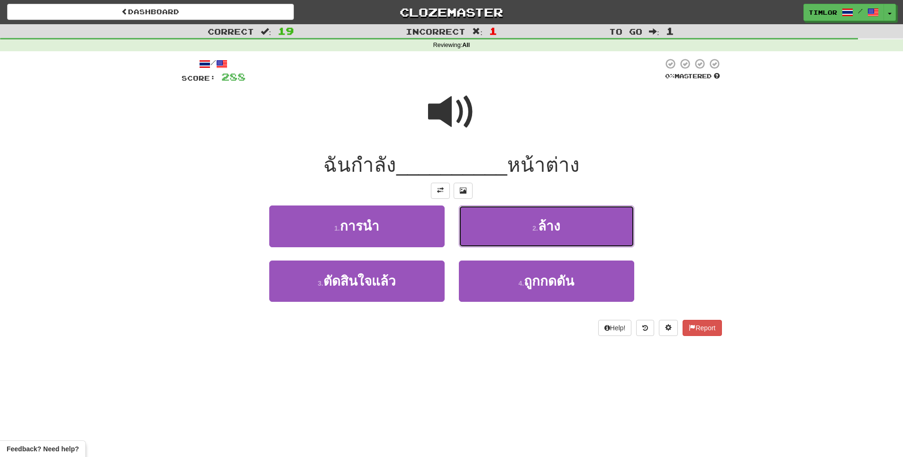
click at [487, 240] on button "2 . ล้าง" at bounding box center [546, 225] width 175 height 41
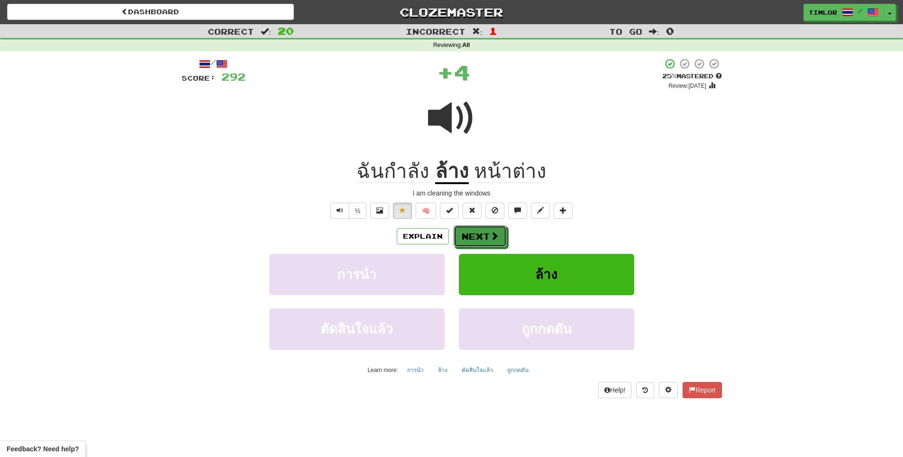
click at [487, 240] on button "Next" at bounding box center [480, 236] width 53 height 22
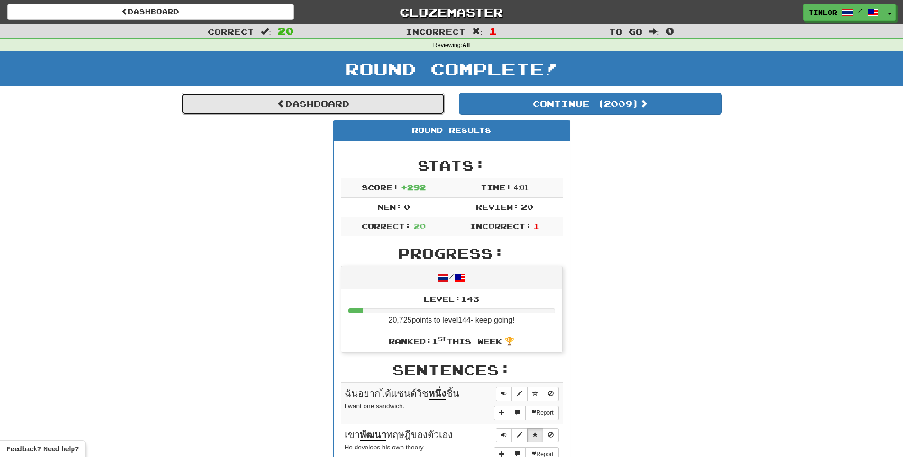
click at [389, 107] on link "Dashboard" at bounding box center [313, 104] width 263 height 22
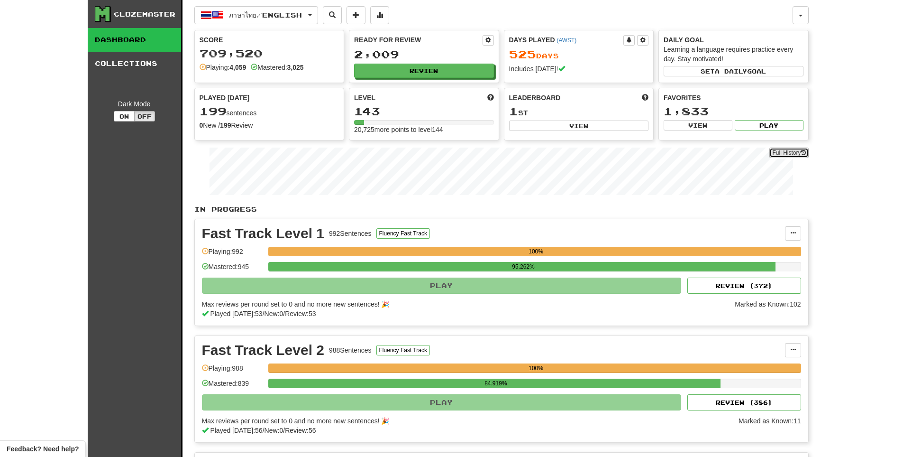
click at [775, 154] on link "Full History" at bounding box center [789, 152] width 39 height 10
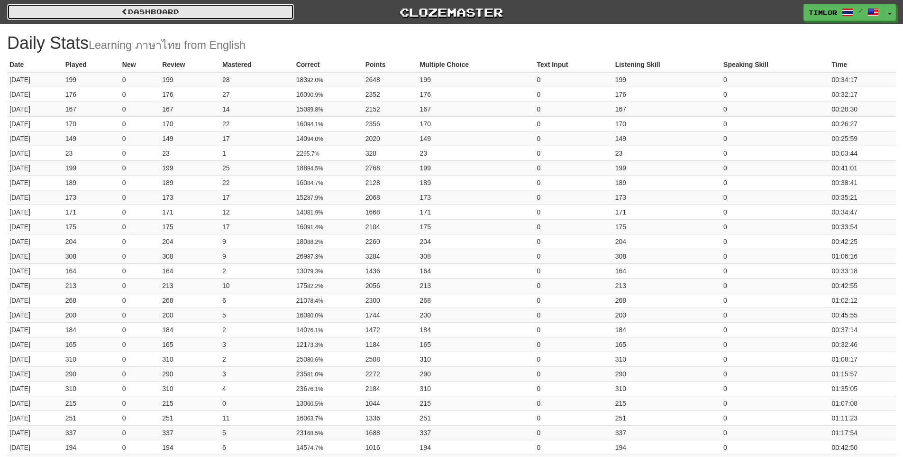
click at [206, 9] on link "Dashboard" at bounding box center [150, 12] width 287 height 16
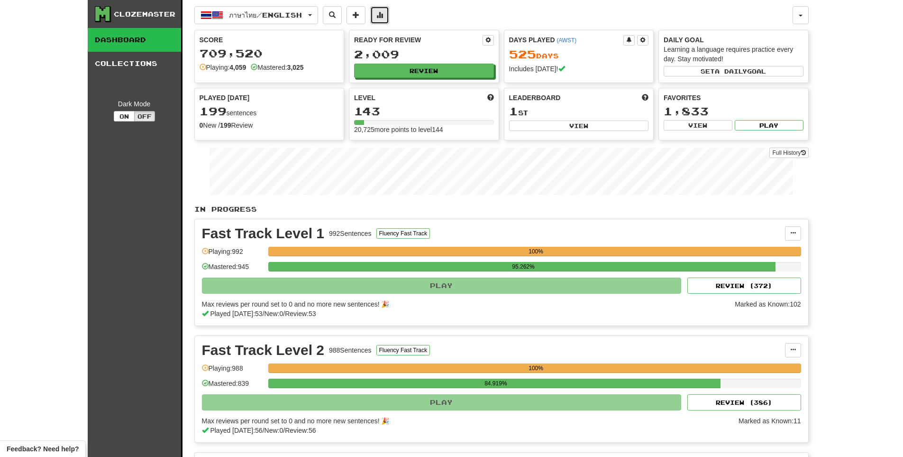
click at [389, 18] on button at bounding box center [379, 15] width 19 height 18
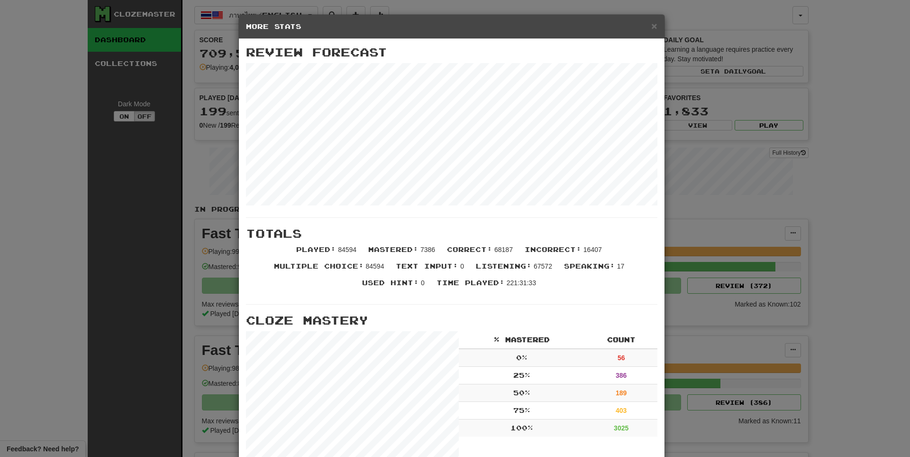
click at [101, 195] on div "× More Stats Review Forecast Totals Played : 84594 Mastered : 7386 Correct : 68…" at bounding box center [455, 228] width 910 height 457
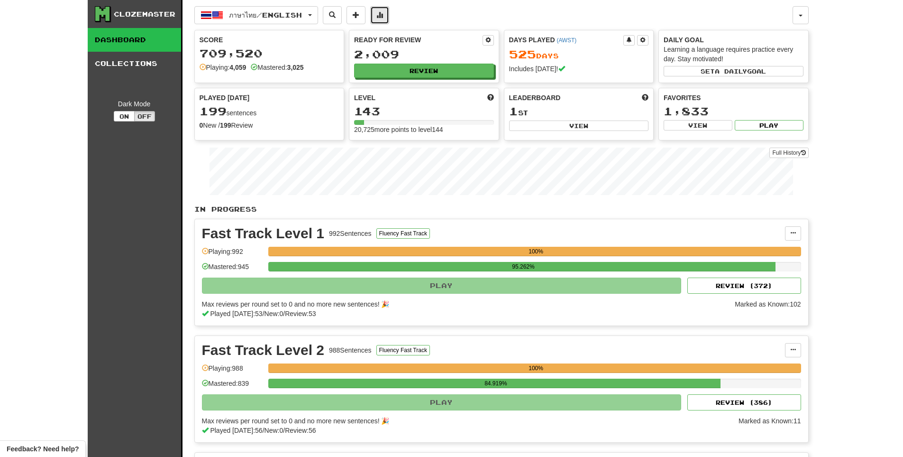
click at [384, 8] on button at bounding box center [379, 15] width 19 height 18
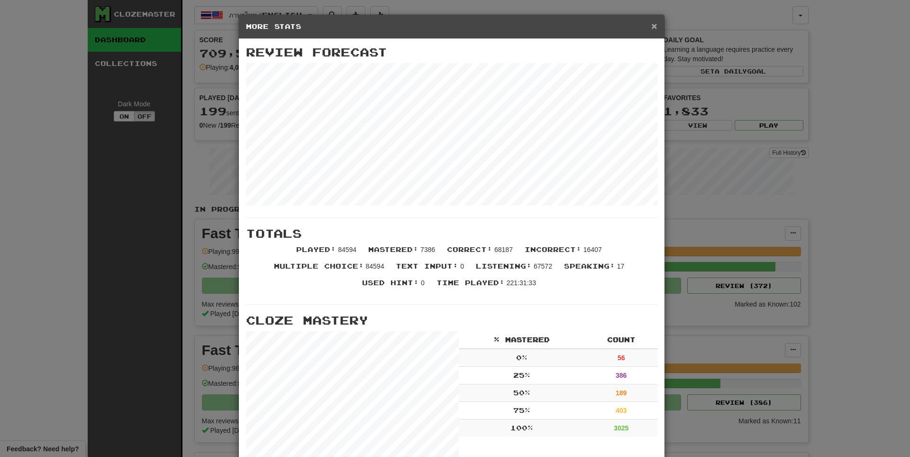
click at [651, 25] on span "×" at bounding box center [654, 25] width 6 height 11
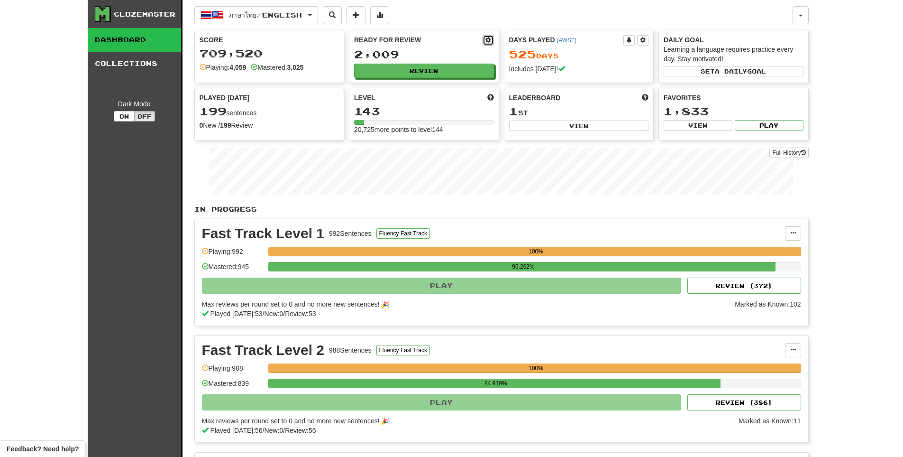
click at [487, 42] on span at bounding box center [489, 40] width 6 height 6
select select "*"
select select "**"
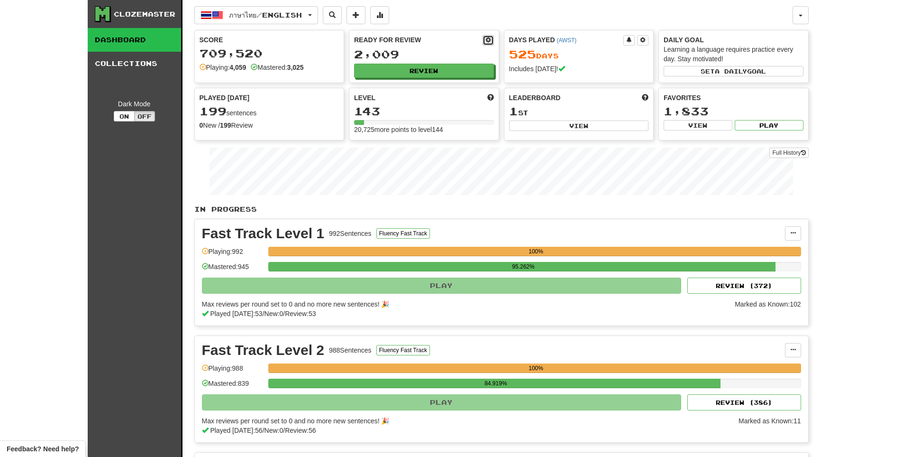
select select "***"
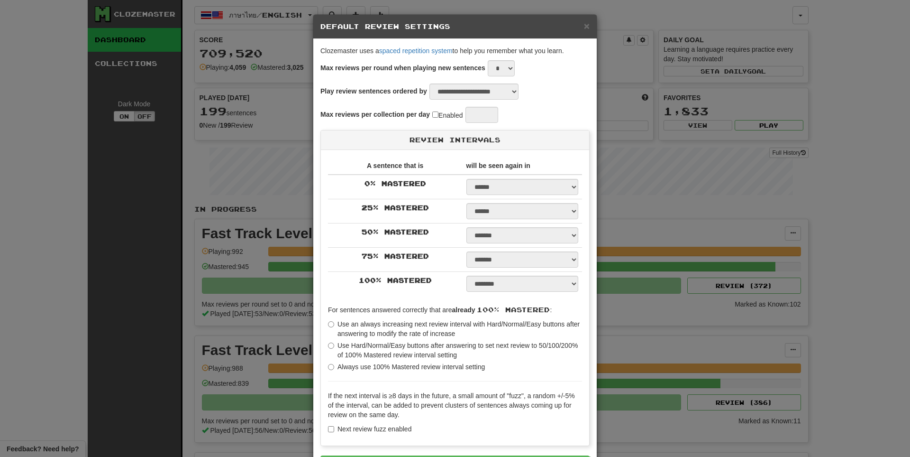
select select "*"
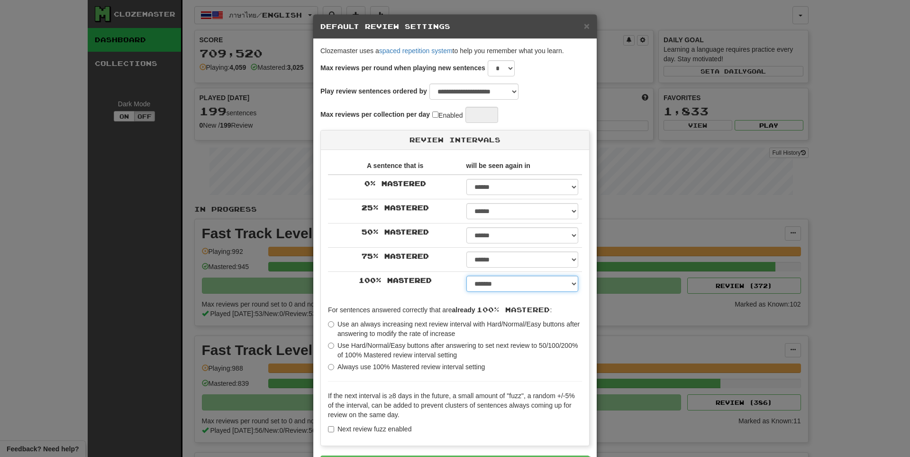
click at [492, 282] on select "****** ****** ****** ****** ****** ****** ****** ****** ****** ******* ******* …" at bounding box center [523, 283] width 112 height 16
select select "**"
click at [467, 275] on select "****** ****** ****** ****** ****** ****** ****** ****** ****** ******* ******* …" at bounding box center [523, 283] width 112 height 16
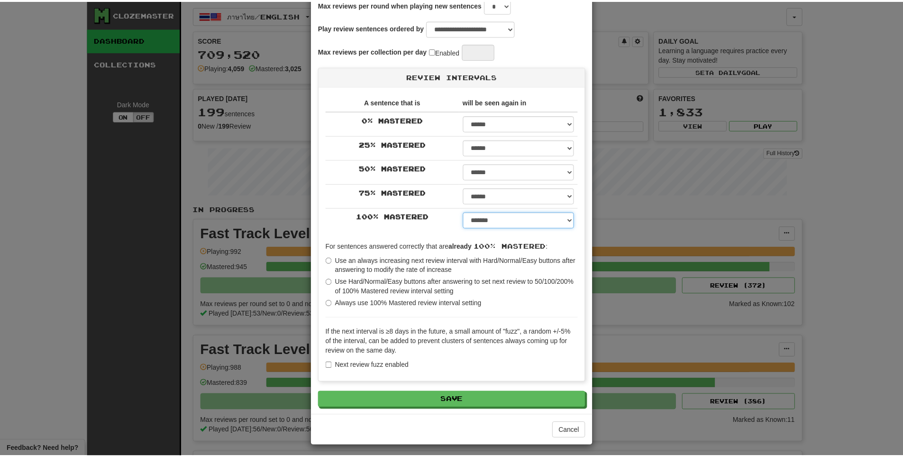
scroll to position [67, 0]
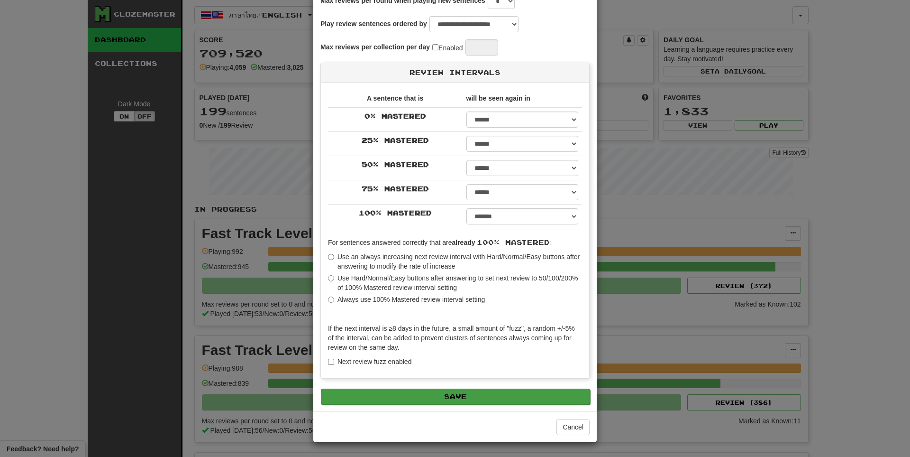
click at [378, 388] on fieldset "**********" at bounding box center [455, 198] width 269 height 411
drag, startPoint x: 477, startPoint y: 392, endPoint x: 482, endPoint y: 399, distance: 8.7
click at [476, 398] on button "Save" at bounding box center [455, 396] width 269 height 16
